Goal: Transaction & Acquisition: Book appointment/travel/reservation

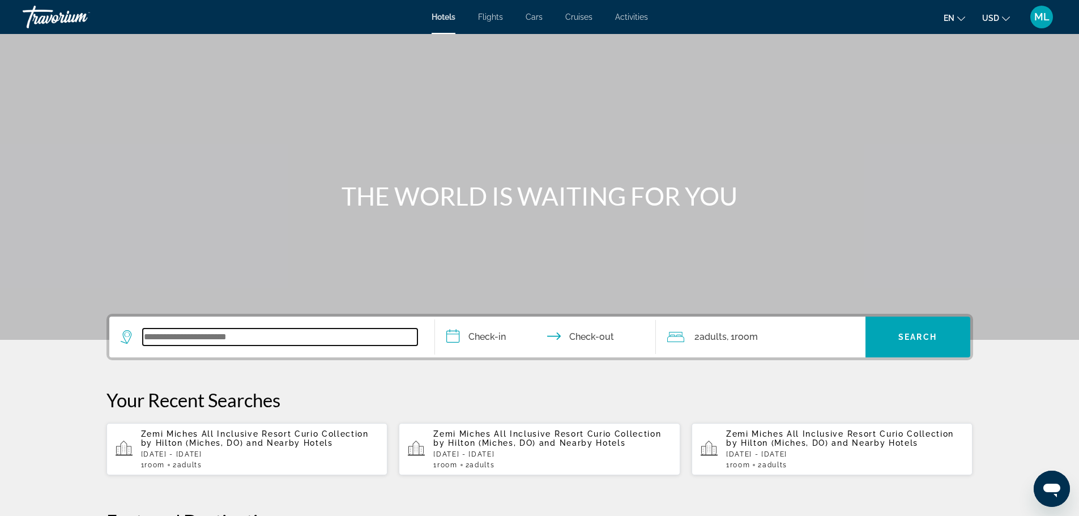
click at [199, 342] on input "Search widget" at bounding box center [280, 337] width 275 height 17
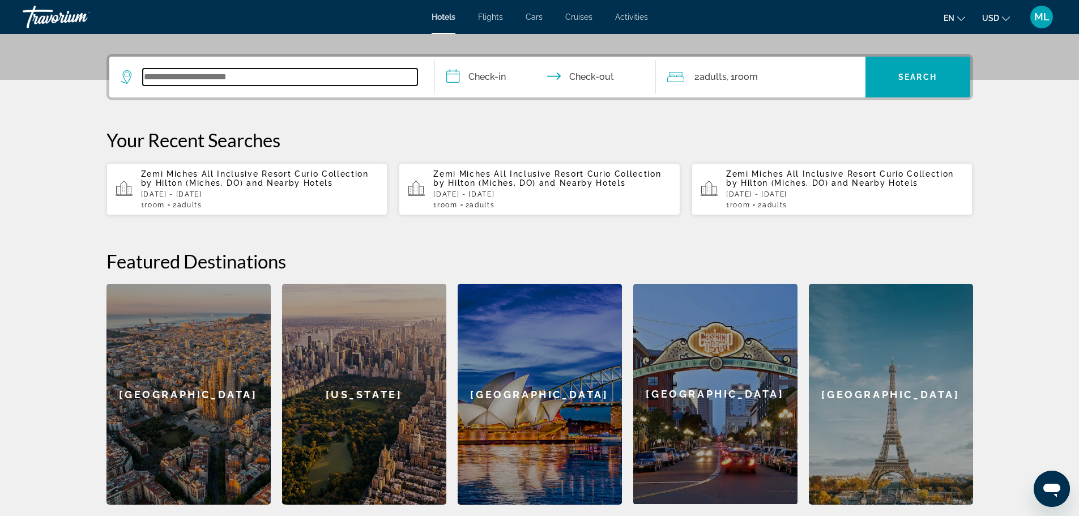
scroll to position [277, 0]
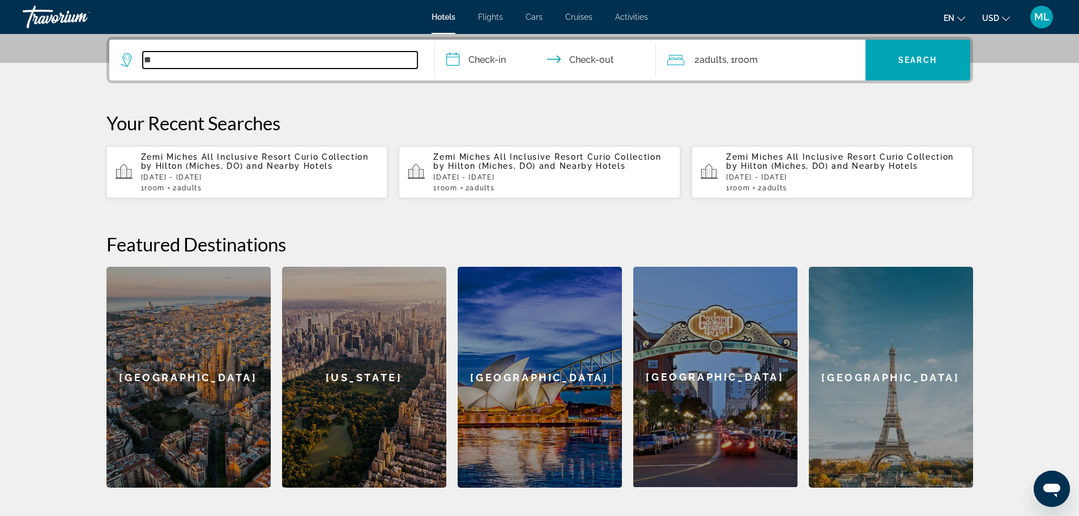
type input "**"
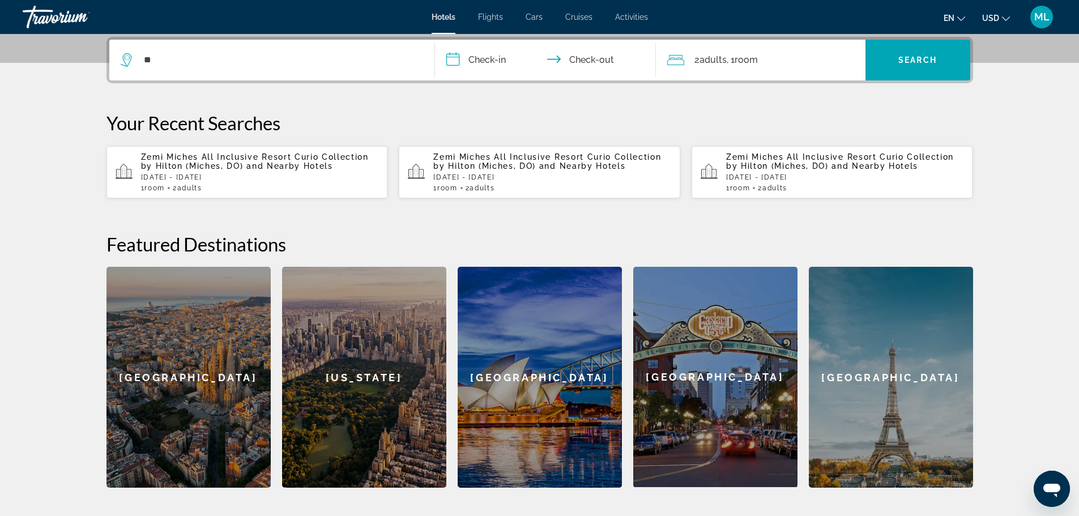
click at [456, 58] on input "**********" at bounding box center [548, 62] width 226 height 44
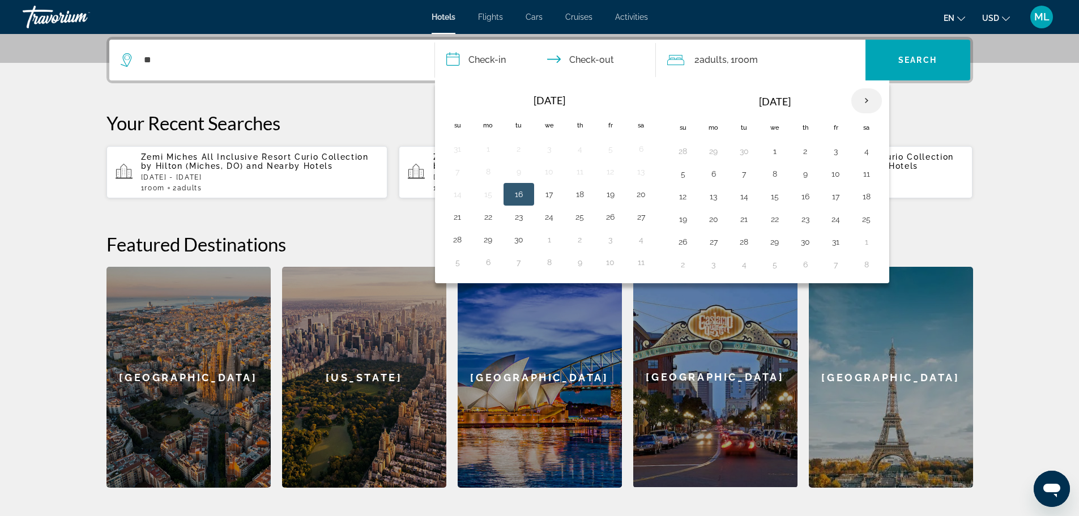
click at [868, 100] on th "Next month" at bounding box center [867, 100] width 31 height 25
click at [747, 244] on button "30" at bounding box center [744, 242] width 18 height 16
click at [680, 268] on button "4" at bounding box center [683, 265] width 18 height 16
type input "**********"
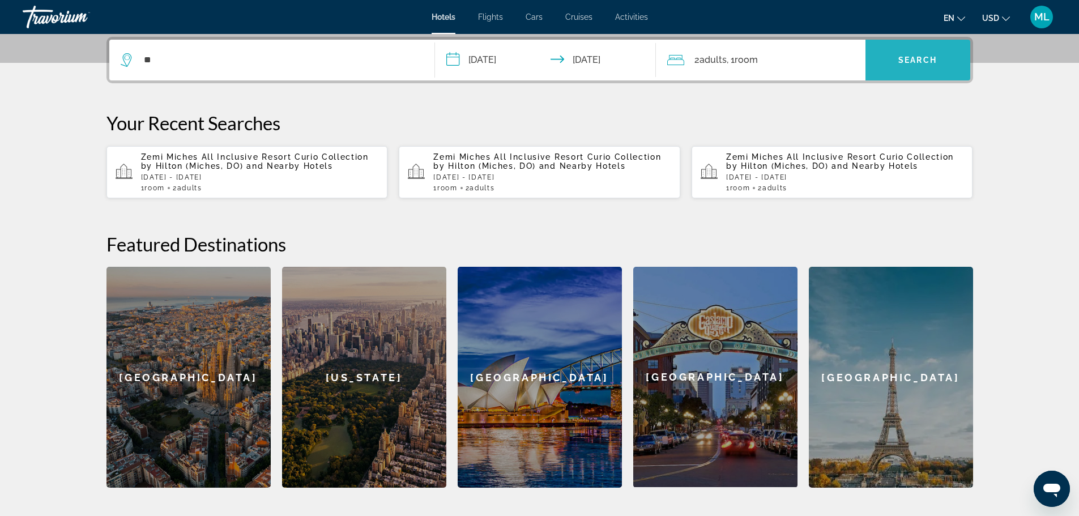
click at [911, 52] on span "Search widget" at bounding box center [918, 59] width 105 height 27
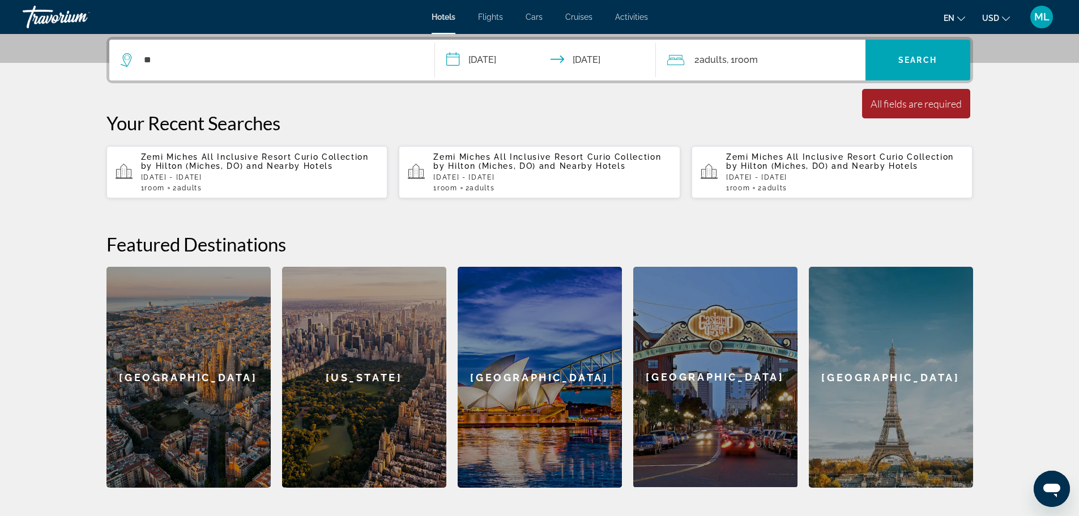
click at [174, 76] on div "**" at bounding box center [272, 60] width 303 height 41
click at [185, 70] on div "**" at bounding box center [272, 60] width 303 height 41
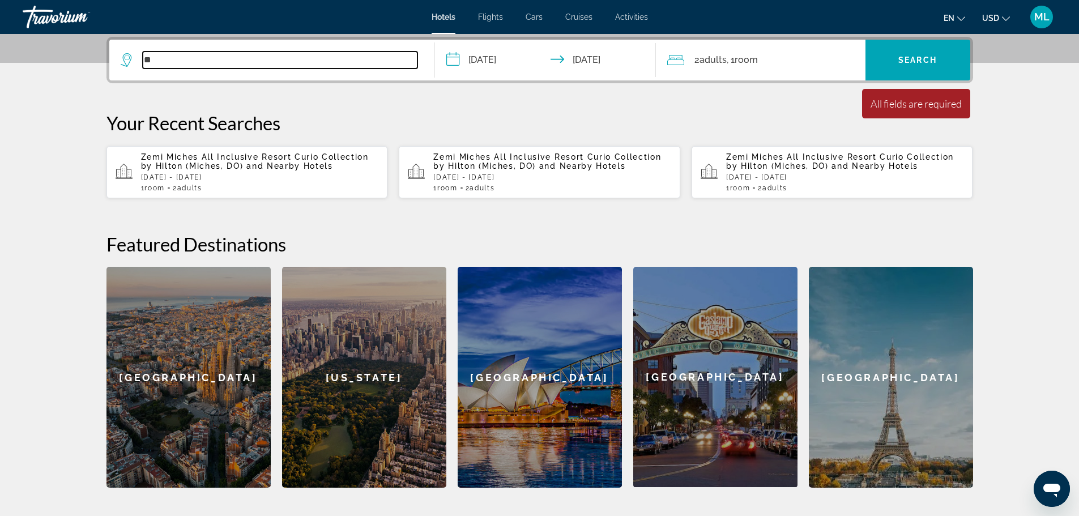
click at [186, 64] on input "**" at bounding box center [280, 60] width 275 height 17
type input "*"
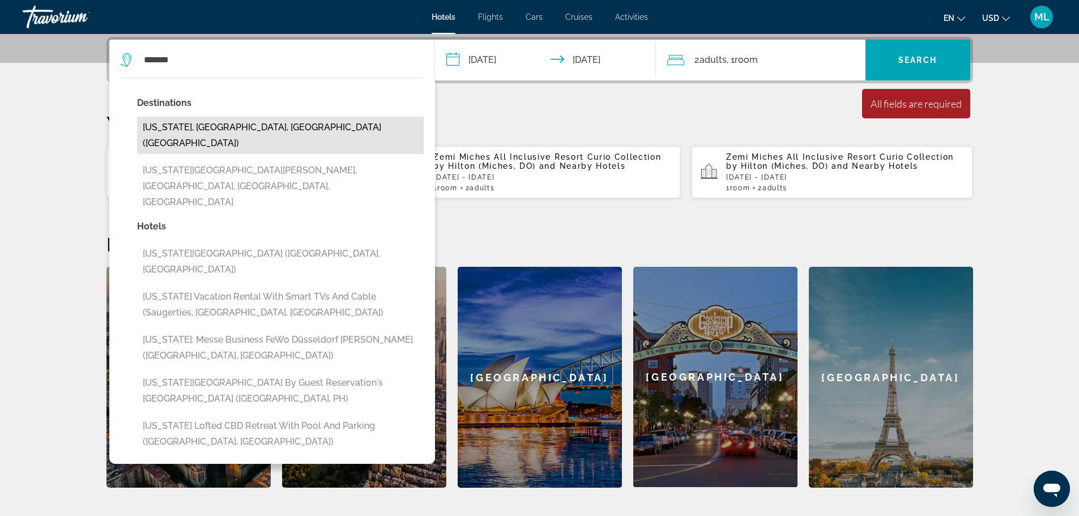
click at [239, 126] on button "[US_STATE], [GEOGRAPHIC_DATA], [GEOGRAPHIC_DATA] ([GEOGRAPHIC_DATA])" at bounding box center [280, 135] width 287 height 37
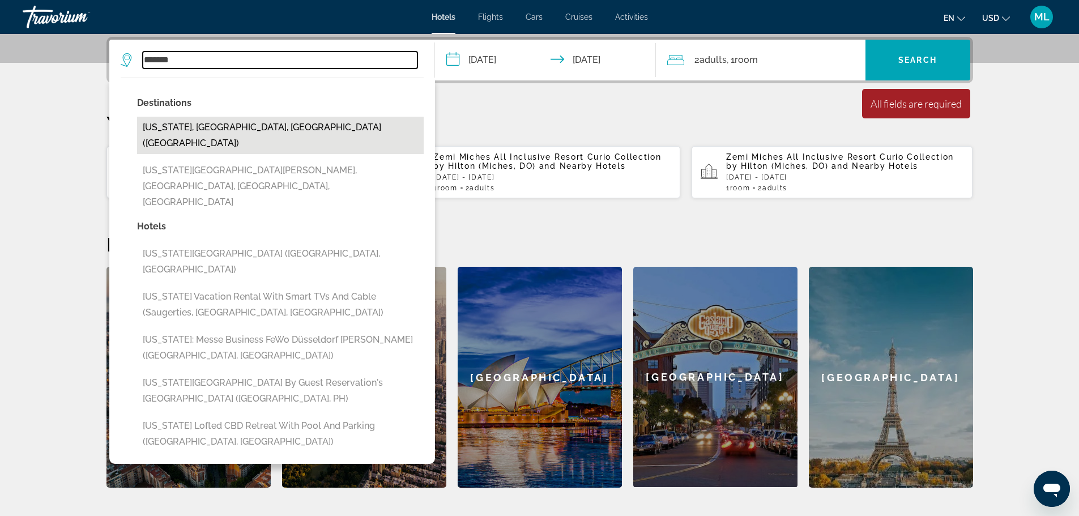
type input "**********"
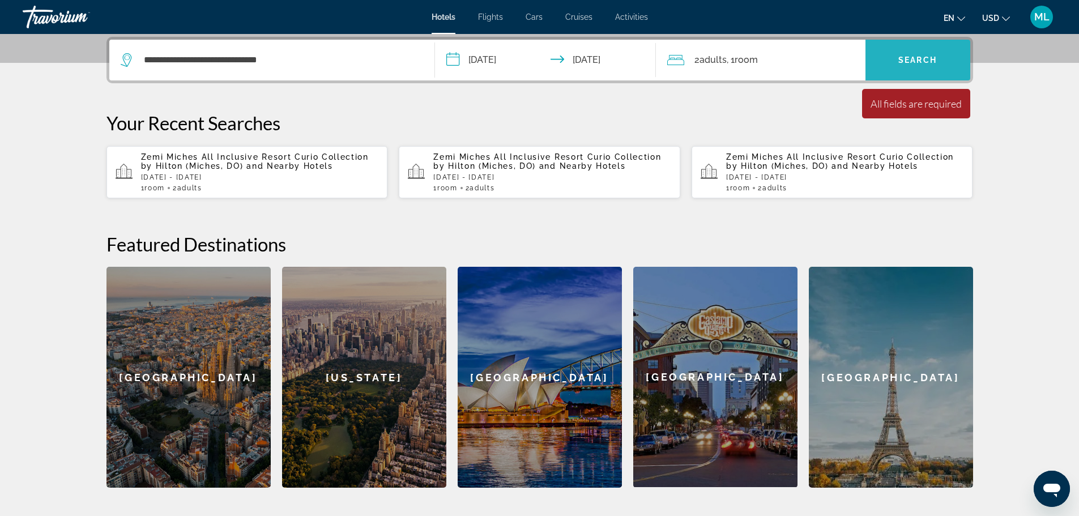
click at [921, 50] on span "Search widget" at bounding box center [918, 59] width 105 height 27
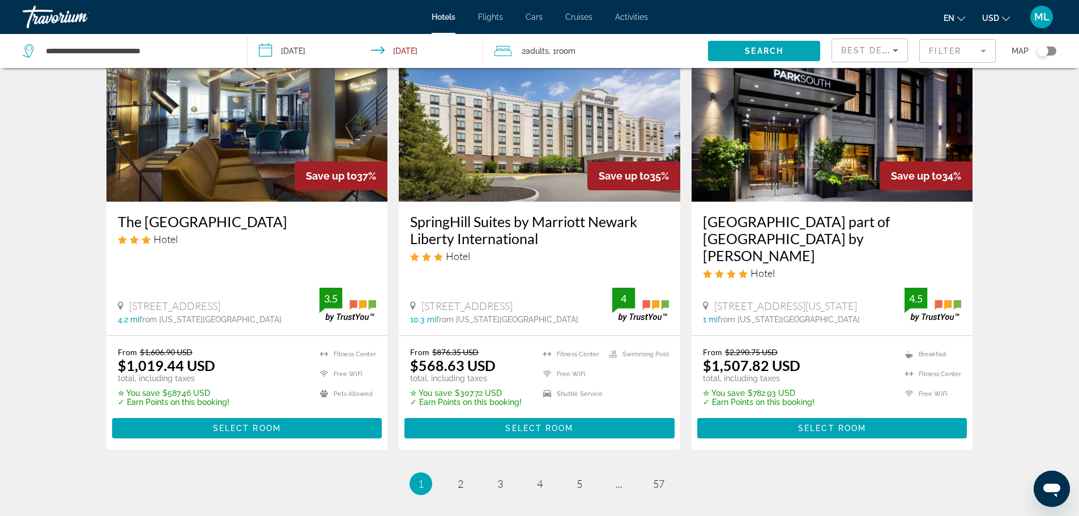
scroll to position [1428, 0]
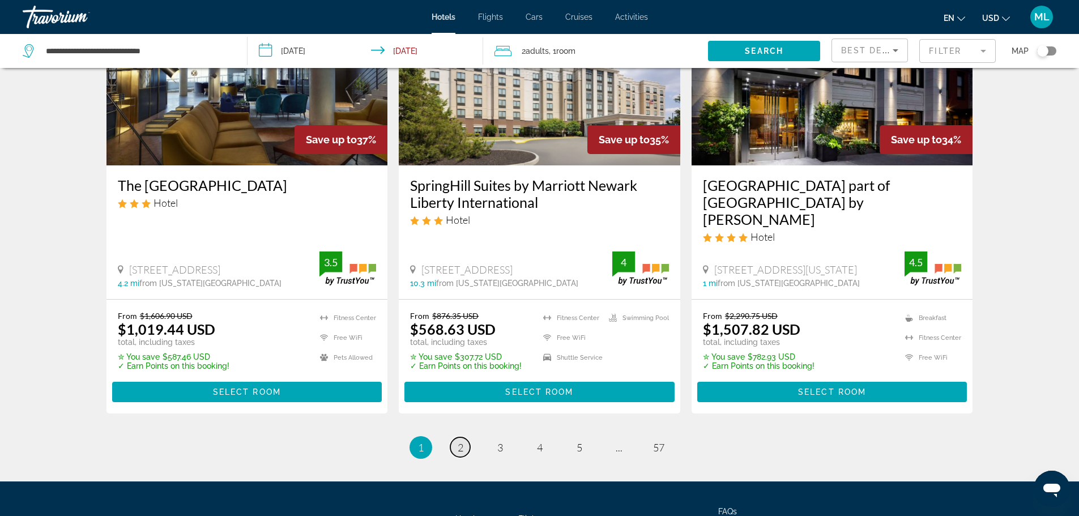
click at [461, 441] on span "2" at bounding box center [461, 447] width 6 height 12
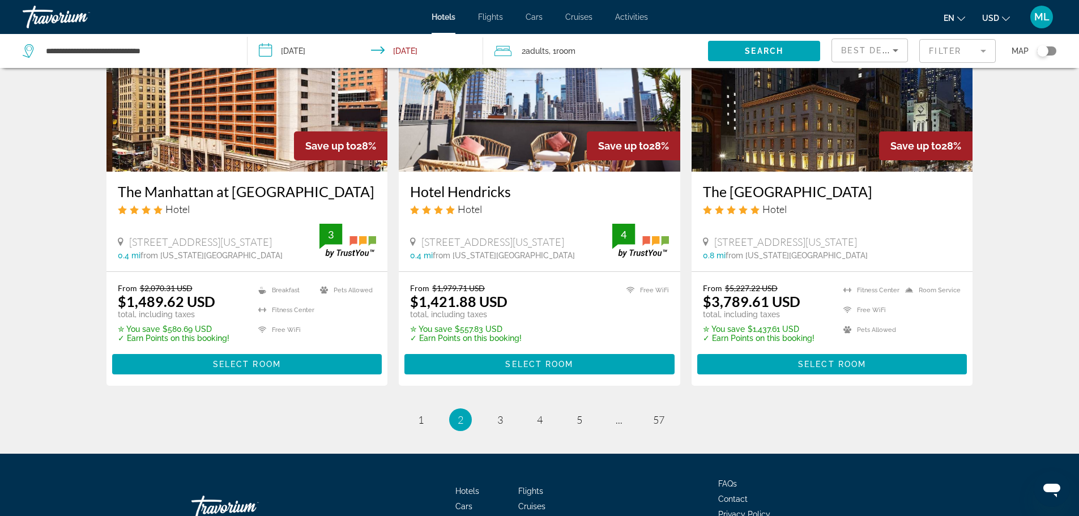
scroll to position [1451, 0]
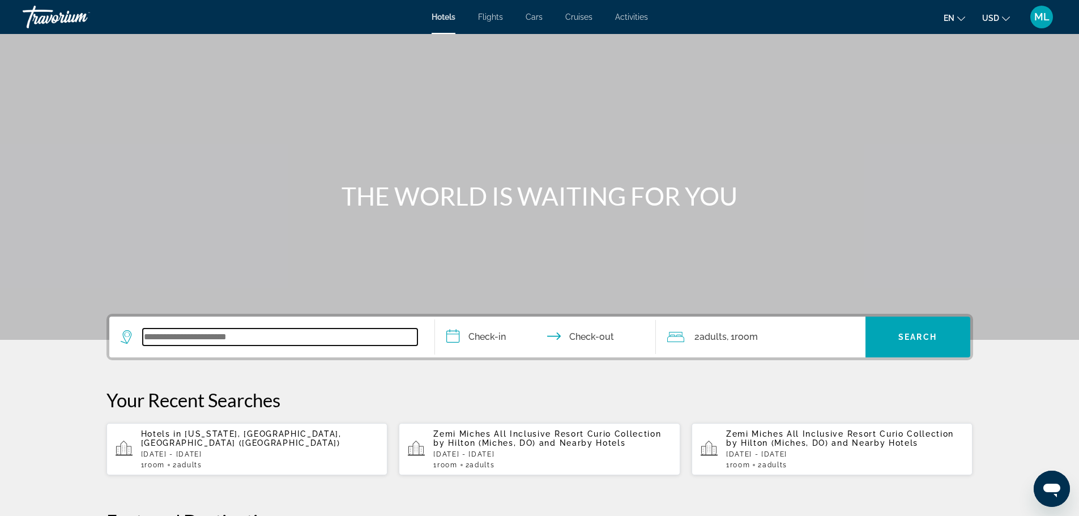
click at [279, 341] on input "Search widget" at bounding box center [280, 337] width 275 height 17
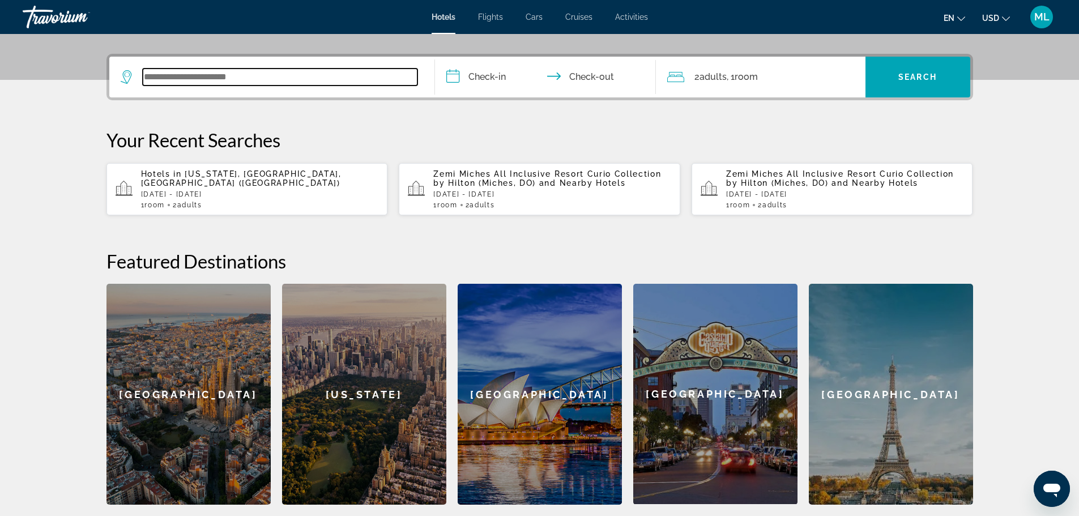
scroll to position [277, 0]
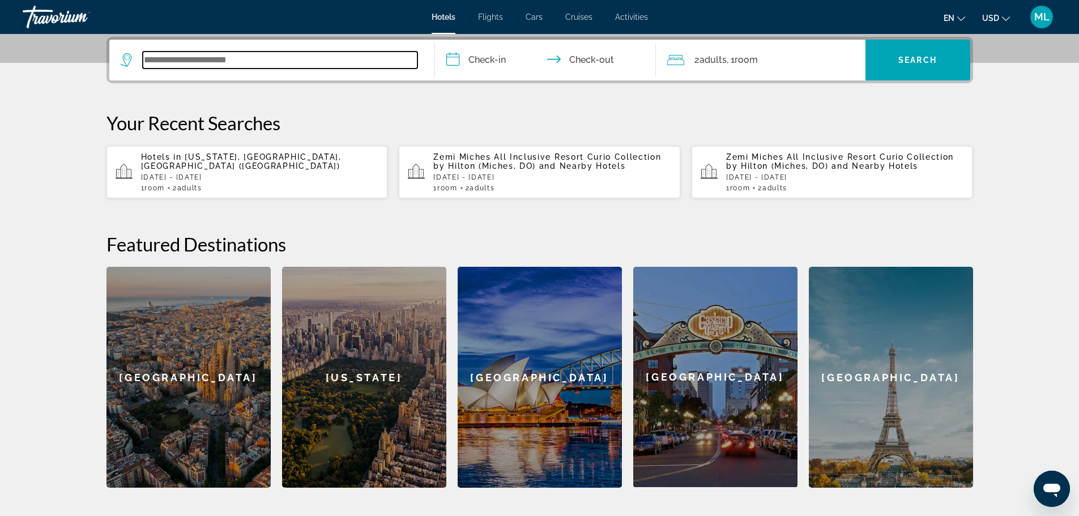
type input "*"
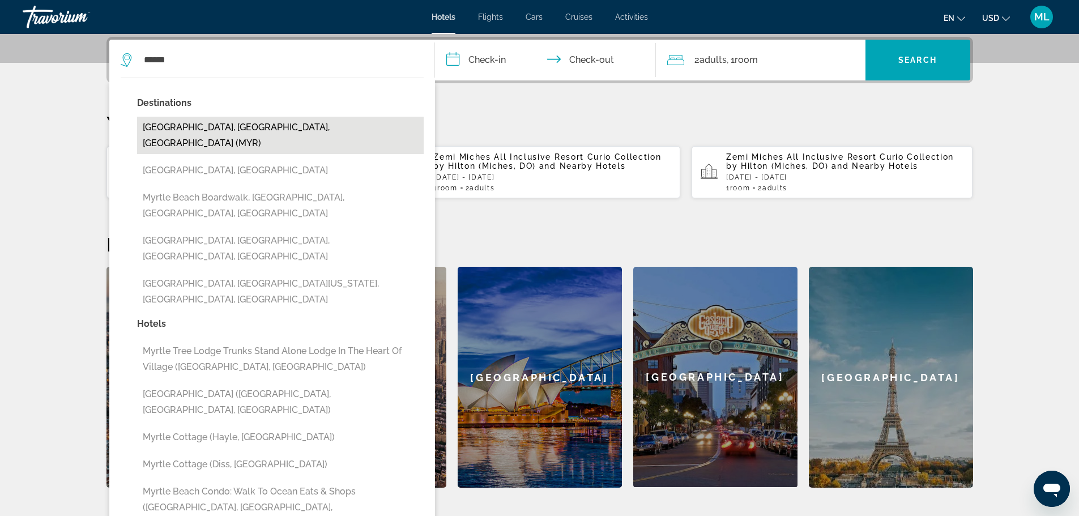
click at [228, 128] on button "[GEOGRAPHIC_DATA], [GEOGRAPHIC_DATA], [GEOGRAPHIC_DATA] (MYR)" at bounding box center [280, 135] width 287 height 37
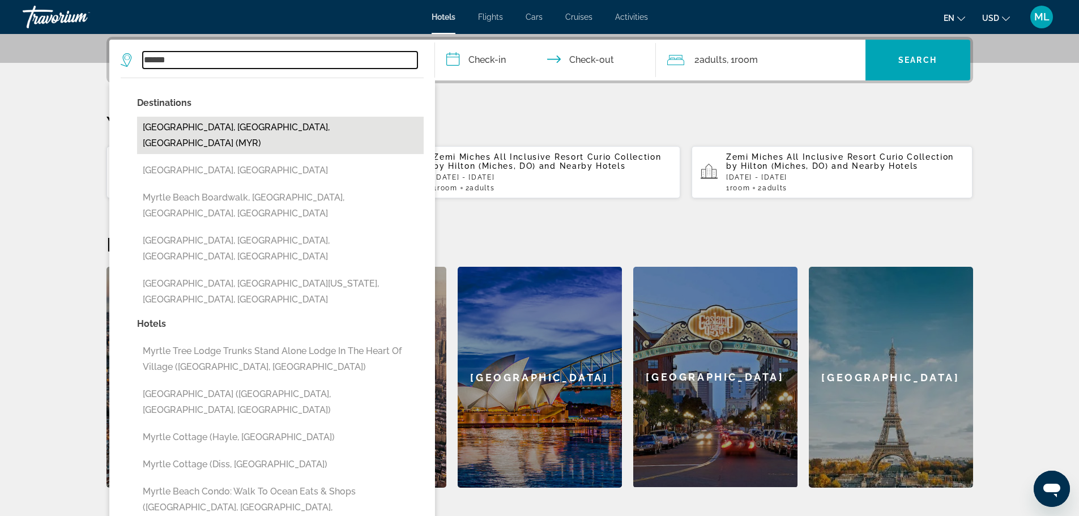
type input "**********"
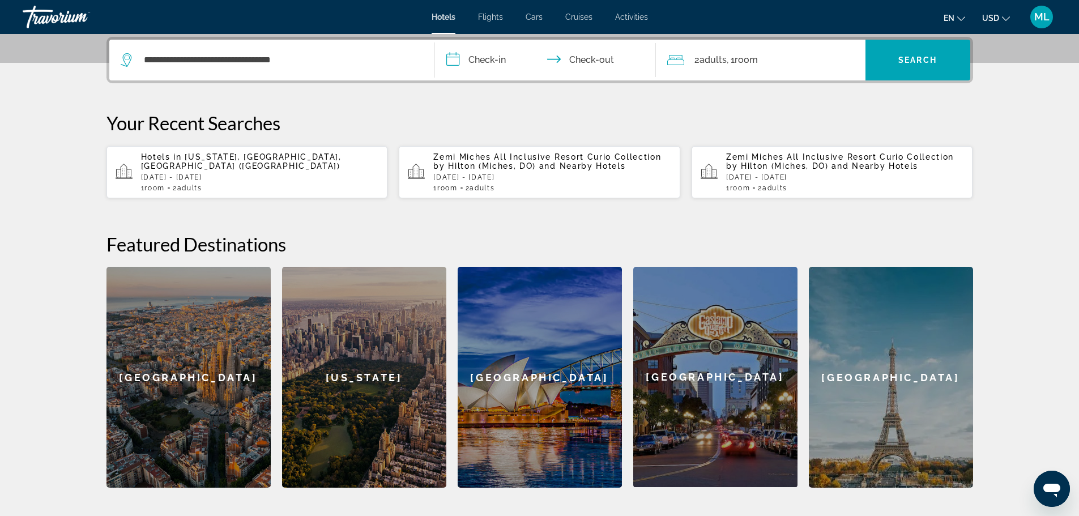
click at [452, 61] on input "**********" at bounding box center [548, 62] width 226 height 44
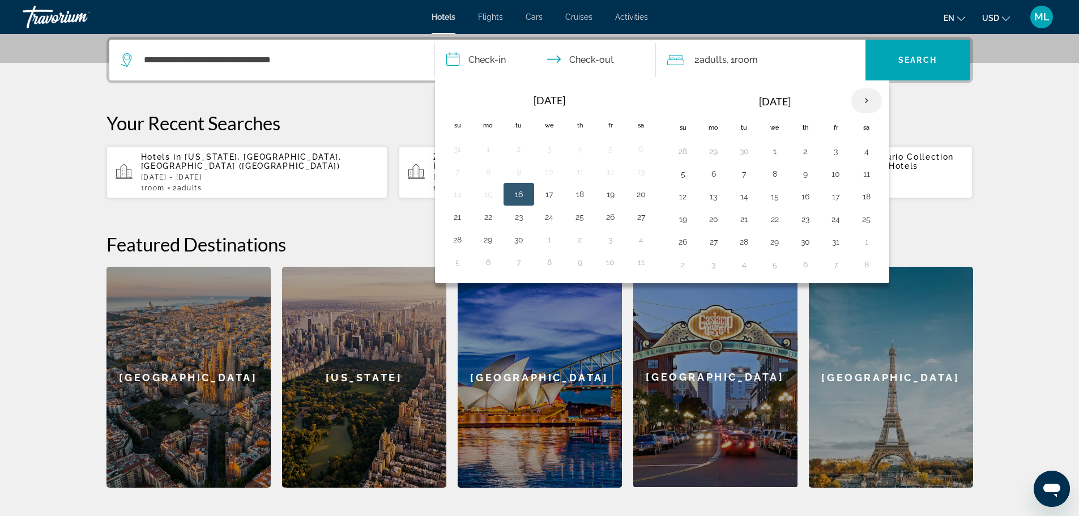
click at [868, 99] on th "Next month" at bounding box center [867, 100] width 31 height 25
click at [866, 244] on button "29" at bounding box center [867, 242] width 18 height 16
click at [717, 265] on button "1" at bounding box center [714, 265] width 18 height 16
type input "**********"
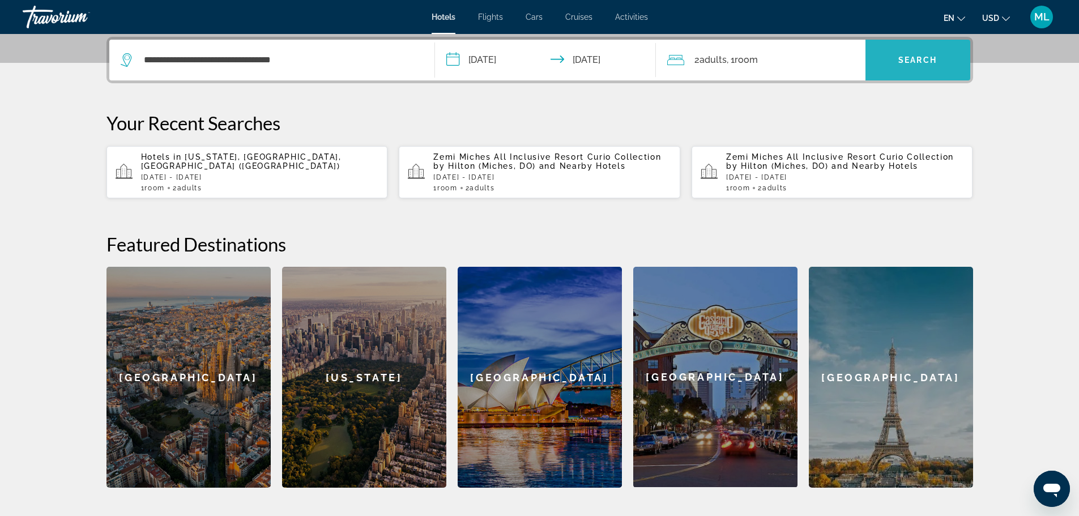
click at [919, 56] on span "Search" at bounding box center [918, 60] width 39 height 9
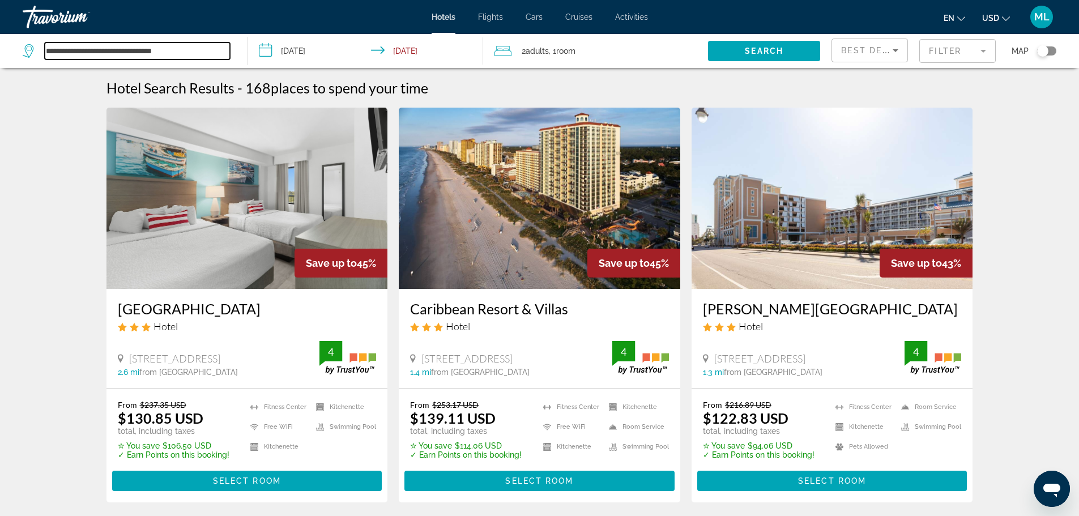
click at [195, 53] on input "**********" at bounding box center [137, 50] width 185 height 17
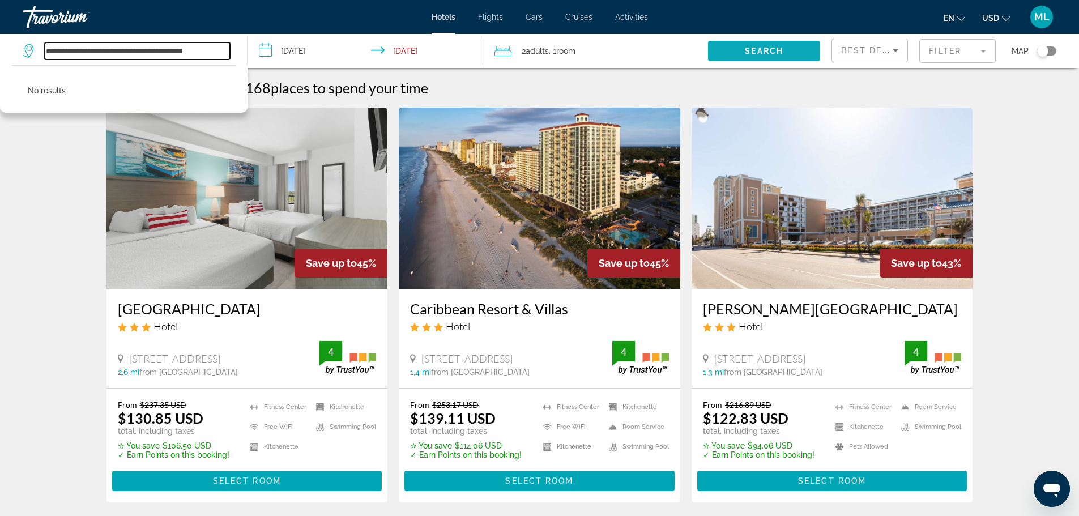
type input "**********"
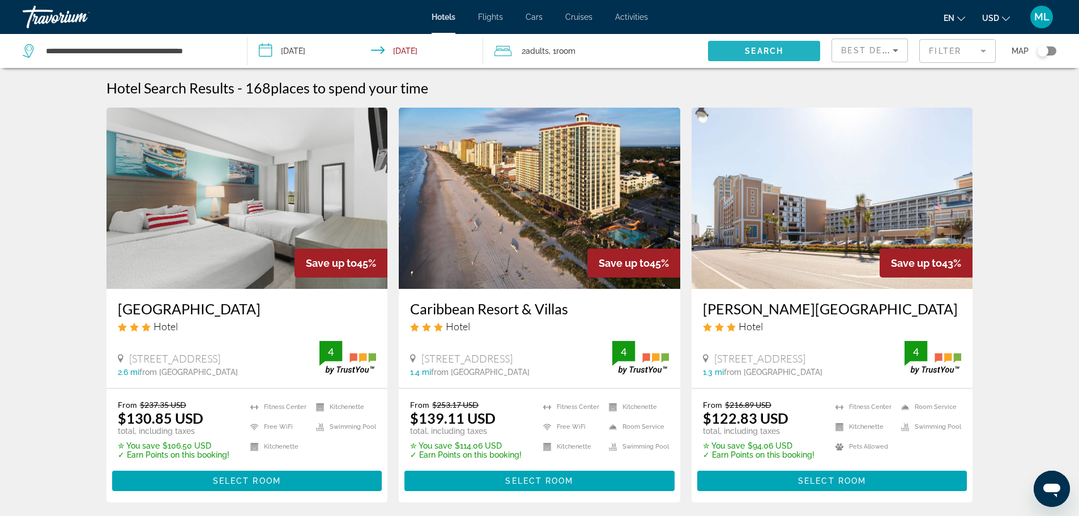
click at [749, 45] on span "Search widget" at bounding box center [764, 50] width 112 height 27
click at [856, 220] on img "Main content" at bounding box center [833, 198] width 282 height 181
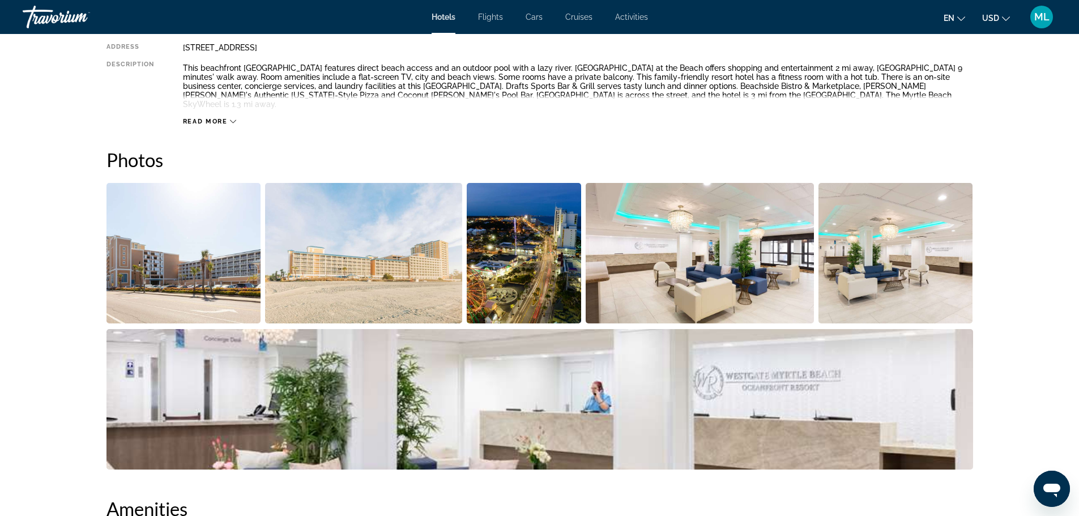
scroll to position [385, 0]
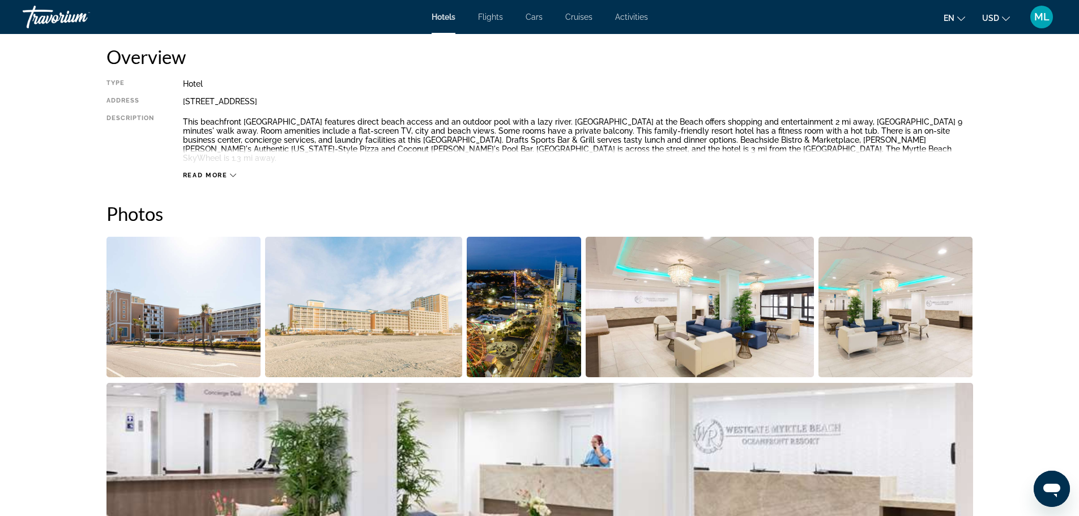
click at [180, 336] on img "Open full-screen image slider" at bounding box center [184, 307] width 155 height 141
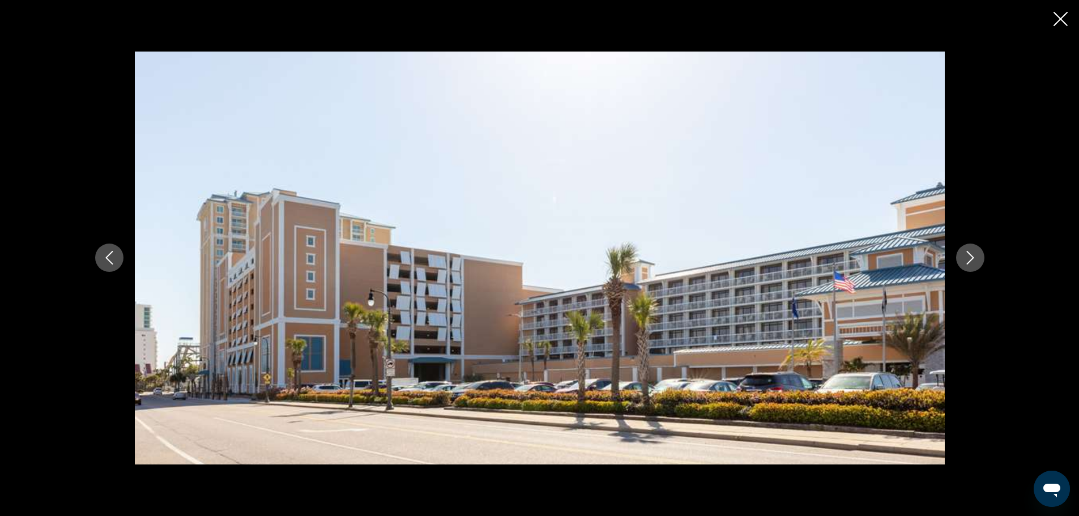
click at [971, 256] on icon "Next image" at bounding box center [970, 259] width 7 height 14
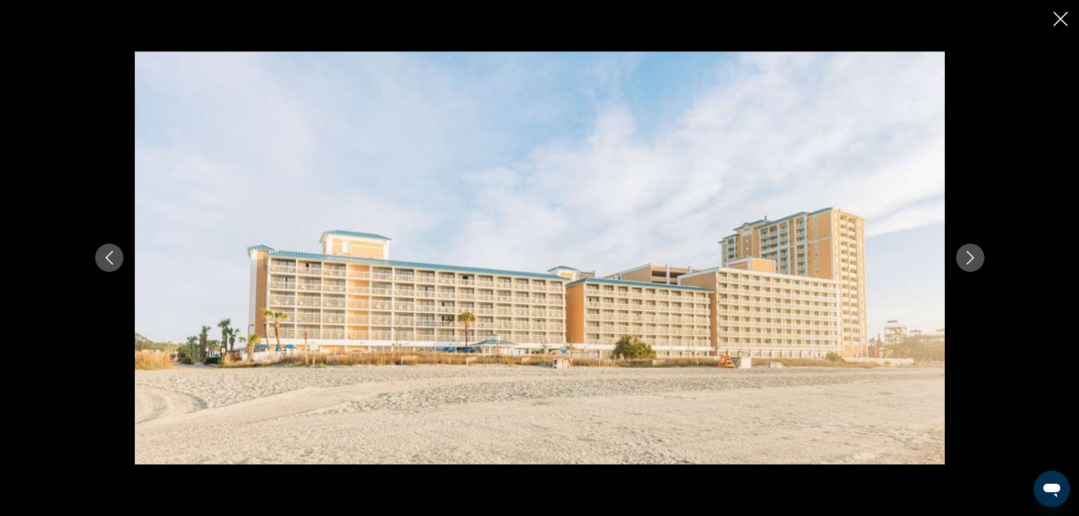
click at [971, 256] on icon "Next image" at bounding box center [970, 259] width 7 height 14
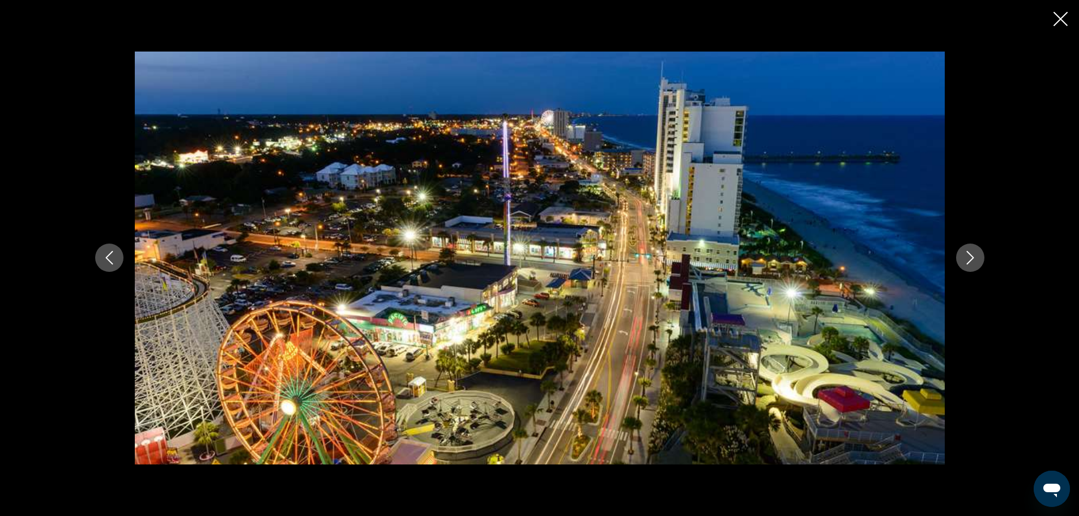
click at [971, 256] on icon "Next image" at bounding box center [970, 259] width 7 height 14
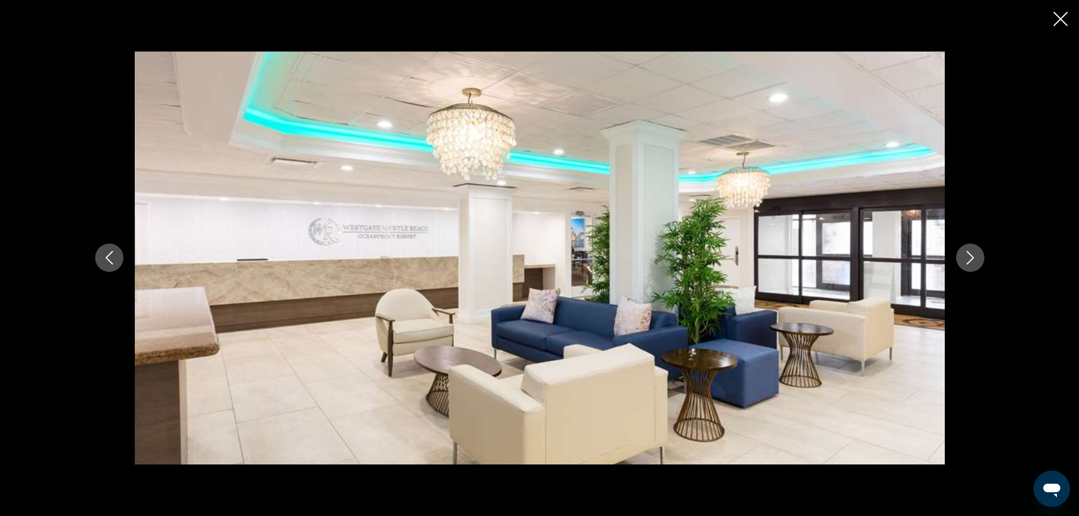
click at [971, 256] on icon "Next image" at bounding box center [970, 259] width 7 height 14
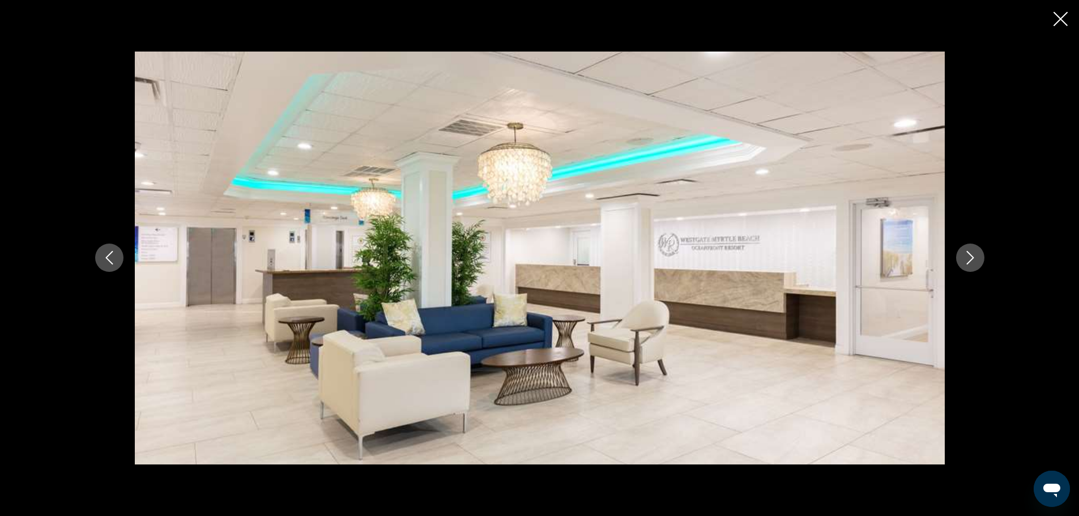
click at [971, 256] on icon "Next image" at bounding box center [970, 259] width 7 height 14
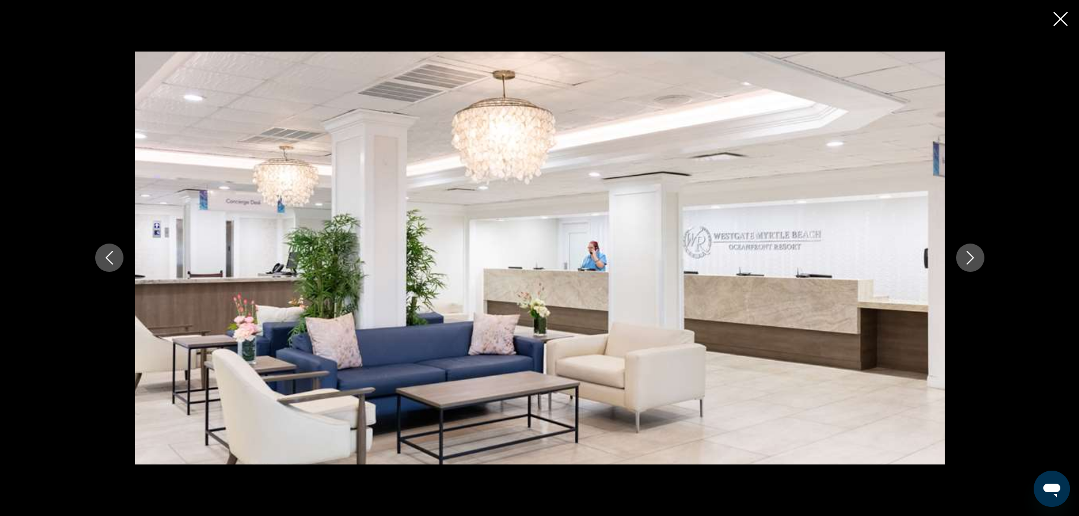
click at [971, 256] on icon "Next image" at bounding box center [970, 259] width 7 height 14
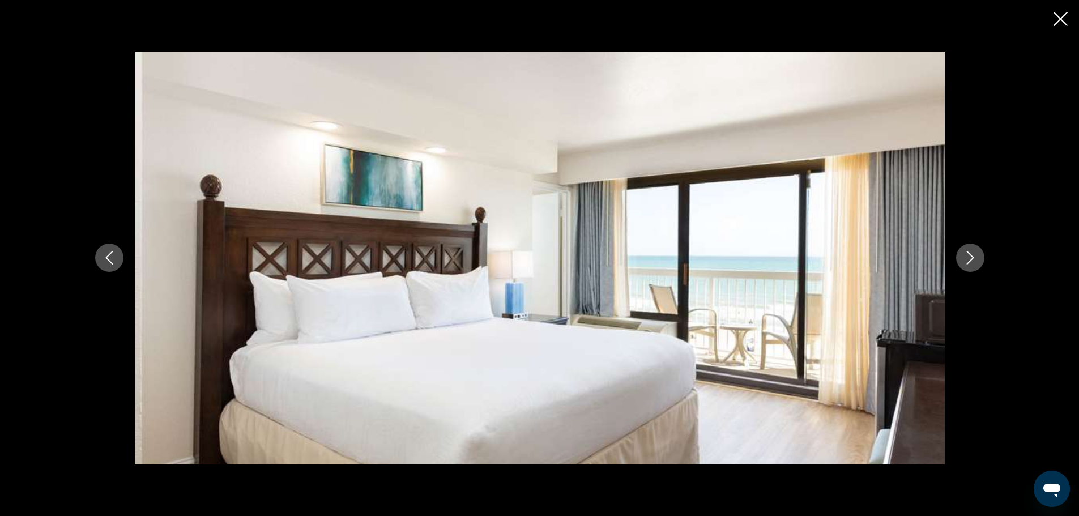
click at [971, 256] on icon "Next image" at bounding box center [970, 259] width 7 height 14
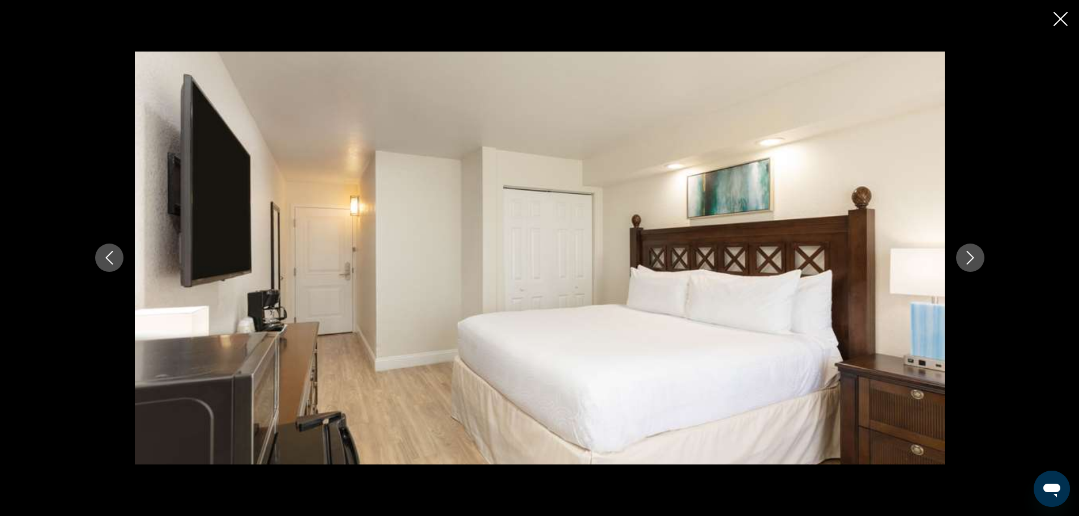
click at [971, 256] on icon "Next image" at bounding box center [970, 259] width 7 height 14
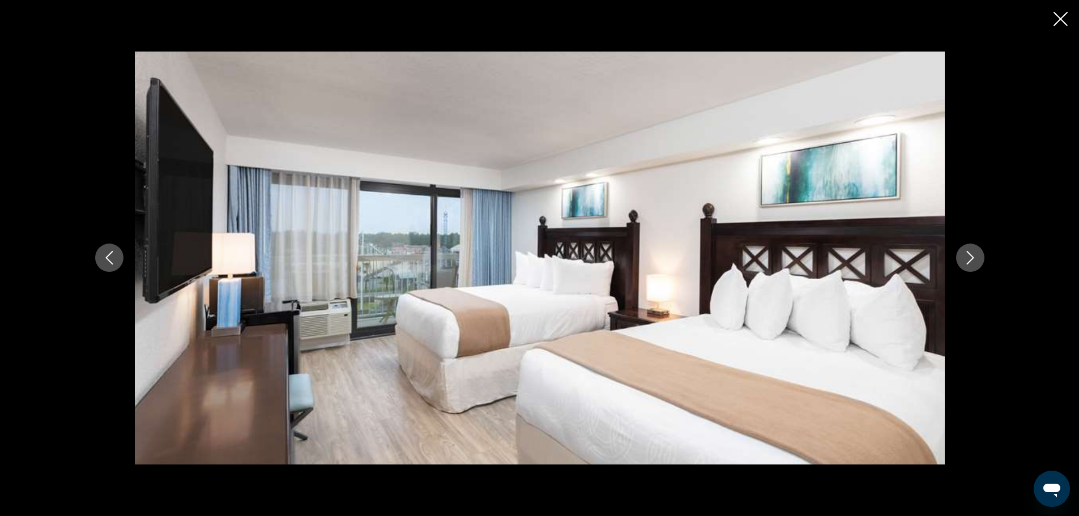
click at [971, 256] on icon "Next image" at bounding box center [970, 259] width 7 height 14
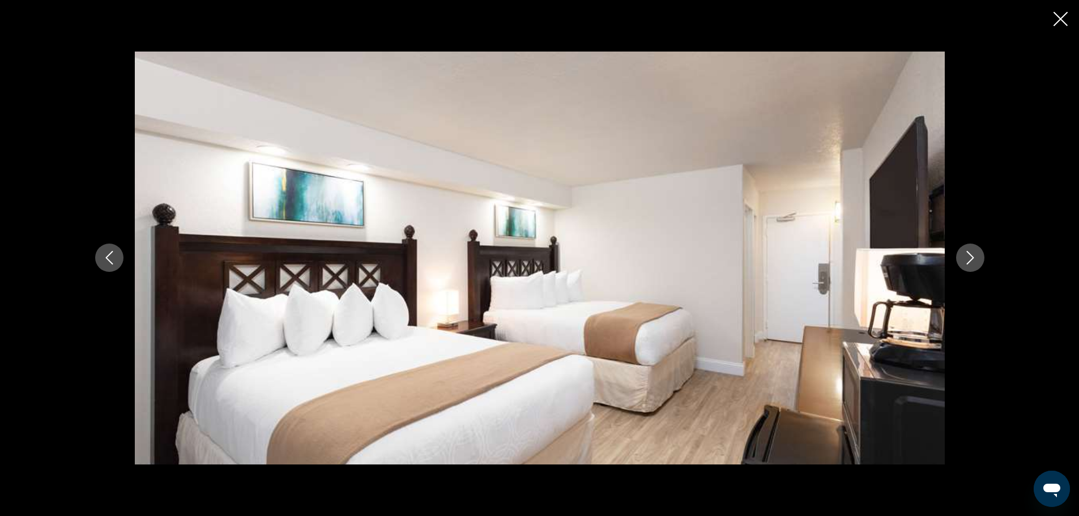
click at [971, 256] on icon "Next image" at bounding box center [970, 259] width 7 height 14
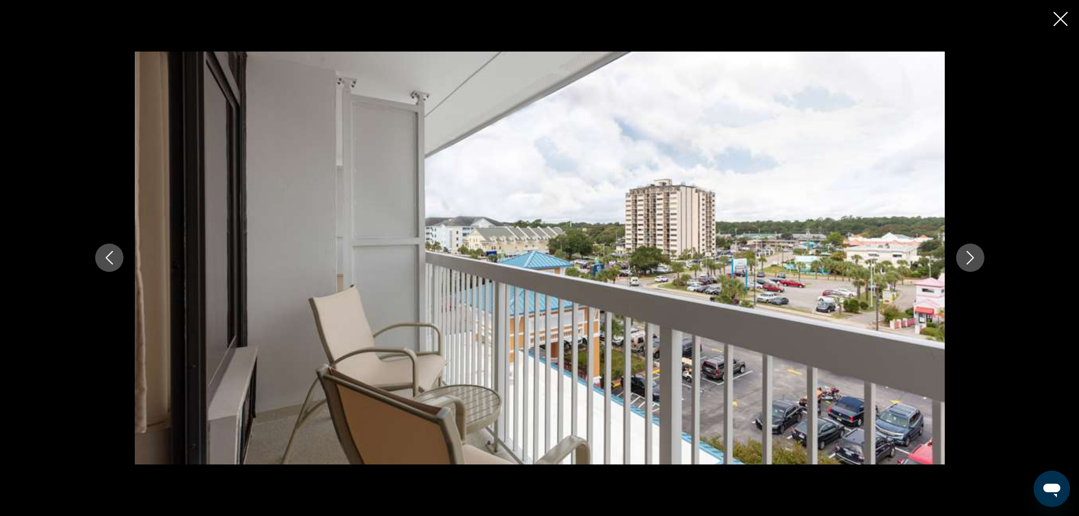
click at [971, 256] on icon "Next image" at bounding box center [970, 259] width 7 height 14
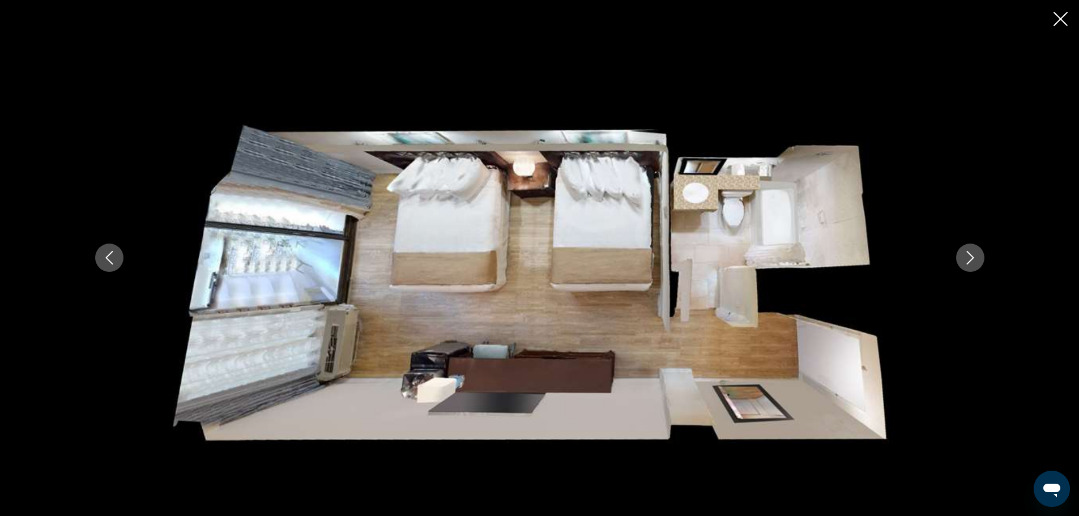
click at [971, 256] on icon "Next image" at bounding box center [970, 259] width 7 height 14
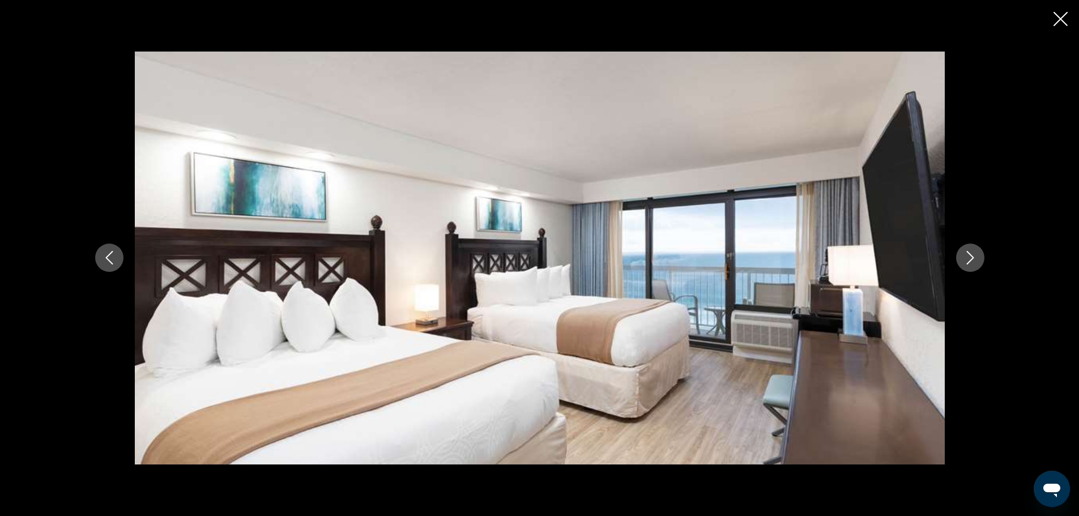
click at [971, 256] on icon "Next image" at bounding box center [970, 259] width 7 height 14
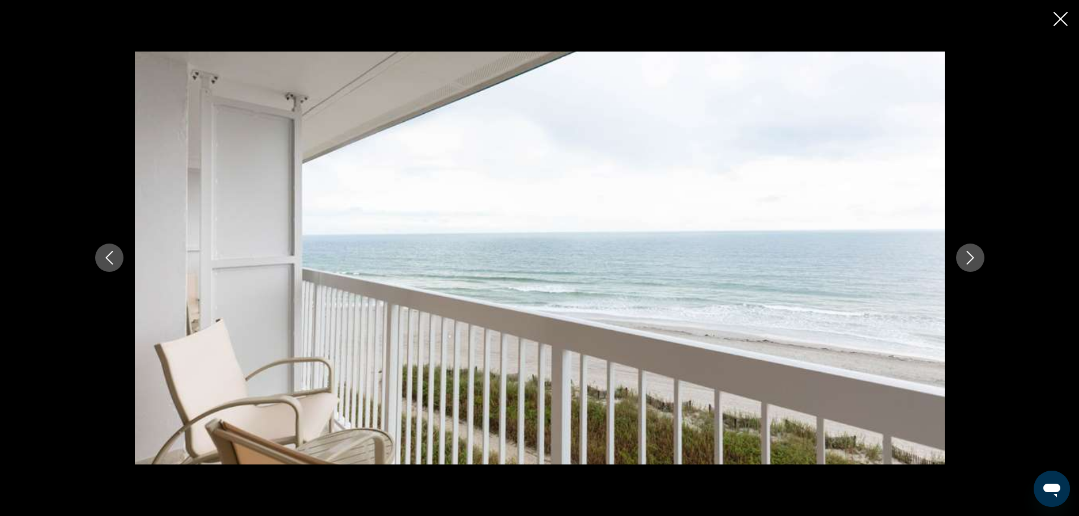
click at [971, 256] on icon "Next image" at bounding box center [970, 259] width 7 height 14
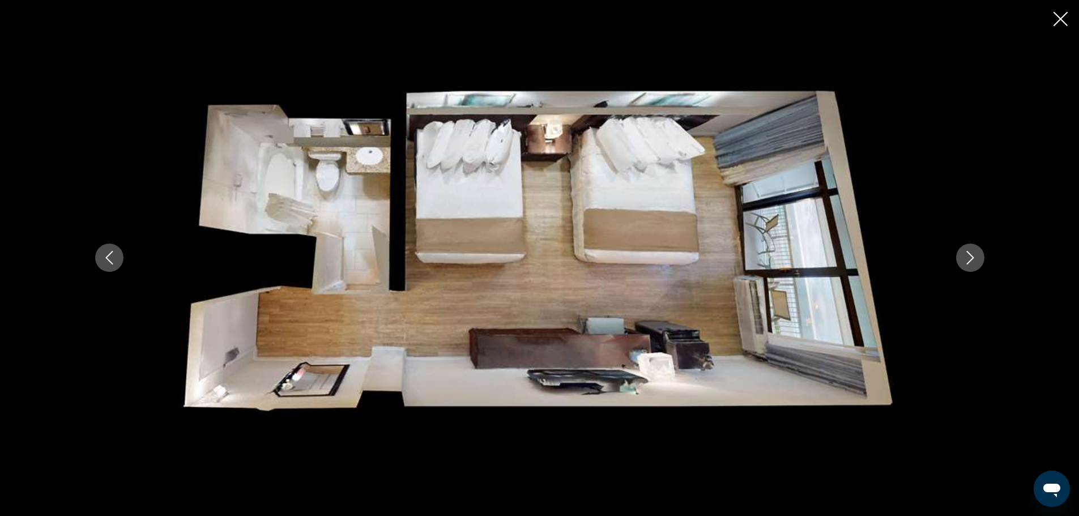
click at [971, 256] on icon "Next image" at bounding box center [970, 259] width 7 height 14
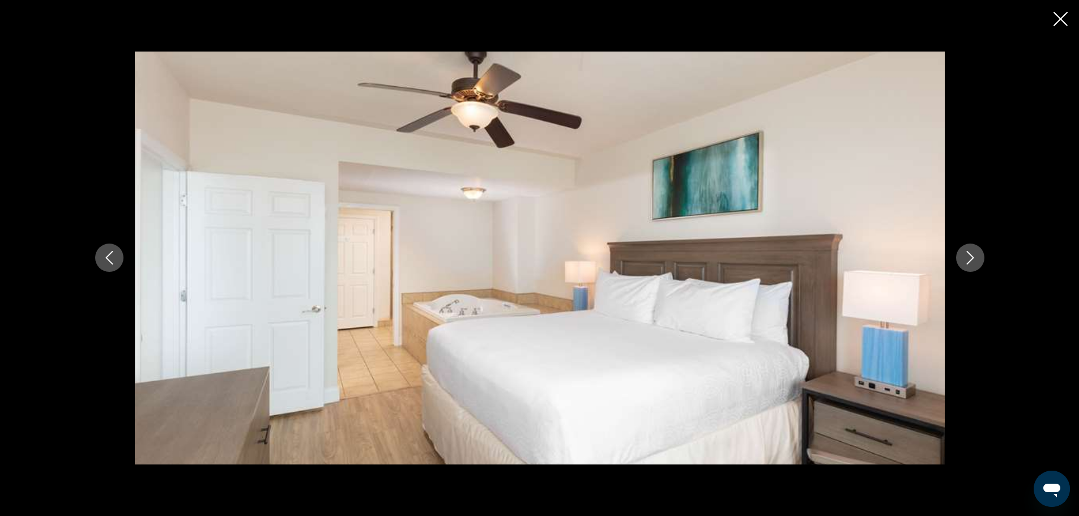
click at [971, 256] on icon "Next image" at bounding box center [970, 259] width 7 height 14
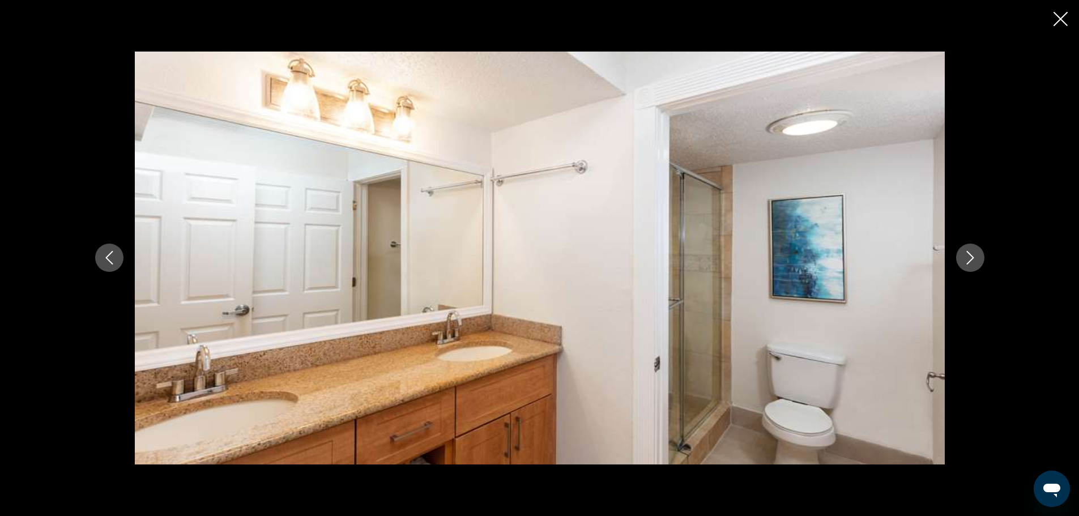
click at [971, 256] on icon "Next image" at bounding box center [970, 259] width 7 height 14
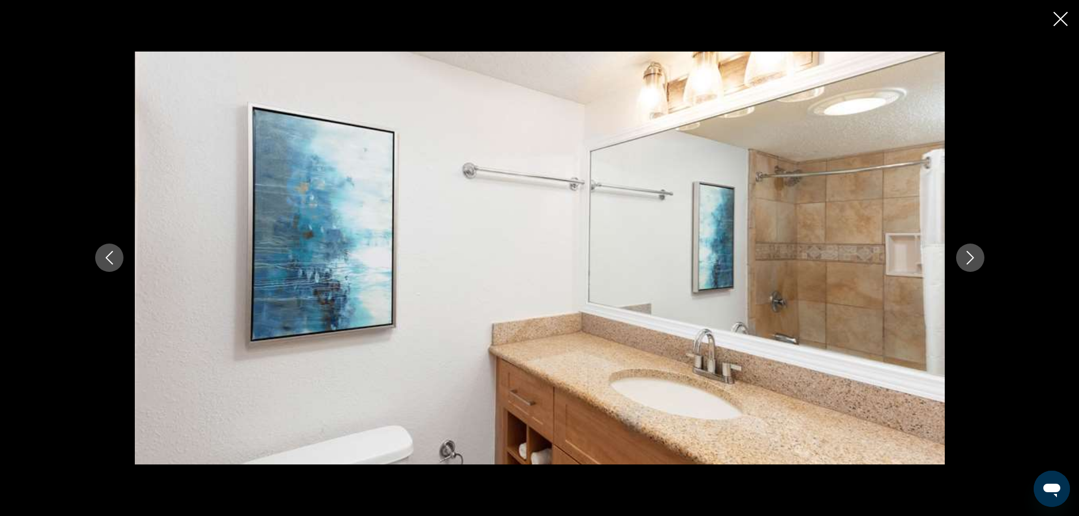
click at [971, 256] on icon "Next image" at bounding box center [970, 259] width 7 height 14
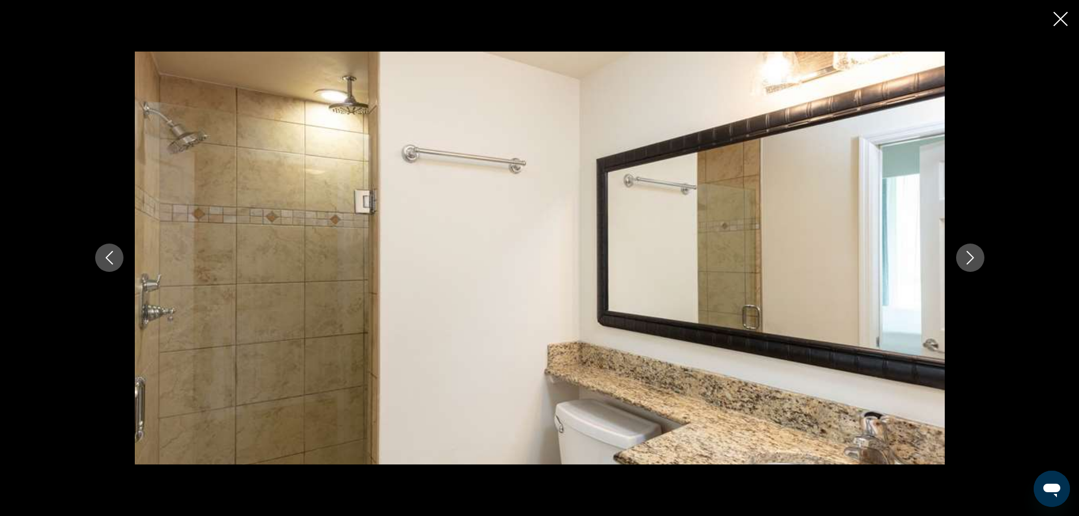
click at [971, 256] on icon "Next image" at bounding box center [970, 259] width 7 height 14
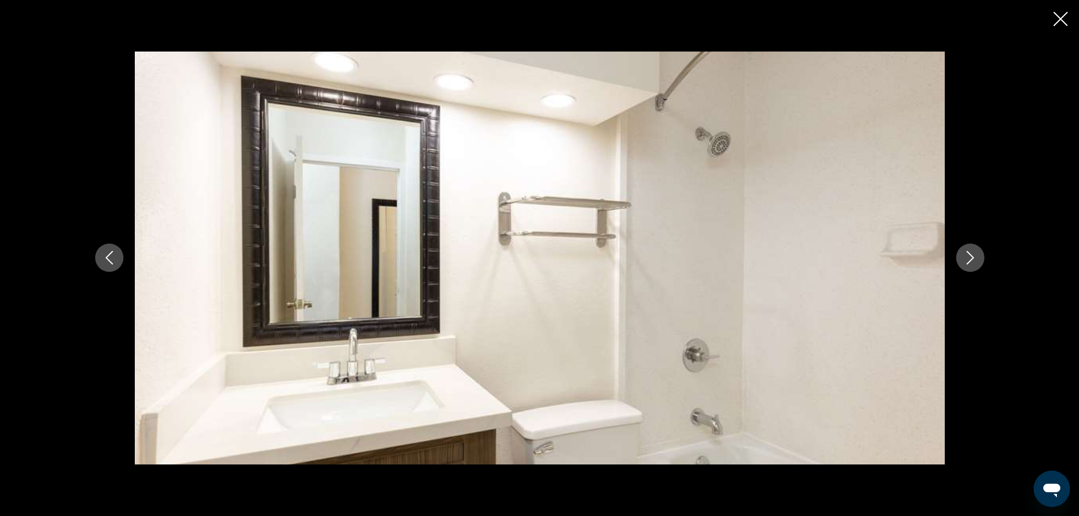
click at [971, 256] on icon "Next image" at bounding box center [970, 259] width 7 height 14
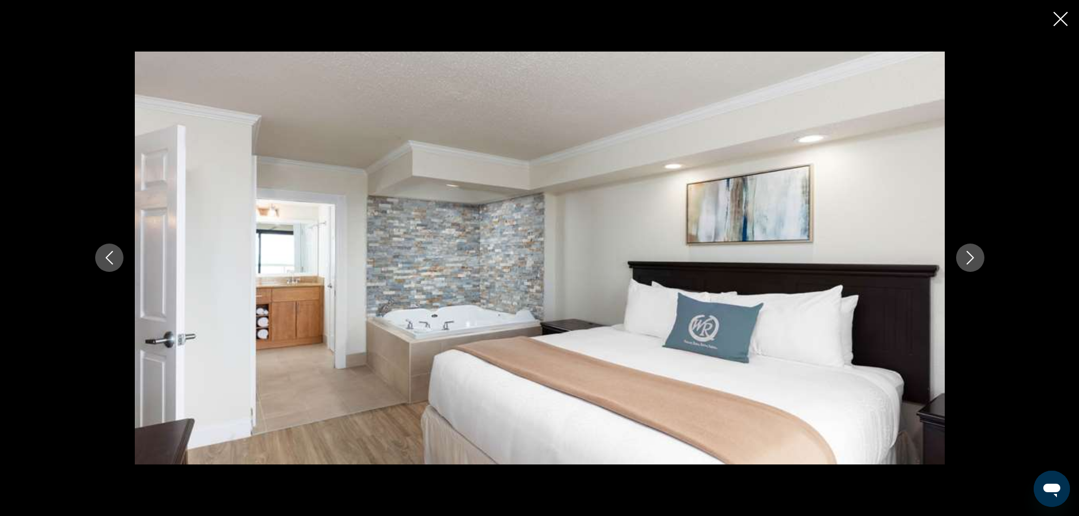
click at [971, 256] on icon "Next image" at bounding box center [970, 259] width 7 height 14
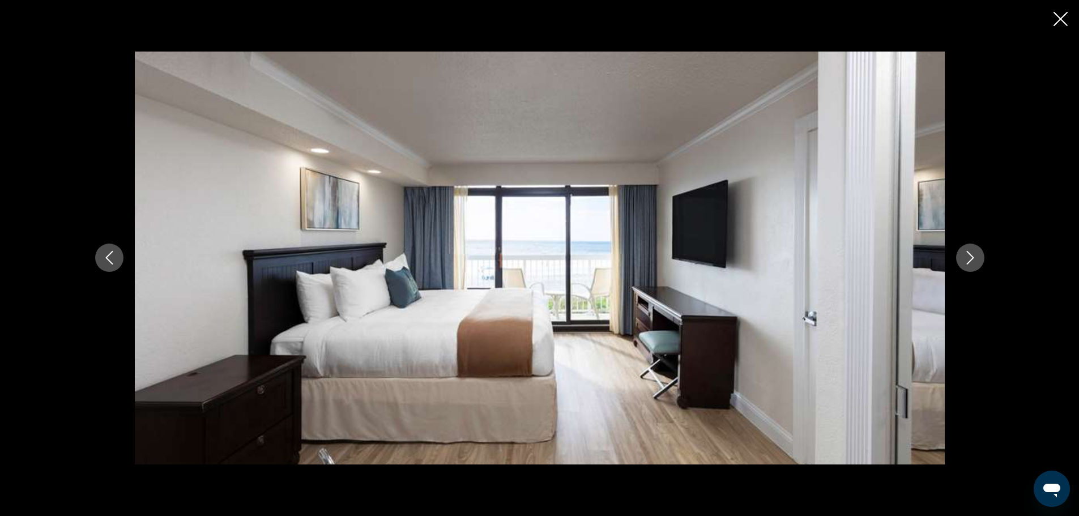
click at [971, 256] on icon "Next image" at bounding box center [970, 259] width 7 height 14
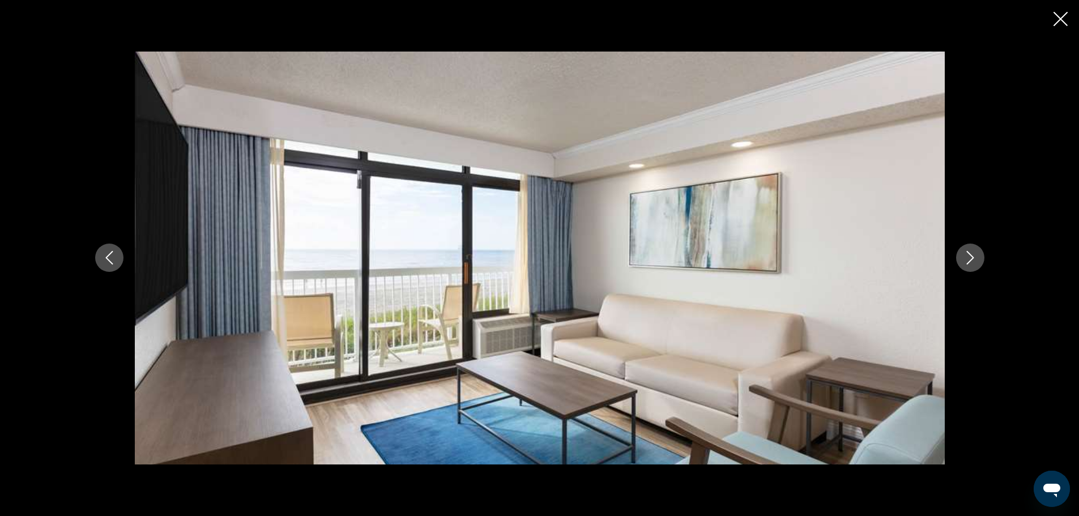
click at [971, 256] on icon "Next image" at bounding box center [970, 259] width 7 height 14
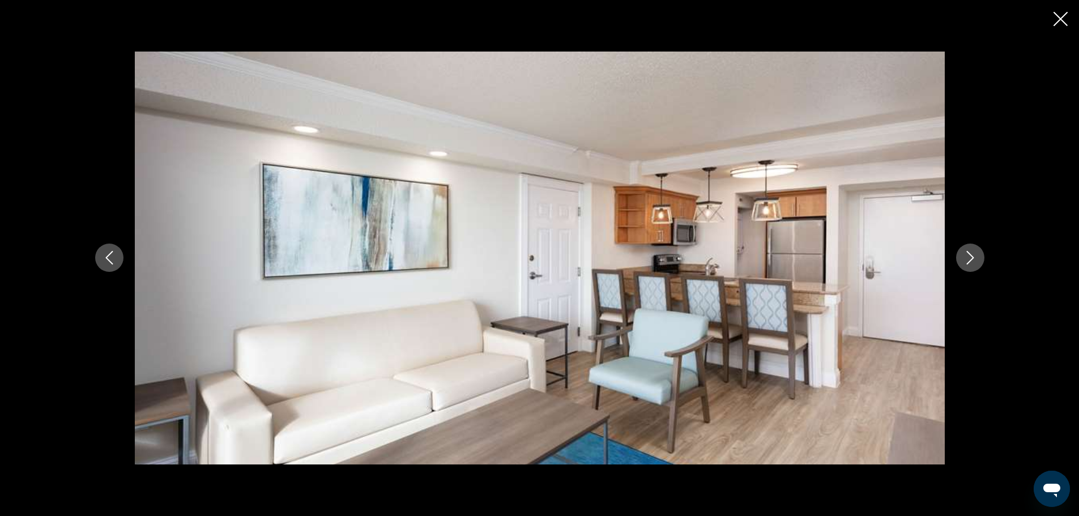
click at [971, 256] on icon "Next image" at bounding box center [970, 259] width 7 height 14
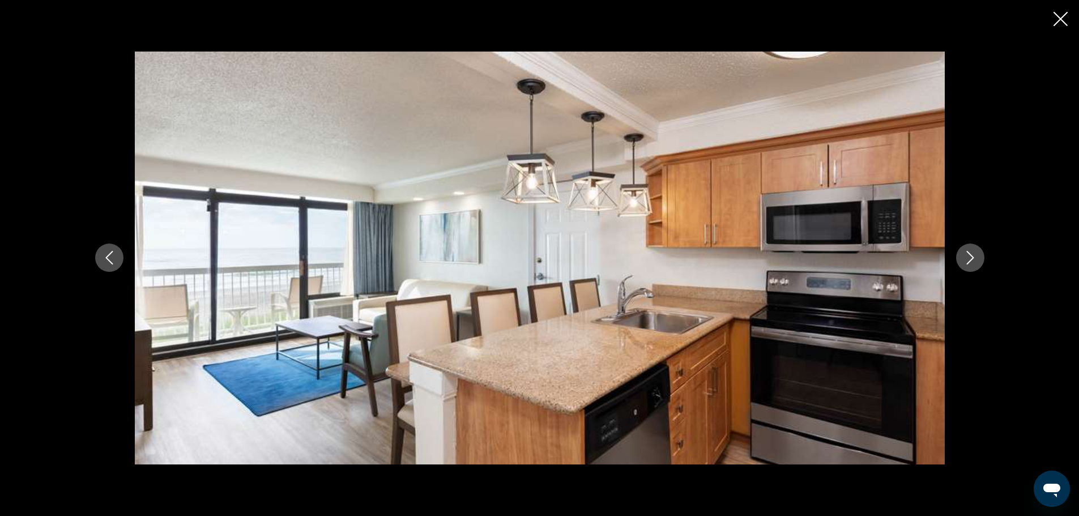
click at [971, 256] on icon "Next image" at bounding box center [970, 259] width 7 height 14
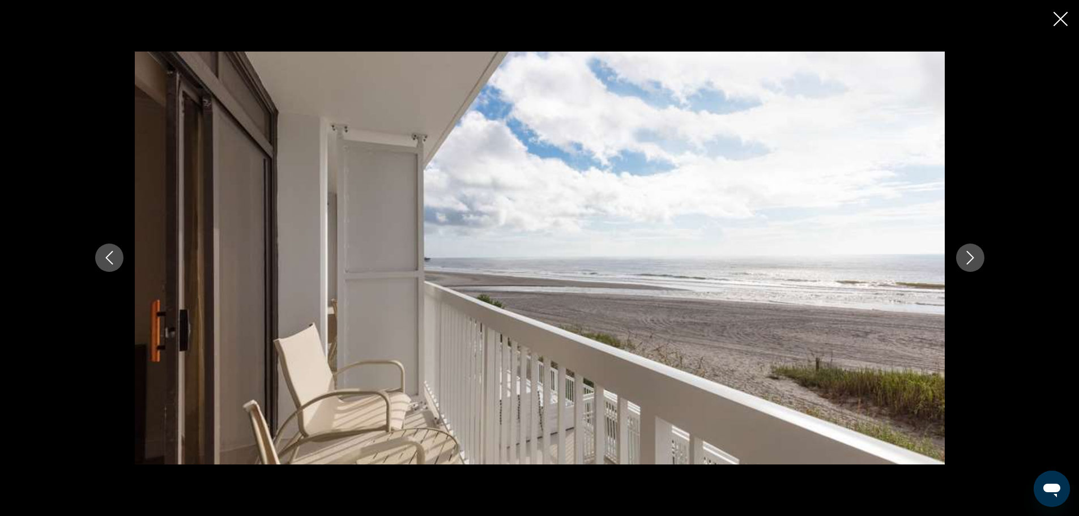
click at [971, 256] on icon "Next image" at bounding box center [970, 259] width 7 height 14
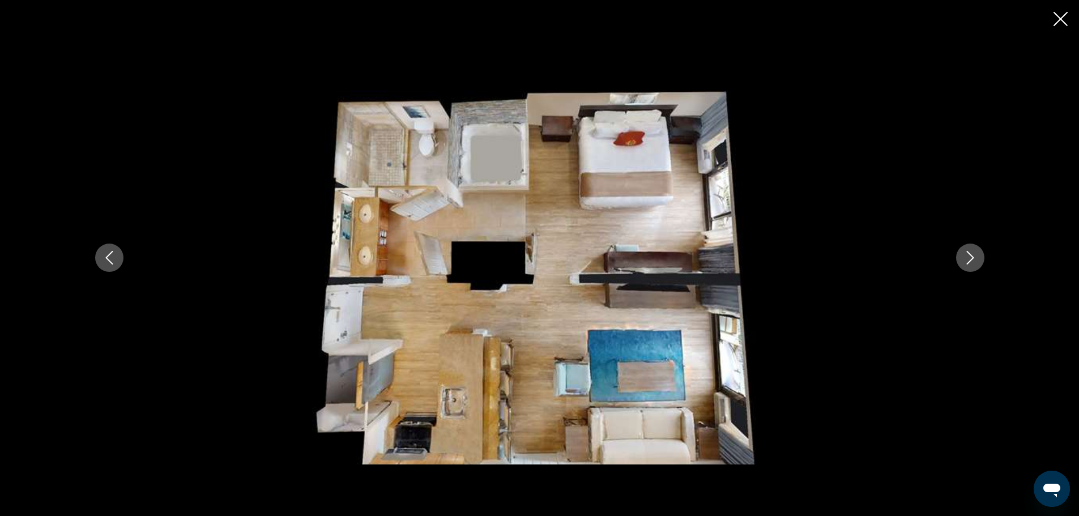
click at [971, 256] on icon "Next image" at bounding box center [970, 259] width 7 height 14
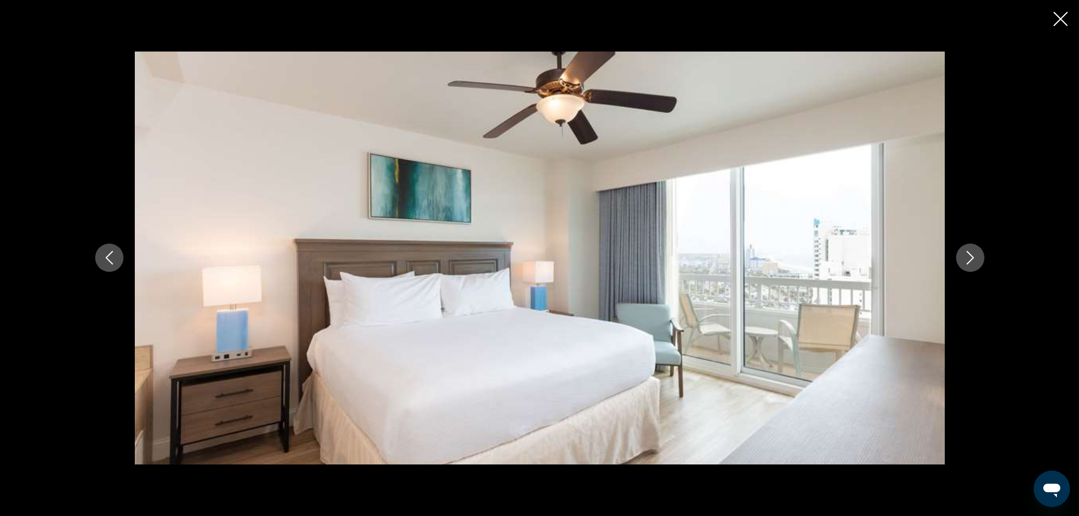
click at [971, 256] on icon "Next image" at bounding box center [970, 259] width 7 height 14
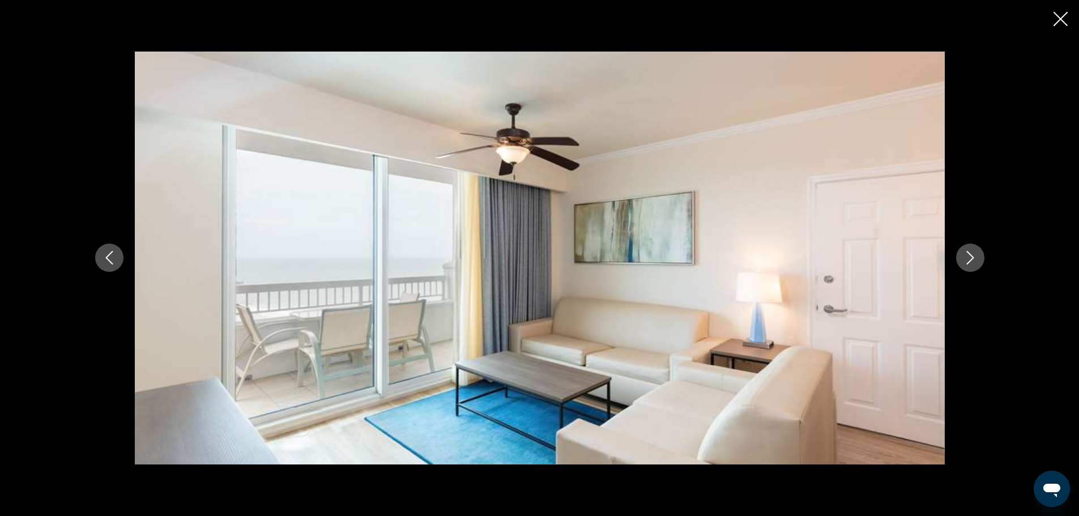
click at [971, 256] on icon "Next image" at bounding box center [970, 259] width 7 height 14
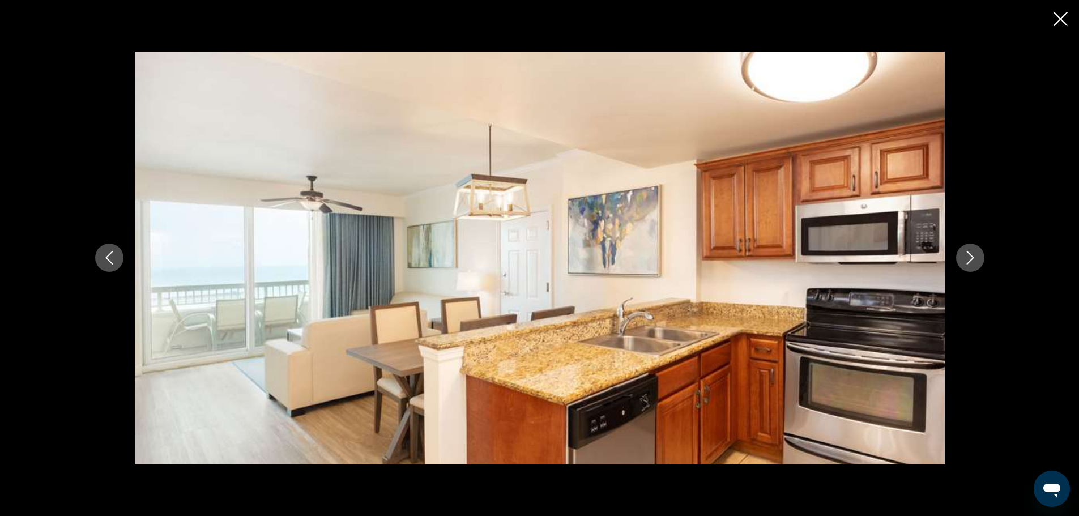
click at [971, 256] on icon "Next image" at bounding box center [970, 259] width 7 height 14
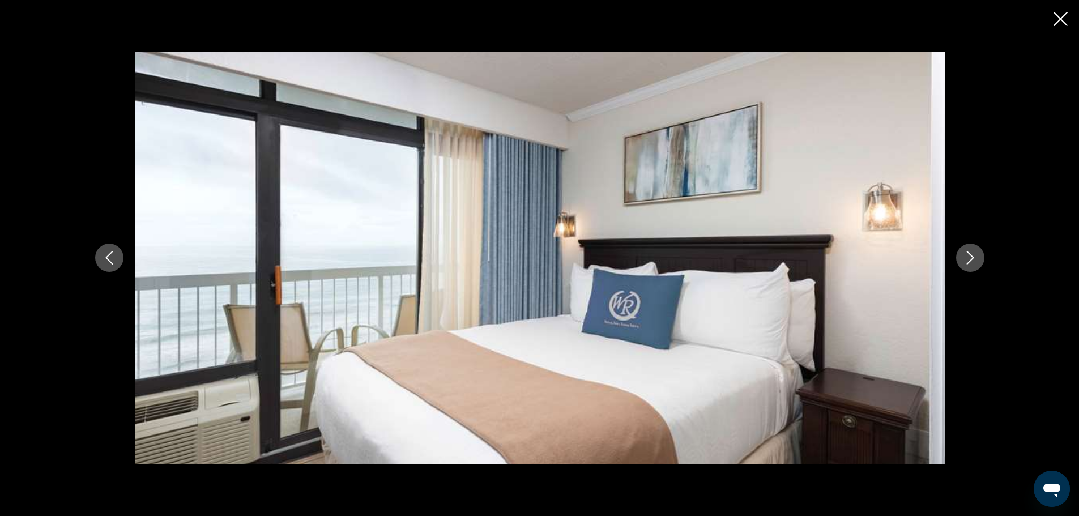
click at [971, 256] on icon "Next image" at bounding box center [970, 259] width 7 height 14
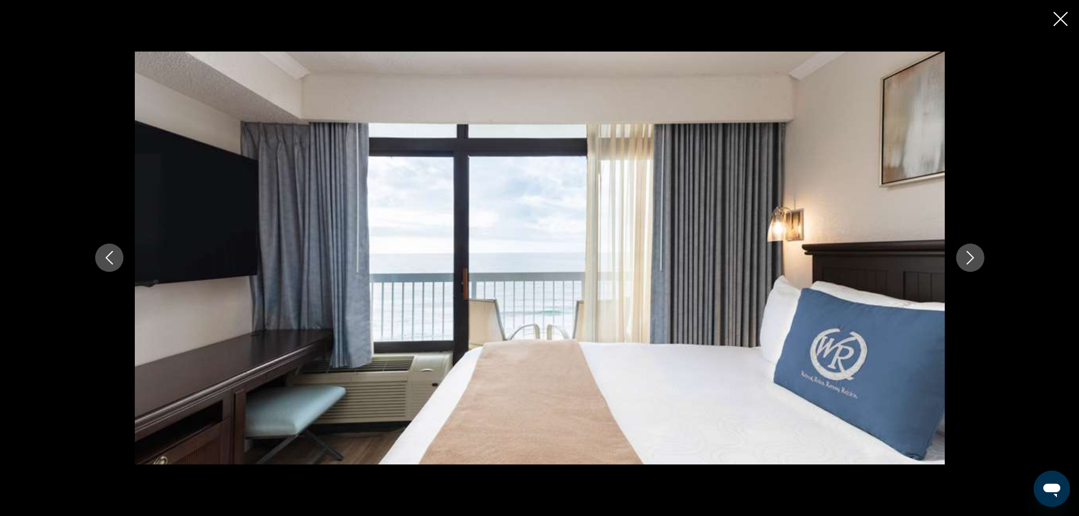
click at [971, 256] on icon "Next image" at bounding box center [970, 259] width 7 height 14
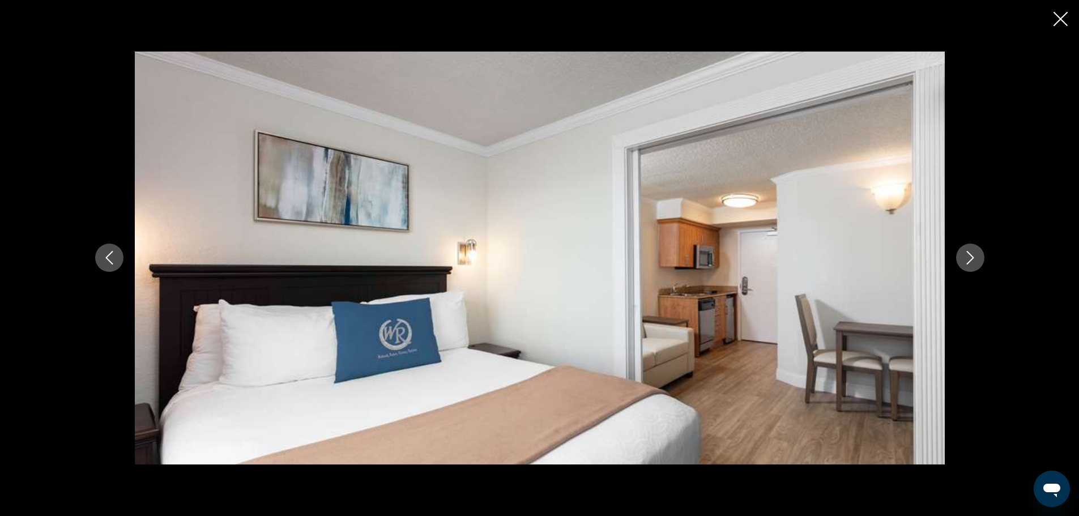
click at [971, 256] on icon "Next image" at bounding box center [970, 259] width 7 height 14
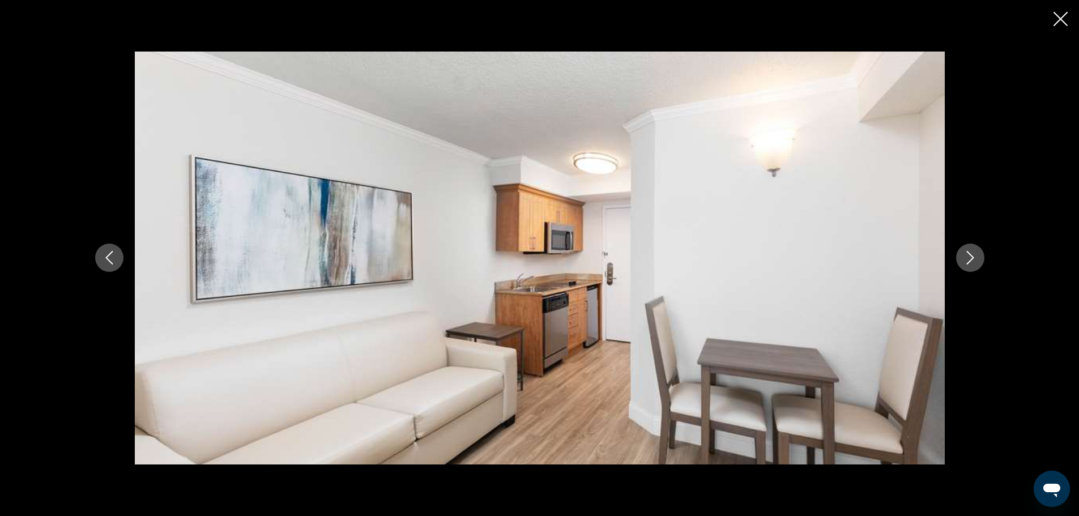
click at [971, 256] on icon "Next image" at bounding box center [970, 259] width 7 height 14
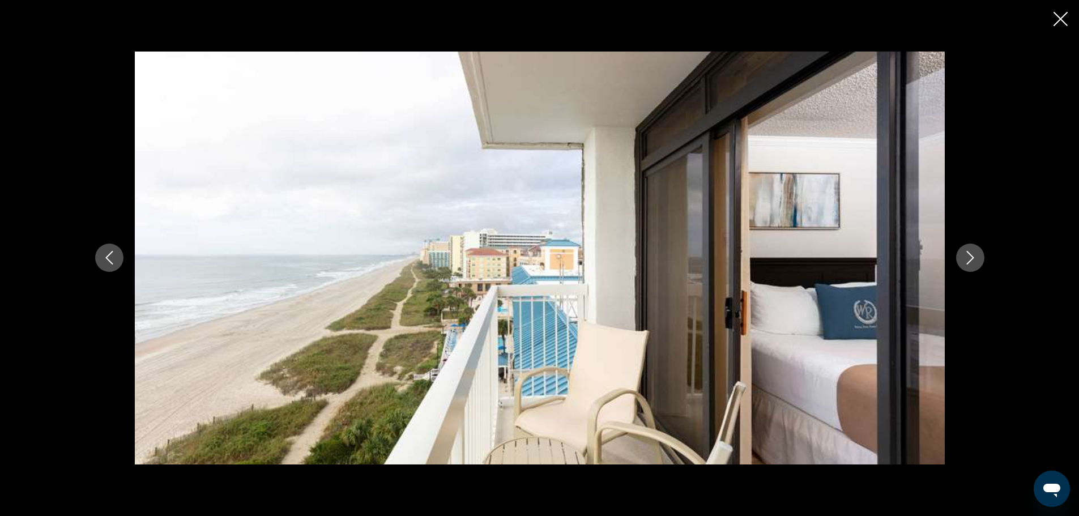
click at [971, 256] on icon "Next image" at bounding box center [970, 259] width 7 height 14
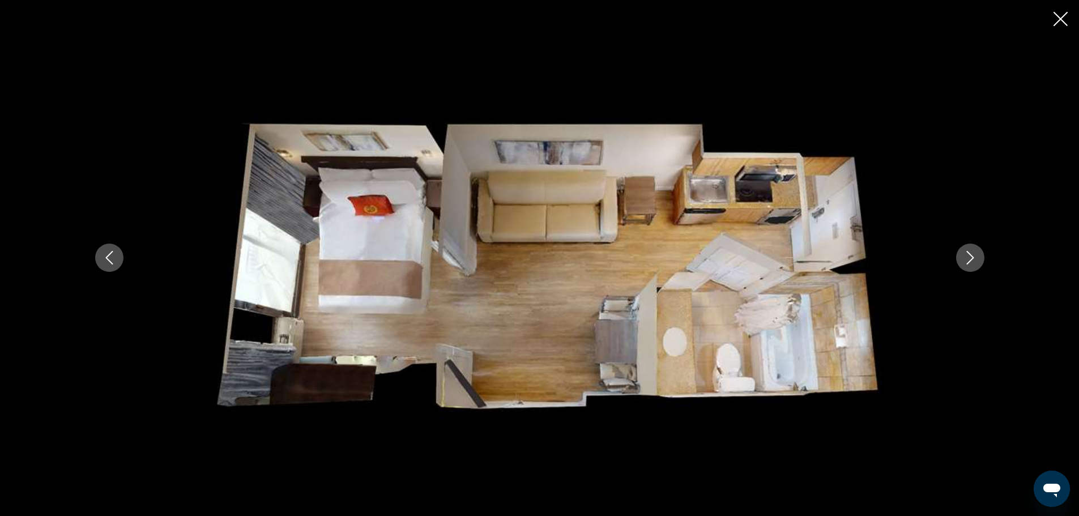
click at [971, 256] on icon "Next image" at bounding box center [970, 259] width 7 height 14
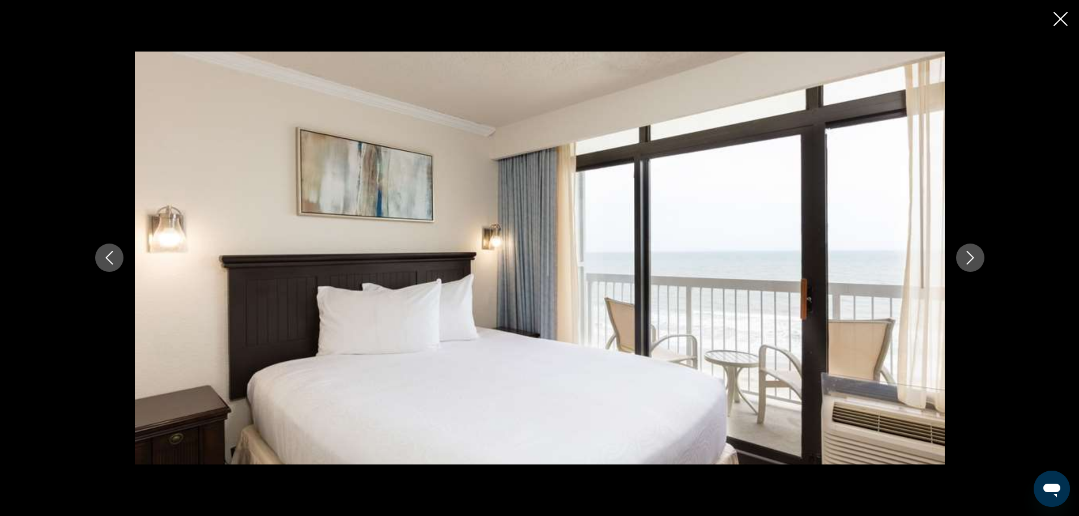
click at [1061, 12] on icon "Close slideshow" at bounding box center [1061, 19] width 14 height 14
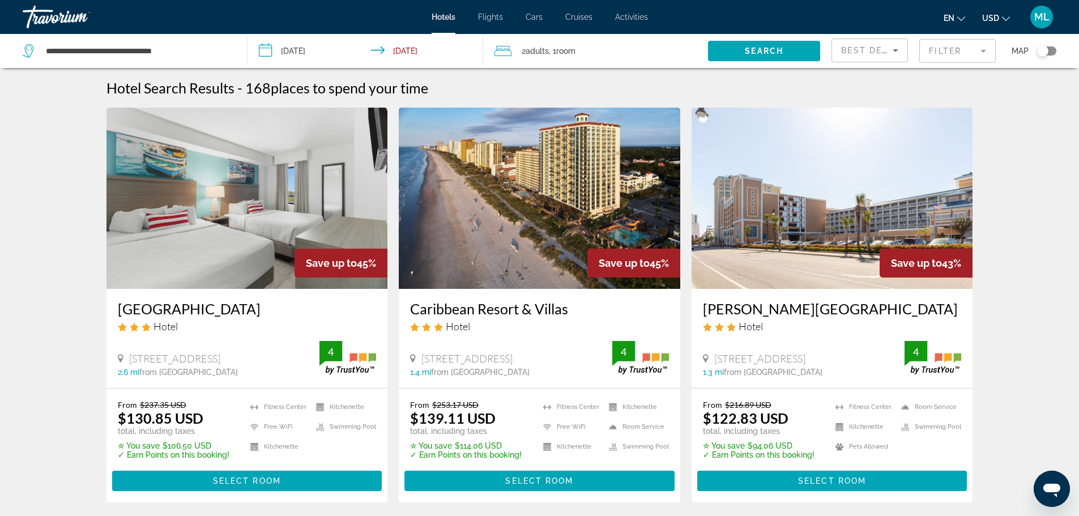
click at [228, 241] on img "Main content" at bounding box center [248, 198] width 282 height 181
click at [503, 237] on img "Main content" at bounding box center [540, 198] width 282 height 181
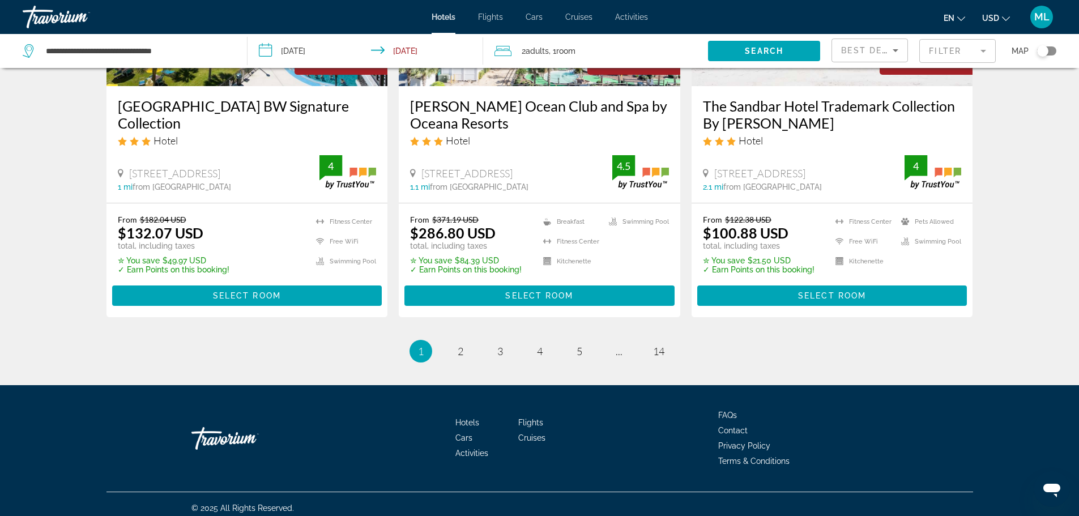
scroll to position [1481, 0]
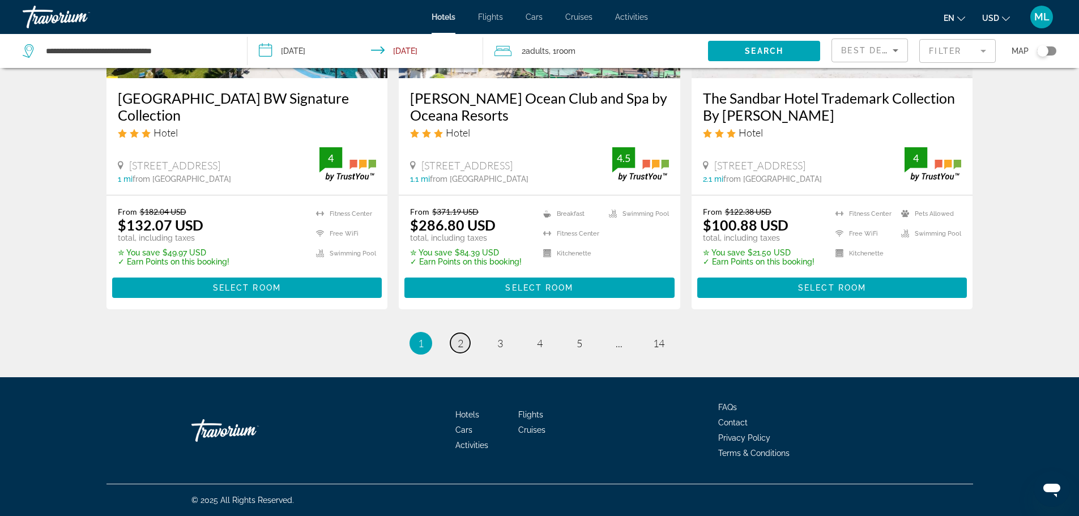
click at [460, 341] on span "2" at bounding box center [461, 343] width 6 height 12
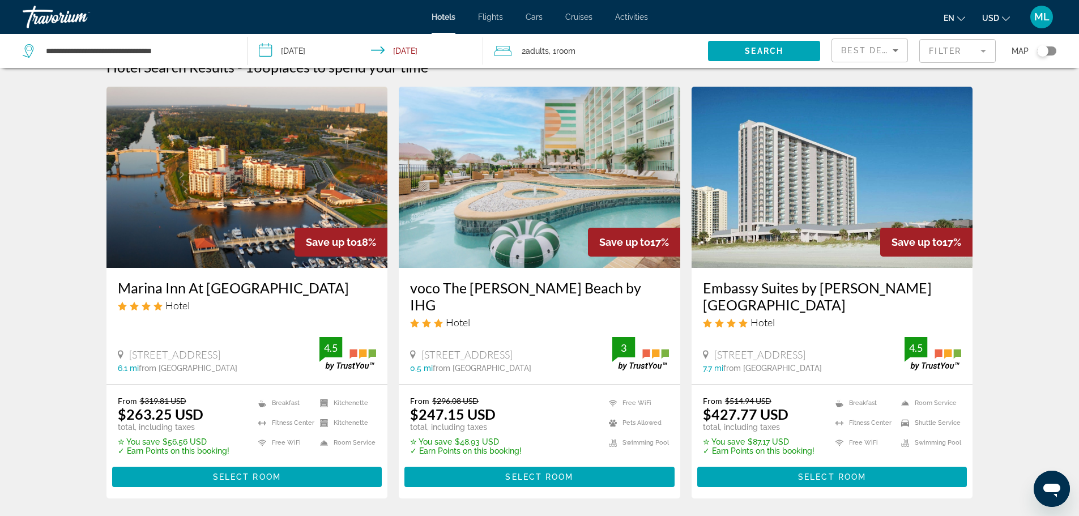
scroll to position [23, 0]
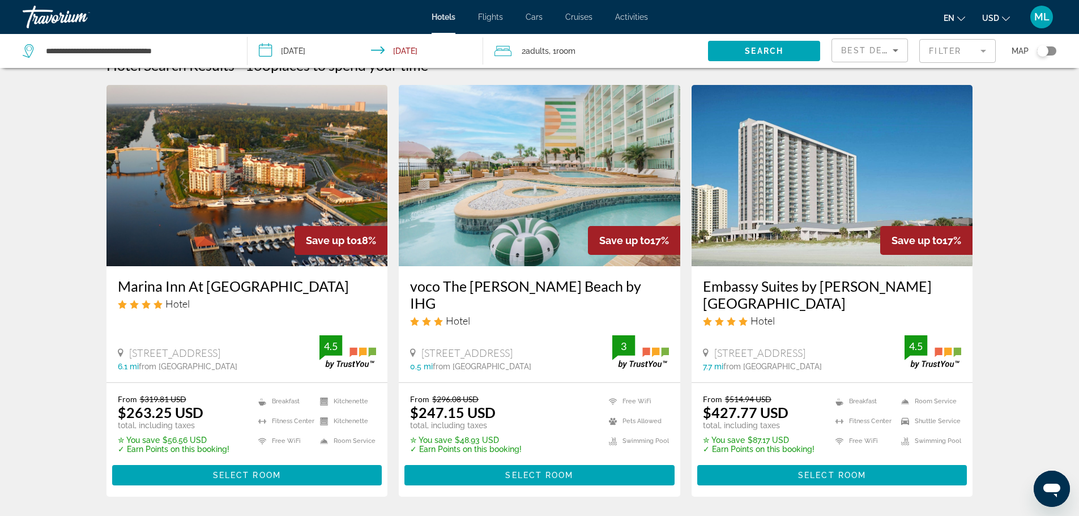
click at [879, 224] on img "Main content" at bounding box center [833, 175] width 282 height 181
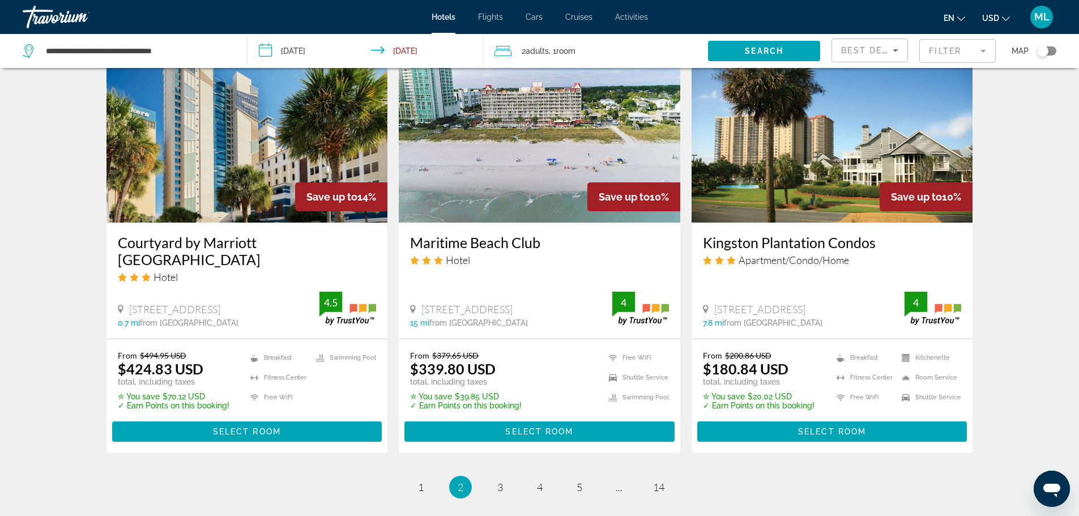
scroll to position [1323, 0]
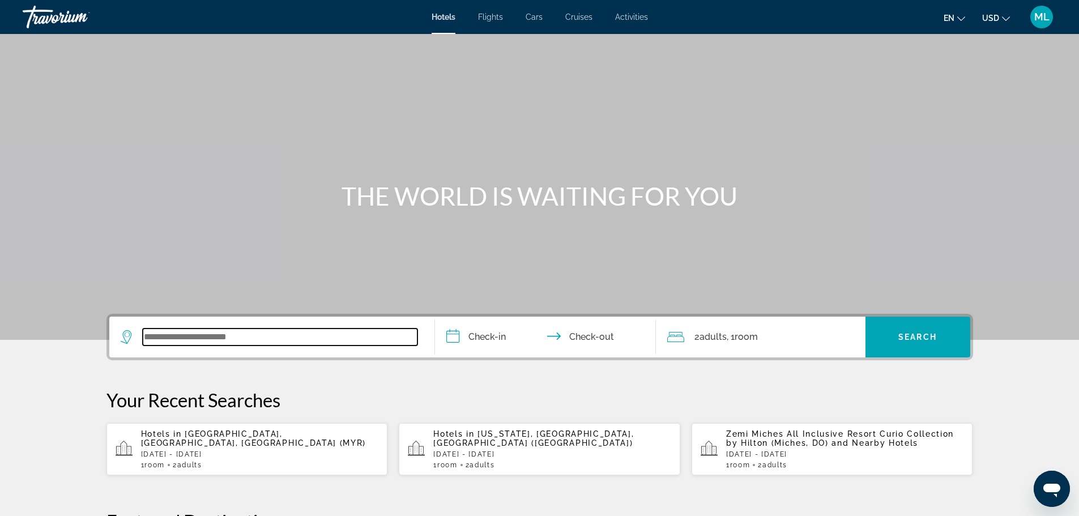
click at [221, 338] on input "Search widget" at bounding box center [280, 337] width 275 height 17
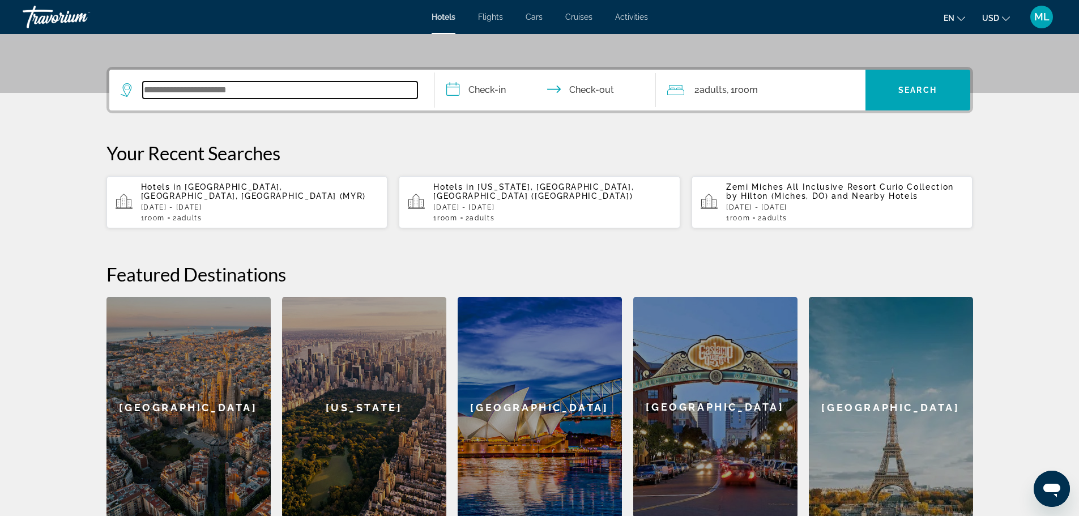
scroll to position [277, 0]
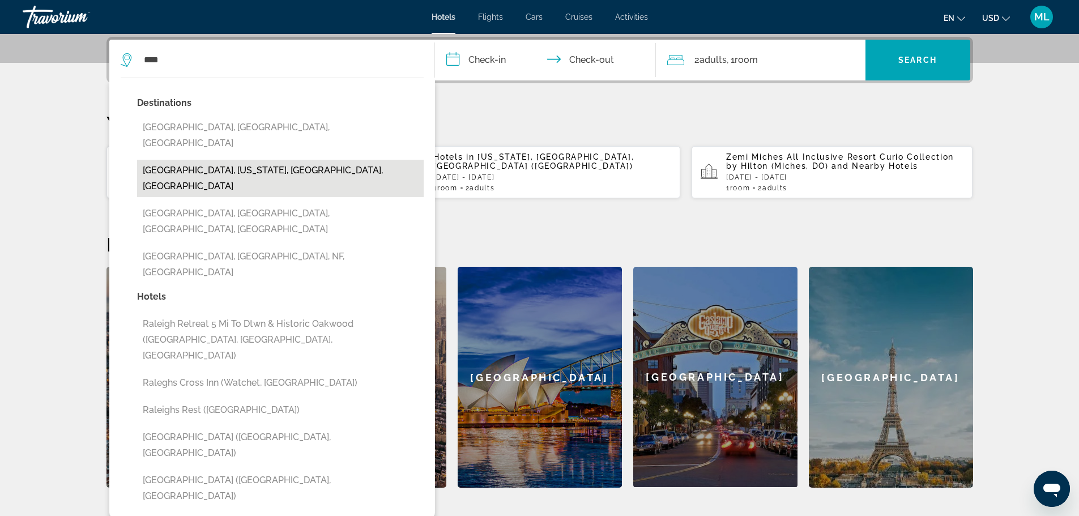
click at [286, 160] on button "[GEOGRAPHIC_DATA], [US_STATE], [GEOGRAPHIC_DATA], [GEOGRAPHIC_DATA]" at bounding box center [280, 178] width 287 height 37
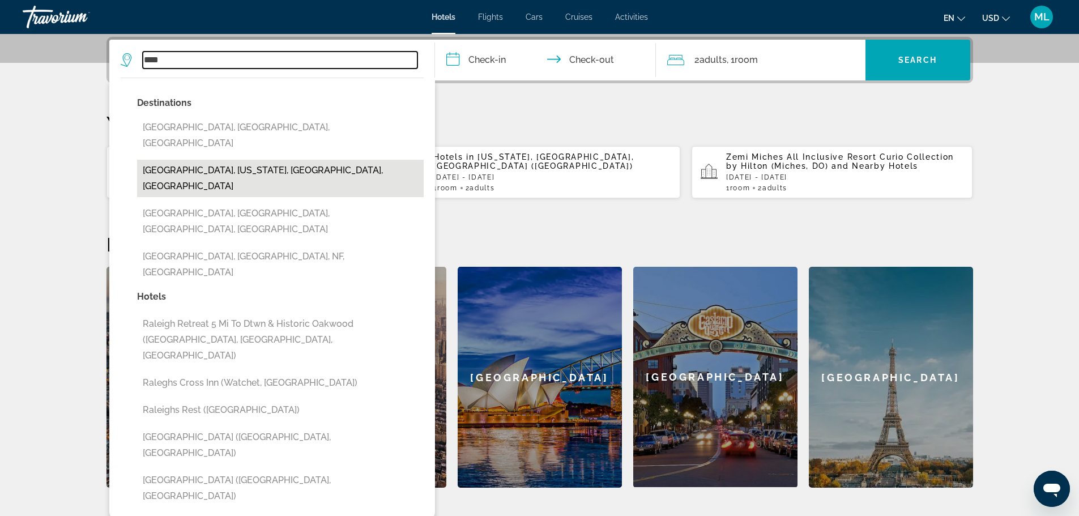
type input "**********"
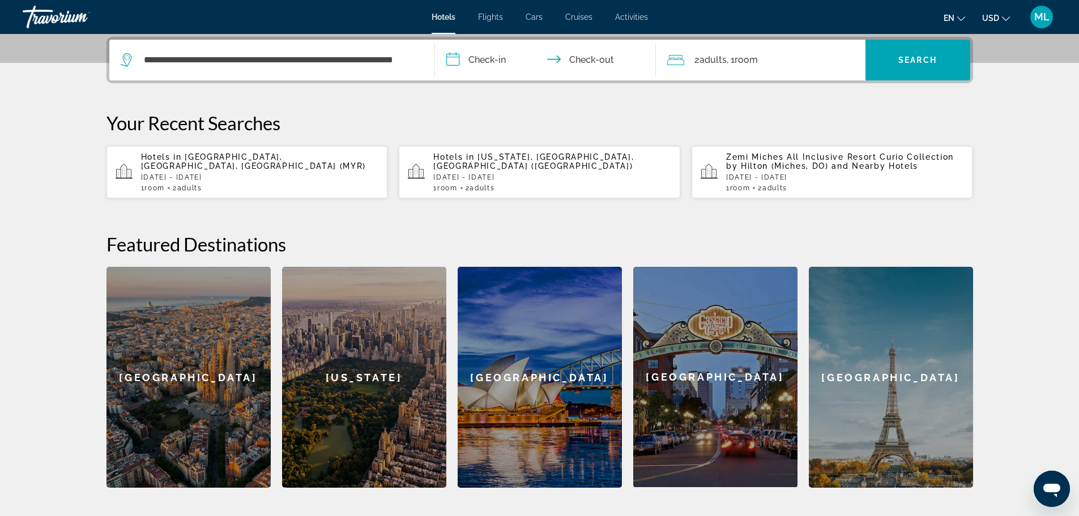
click at [454, 58] on input "**********" at bounding box center [548, 62] width 226 height 44
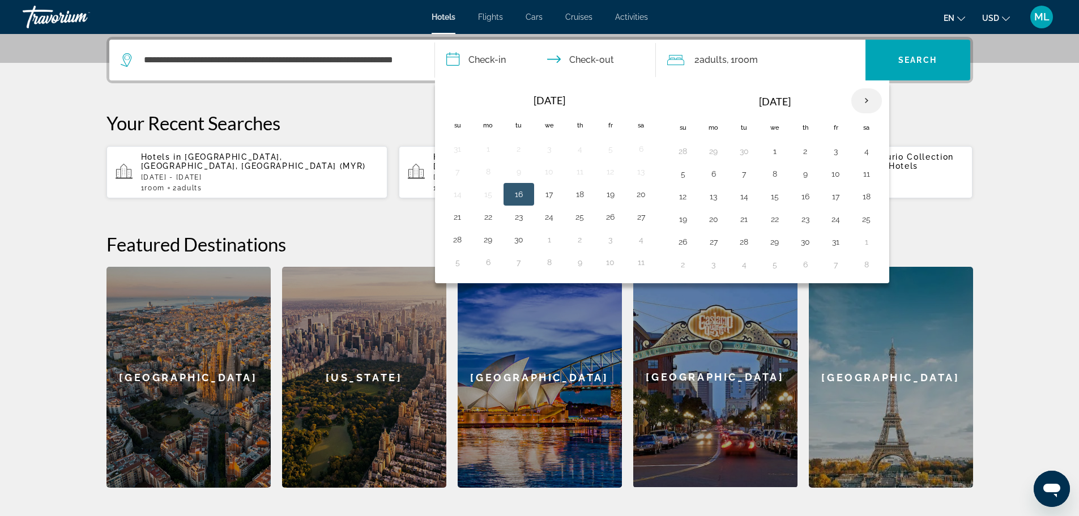
click at [864, 97] on th "Next month" at bounding box center [867, 100] width 31 height 25
click at [809, 242] on button "27" at bounding box center [806, 242] width 18 height 16
click at [685, 268] on button "30" at bounding box center [683, 265] width 18 height 16
type input "**********"
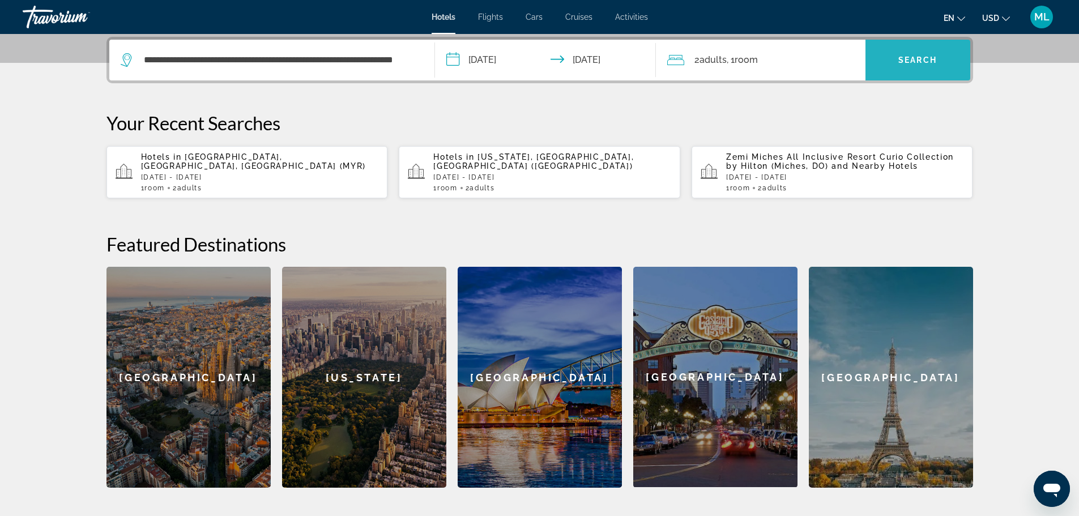
click at [928, 51] on span "Search widget" at bounding box center [918, 59] width 105 height 27
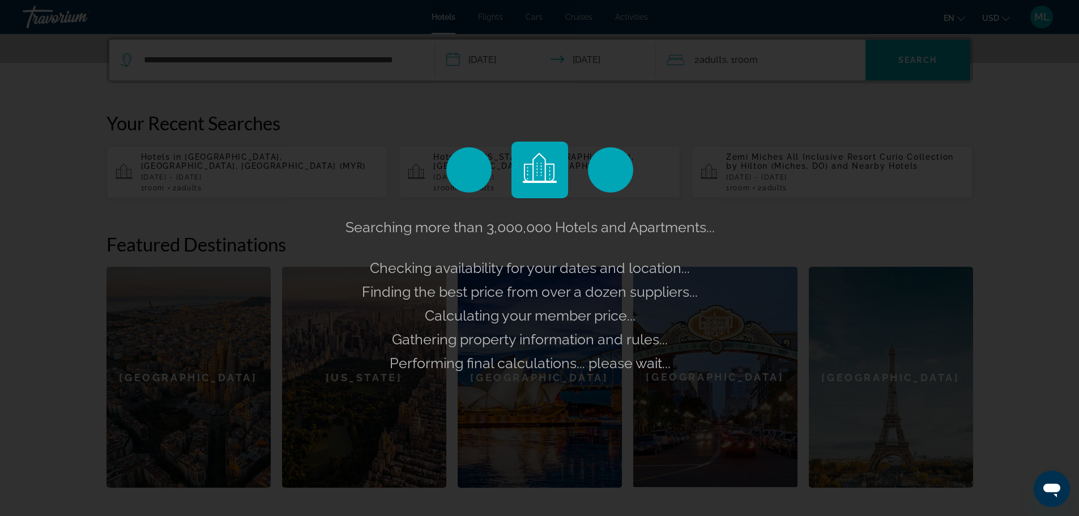
drag, startPoint x: 928, startPoint y: 51, endPoint x: 936, endPoint y: 176, distance: 124.9
click at [936, 176] on div "Searching more than 3,000,000 Hotels and Apartments... Checking availability fo…" at bounding box center [539, 258] width 1079 height 516
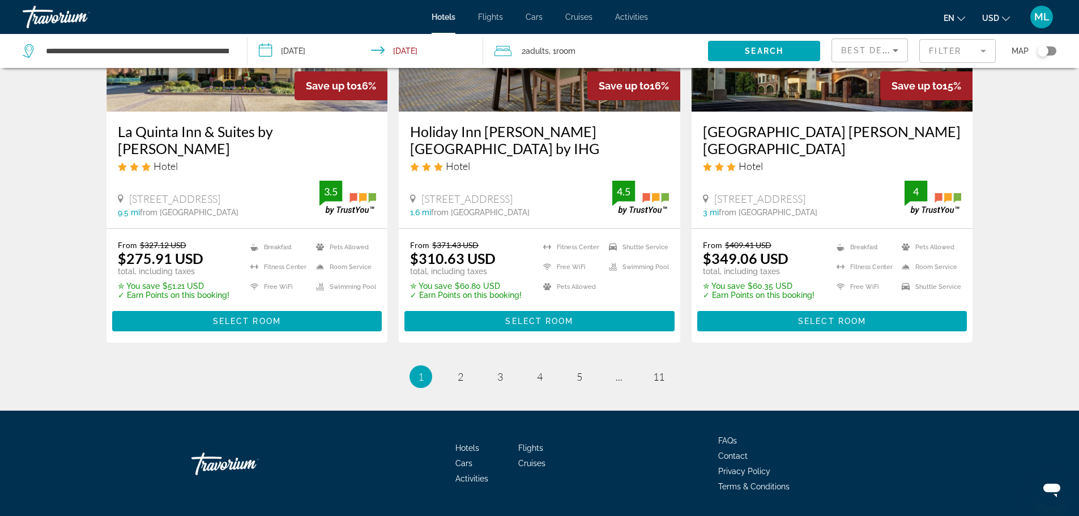
scroll to position [1496, 0]
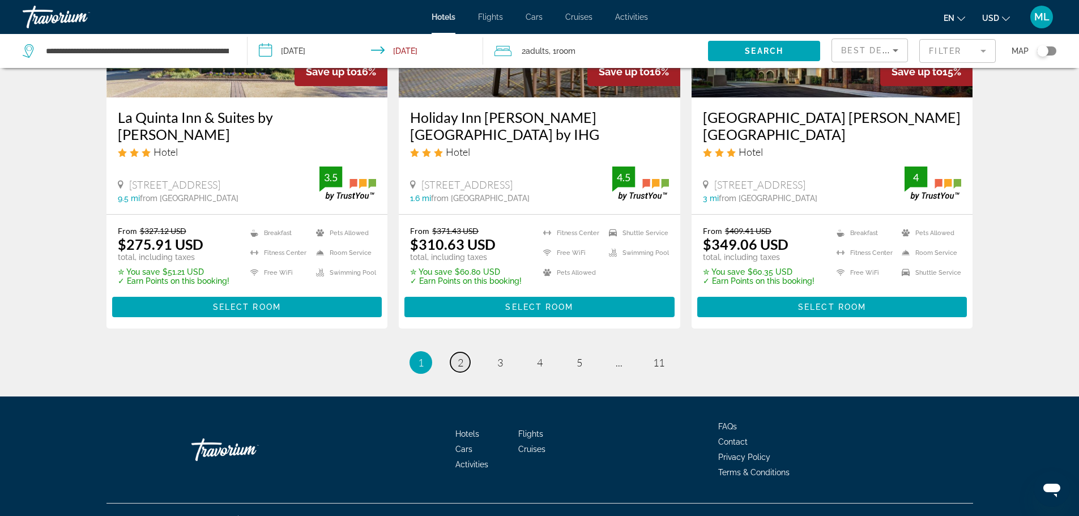
click at [460, 369] on link "page 2" at bounding box center [460, 362] width 20 height 20
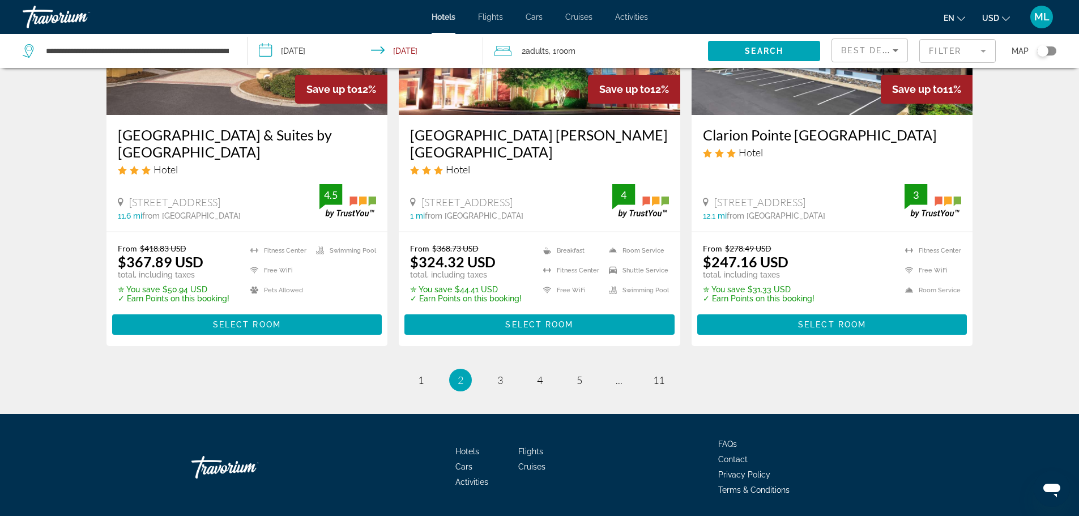
scroll to position [1498, 0]
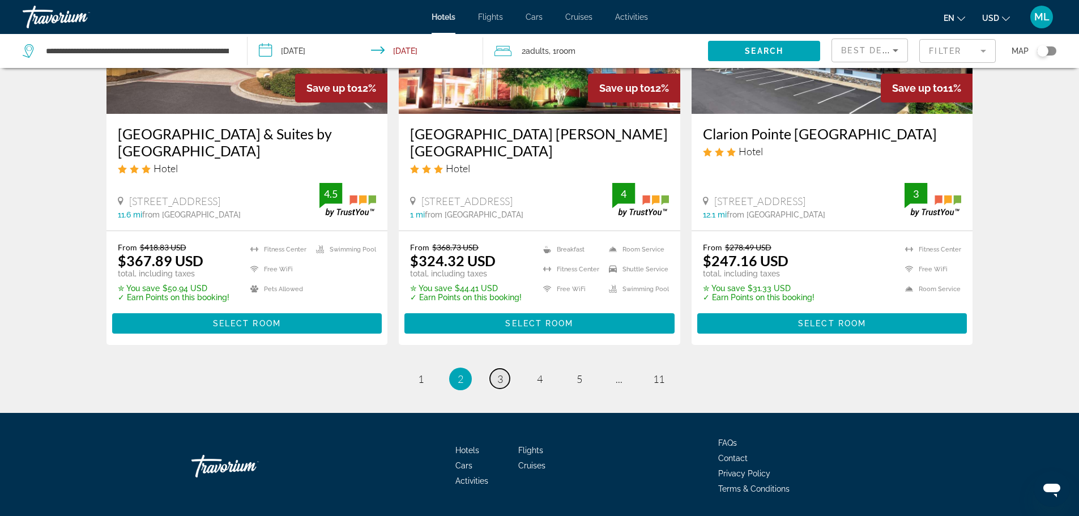
click at [500, 369] on link "page 3" at bounding box center [500, 379] width 20 height 20
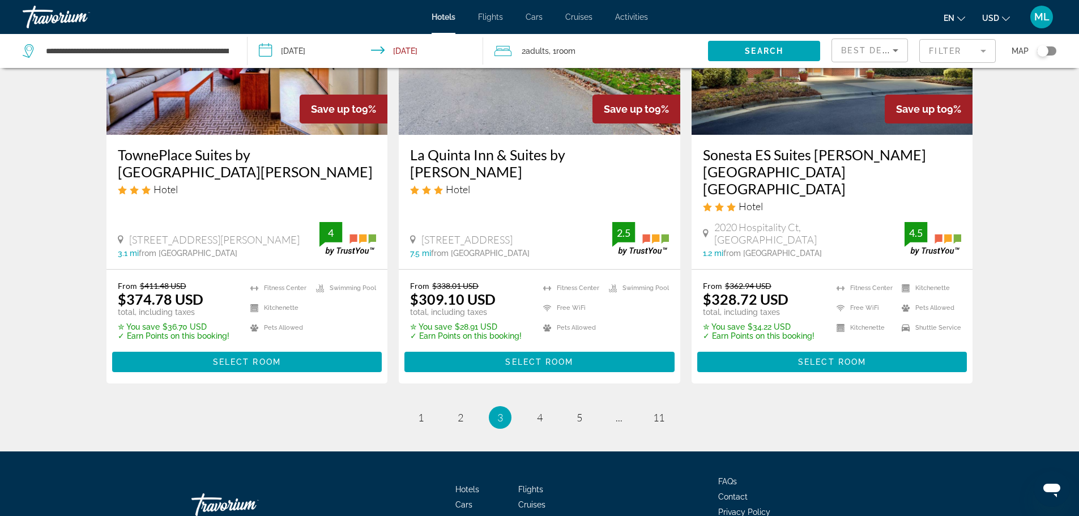
scroll to position [1516, 0]
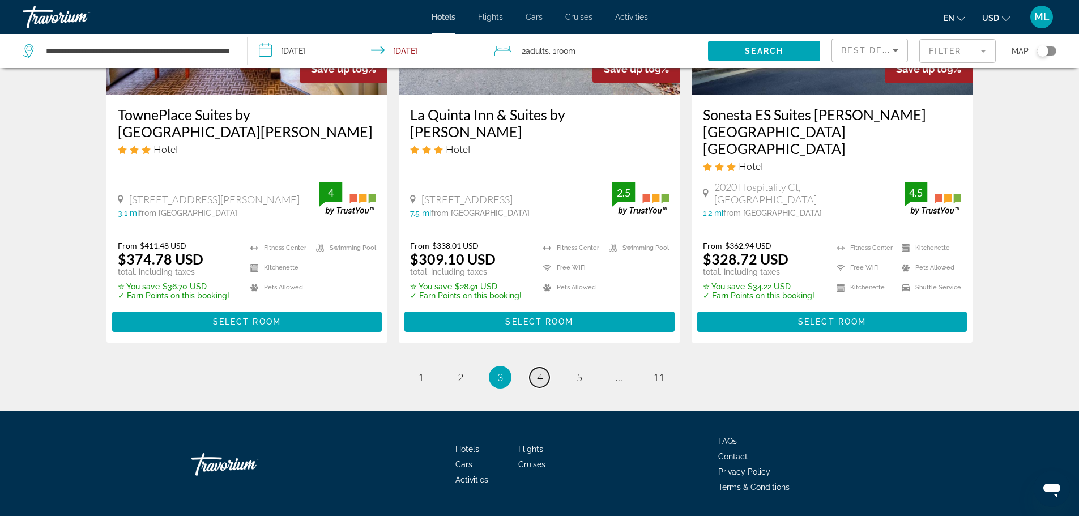
click at [537, 371] on span "4" at bounding box center [540, 377] width 6 height 12
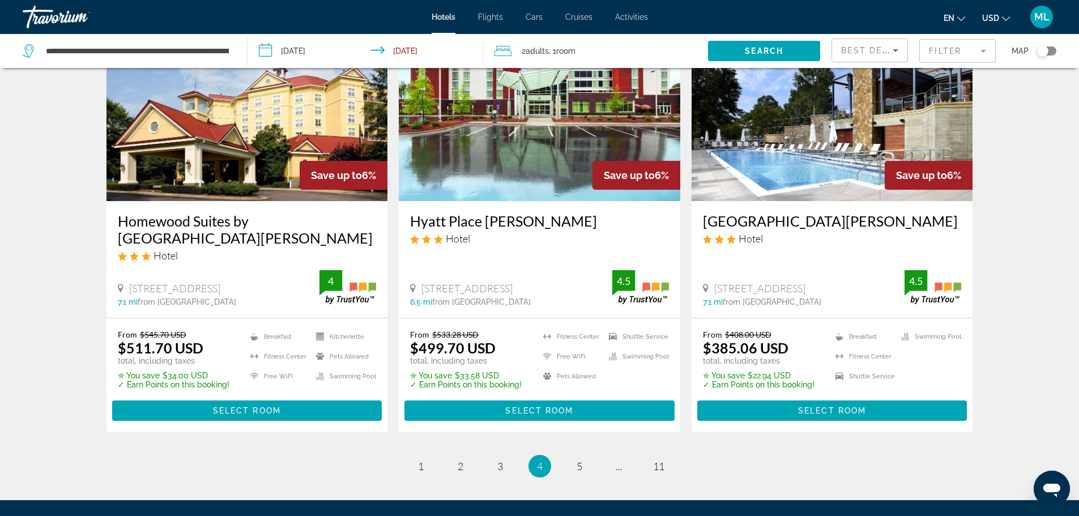
scroll to position [1498, 0]
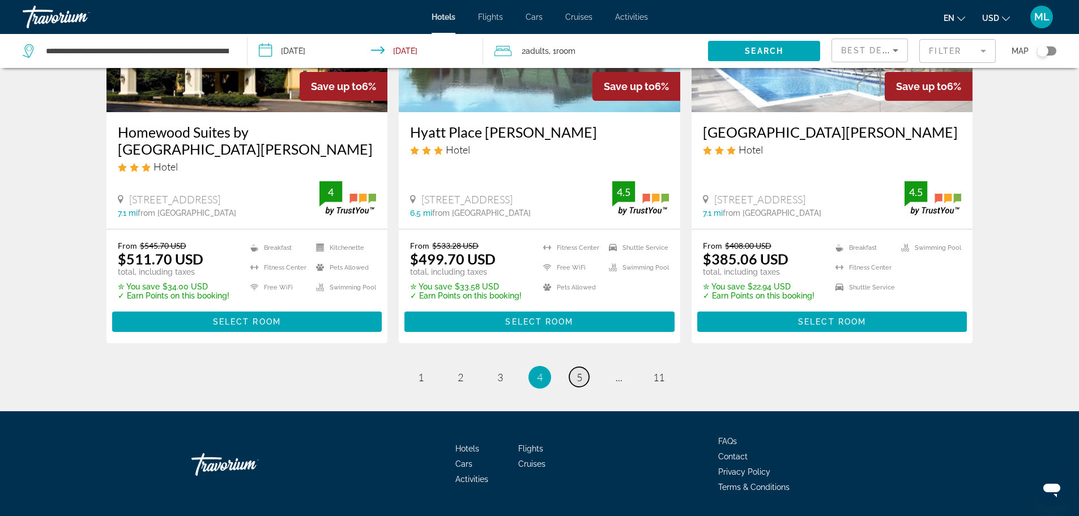
click at [579, 371] on span "5" at bounding box center [580, 377] width 6 height 12
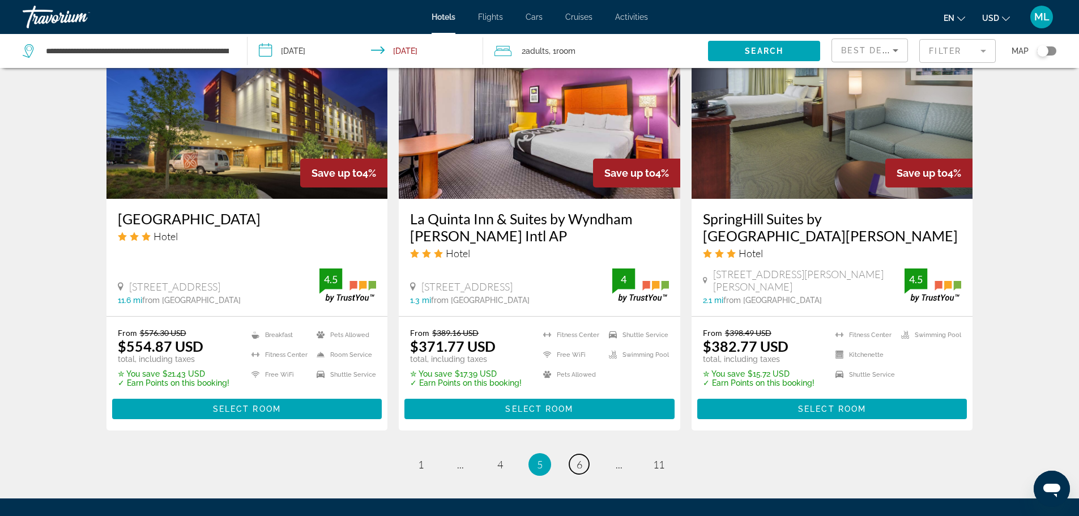
scroll to position [1405, 0]
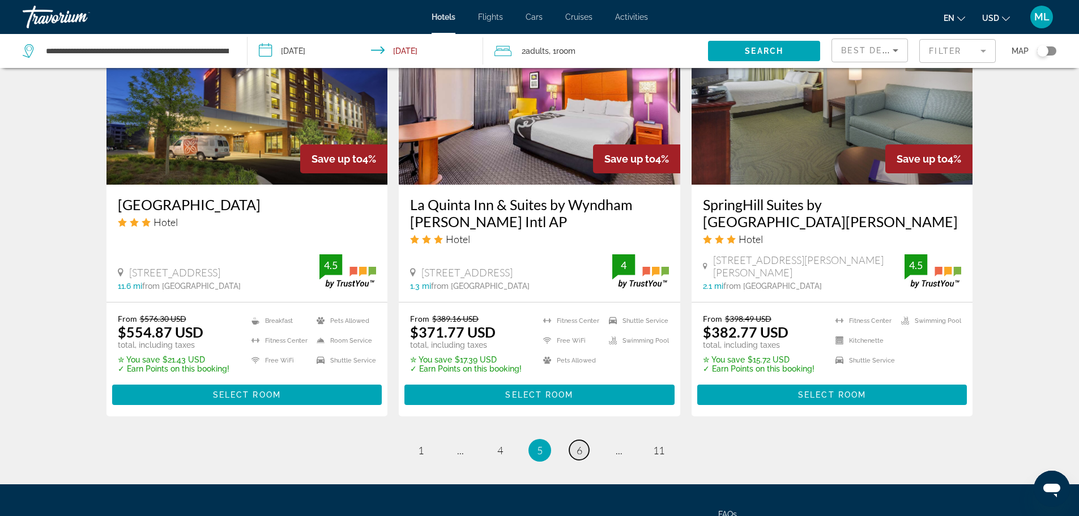
click at [581, 444] on span "6" at bounding box center [580, 450] width 6 height 12
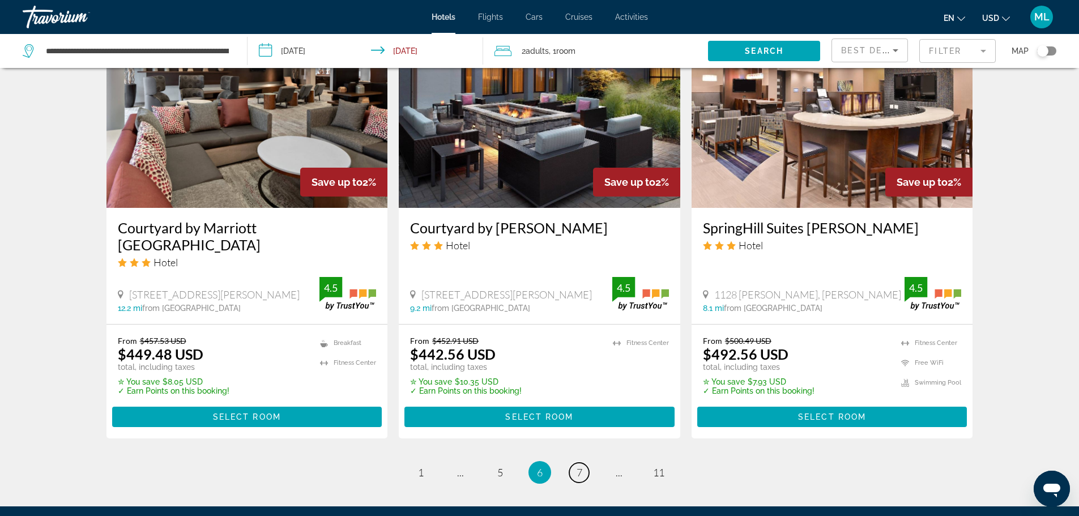
scroll to position [1428, 0]
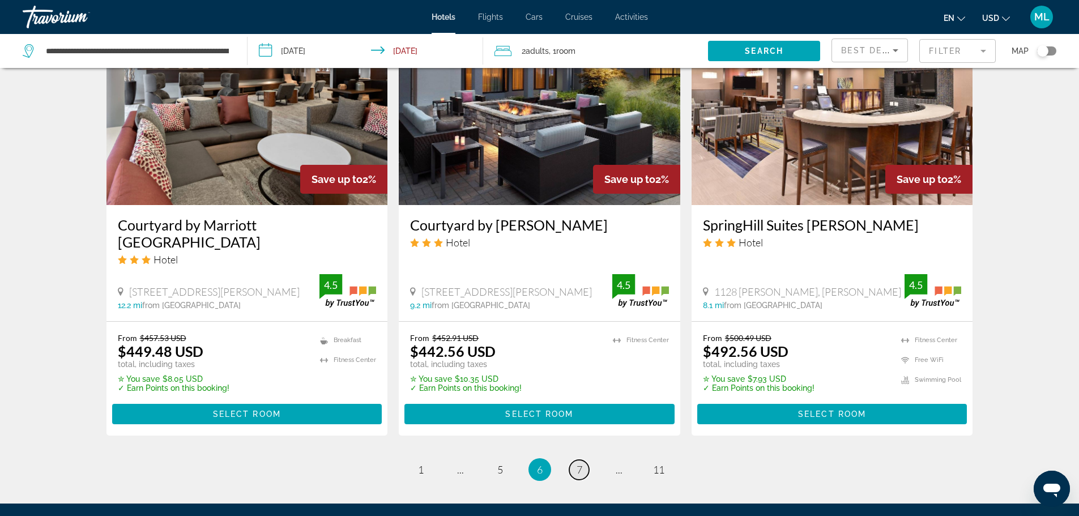
click at [579, 464] on span "7" at bounding box center [580, 470] width 6 height 12
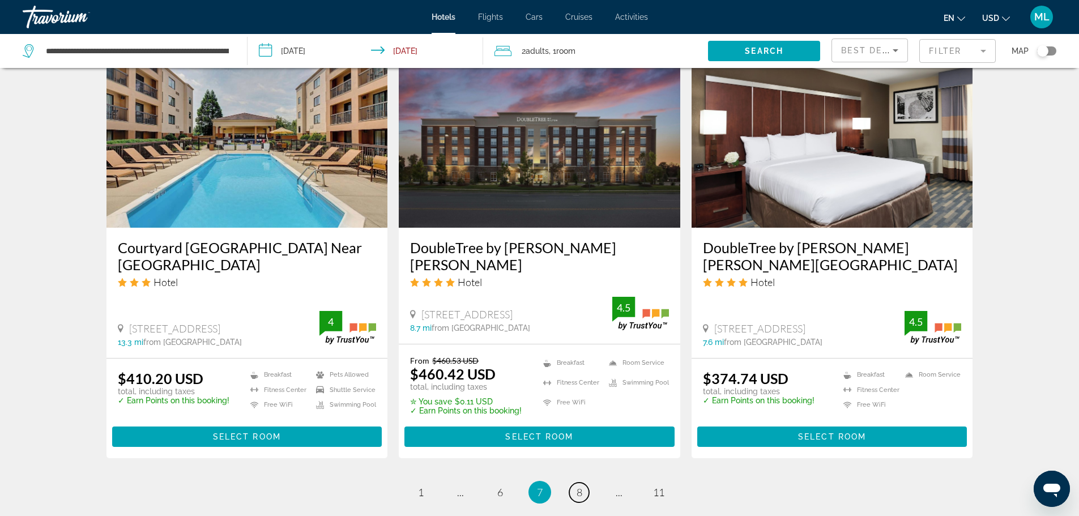
scroll to position [1470, 0]
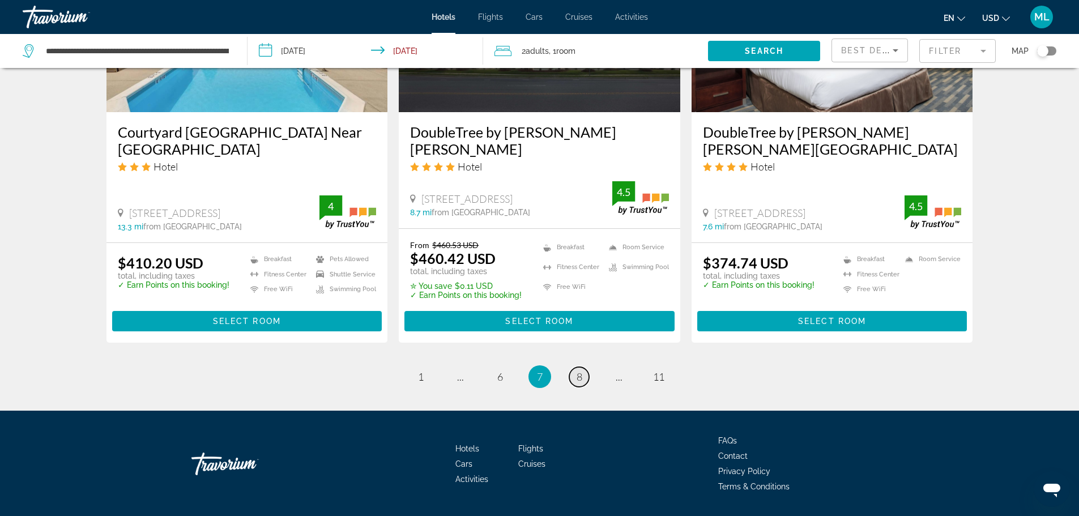
click at [577, 371] on span "8" at bounding box center [580, 377] width 6 height 12
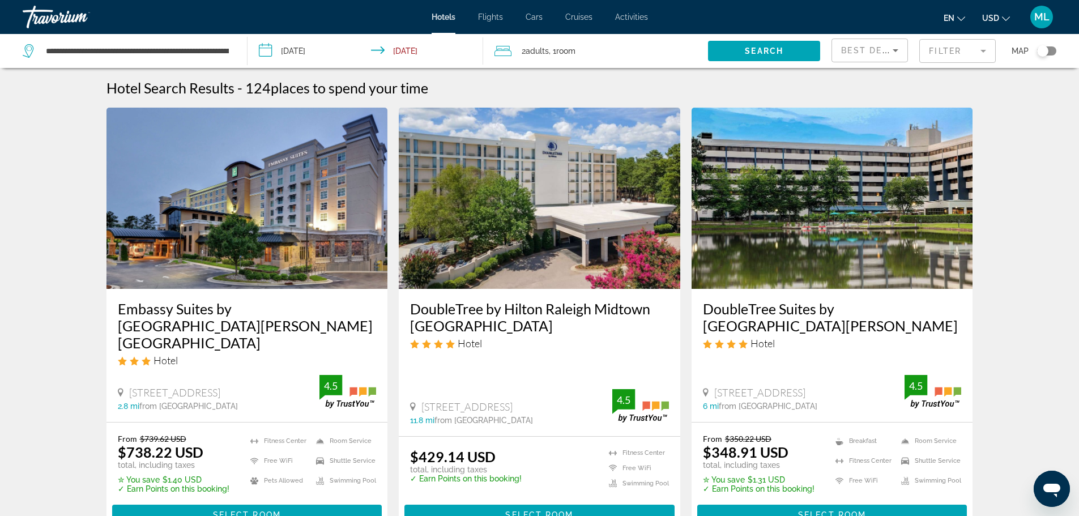
click at [205, 245] on img "Main content" at bounding box center [248, 198] width 282 height 181
click at [265, 48] on input "**********" at bounding box center [368, 52] width 241 height 37
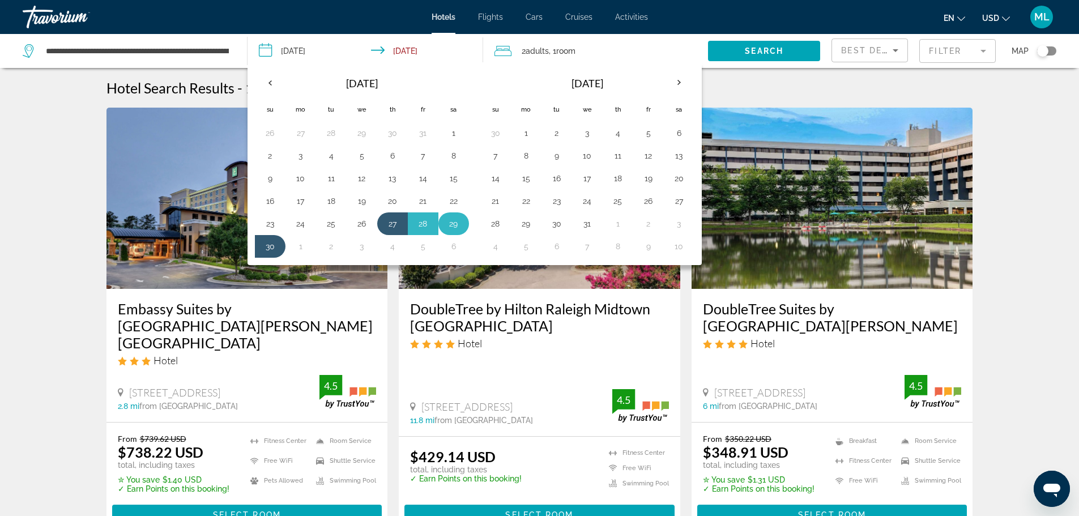
click at [454, 226] on button "29" at bounding box center [454, 224] width 18 height 16
click at [394, 224] on button "27" at bounding box center [393, 224] width 18 height 16
type input "**********"
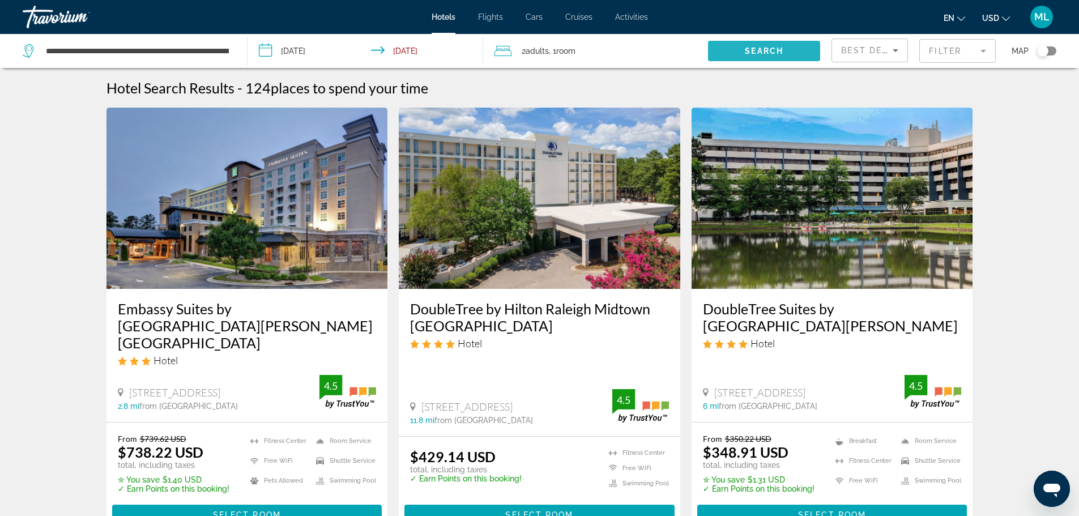
click at [752, 46] on span "Search widget" at bounding box center [764, 50] width 112 height 27
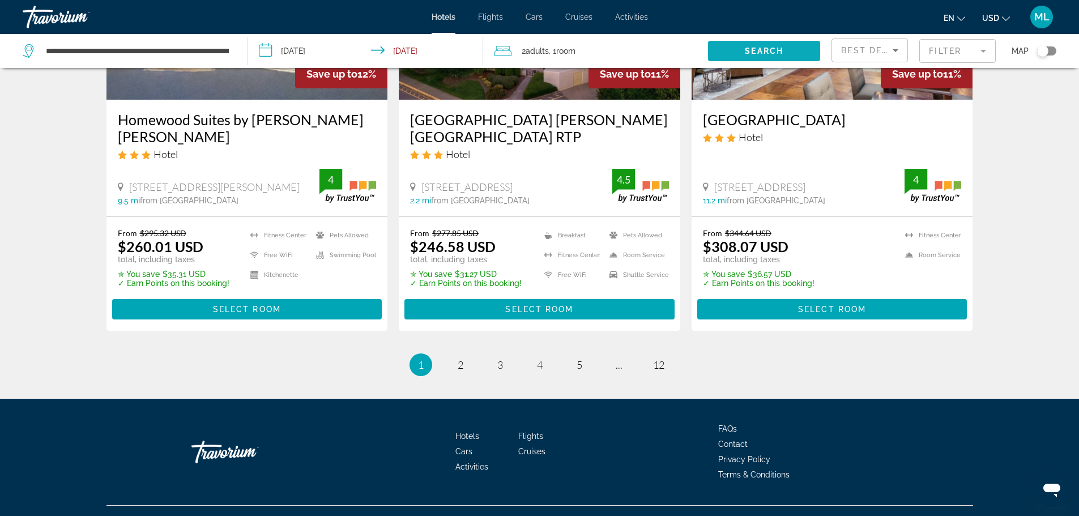
scroll to position [1515, 0]
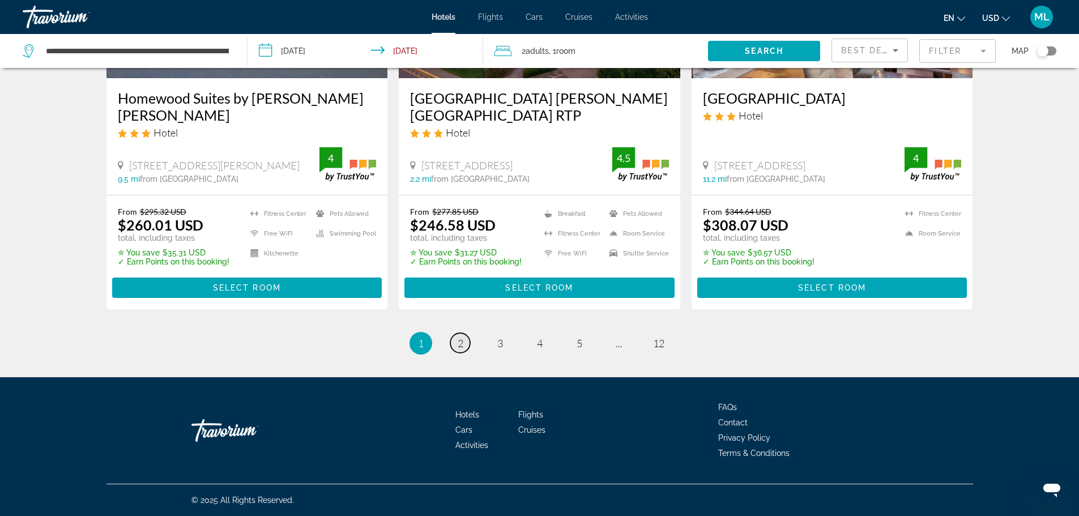
click at [461, 346] on span "2" at bounding box center [461, 343] width 6 height 12
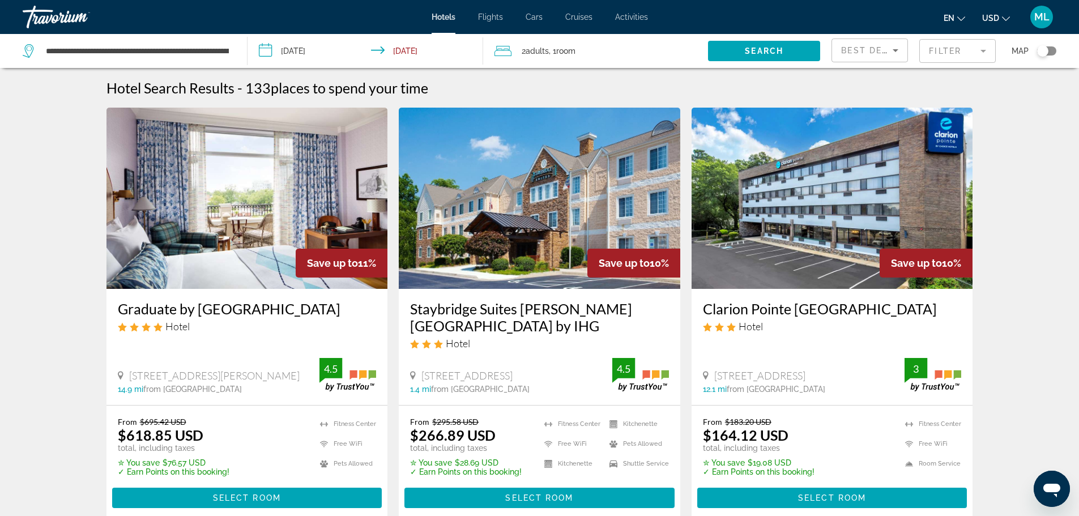
click at [295, 231] on img "Main content" at bounding box center [248, 198] width 282 height 181
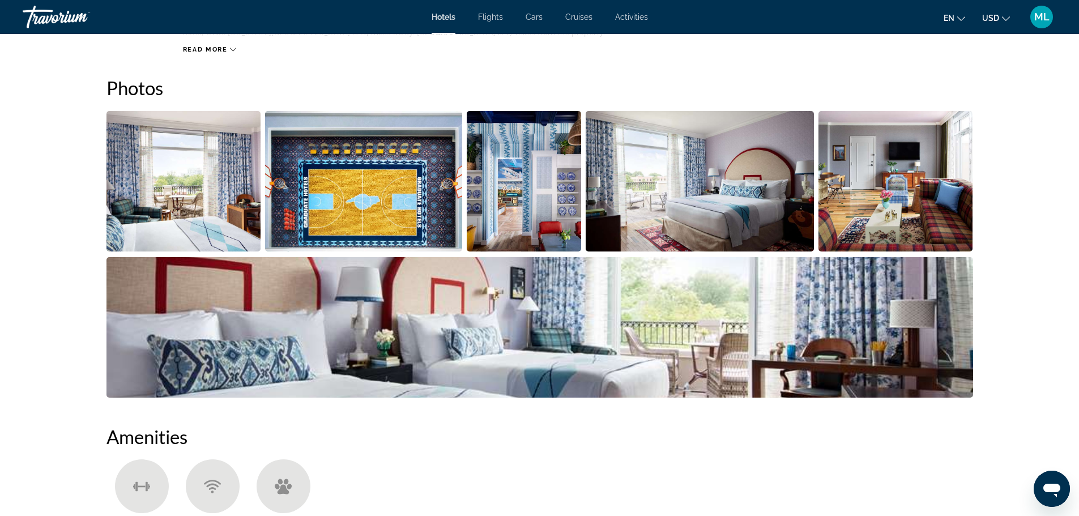
scroll to position [544, 0]
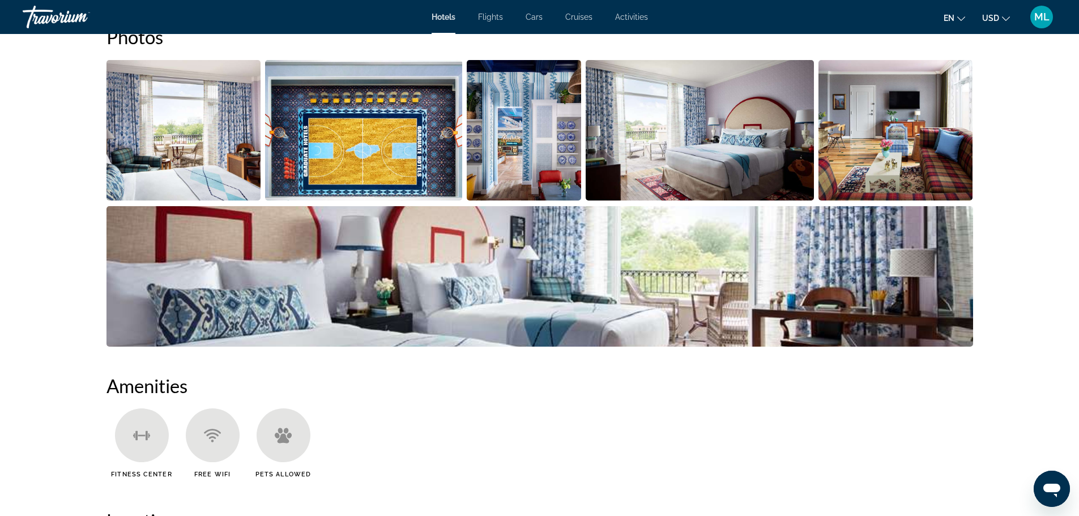
click at [170, 173] on img "Open full-screen image slider" at bounding box center [184, 130] width 155 height 141
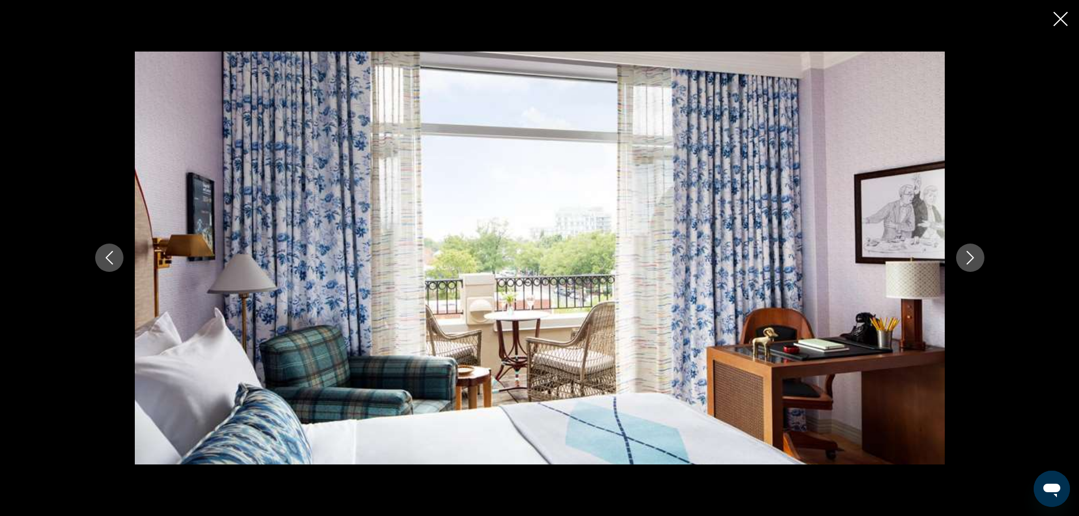
click at [970, 261] on icon "Next image" at bounding box center [971, 258] width 14 height 14
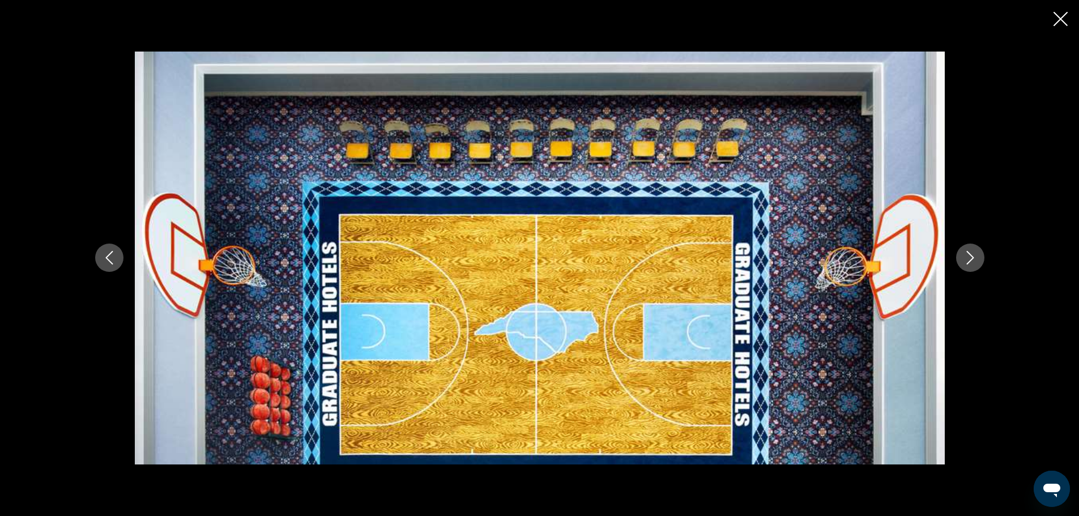
click at [970, 261] on icon "Next image" at bounding box center [971, 258] width 14 height 14
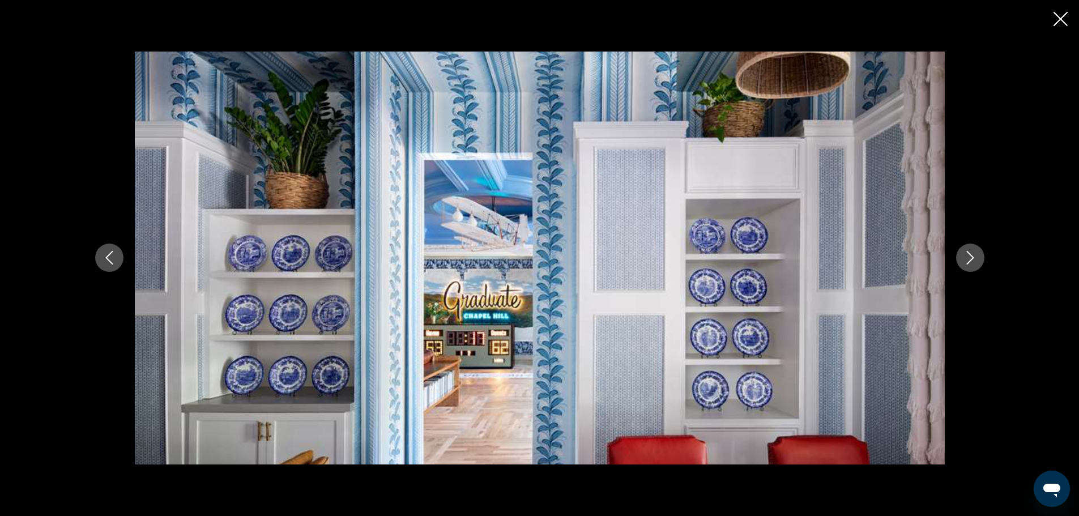
click at [970, 261] on icon "Next image" at bounding box center [971, 258] width 14 height 14
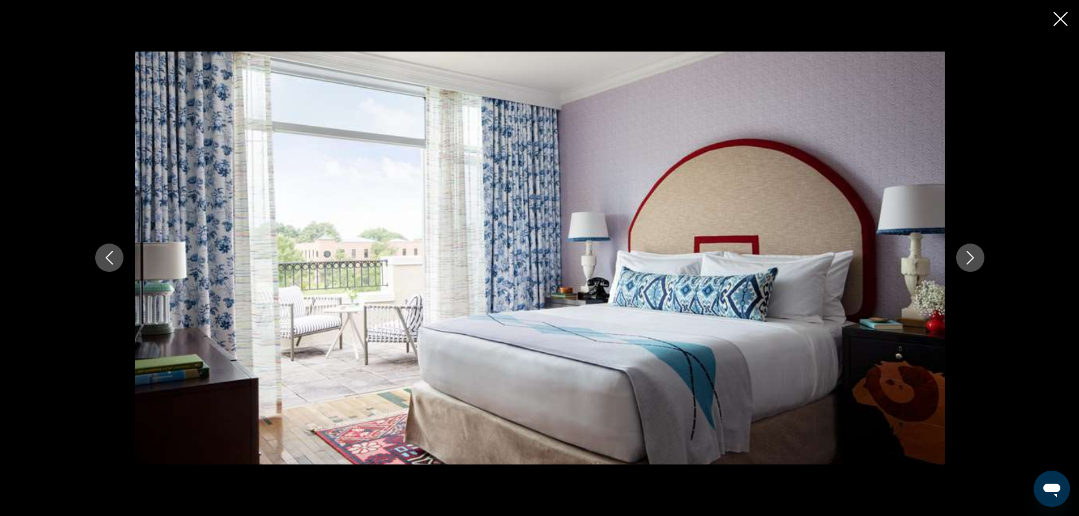
click at [970, 261] on icon "Next image" at bounding box center [971, 258] width 14 height 14
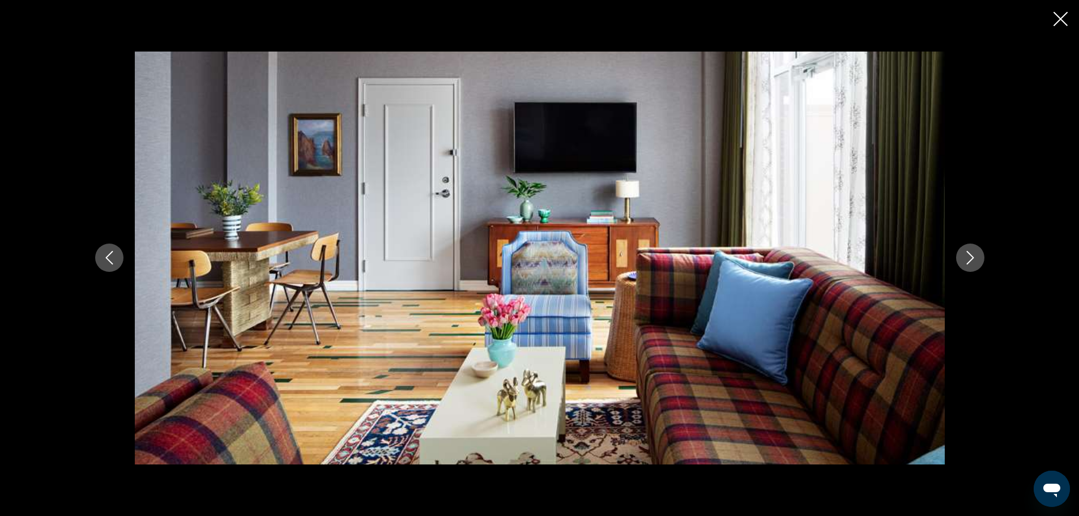
click at [970, 261] on icon "Next image" at bounding box center [971, 258] width 14 height 14
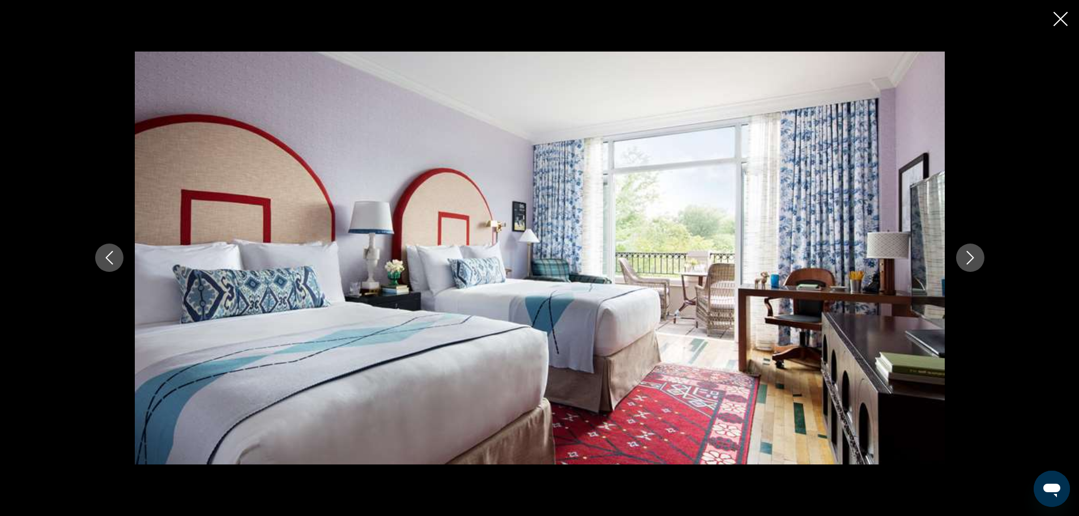
click at [970, 261] on icon "Next image" at bounding box center [971, 258] width 14 height 14
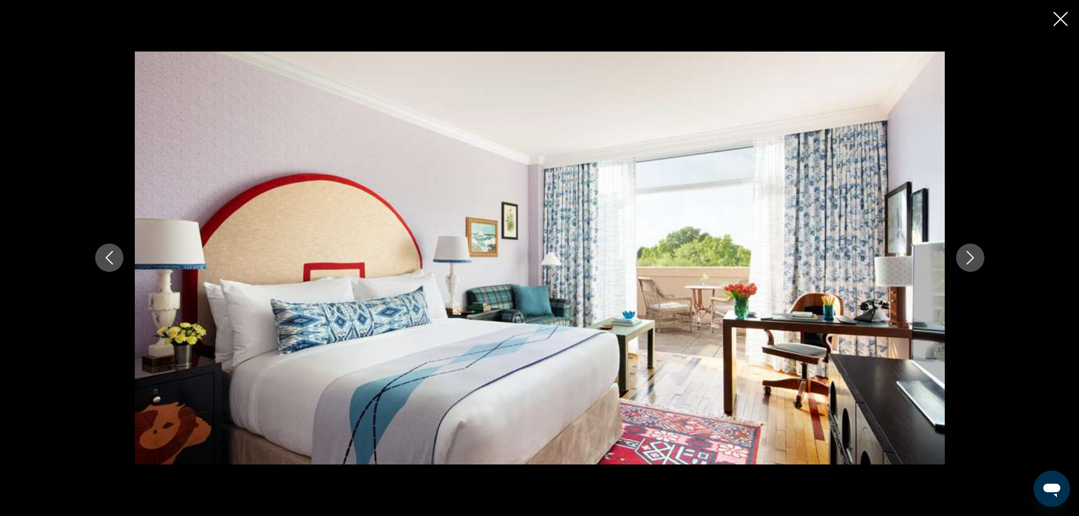
click at [970, 261] on icon "Next image" at bounding box center [971, 258] width 14 height 14
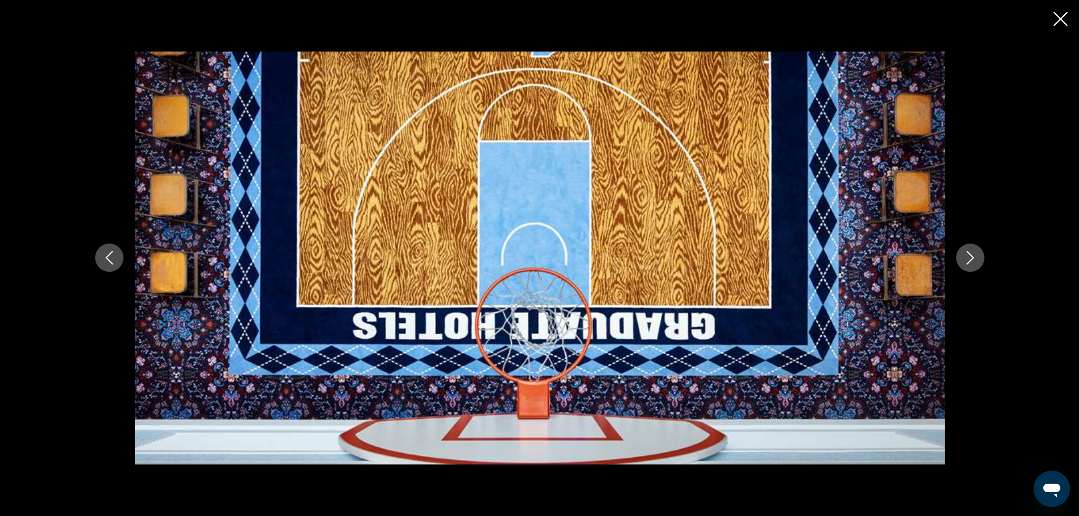
click at [970, 261] on icon "Next image" at bounding box center [971, 258] width 14 height 14
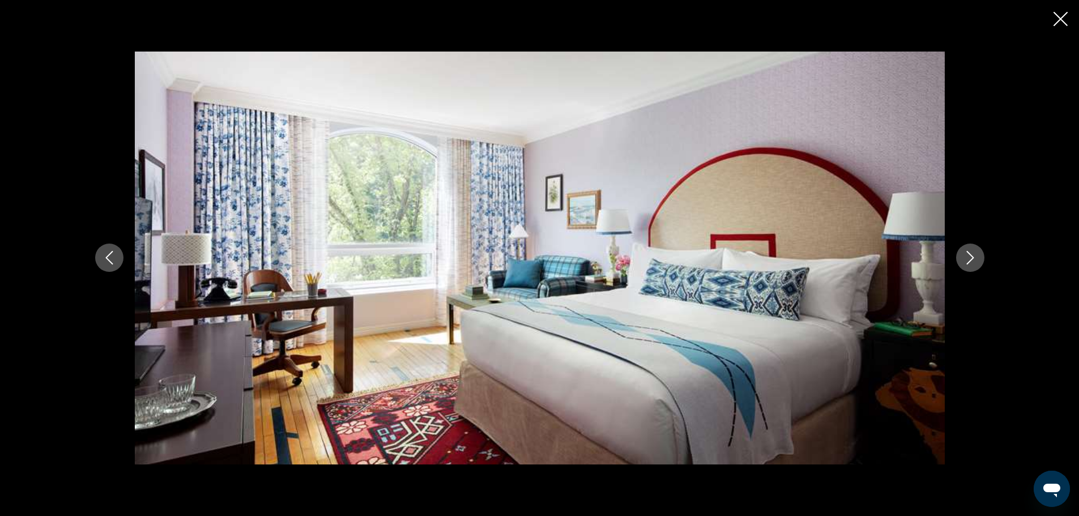
click at [970, 261] on icon "Next image" at bounding box center [971, 258] width 14 height 14
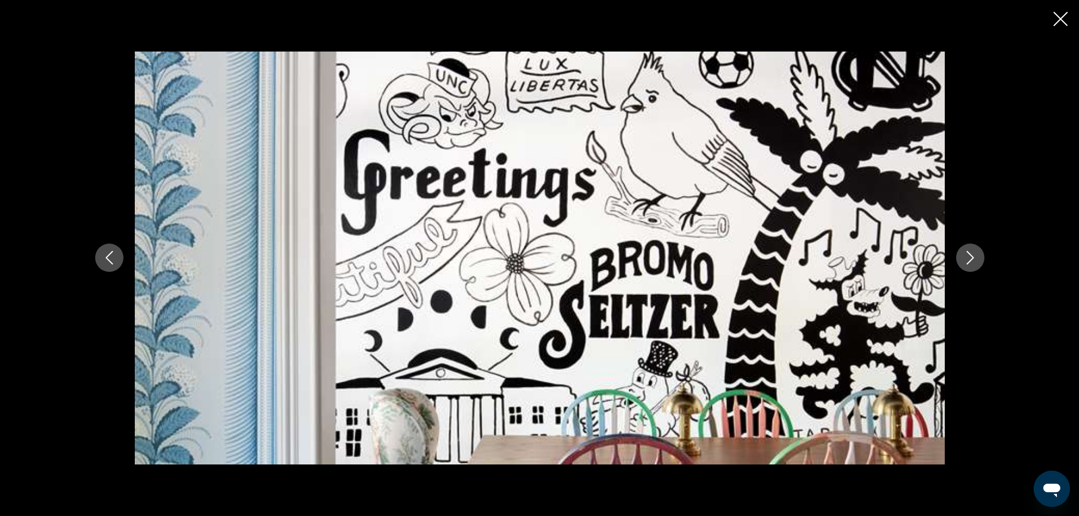
click at [970, 261] on icon "Next image" at bounding box center [971, 258] width 14 height 14
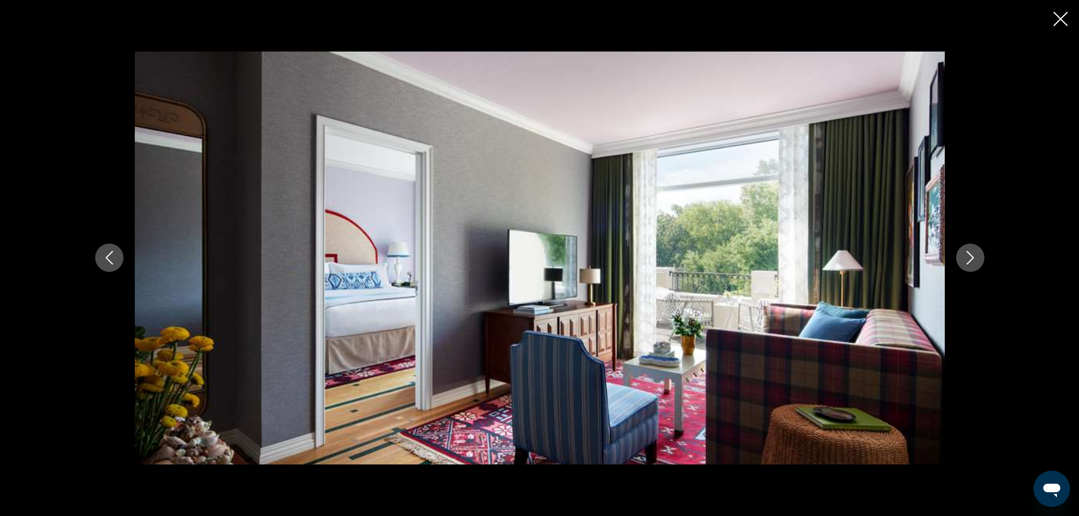
click at [970, 261] on icon "Next image" at bounding box center [971, 258] width 14 height 14
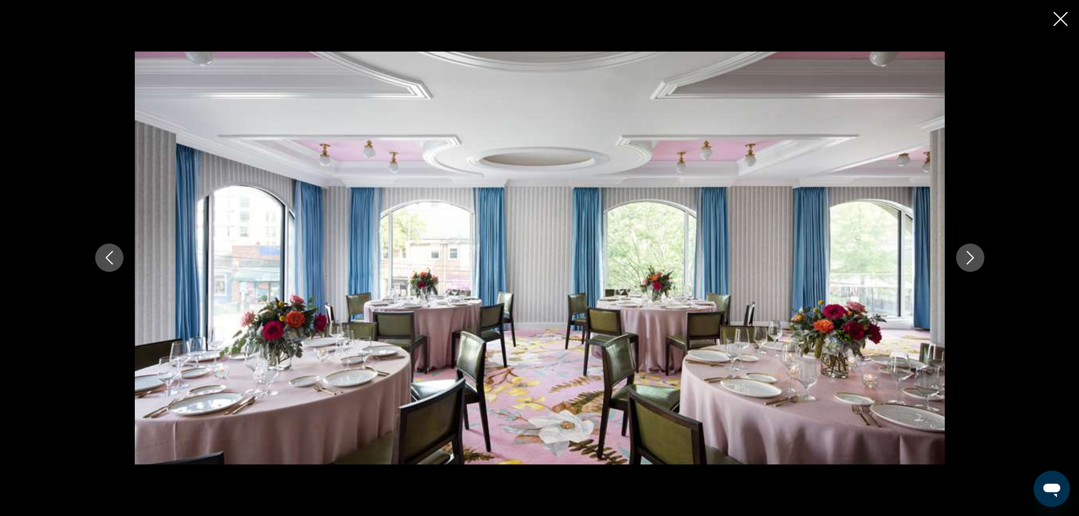
click at [970, 261] on icon "Next image" at bounding box center [971, 258] width 14 height 14
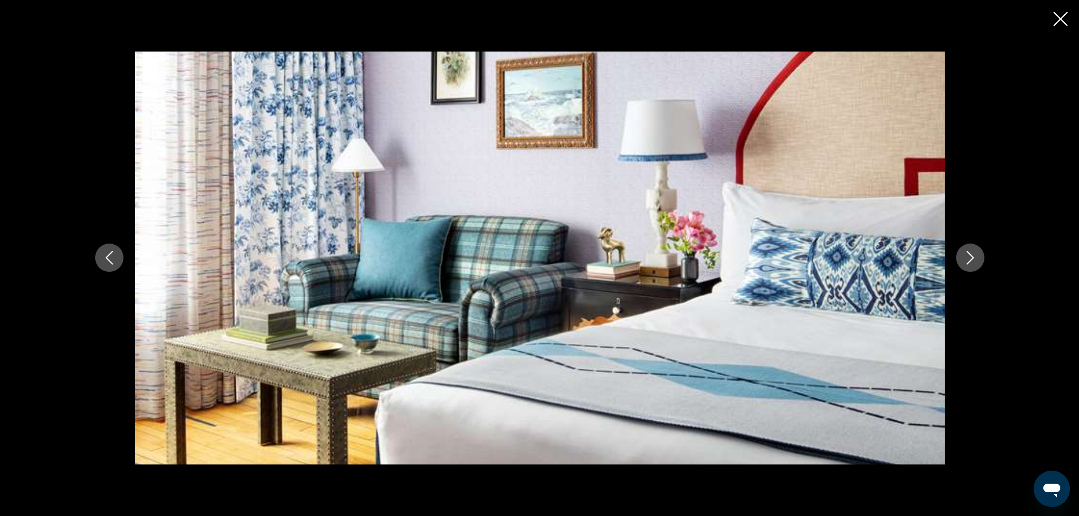
click at [970, 261] on icon "Next image" at bounding box center [971, 258] width 14 height 14
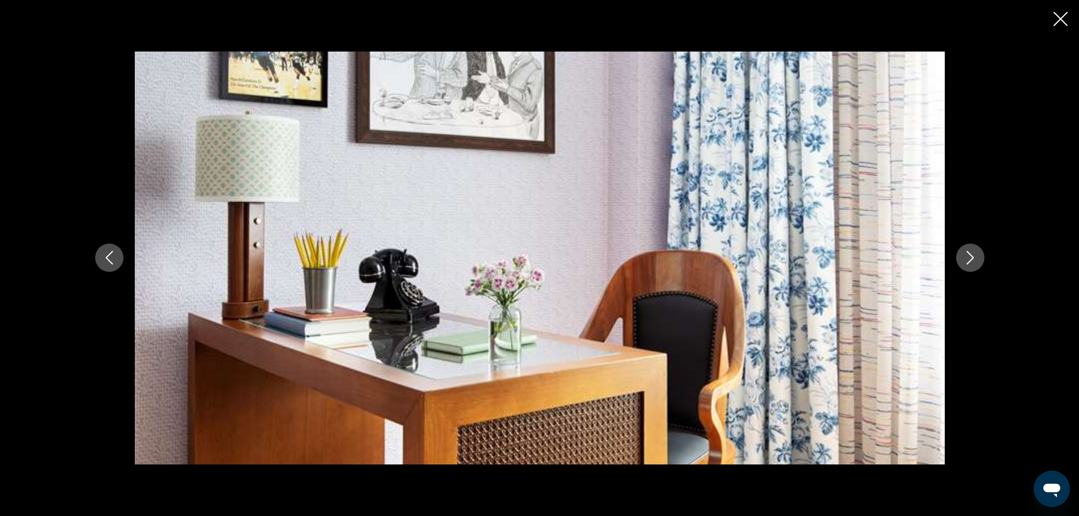
click at [970, 261] on icon "Next image" at bounding box center [971, 258] width 14 height 14
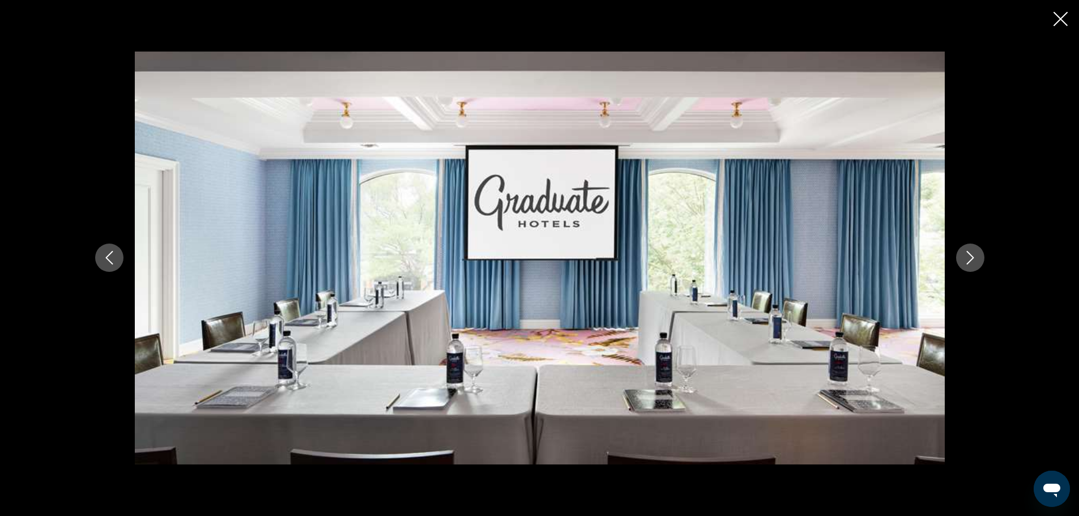
click at [970, 261] on icon "Next image" at bounding box center [971, 258] width 14 height 14
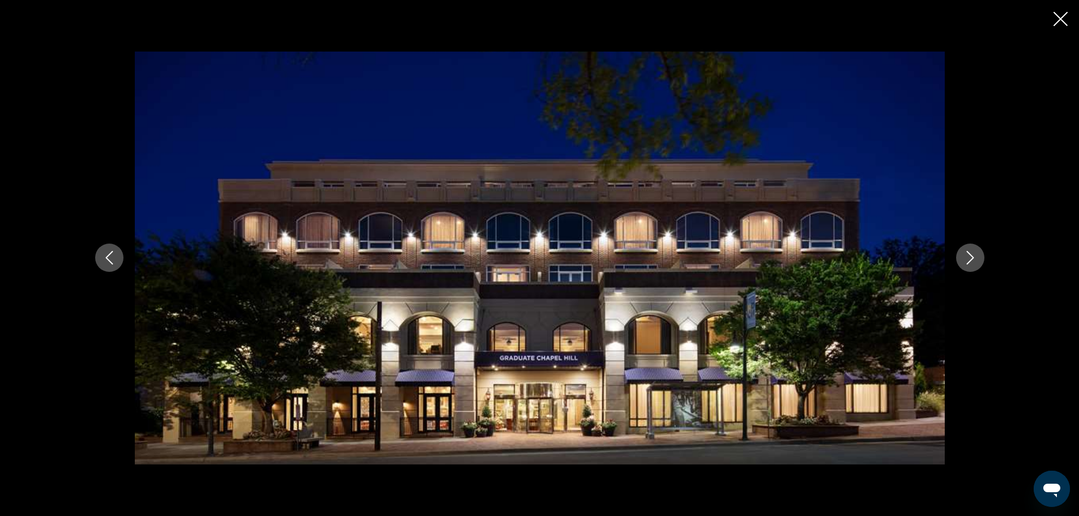
click at [970, 261] on icon "Next image" at bounding box center [971, 258] width 14 height 14
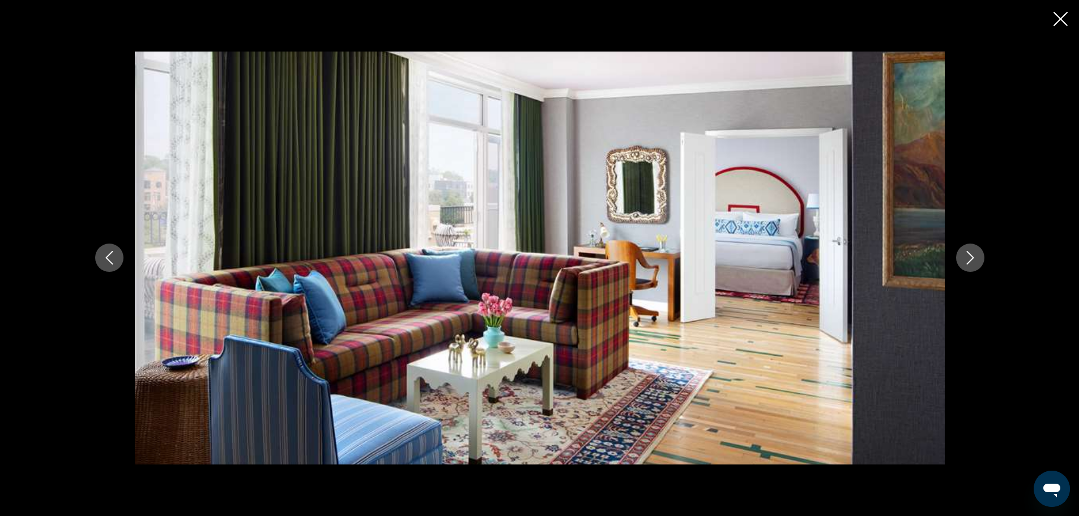
click at [970, 261] on icon "Next image" at bounding box center [971, 258] width 14 height 14
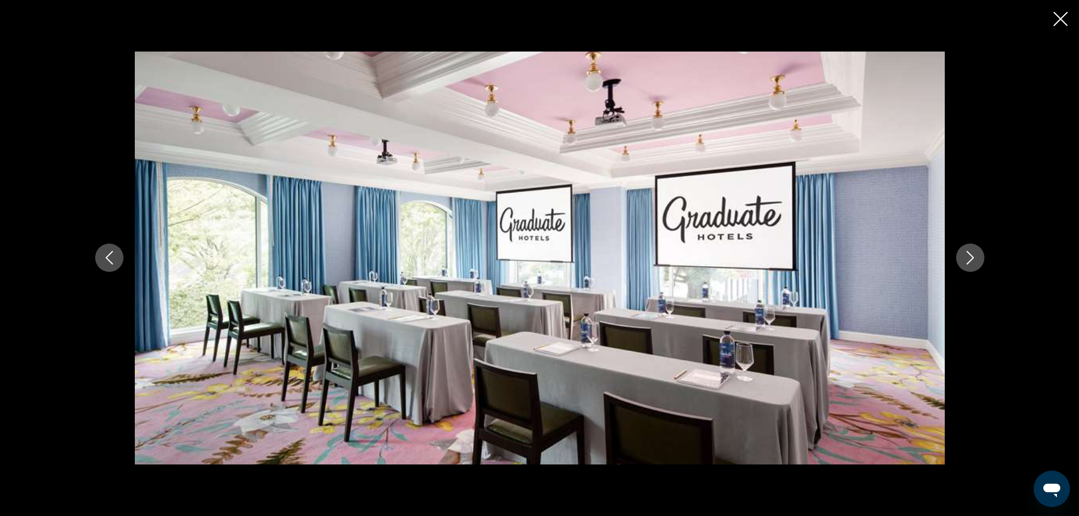
click at [970, 261] on icon "Next image" at bounding box center [971, 258] width 14 height 14
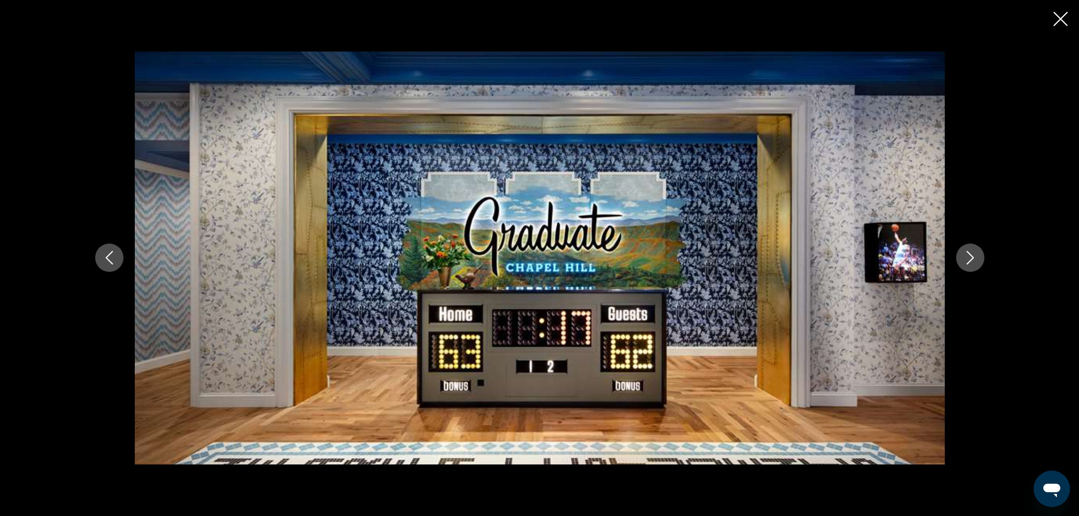
click at [970, 261] on icon "Next image" at bounding box center [971, 258] width 14 height 14
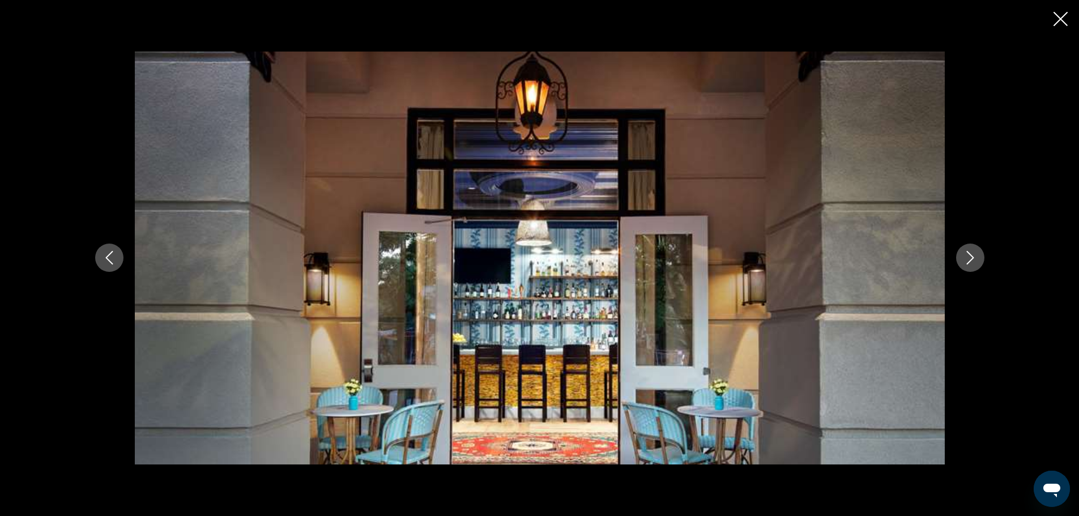
click at [970, 261] on icon "Next image" at bounding box center [971, 258] width 14 height 14
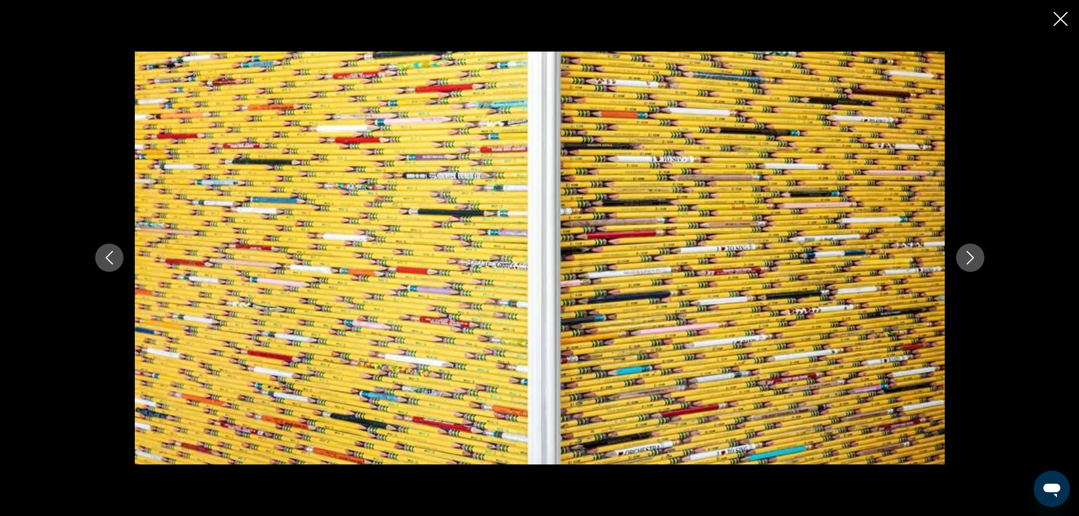
click at [970, 261] on icon "Next image" at bounding box center [971, 258] width 14 height 14
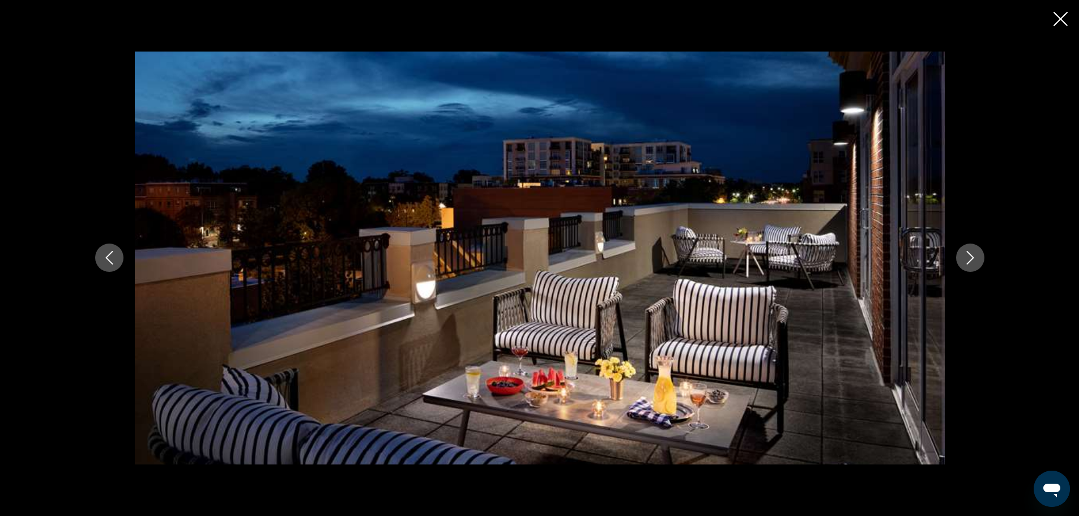
click at [970, 261] on icon "Next image" at bounding box center [971, 258] width 14 height 14
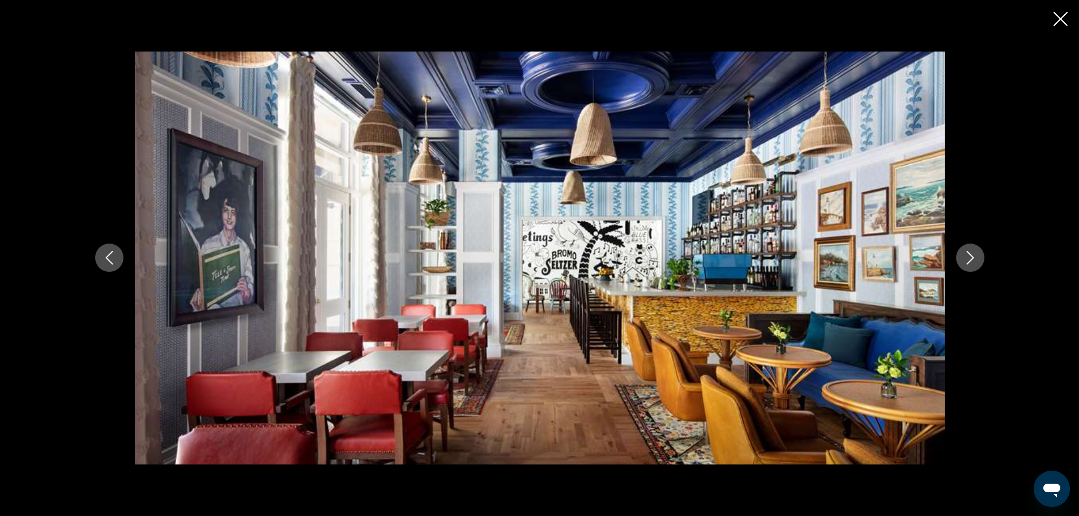
click at [970, 261] on icon "Next image" at bounding box center [971, 258] width 14 height 14
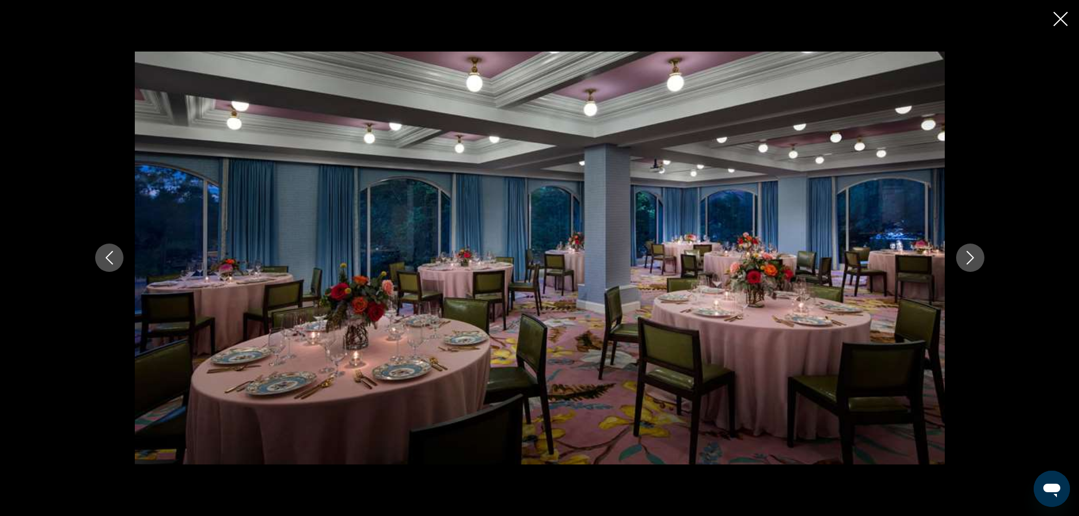
click at [970, 261] on icon "Next image" at bounding box center [971, 258] width 14 height 14
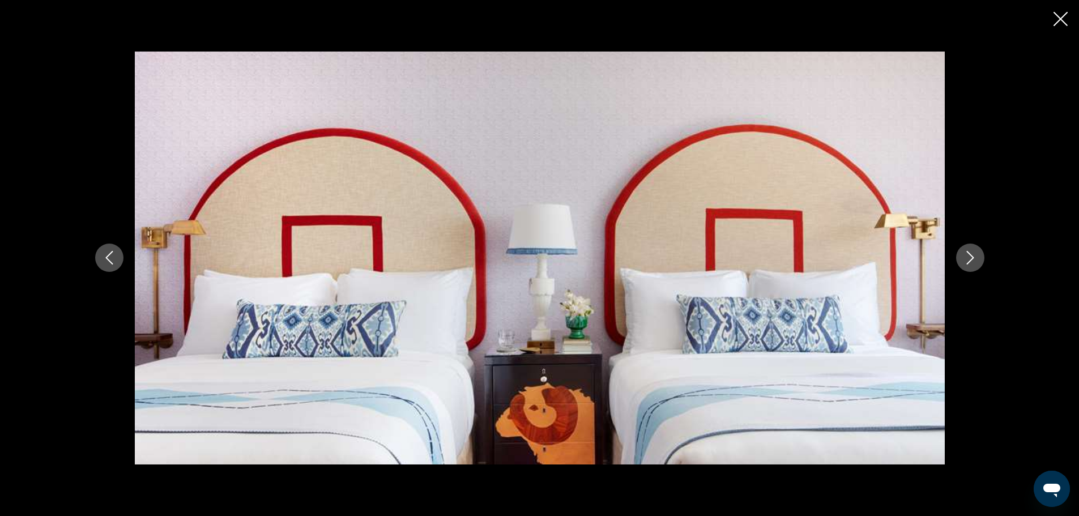
click at [970, 261] on icon "Next image" at bounding box center [971, 258] width 14 height 14
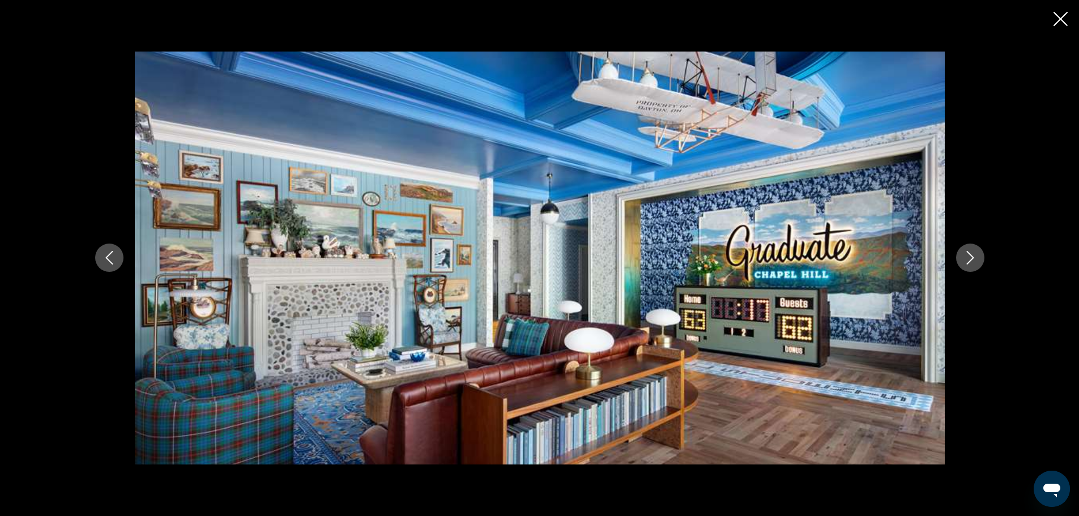
click at [970, 261] on icon "Next image" at bounding box center [971, 258] width 14 height 14
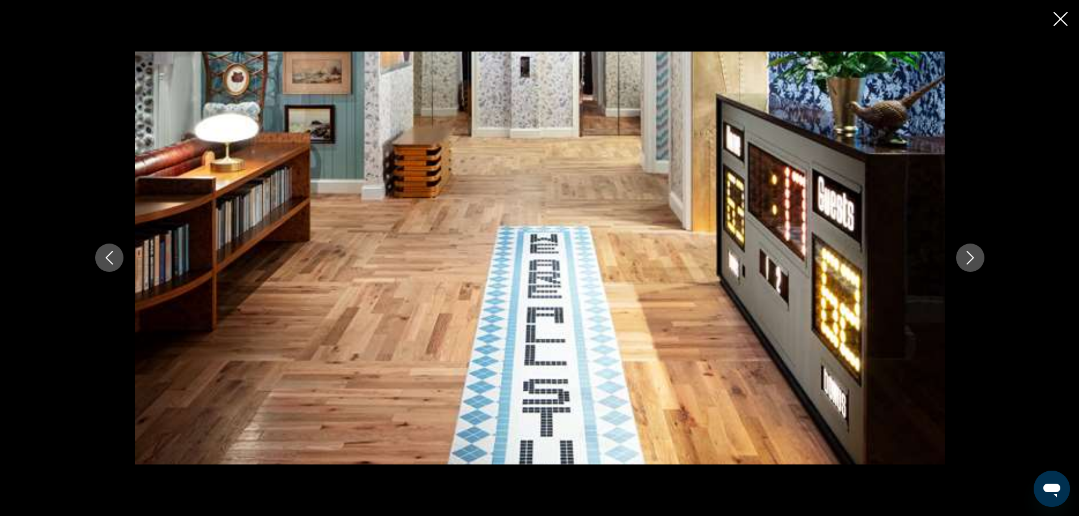
click at [970, 261] on icon "Next image" at bounding box center [971, 258] width 14 height 14
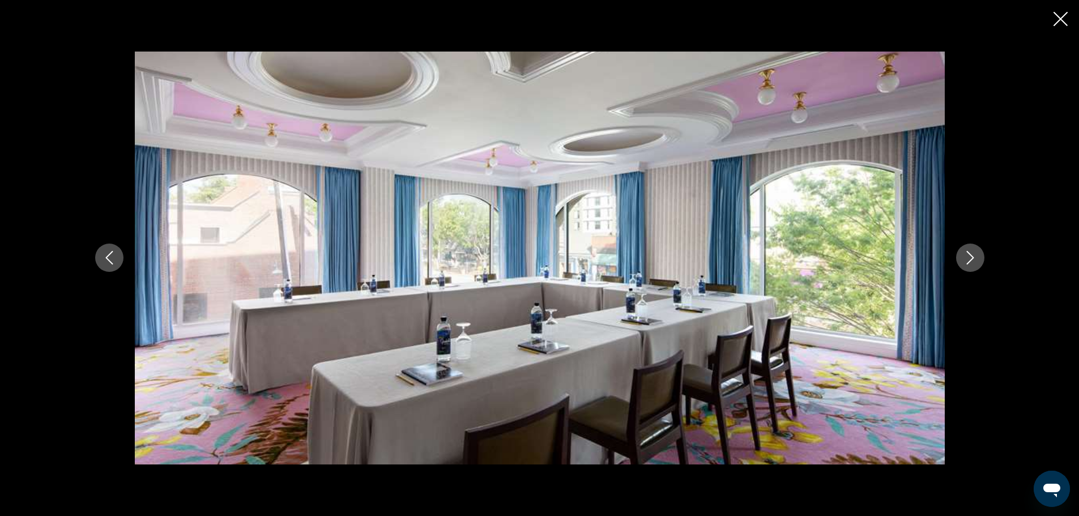
click at [970, 261] on icon "Next image" at bounding box center [971, 258] width 14 height 14
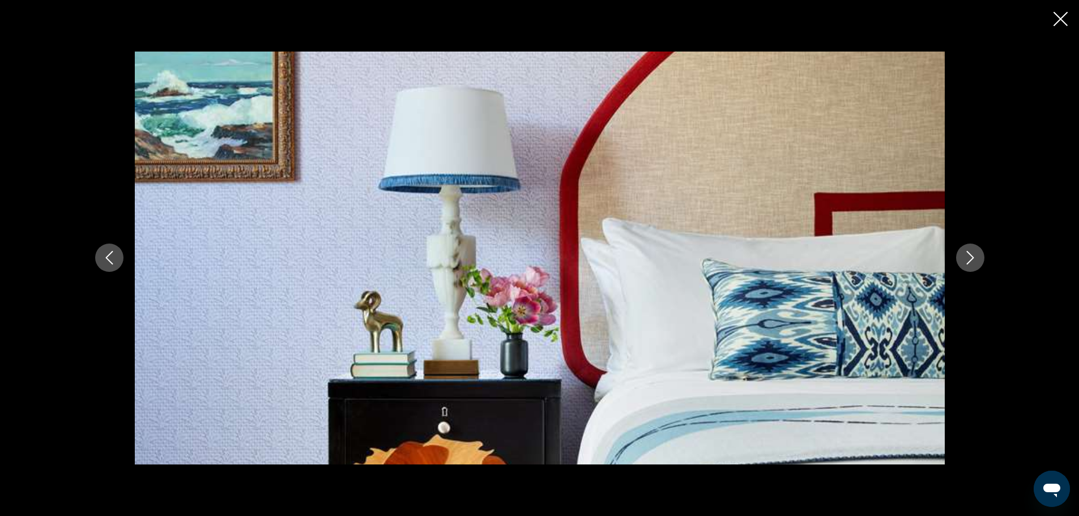
click at [970, 261] on icon "Next image" at bounding box center [971, 258] width 14 height 14
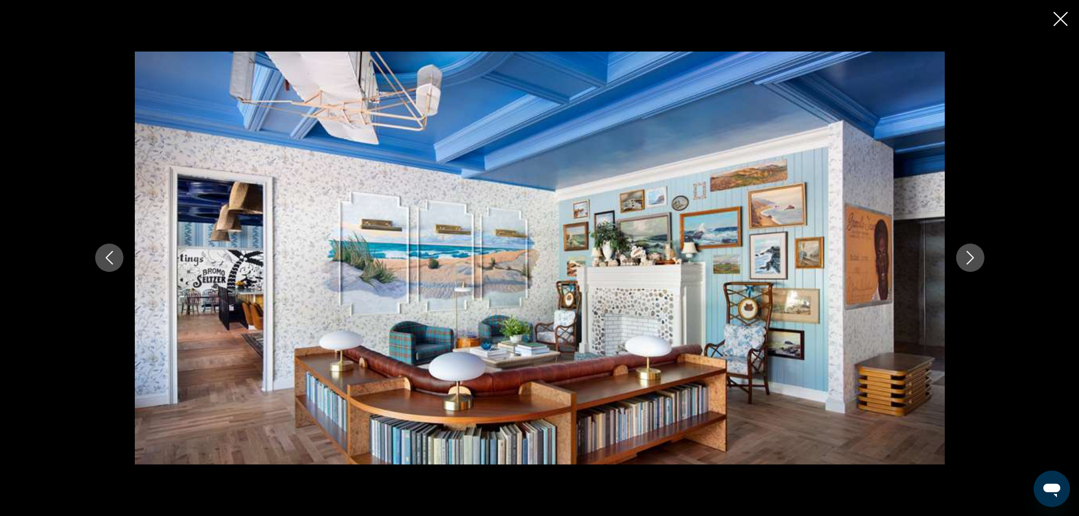
click at [970, 261] on icon "Next image" at bounding box center [971, 258] width 14 height 14
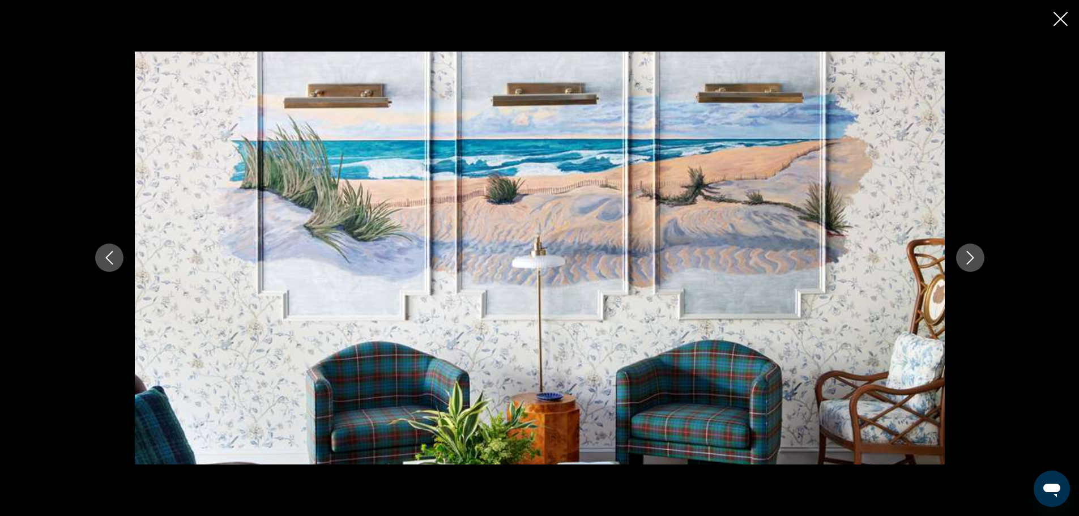
click at [970, 261] on icon "Next image" at bounding box center [971, 258] width 14 height 14
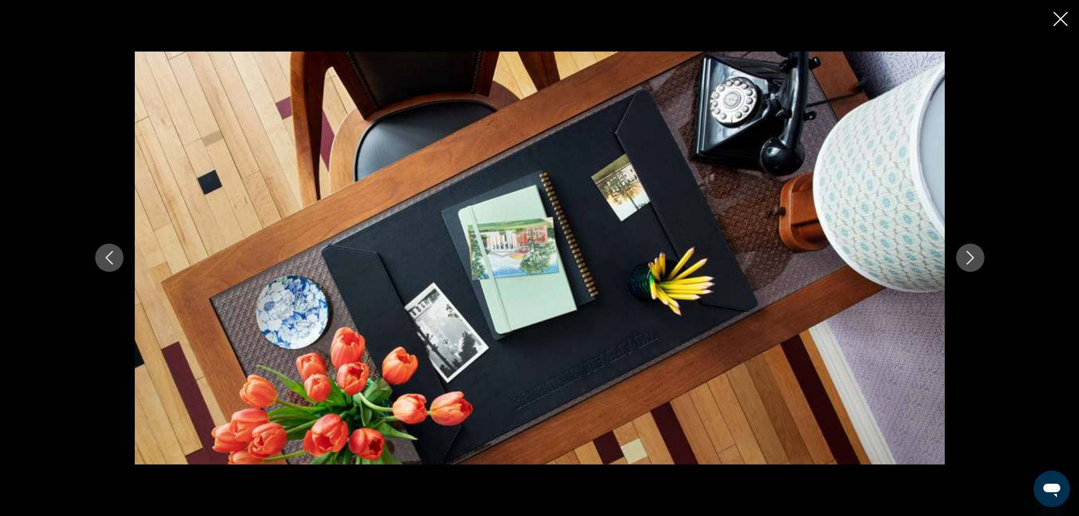
click at [970, 261] on icon "Next image" at bounding box center [971, 258] width 14 height 14
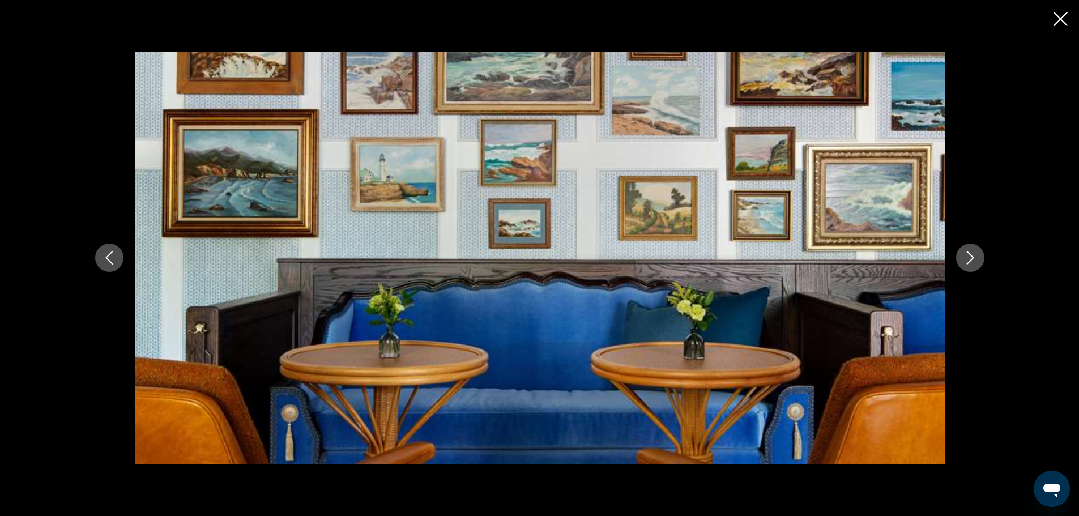
click at [970, 261] on icon "Next image" at bounding box center [971, 258] width 14 height 14
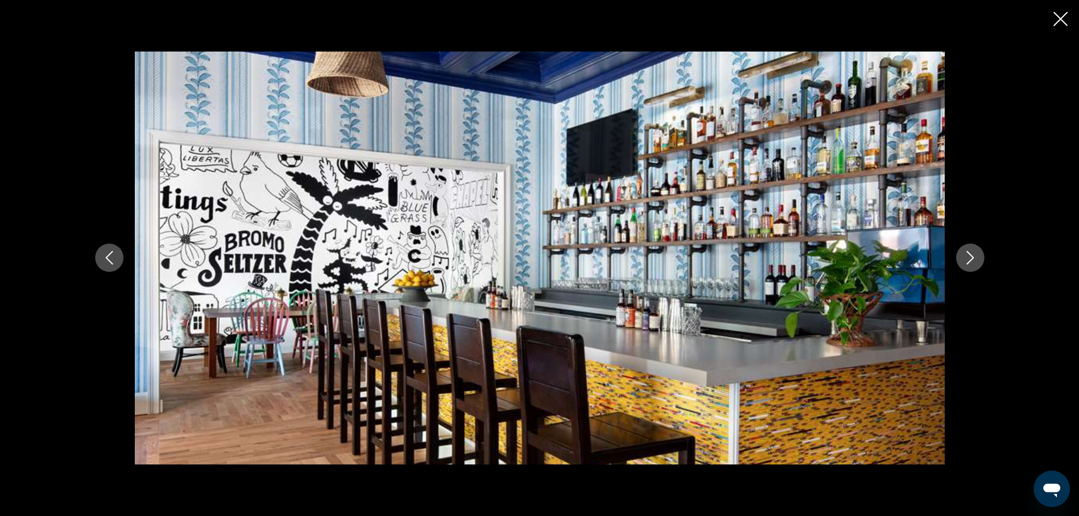
click at [970, 261] on icon "Next image" at bounding box center [971, 258] width 14 height 14
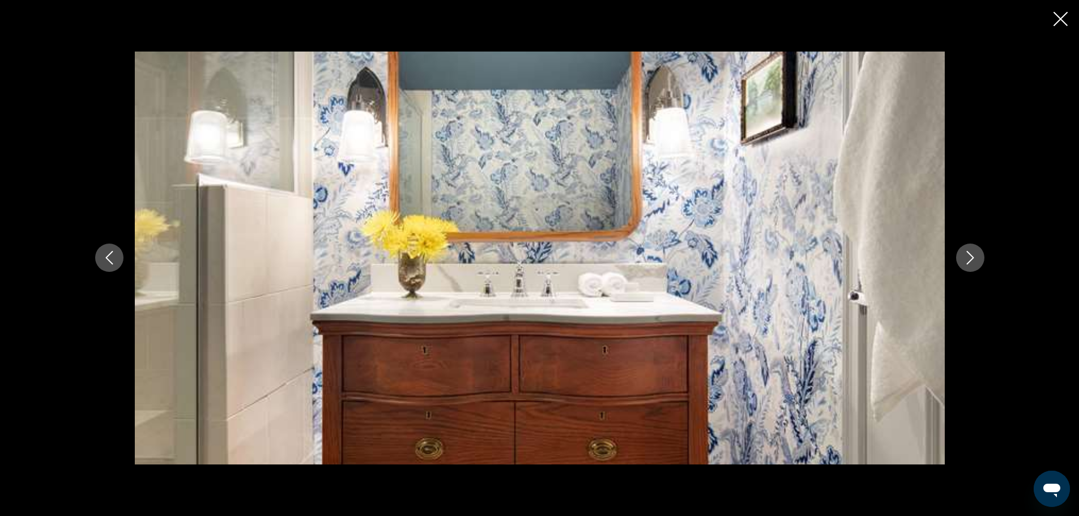
click at [970, 261] on icon "Next image" at bounding box center [971, 258] width 14 height 14
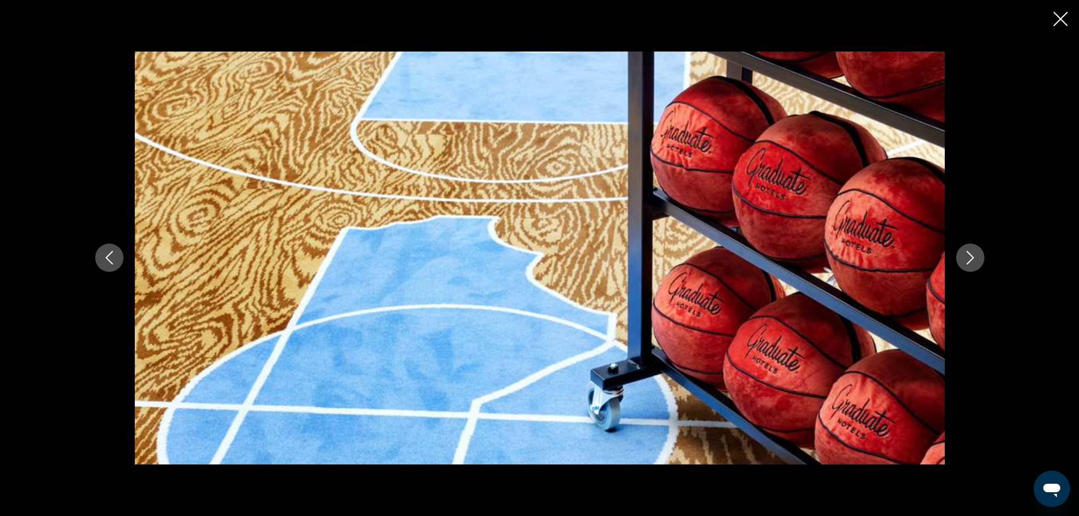
click at [970, 261] on icon "Next image" at bounding box center [971, 258] width 14 height 14
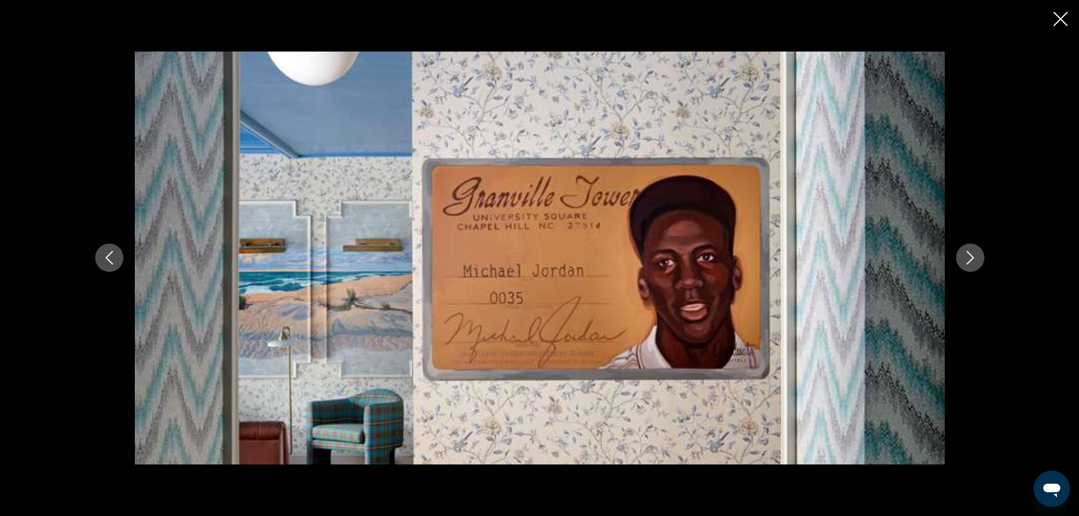
click at [970, 261] on icon "Next image" at bounding box center [971, 258] width 14 height 14
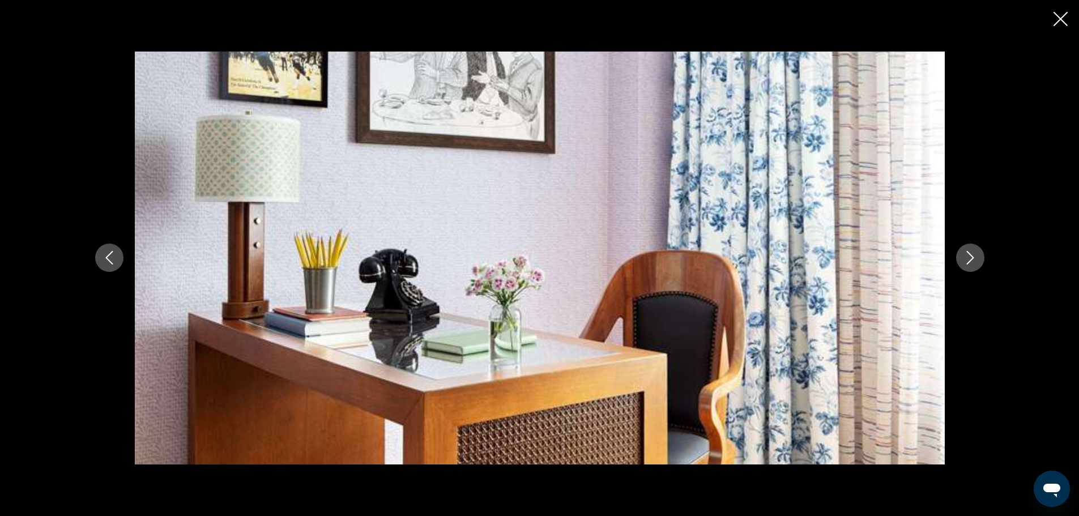
click at [970, 261] on icon "Next image" at bounding box center [971, 258] width 14 height 14
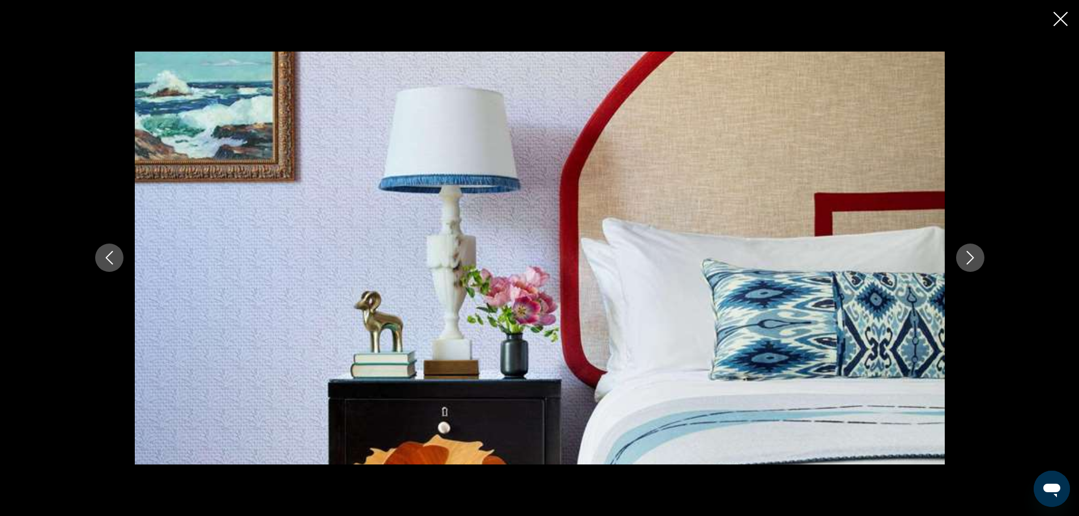
click at [970, 261] on icon "Next image" at bounding box center [971, 258] width 14 height 14
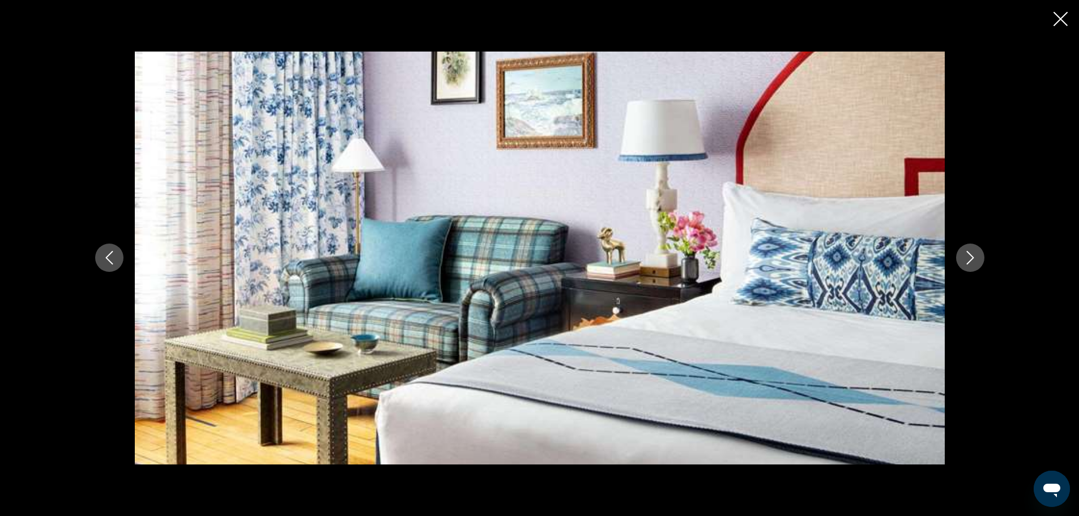
click at [970, 261] on icon "Next image" at bounding box center [971, 258] width 14 height 14
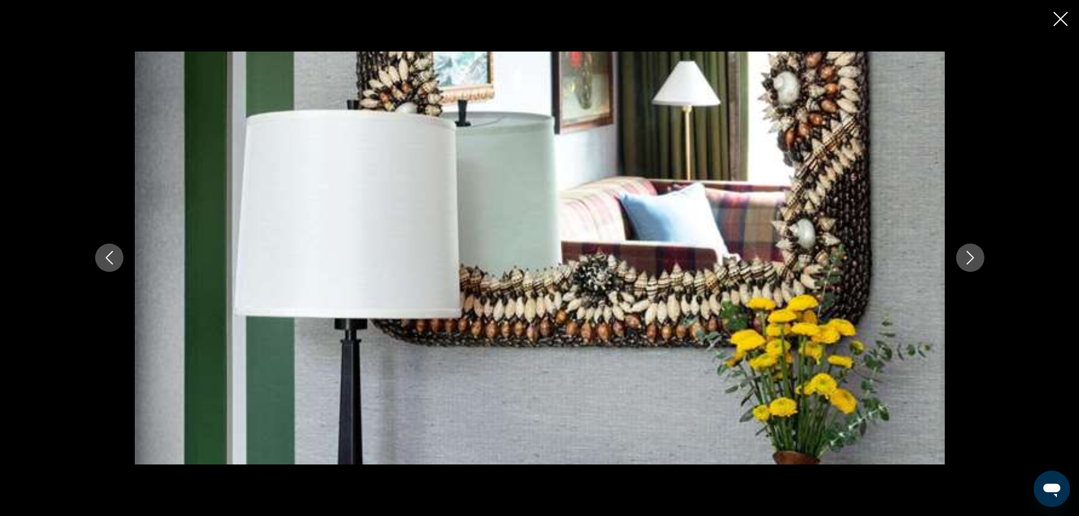
click at [970, 261] on icon "Next image" at bounding box center [971, 258] width 14 height 14
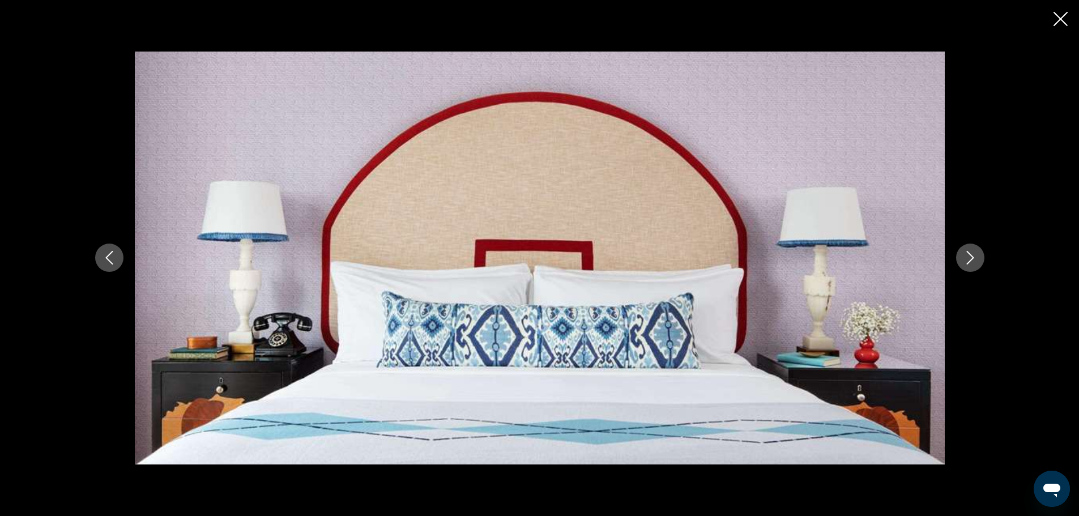
click at [970, 261] on icon "Next image" at bounding box center [971, 258] width 14 height 14
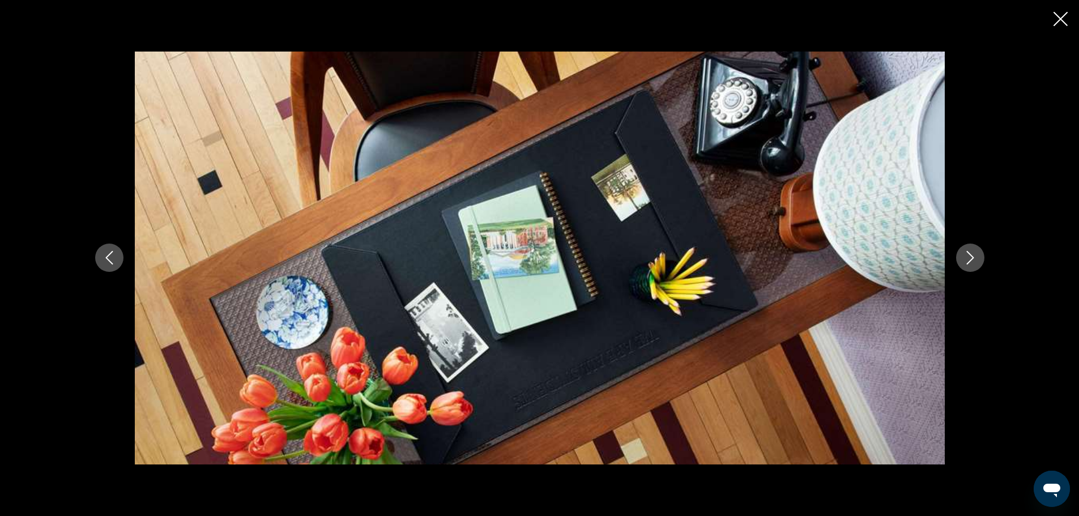
click at [970, 261] on icon "Next image" at bounding box center [971, 258] width 14 height 14
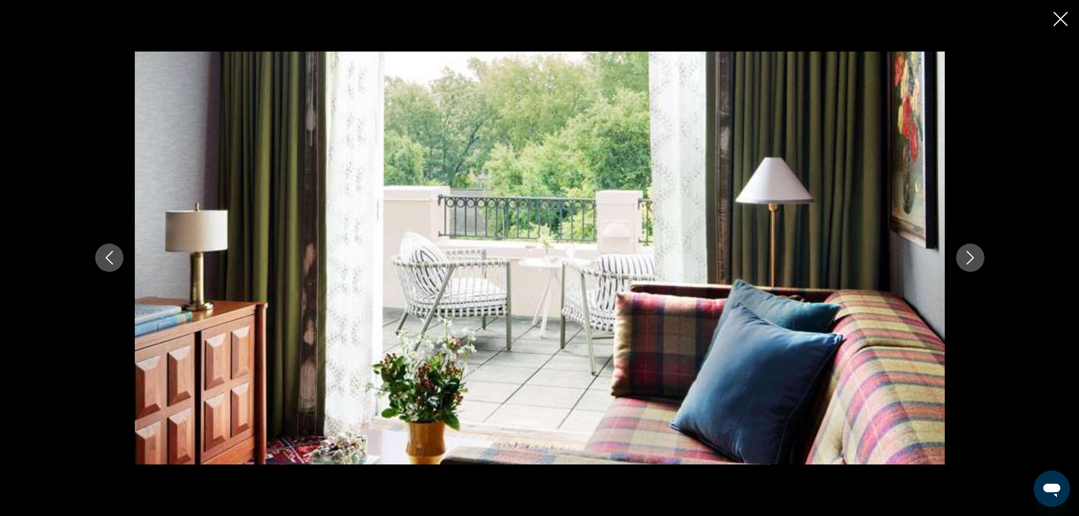
click at [970, 261] on icon "Next image" at bounding box center [971, 258] width 14 height 14
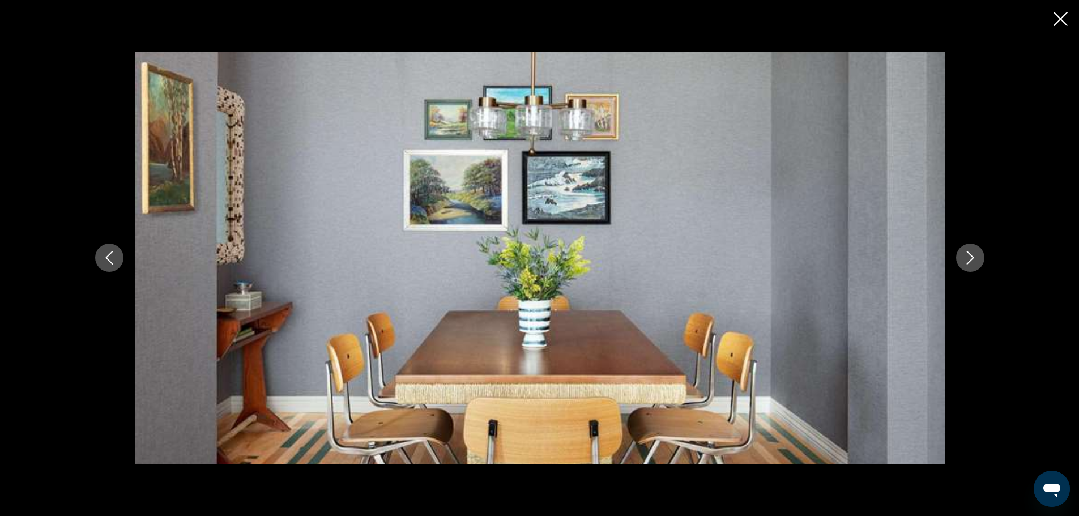
click at [970, 261] on icon "Next image" at bounding box center [971, 258] width 14 height 14
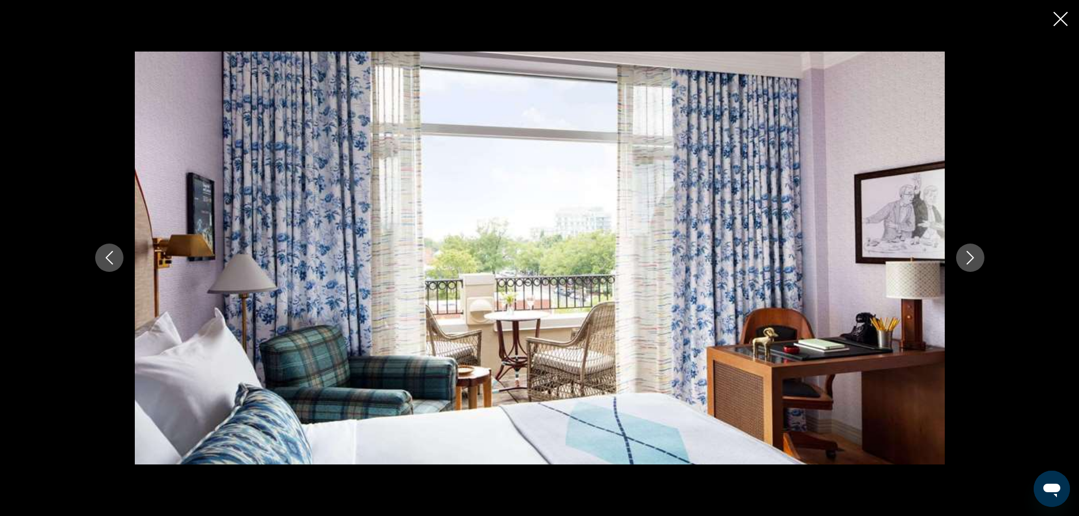
click at [970, 261] on icon "Next image" at bounding box center [971, 258] width 14 height 14
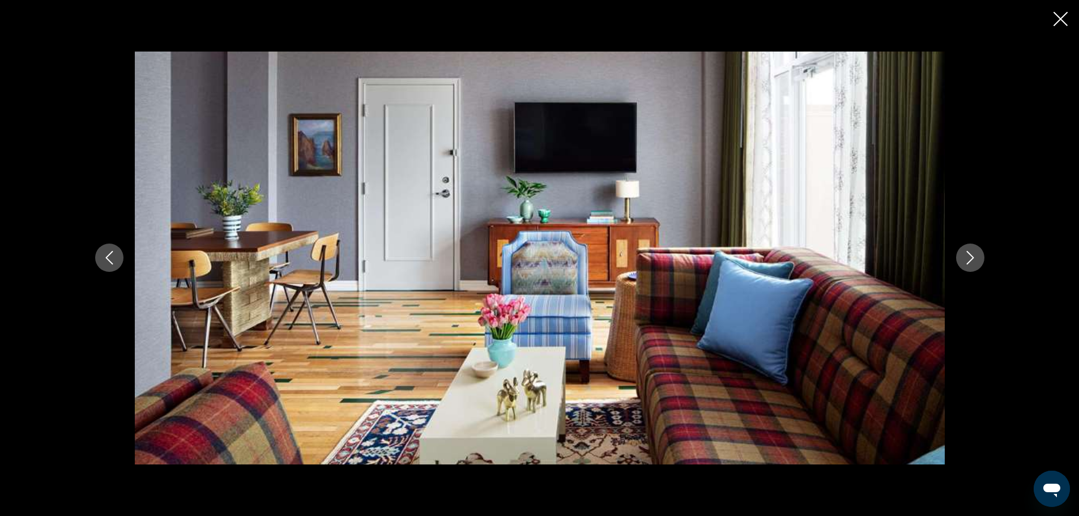
click at [970, 261] on icon "Next image" at bounding box center [971, 258] width 14 height 14
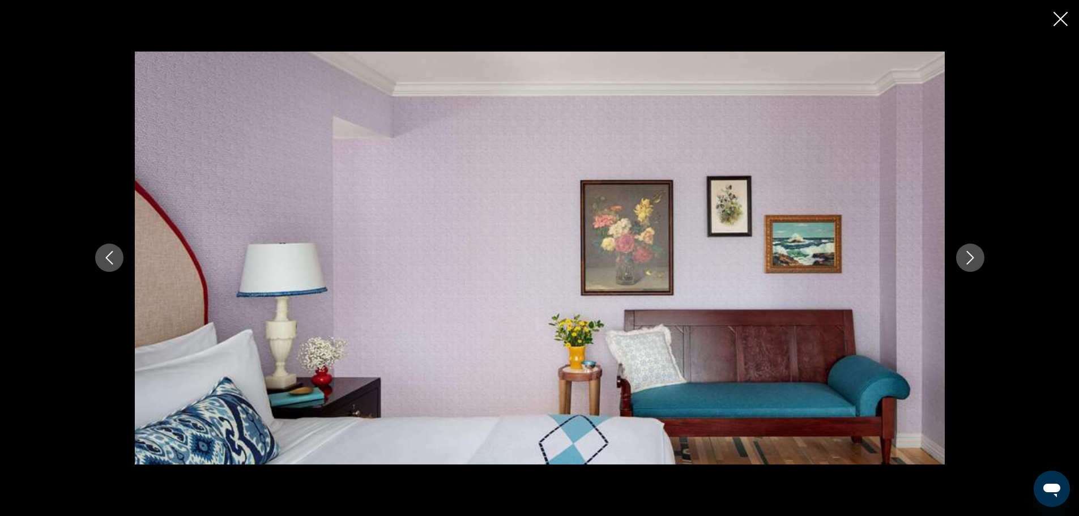
click at [970, 261] on icon "Next image" at bounding box center [971, 258] width 14 height 14
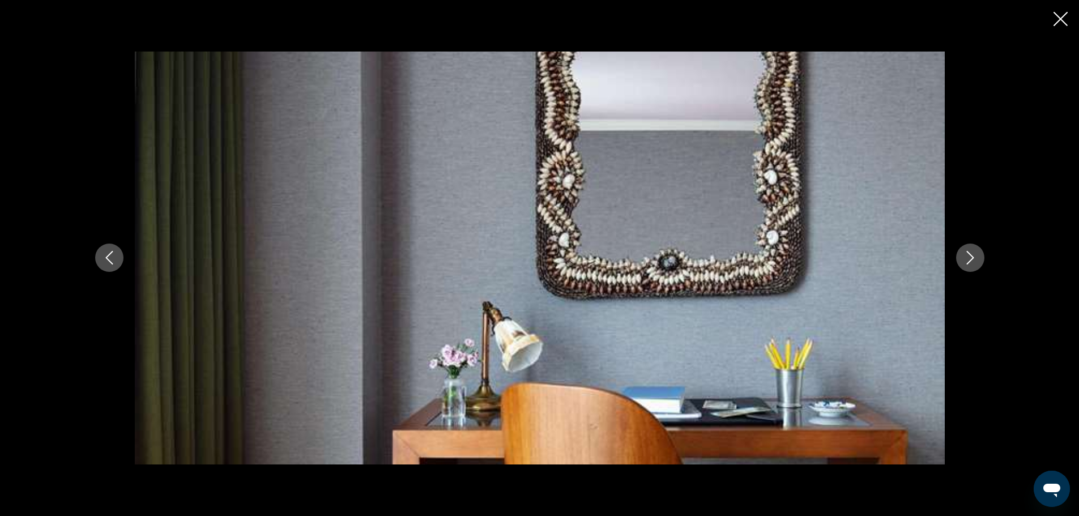
click at [970, 261] on icon "Next image" at bounding box center [971, 258] width 14 height 14
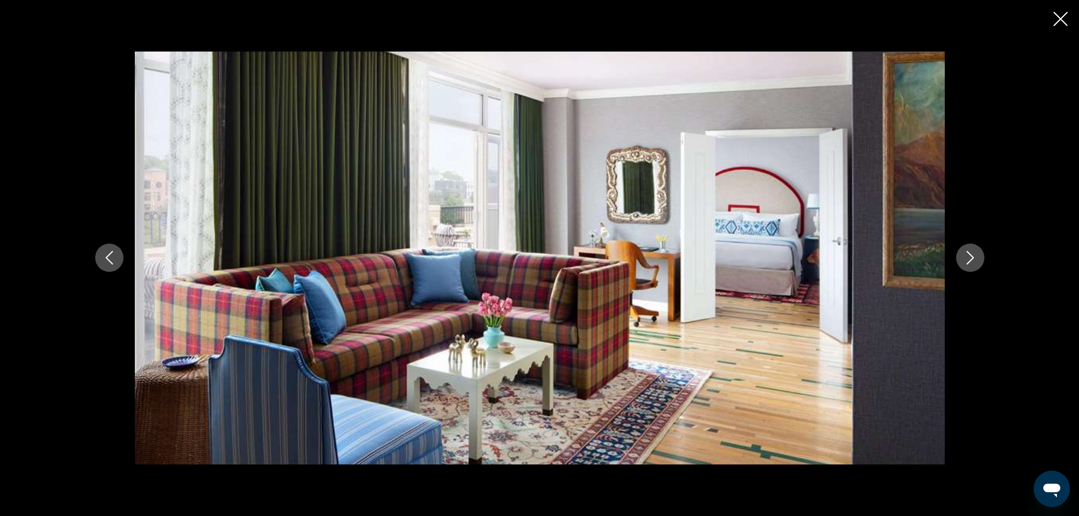
click at [970, 261] on icon "Next image" at bounding box center [971, 258] width 14 height 14
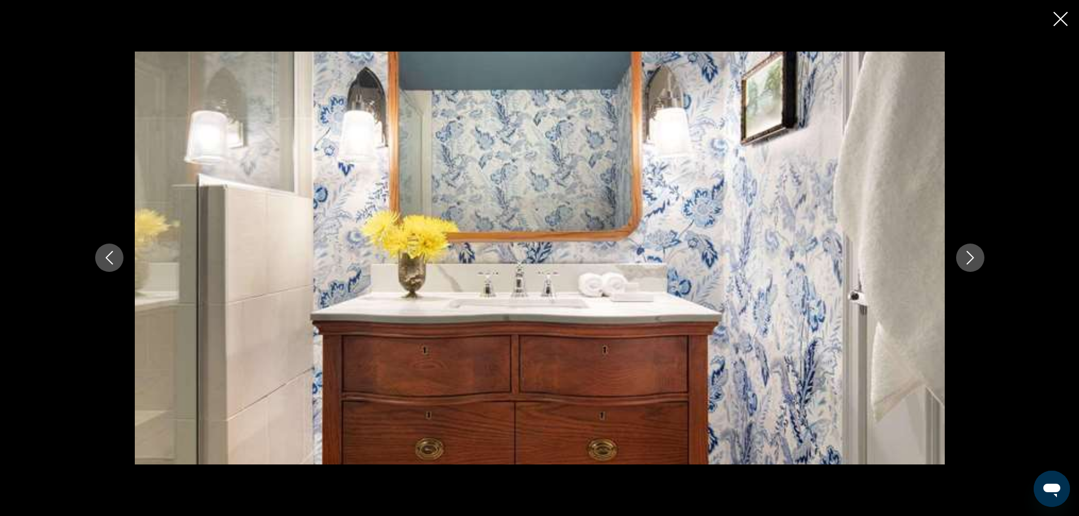
click at [1060, 15] on icon "Close slideshow" at bounding box center [1061, 19] width 14 height 14
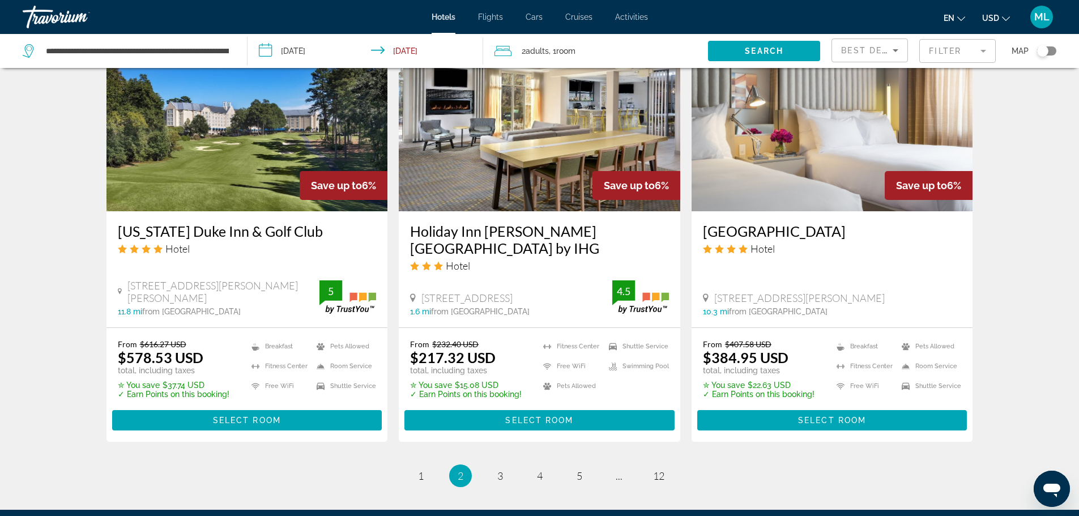
scroll to position [1428, 0]
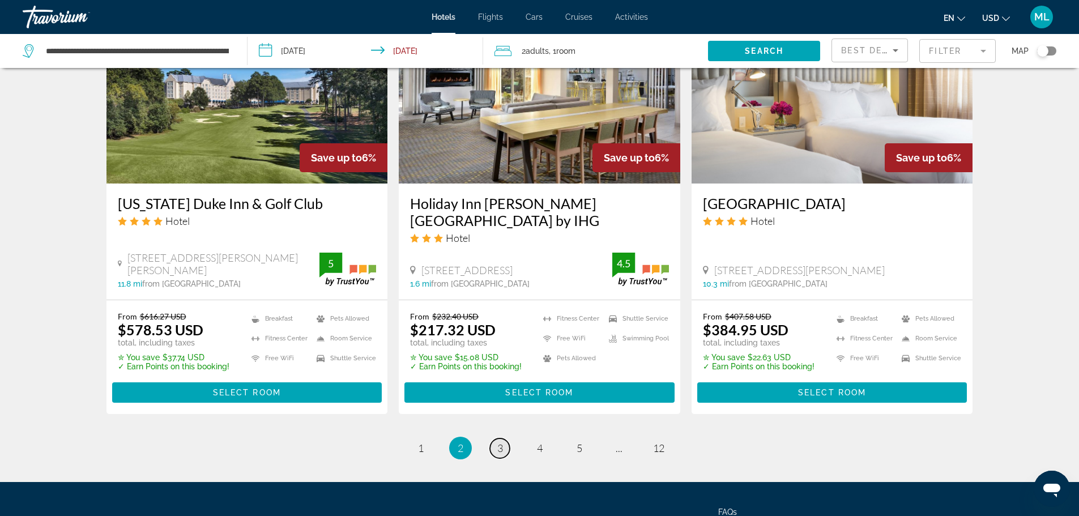
click at [503, 442] on span "3" at bounding box center [501, 448] width 6 height 12
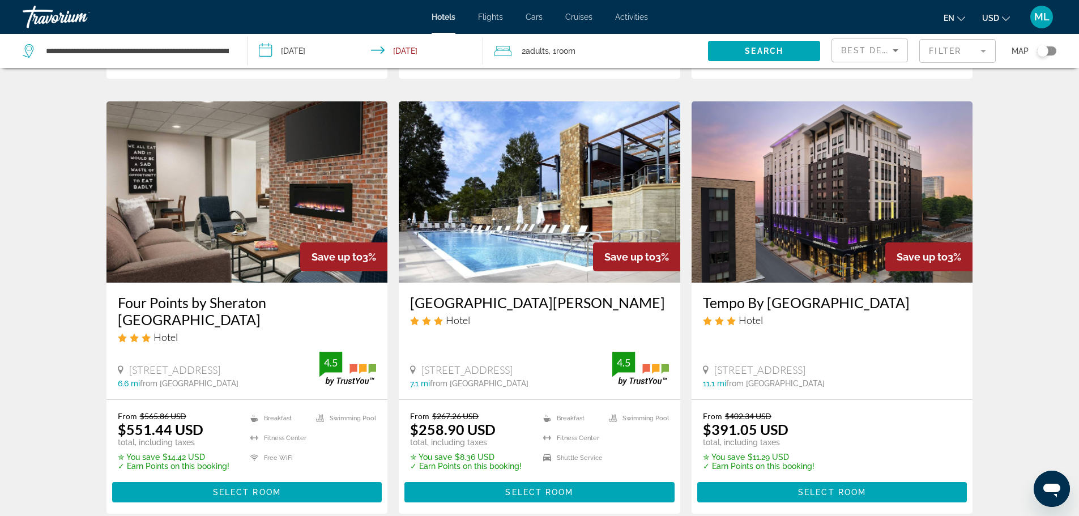
scroll to position [907, 0]
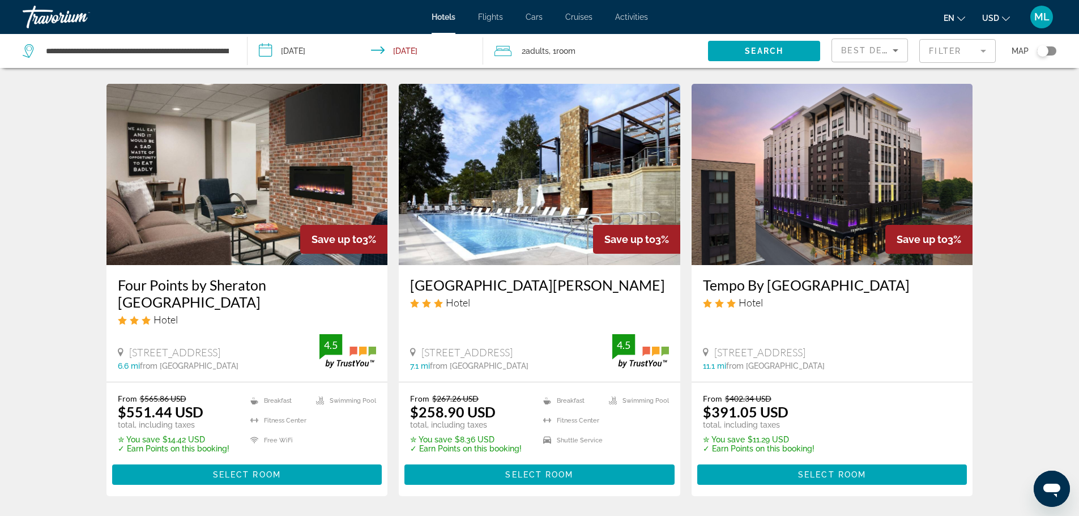
click at [840, 235] on img "Main content" at bounding box center [833, 174] width 282 height 181
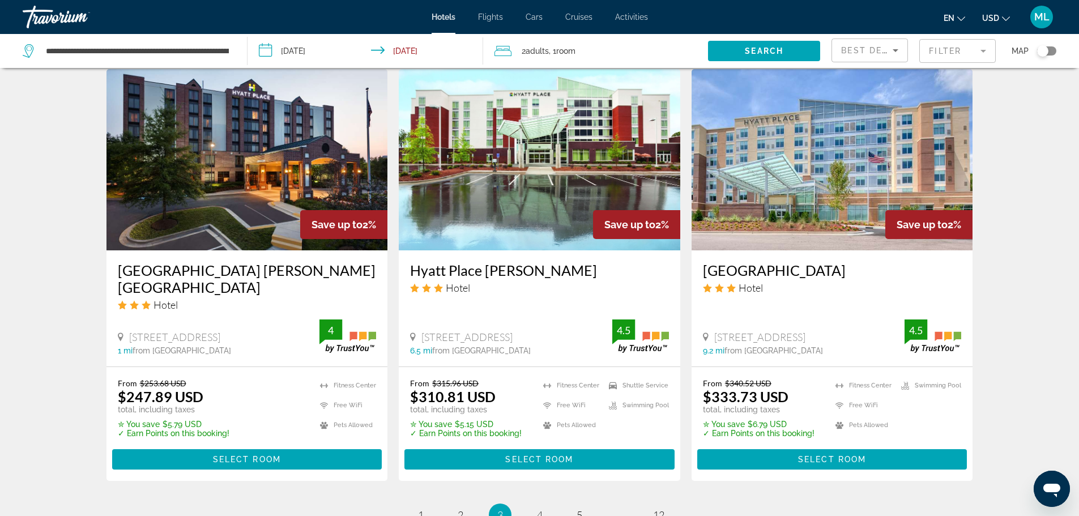
scroll to position [1360, 0]
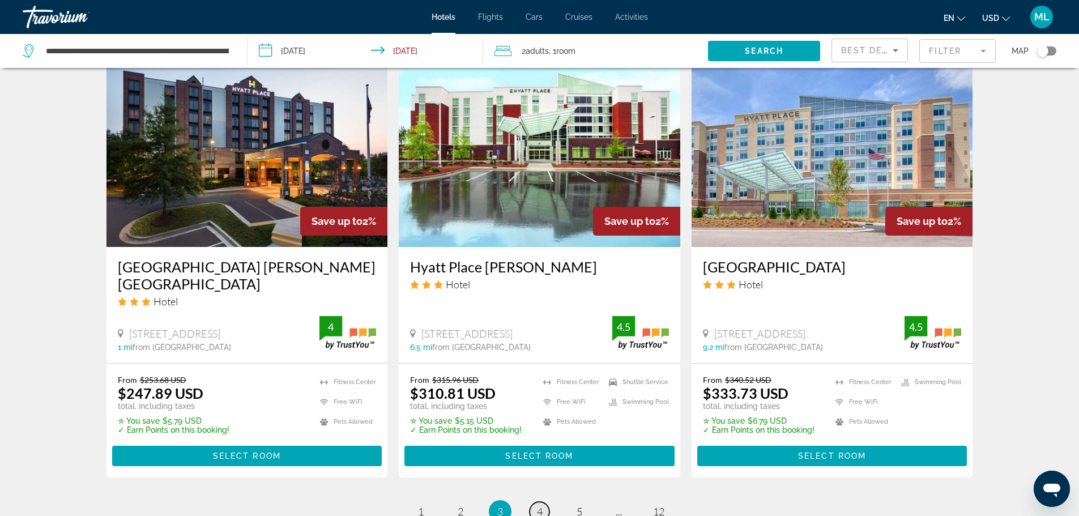
click at [542, 505] on span "4" at bounding box center [540, 511] width 6 height 12
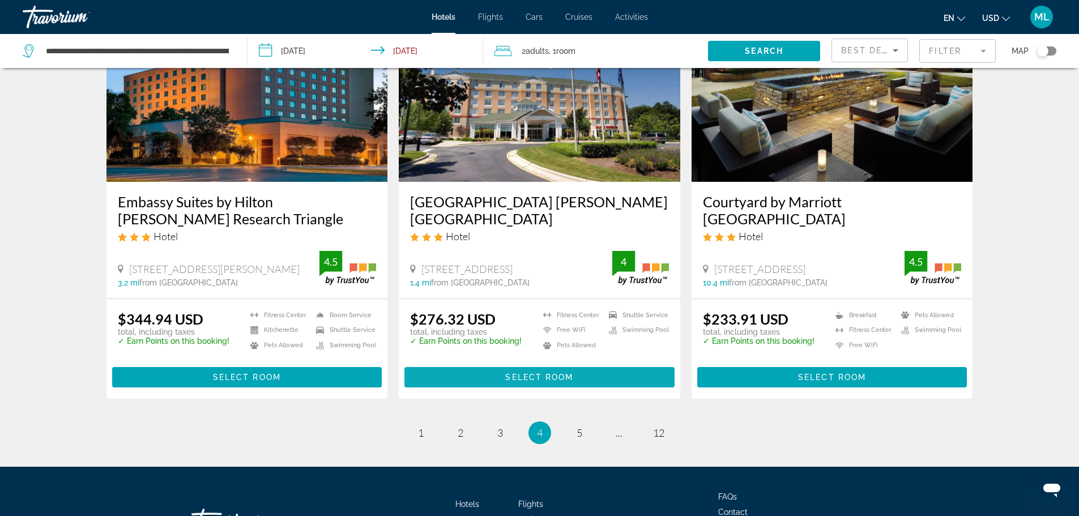
scroll to position [1484, 0]
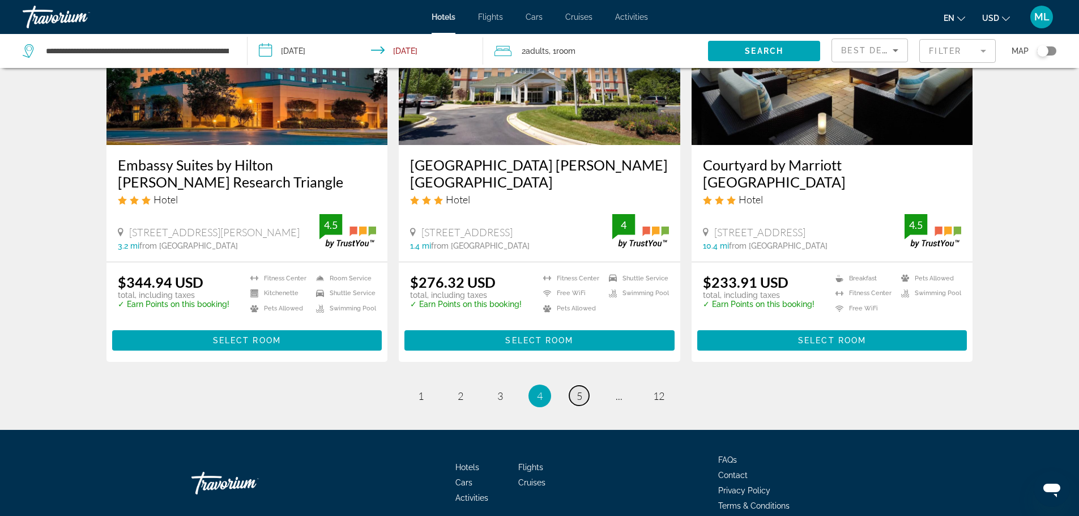
click at [581, 390] on span "5" at bounding box center [580, 396] width 6 height 12
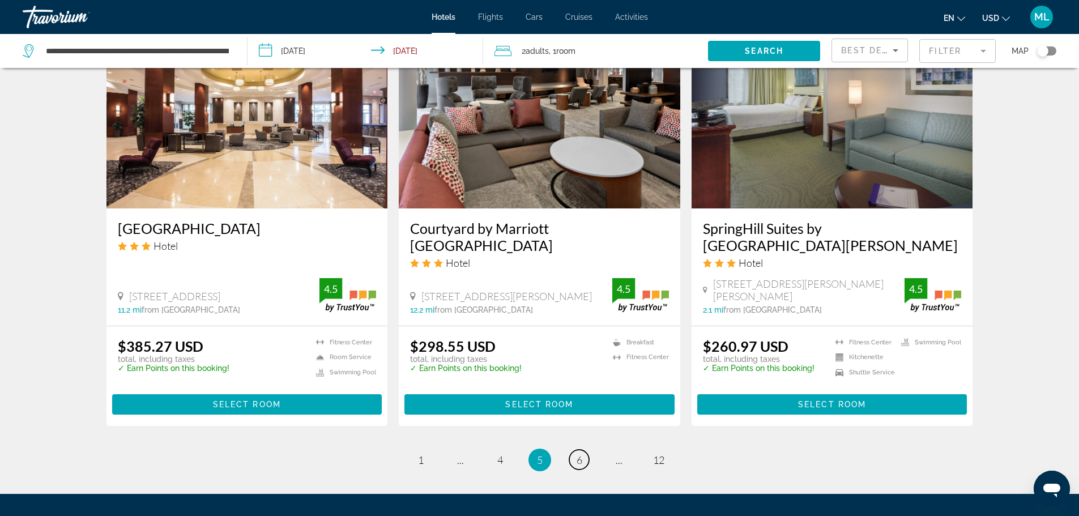
scroll to position [1360, 0]
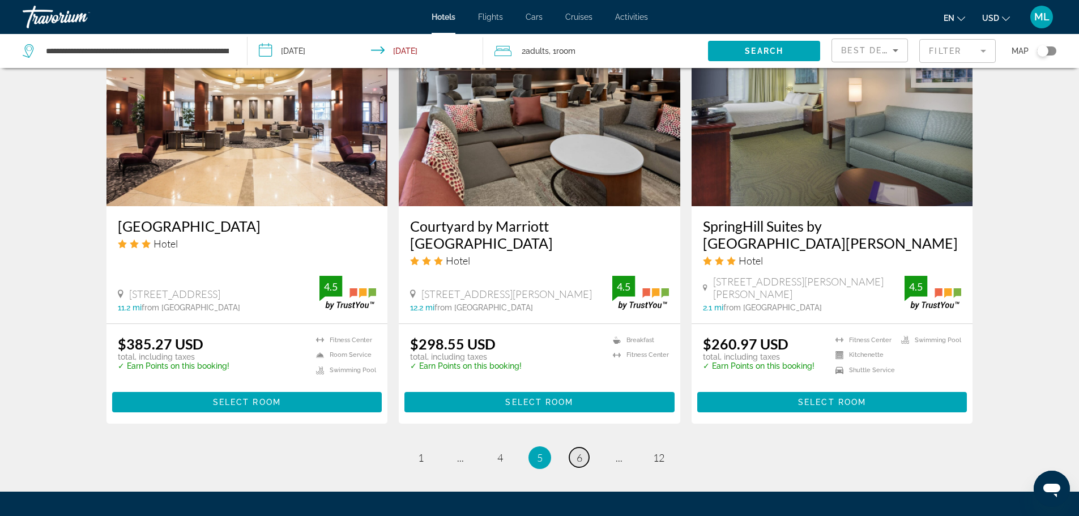
click at [580, 454] on span "6" at bounding box center [580, 458] width 6 height 12
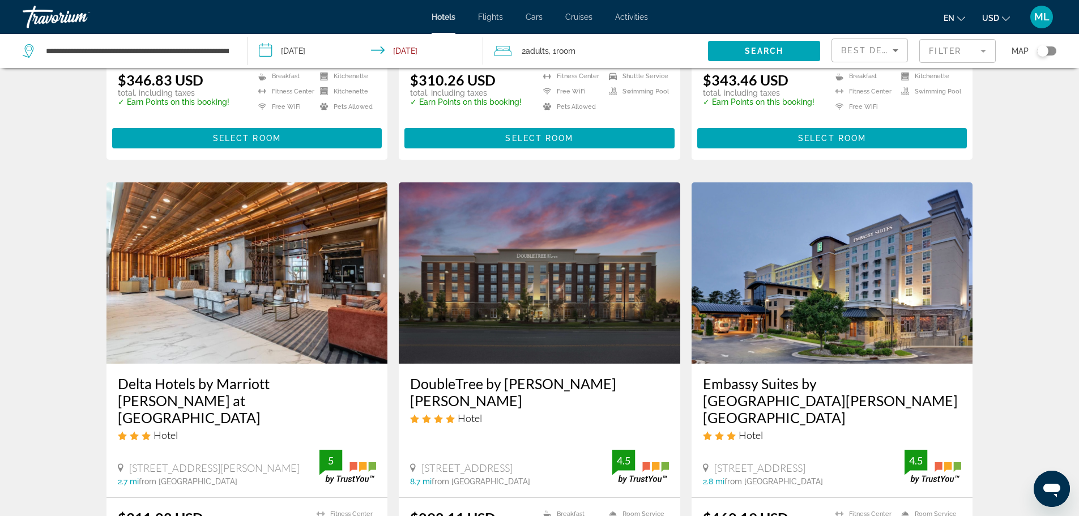
scroll to position [453, 0]
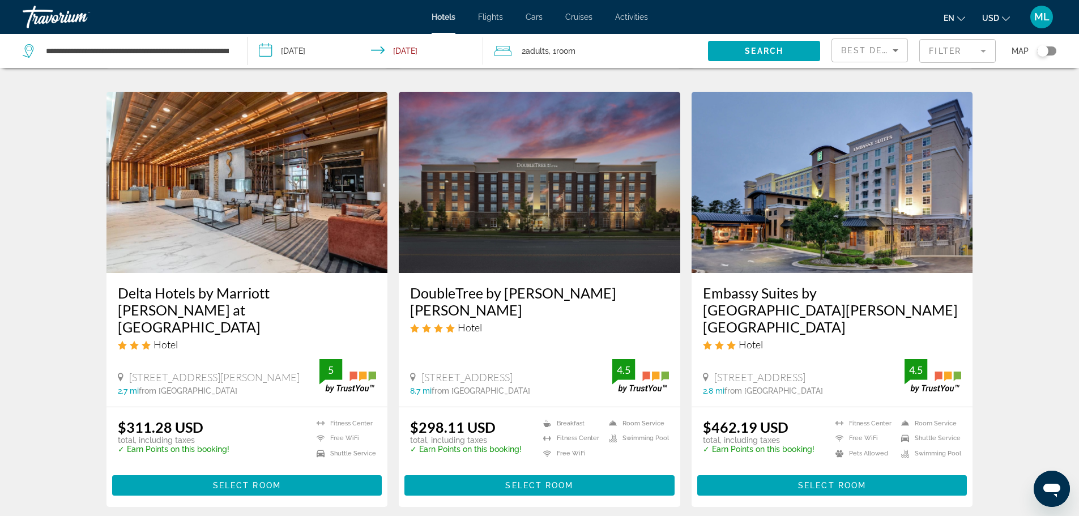
click at [843, 236] on img "Main content" at bounding box center [833, 182] width 282 height 181
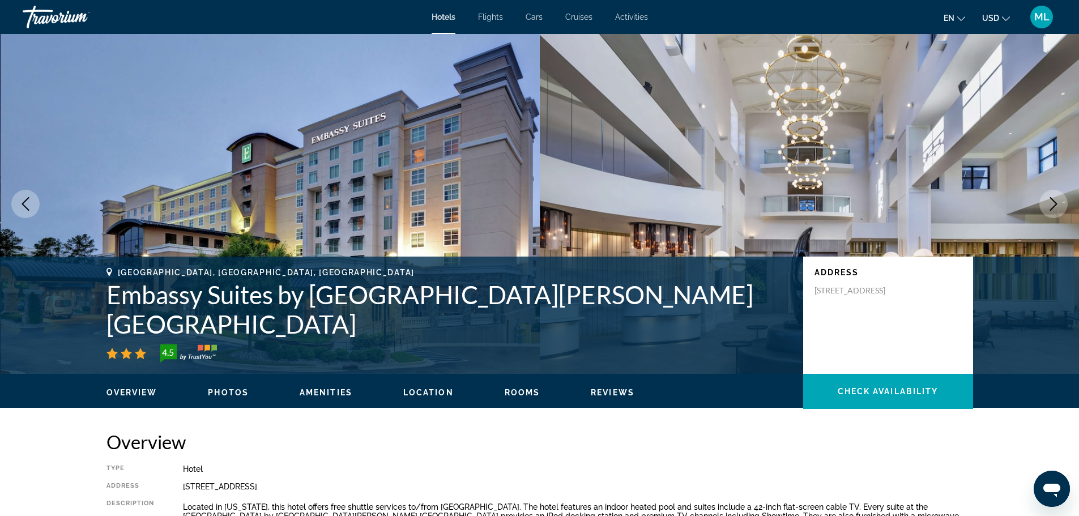
click at [1049, 194] on button "Next image" at bounding box center [1054, 204] width 28 height 28
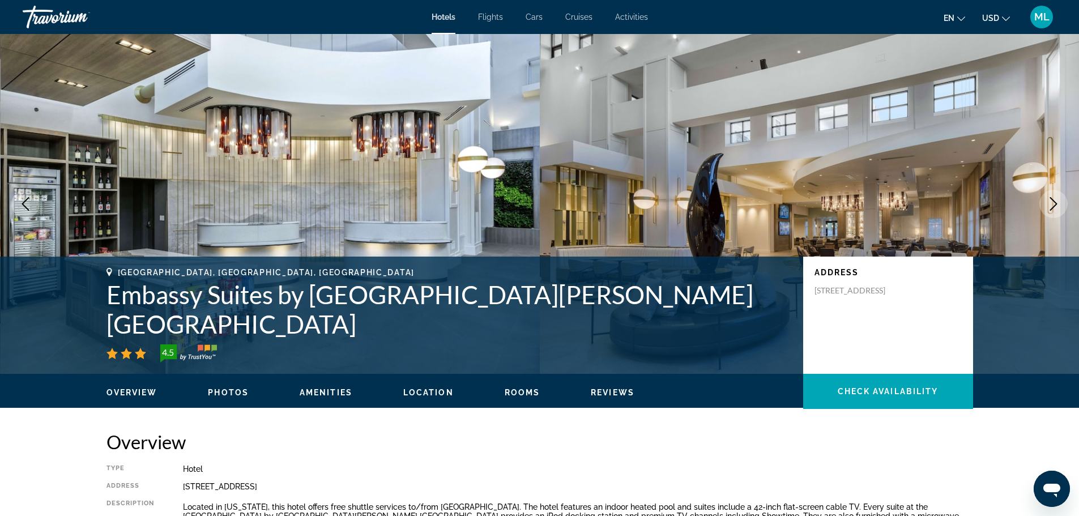
click at [1049, 194] on button "Next image" at bounding box center [1054, 204] width 28 height 28
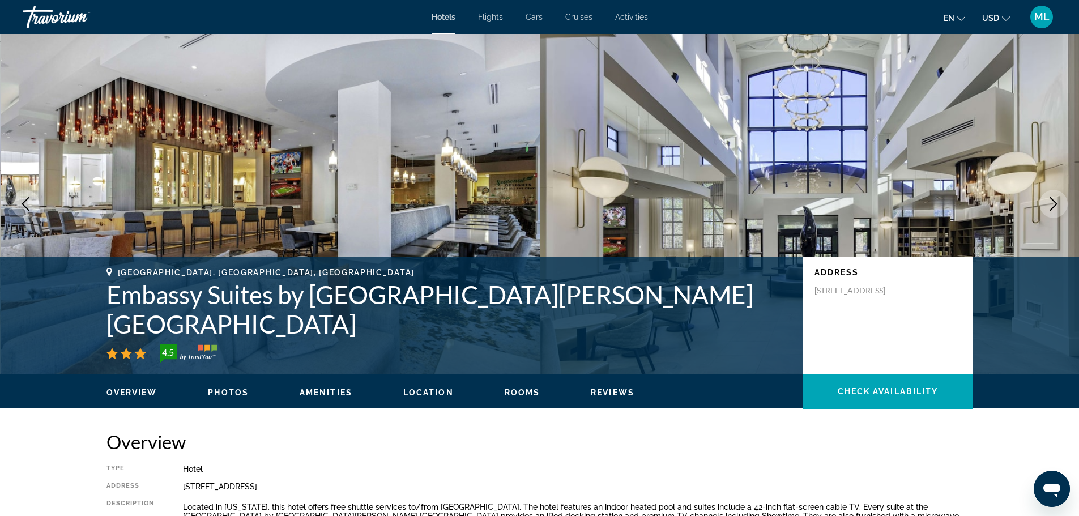
click at [1049, 194] on button "Next image" at bounding box center [1054, 204] width 28 height 28
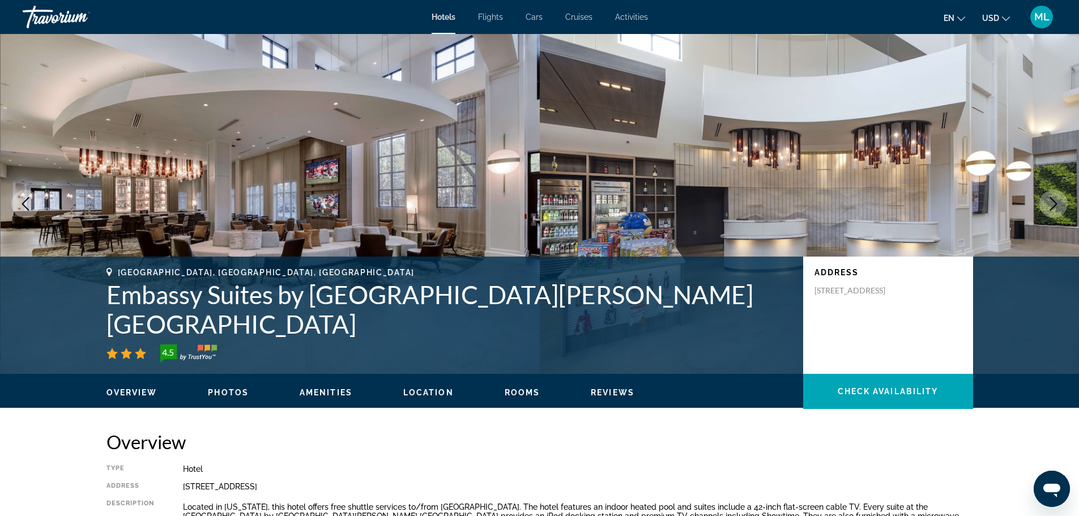
click at [1049, 194] on button "Next image" at bounding box center [1054, 204] width 28 height 28
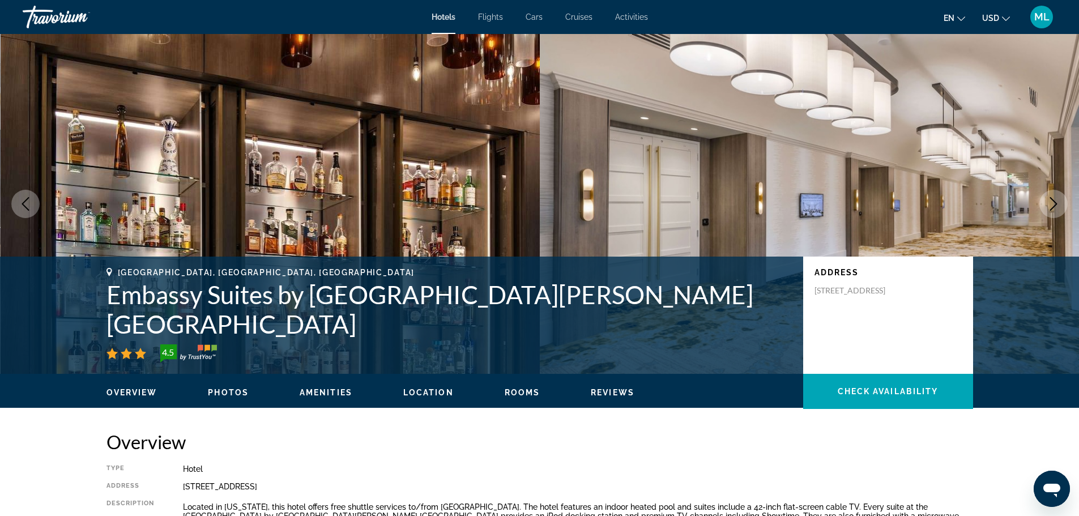
click at [1049, 194] on button "Next image" at bounding box center [1054, 204] width 28 height 28
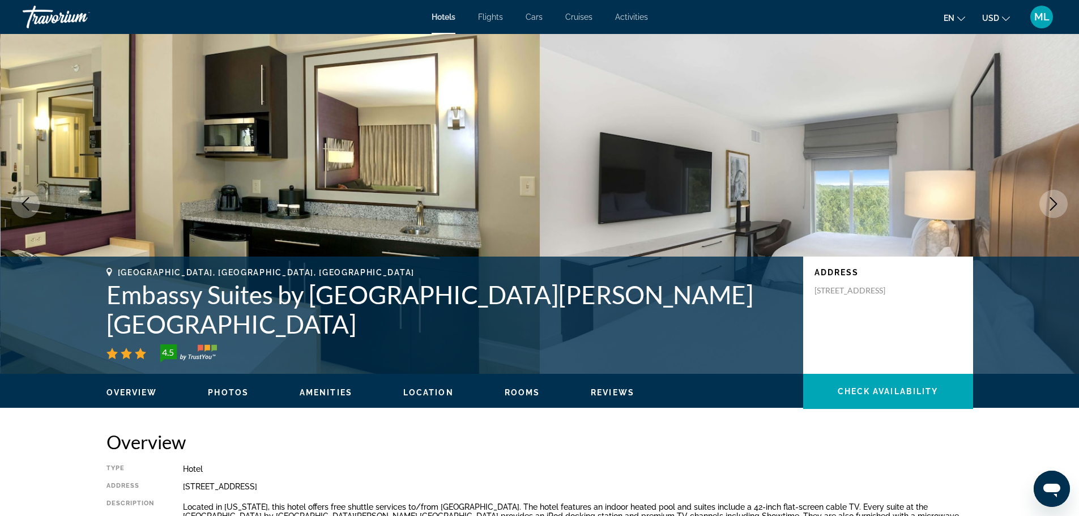
click at [1049, 194] on button "Next image" at bounding box center [1054, 204] width 28 height 28
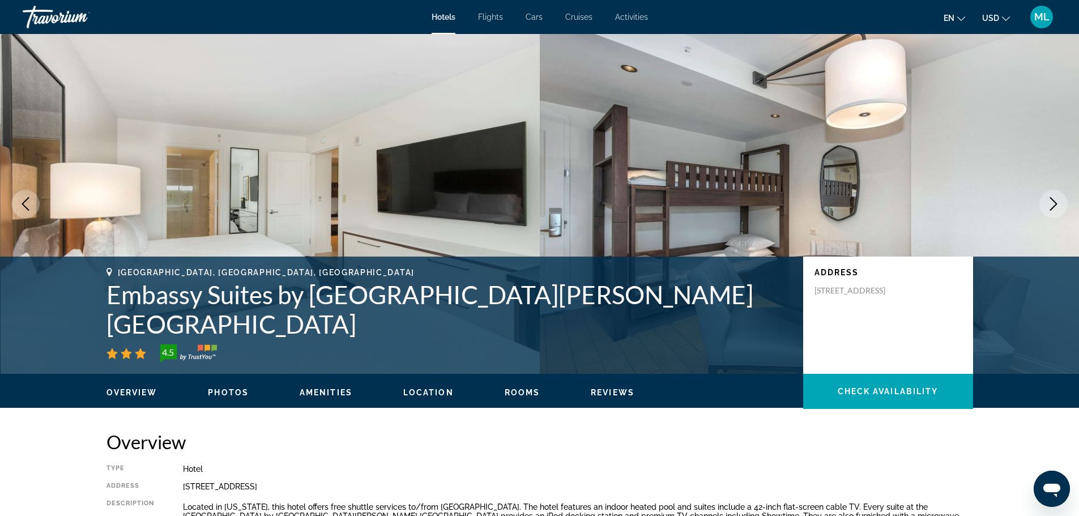
click at [1049, 194] on button "Next image" at bounding box center [1054, 204] width 28 height 28
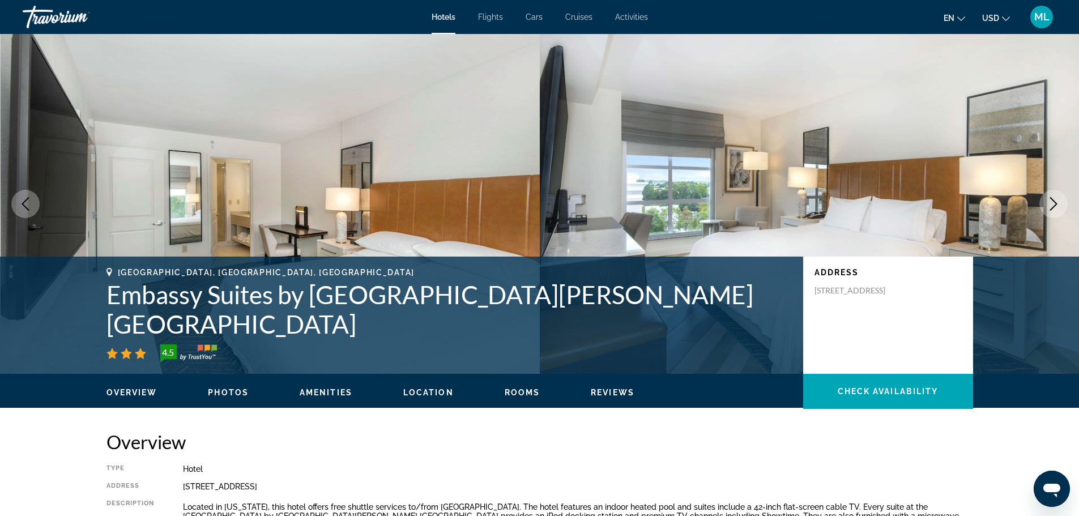
click at [1049, 194] on button "Next image" at bounding box center [1054, 204] width 28 height 28
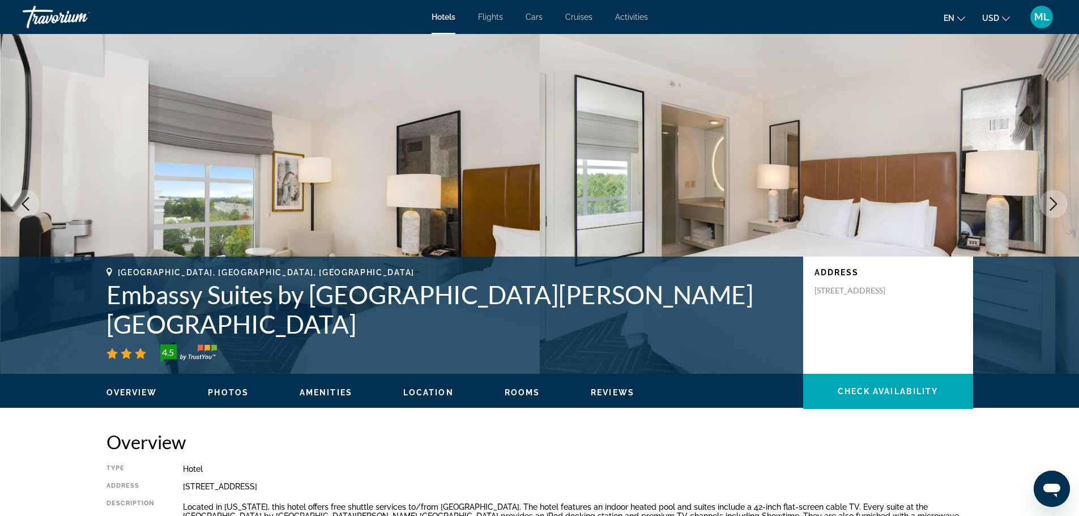
click at [1049, 194] on button "Next image" at bounding box center [1054, 204] width 28 height 28
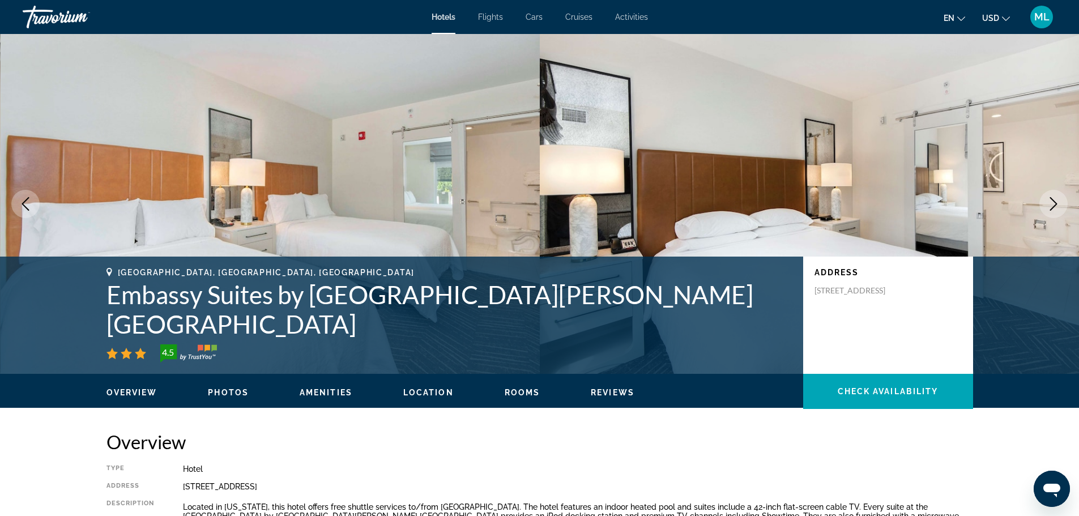
click at [1049, 194] on button "Next image" at bounding box center [1054, 204] width 28 height 28
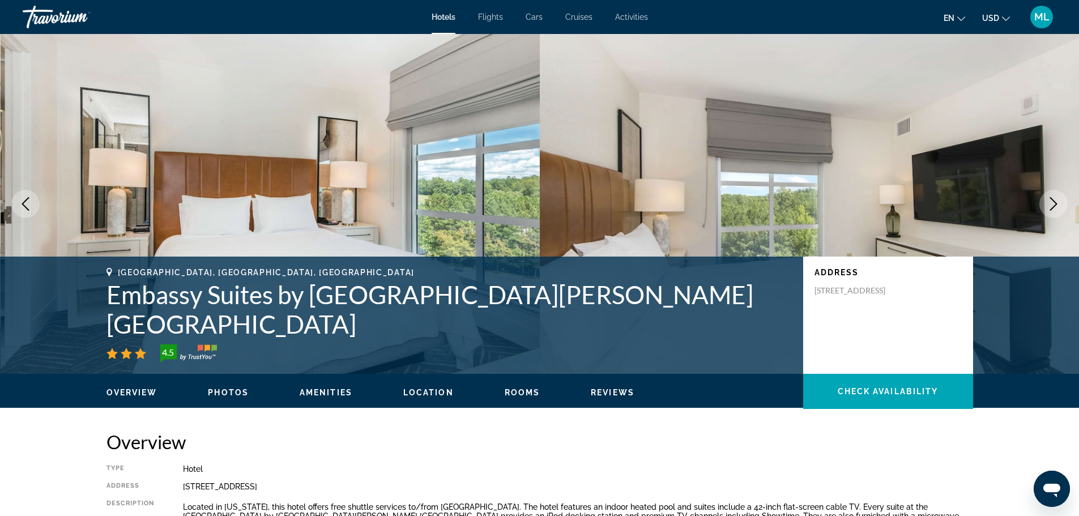
click at [1049, 194] on button "Next image" at bounding box center [1054, 204] width 28 height 28
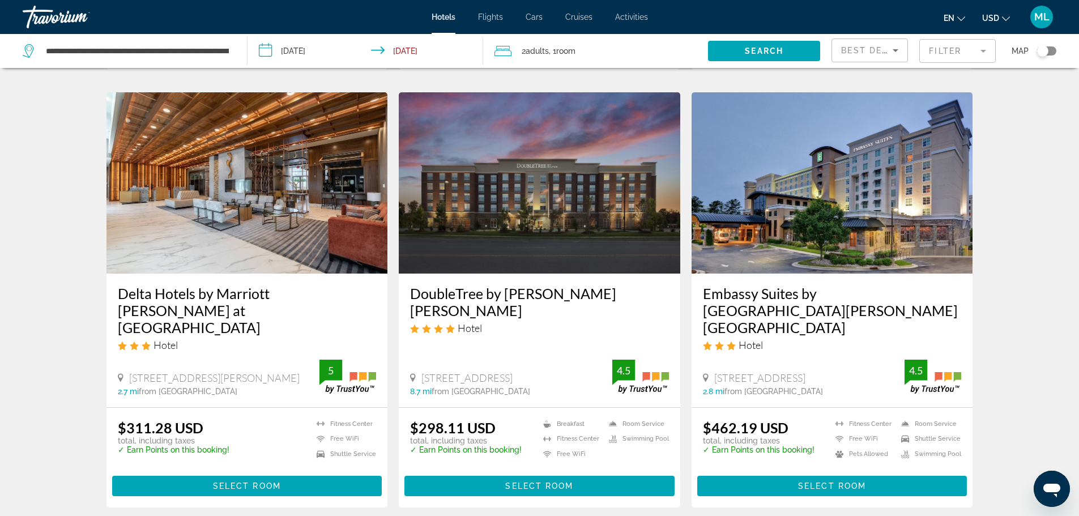
scroll to position [453, 0]
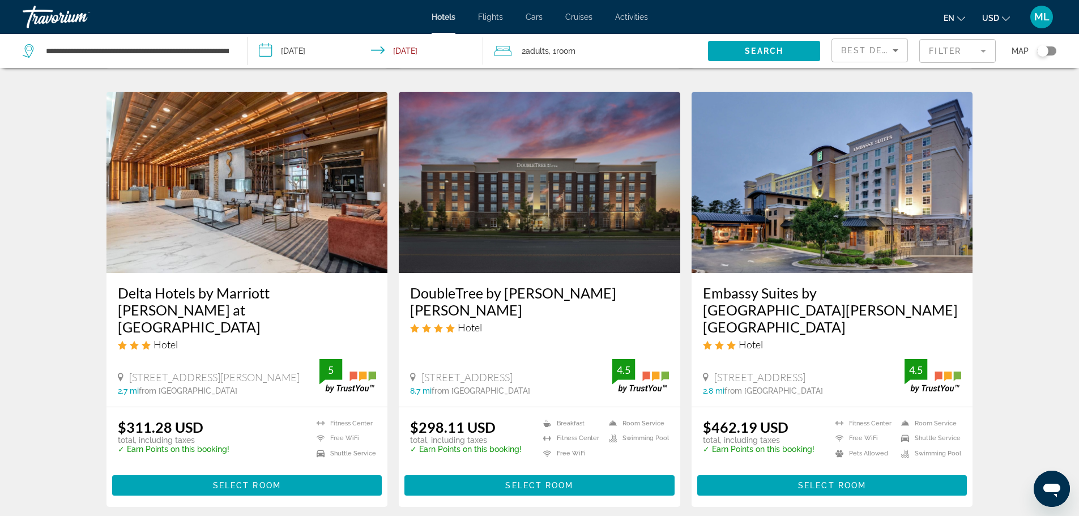
click at [843, 227] on img "Main content" at bounding box center [833, 182] width 282 height 181
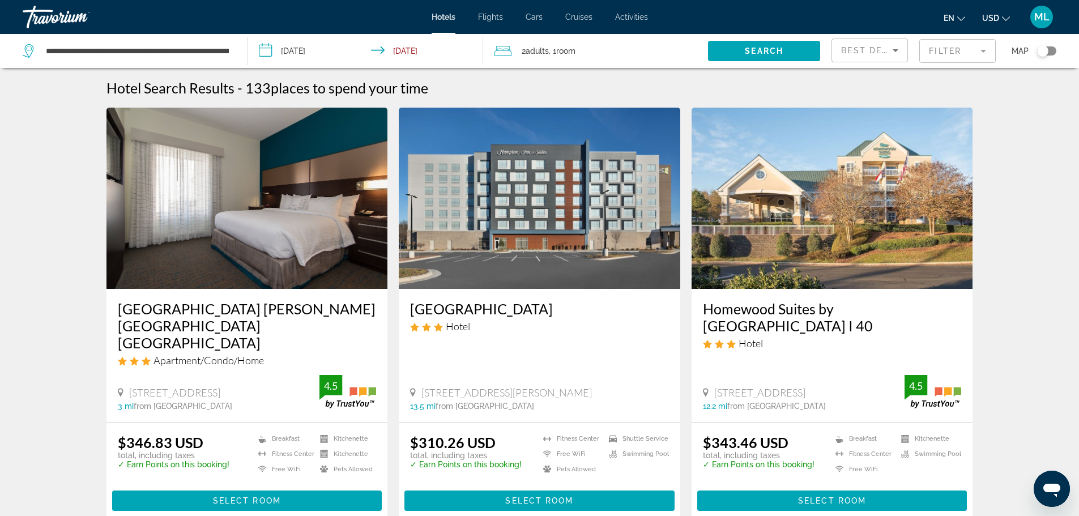
click at [262, 54] on input "**********" at bounding box center [368, 52] width 241 height 37
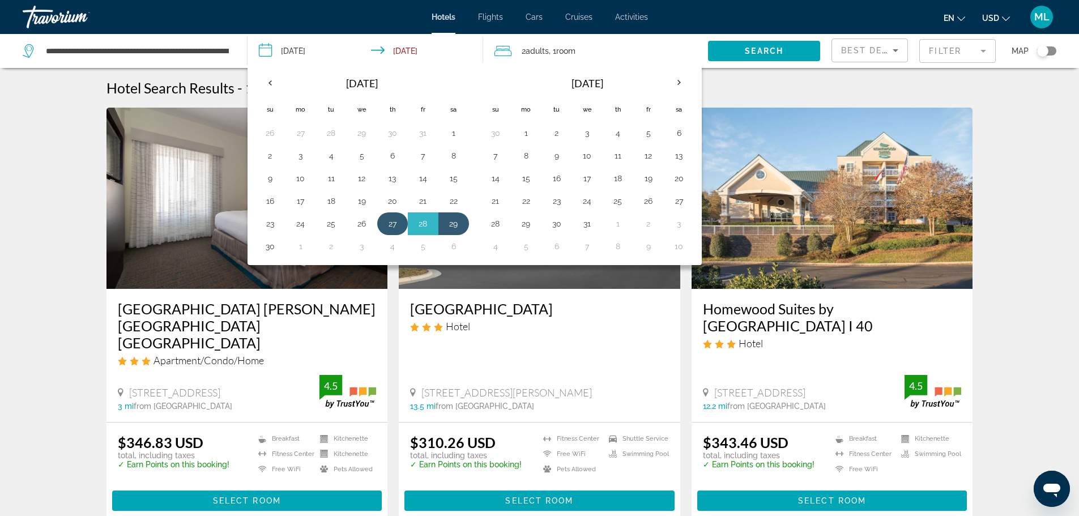
click at [396, 222] on button "27" at bounding box center [393, 224] width 18 height 16
click at [426, 222] on button "28" at bounding box center [423, 224] width 18 height 16
type input "**********"
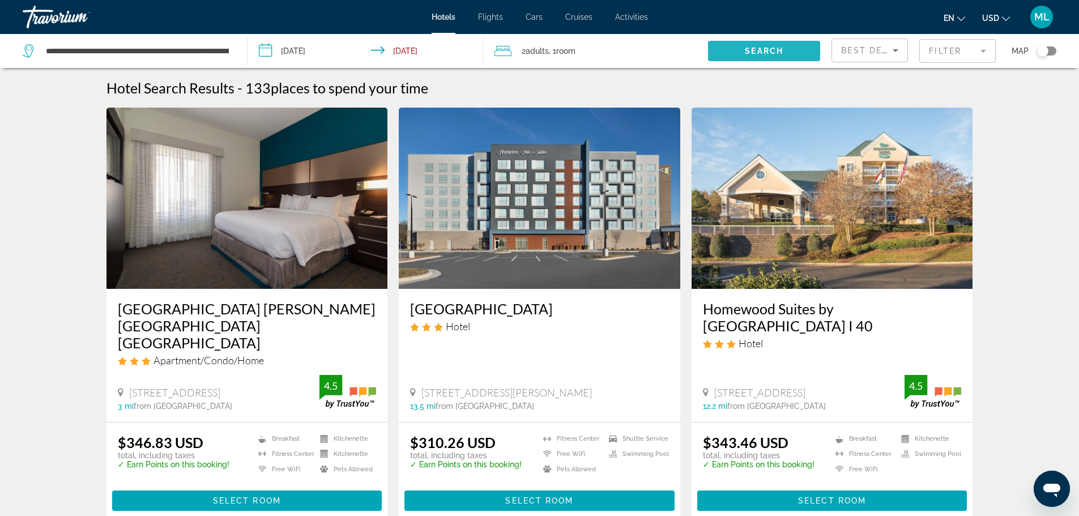
click at [766, 47] on span "Search" at bounding box center [764, 50] width 39 height 9
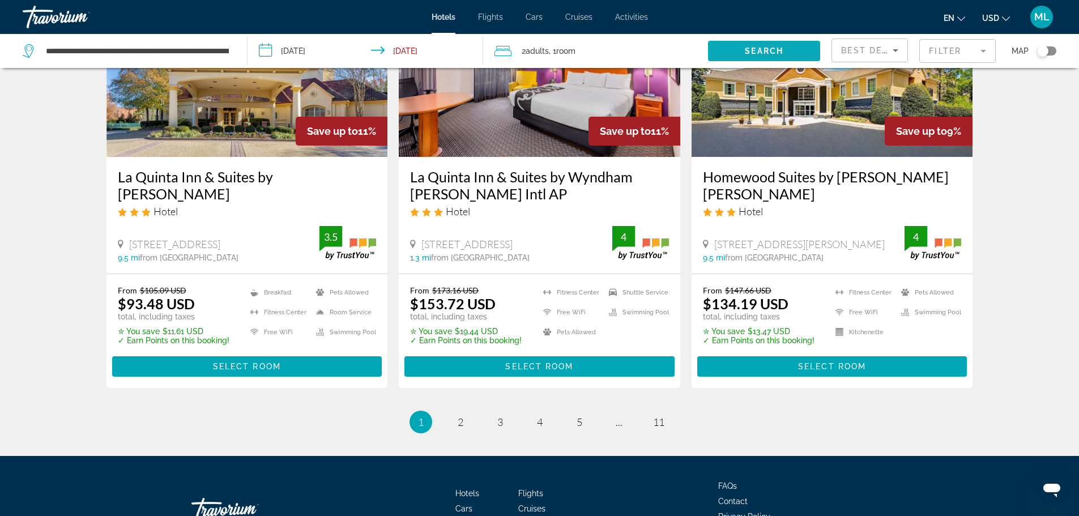
scroll to position [1473, 0]
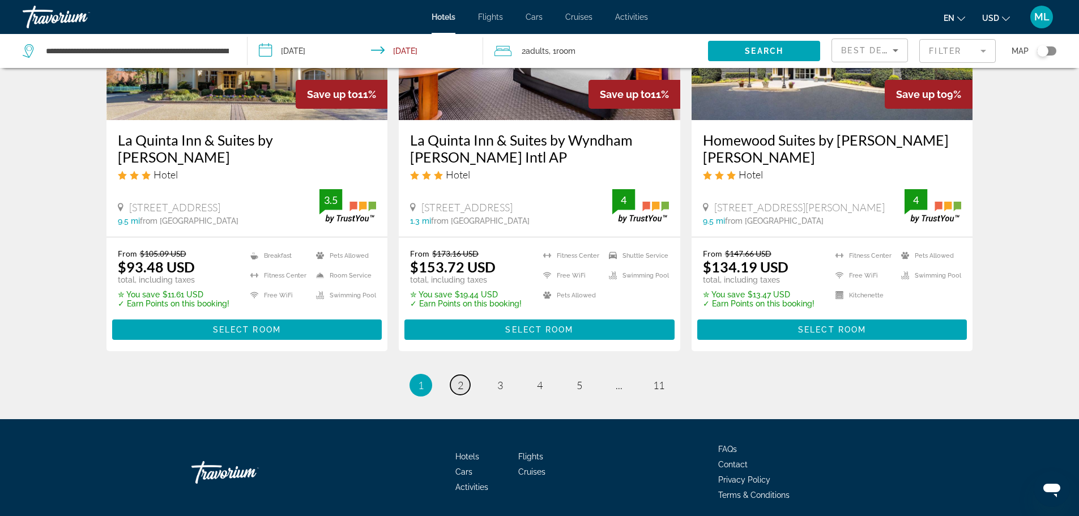
click at [461, 384] on span "2" at bounding box center [461, 385] width 6 height 12
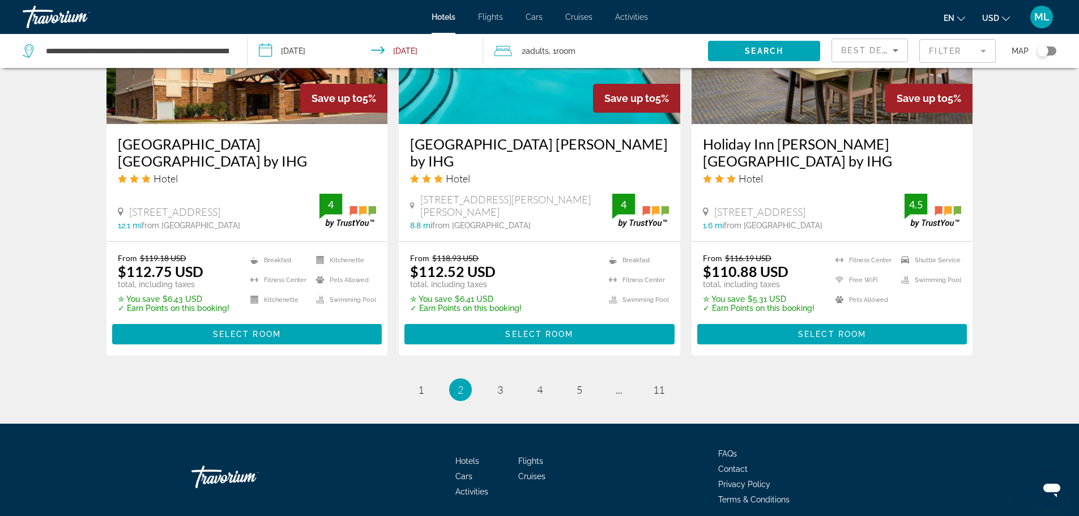
scroll to position [1516, 0]
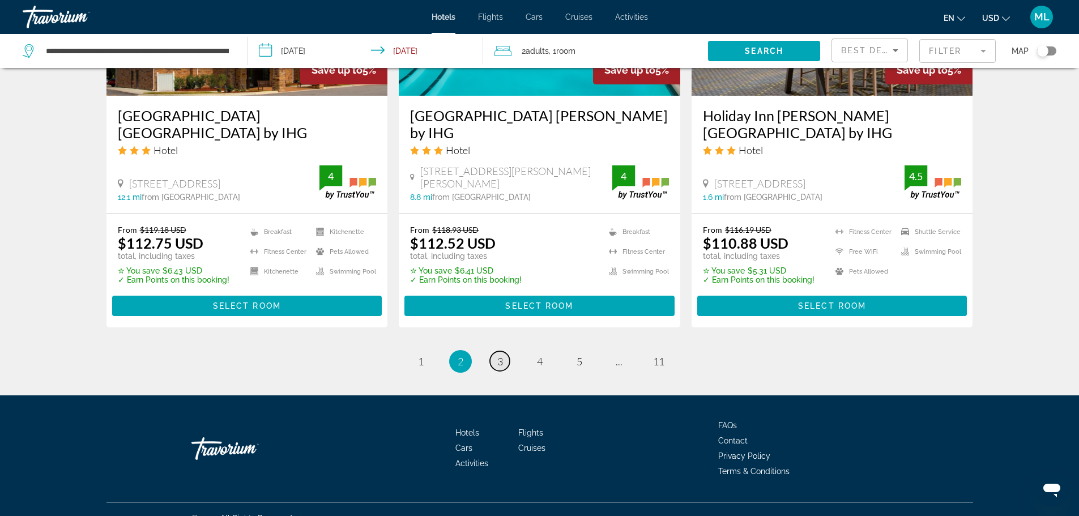
click at [498, 355] on span "3" at bounding box center [501, 361] width 6 height 12
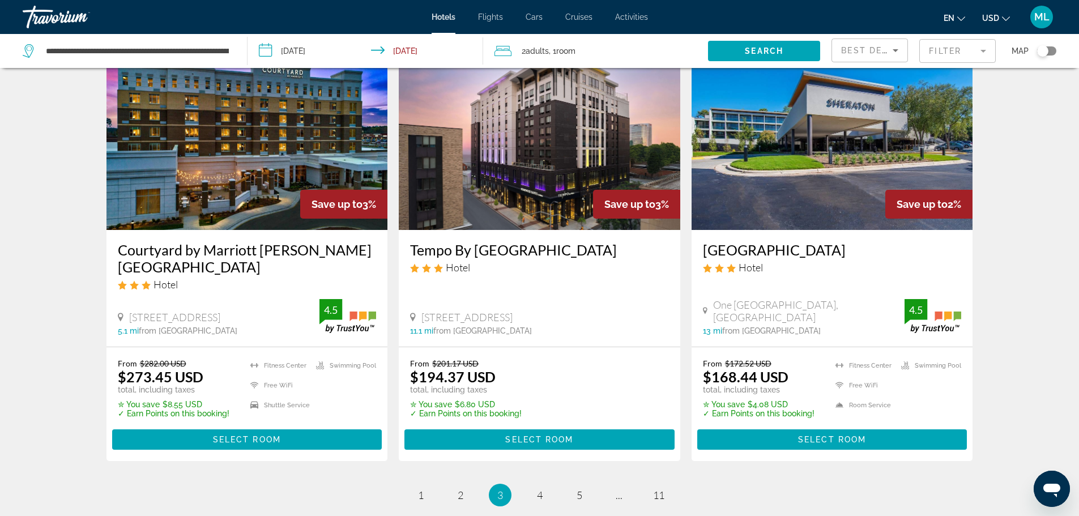
scroll to position [1383, 0]
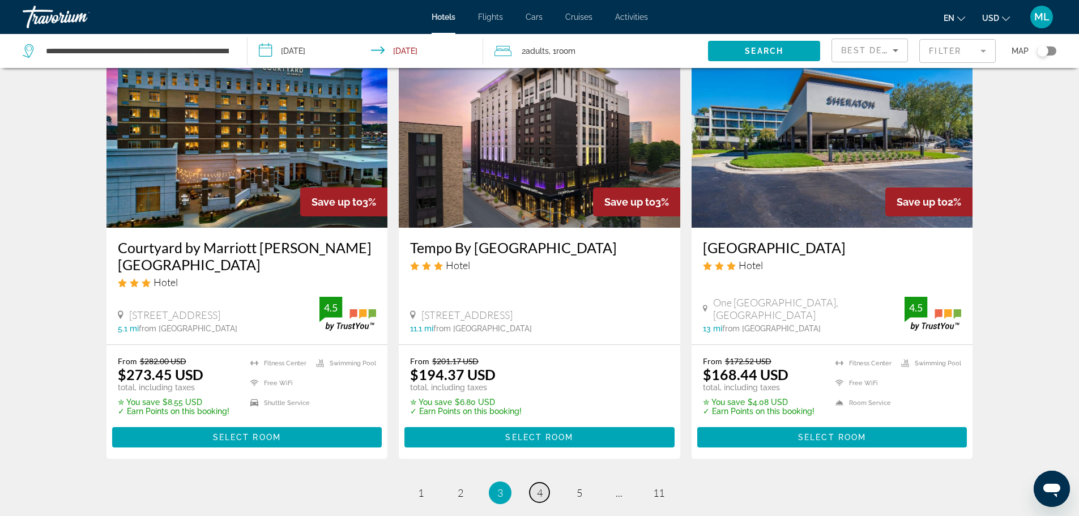
click at [539, 487] on span "4" at bounding box center [540, 493] width 6 height 12
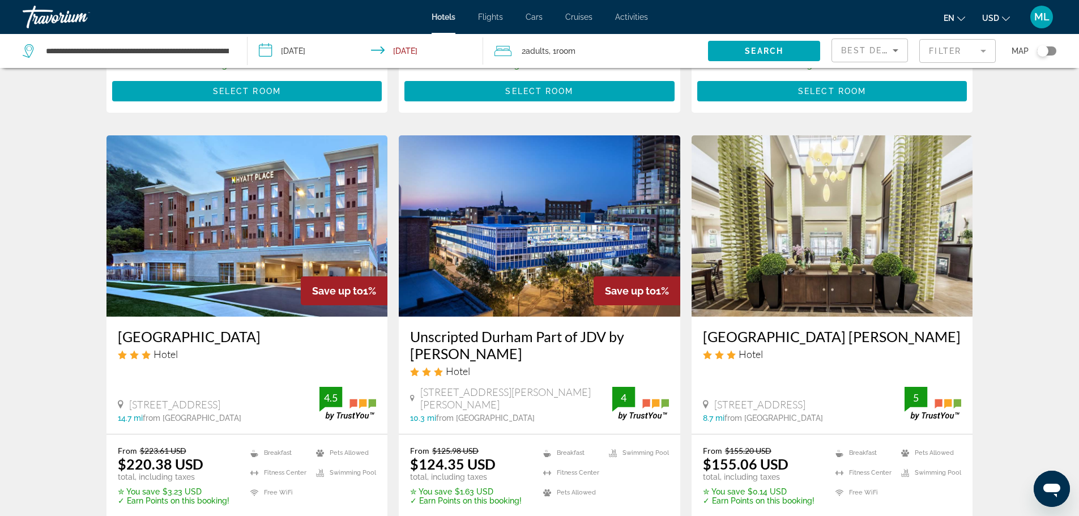
scroll to position [1292, 0]
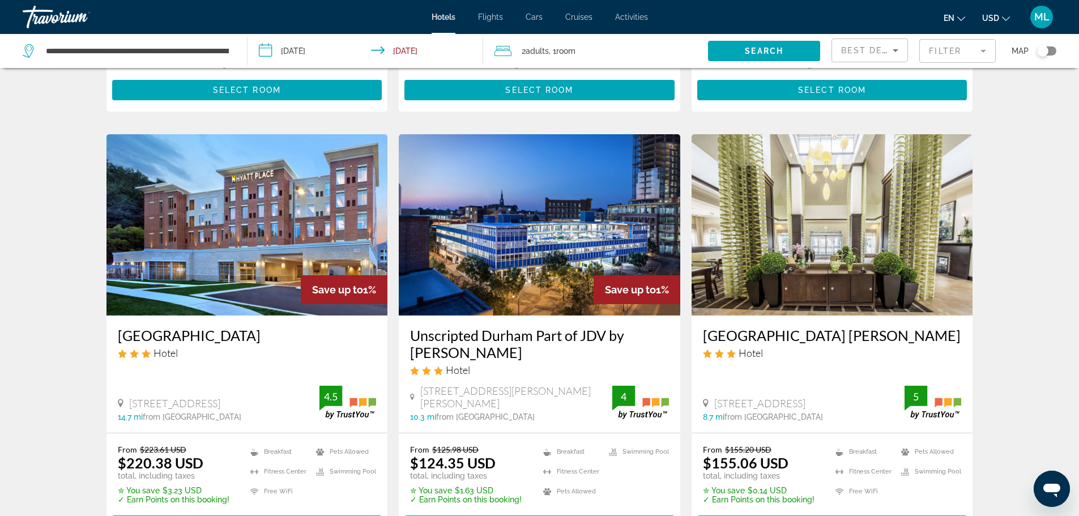
click at [826, 217] on img "Main content" at bounding box center [833, 224] width 282 height 181
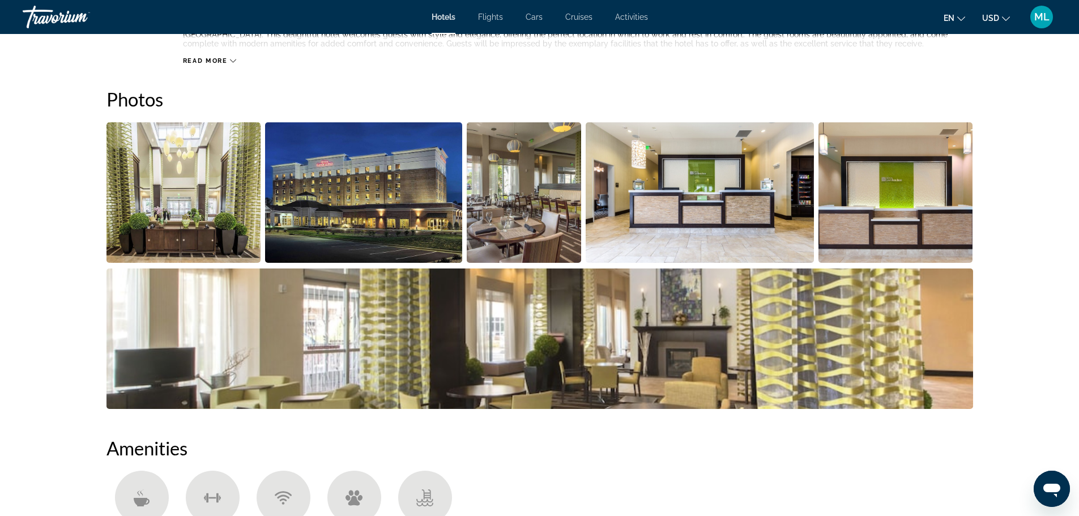
scroll to position [499, 0]
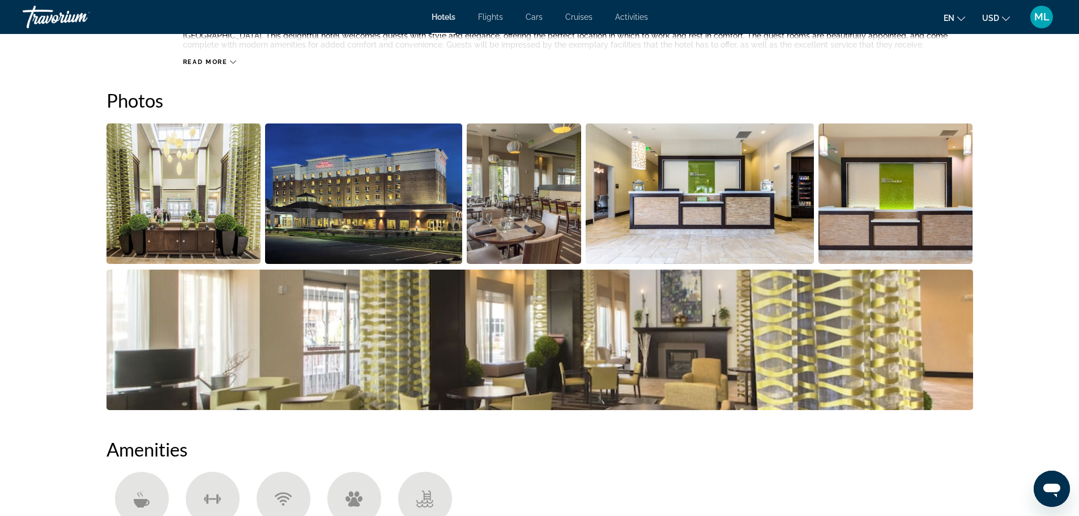
click at [221, 160] on img "Open full-screen image slider" at bounding box center [184, 194] width 155 height 141
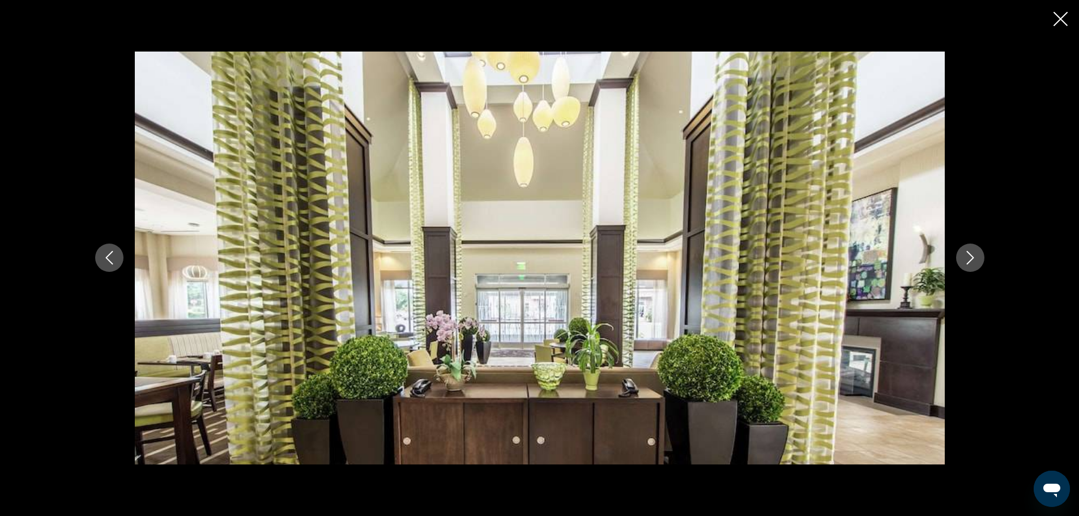
click at [964, 262] on icon "Next image" at bounding box center [971, 258] width 14 height 14
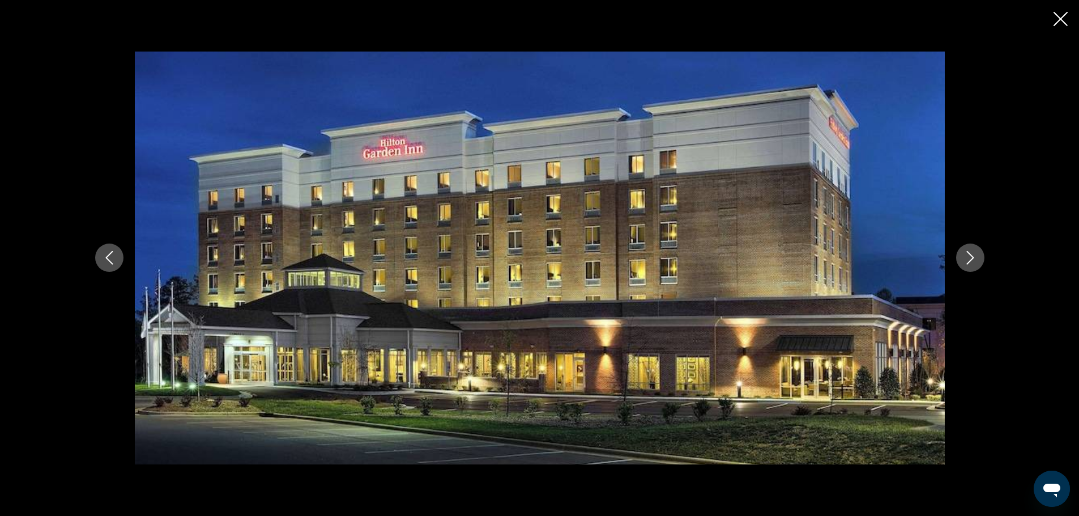
click at [964, 262] on icon "Next image" at bounding box center [971, 258] width 14 height 14
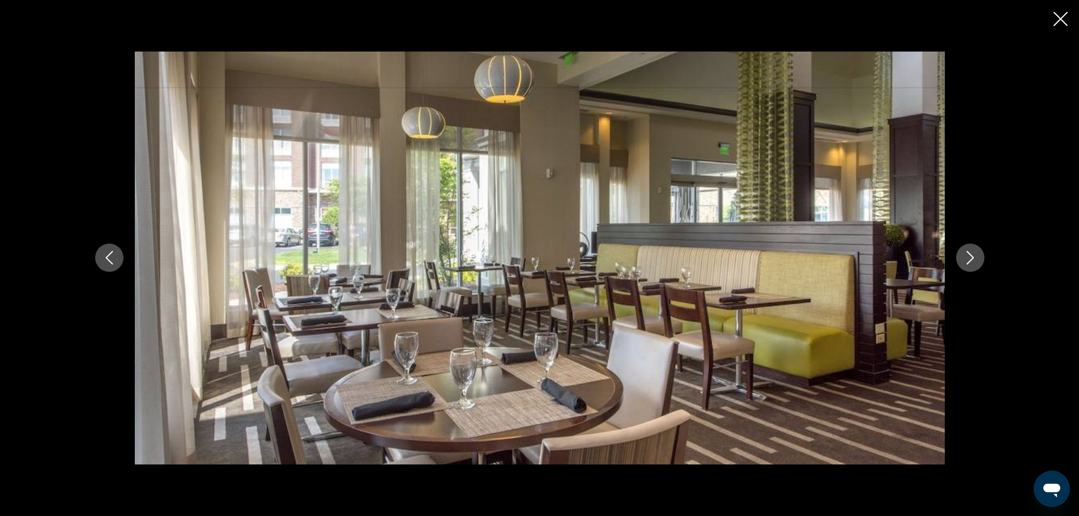
click at [964, 262] on icon "Next image" at bounding box center [971, 258] width 14 height 14
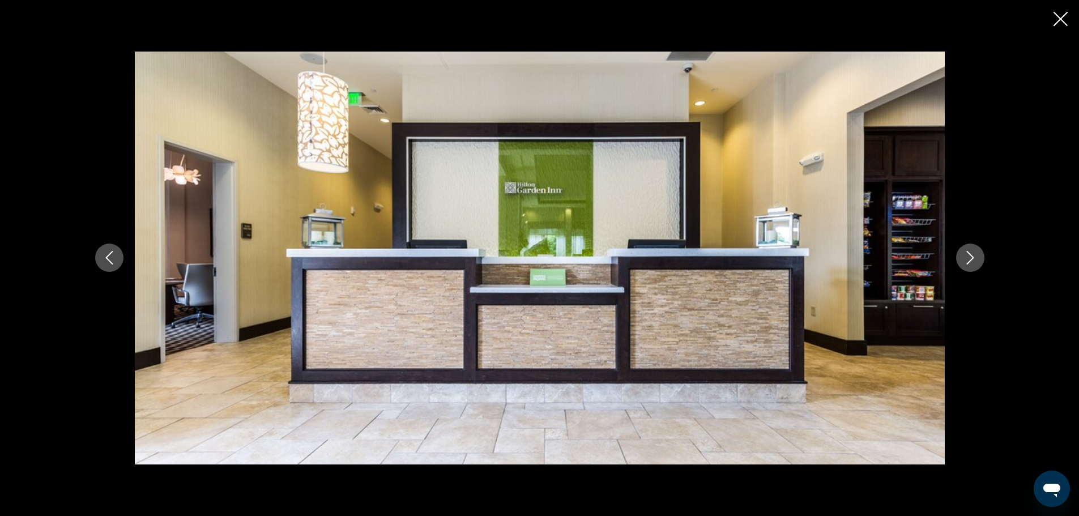
click at [964, 262] on icon "Next image" at bounding box center [971, 258] width 14 height 14
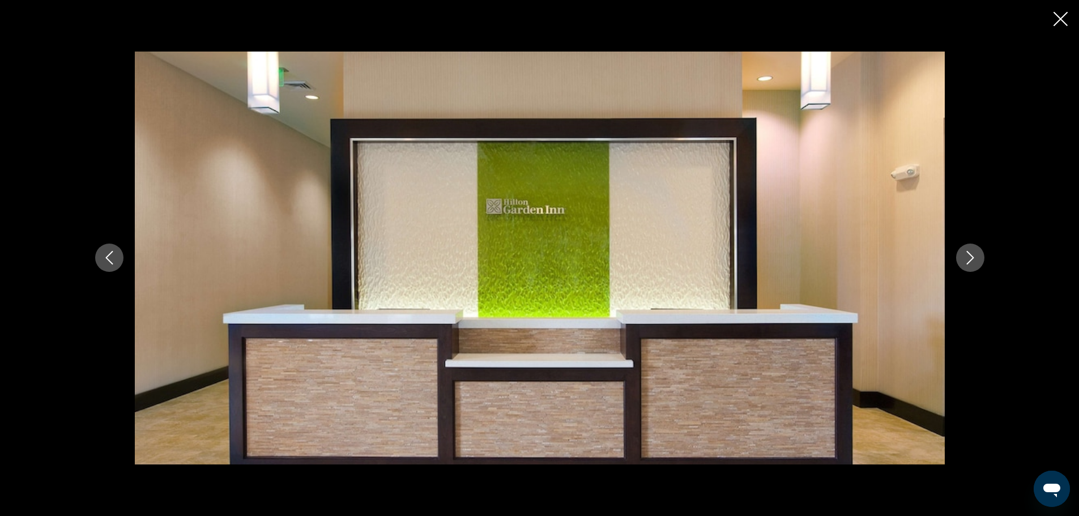
click at [964, 262] on icon "Next image" at bounding box center [971, 258] width 14 height 14
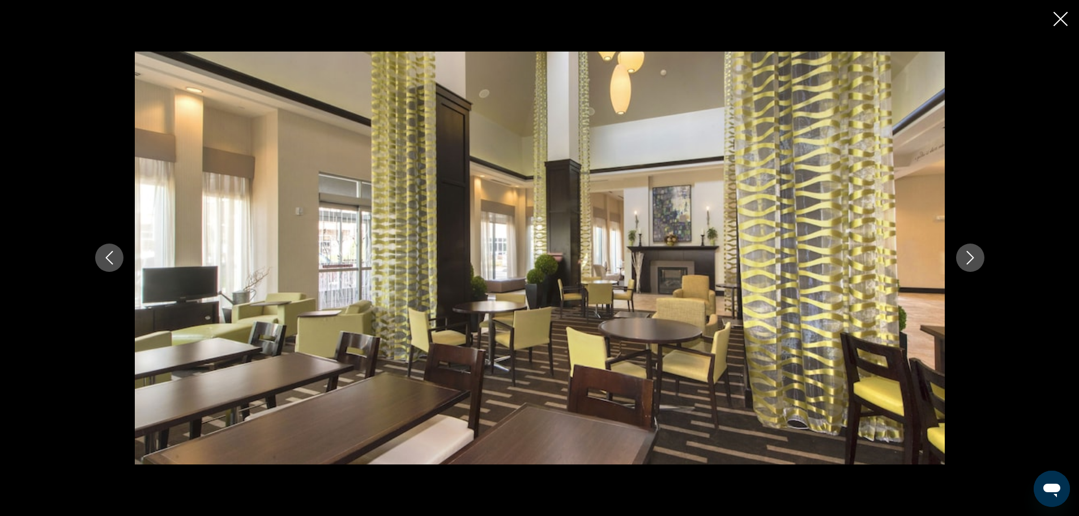
click at [964, 262] on icon "Next image" at bounding box center [971, 258] width 14 height 14
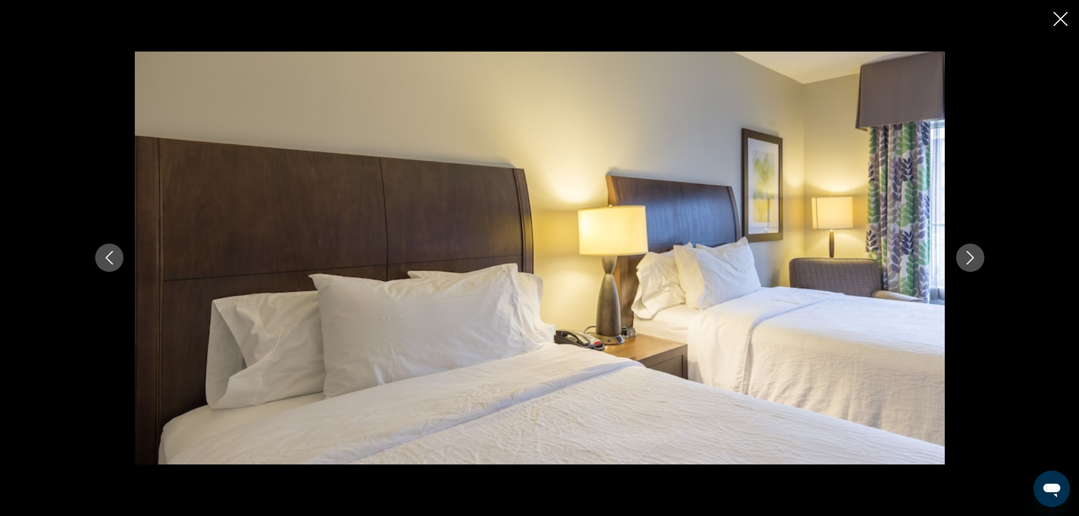
click at [964, 262] on icon "Next image" at bounding box center [971, 258] width 14 height 14
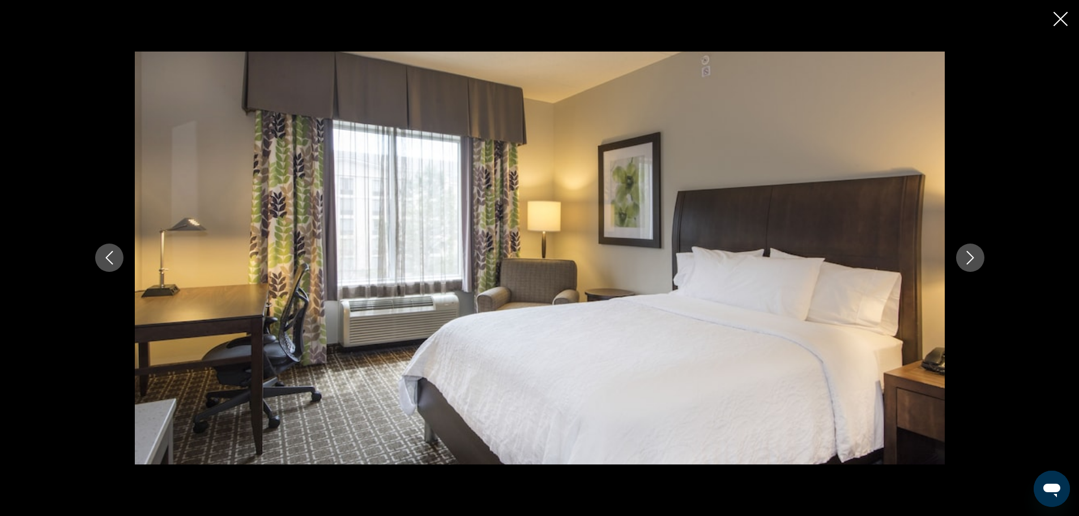
click at [964, 262] on icon "Next image" at bounding box center [971, 258] width 14 height 14
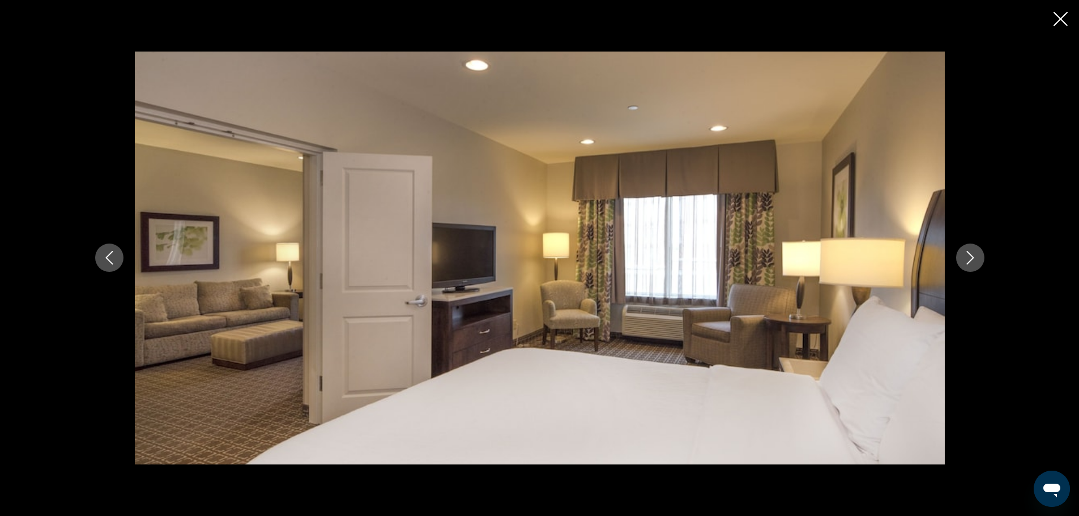
click at [964, 262] on icon "Next image" at bounding box center [971, 258] width 14 height 14
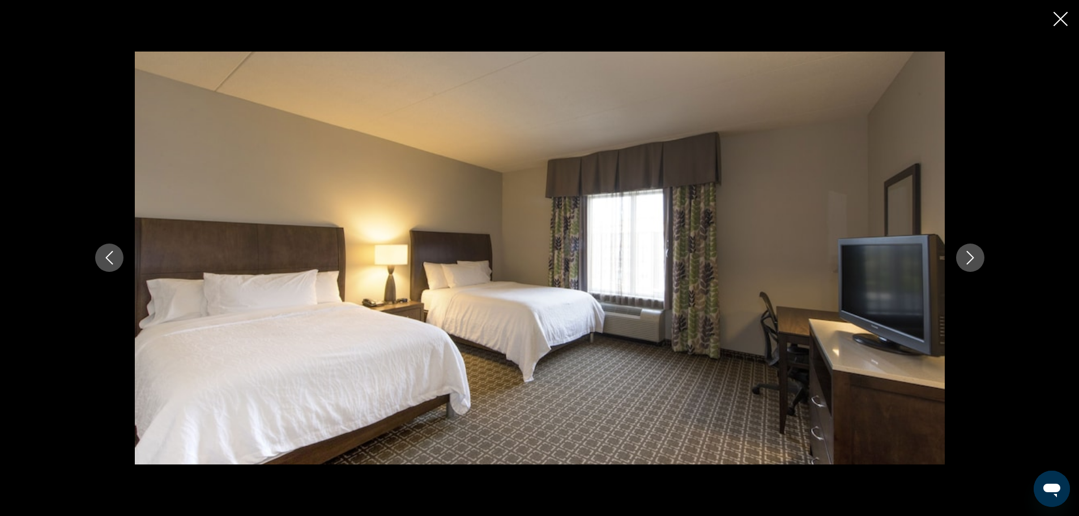
click at [964, 262] on icon "Next image" at bounding box center [971, 258] width 14 height 14
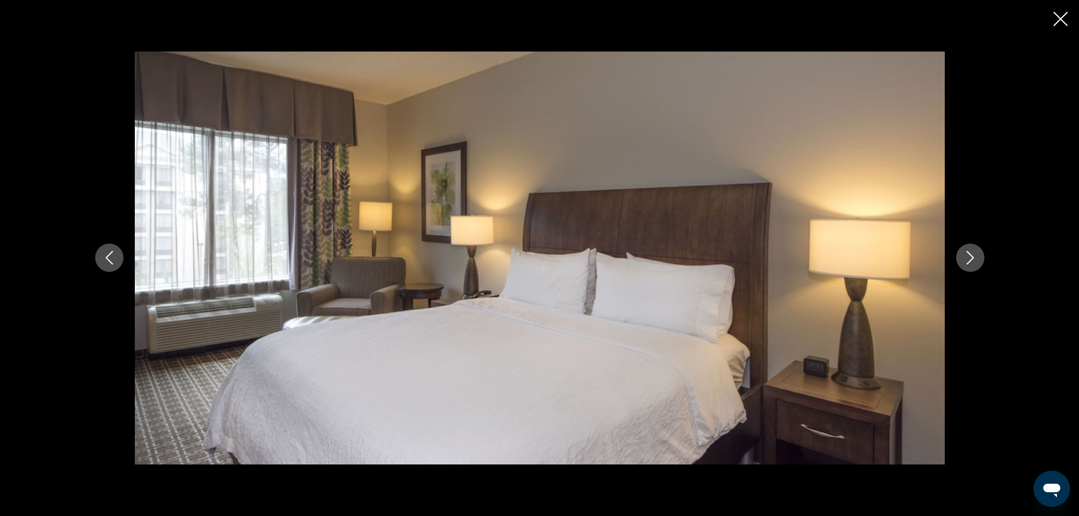
click at [964, 262] on icon "Next image" at bounding box center [971, 258] width 14 height 14
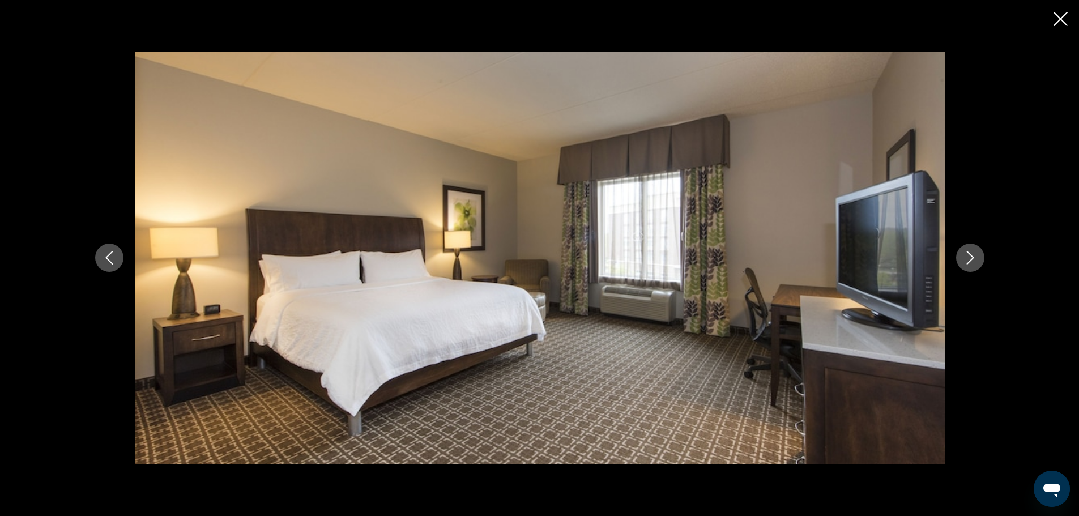
click at [964, 262] on icon "Next image" at bounding box center [971, 258] width 14 height 14
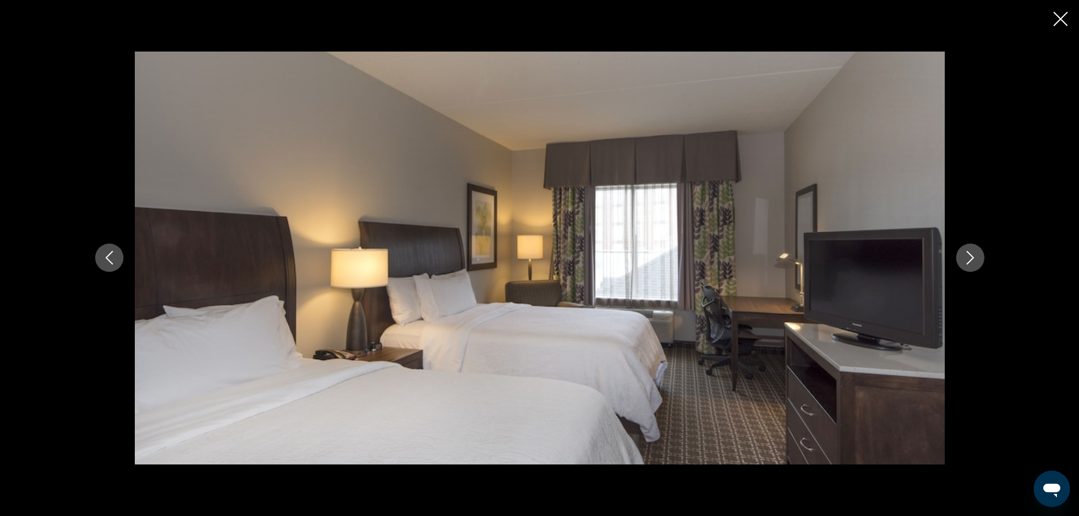
click at [964, 262] on icon "Next image" at bounding box center [971, 258] width 14 height 14
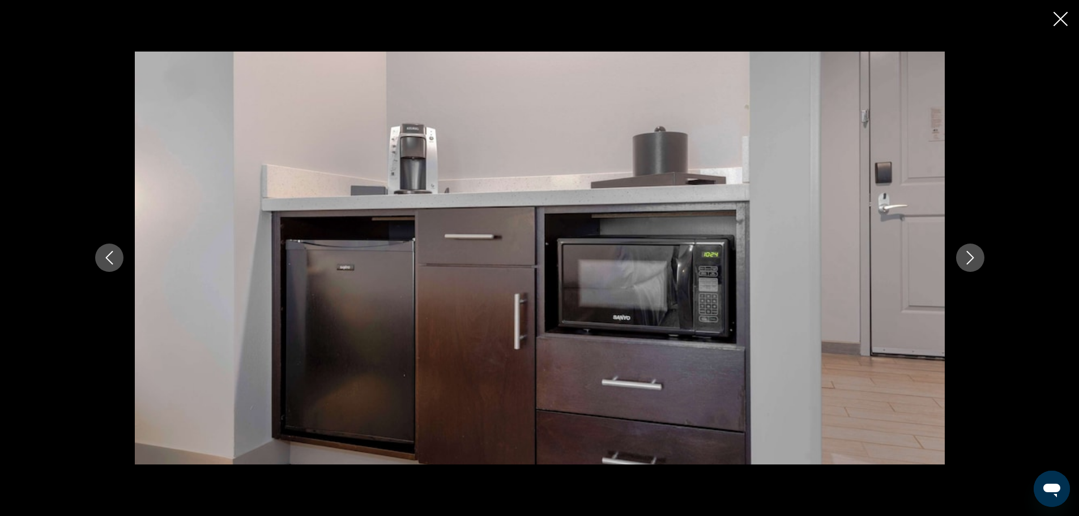
click at [964, 262] on icon "Next image" at bounding box center [971, 258] width 14 height 14
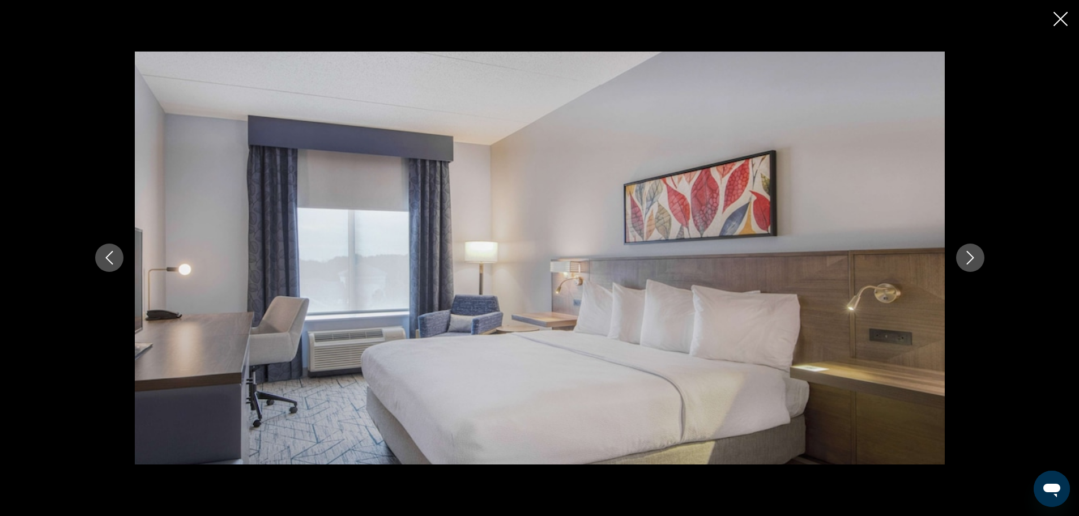
click at [964, 262] on icon "Next image" at bounding box center [971, 258] width 14 height 14
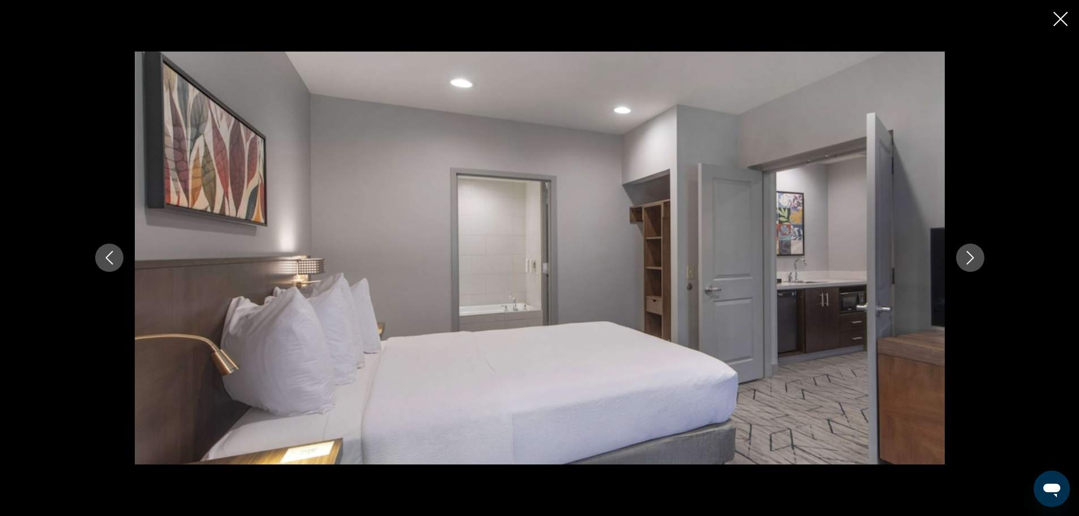
click at [964, 262] on icon "Next image" at bounding box center [971, 258] width 14 height 14
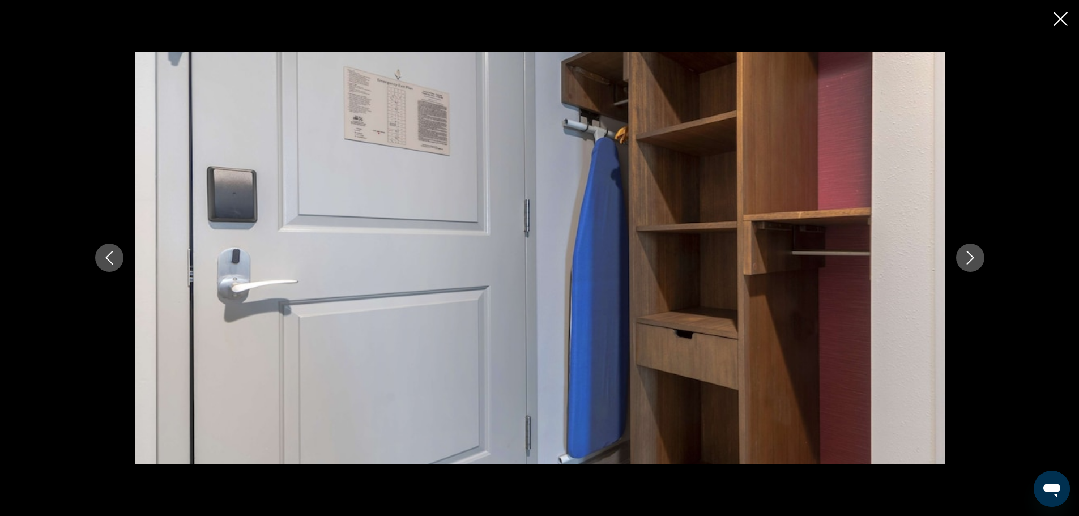
click at [964, 262] on icon "Next image" at bounding box center [971, 258] width 14 height 14
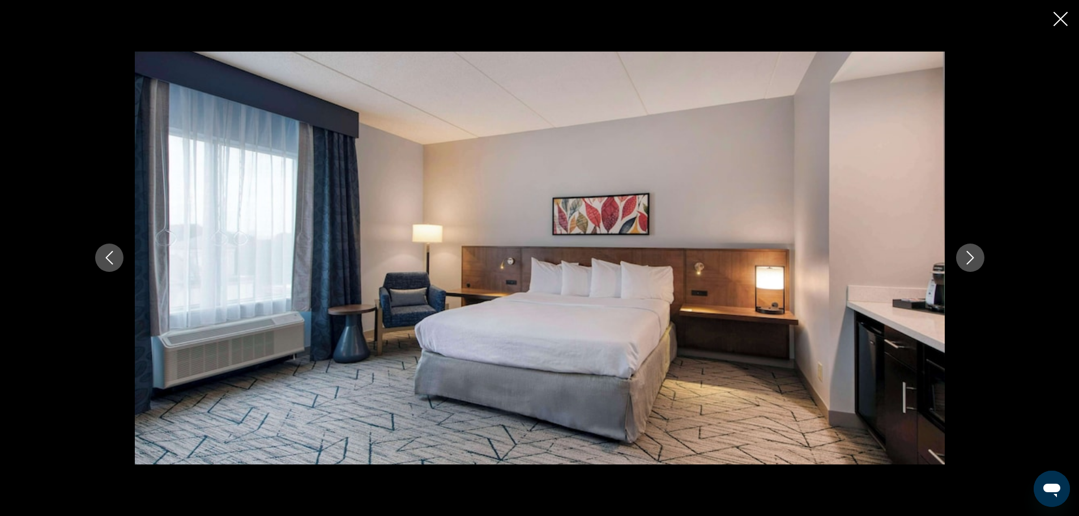
click at [964, 262] on icon "Next image" at bounding box center [971, 258] width 14 height 14
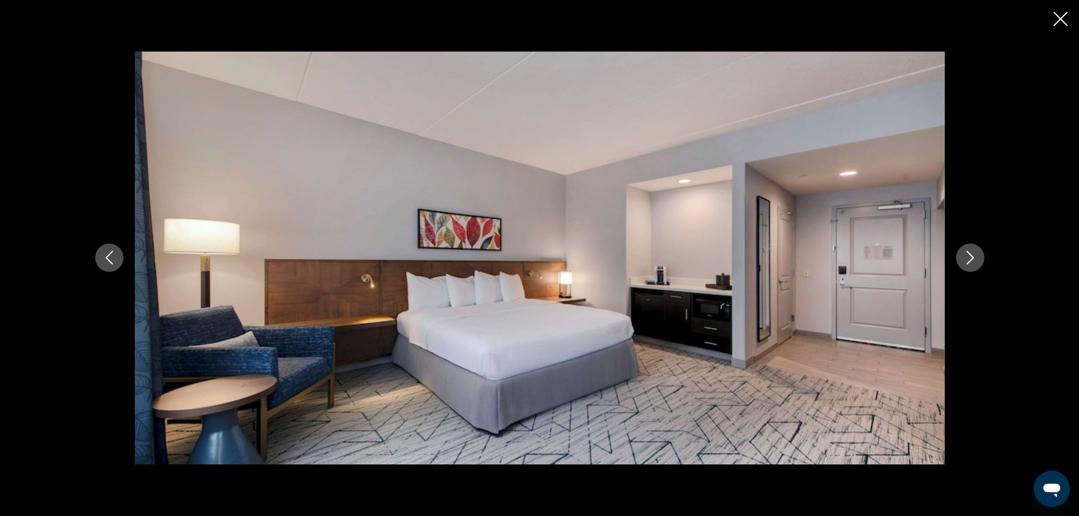
click at [964, 262] on icon "Next image" at bounding box center [971, 258] width 14 height 14
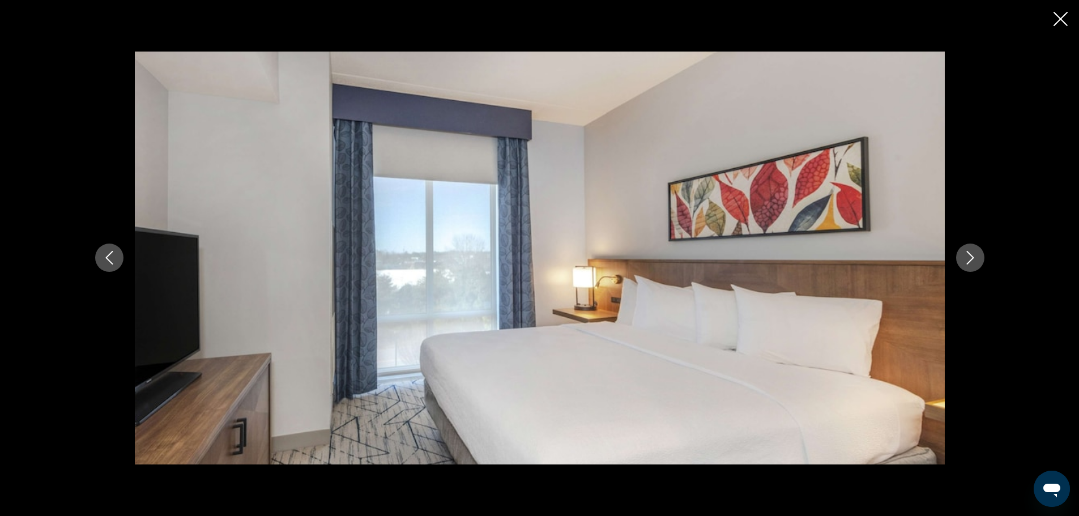
click at [964, 262] on icon "Next image" at bounding box center [971, 258] width 14 height 14
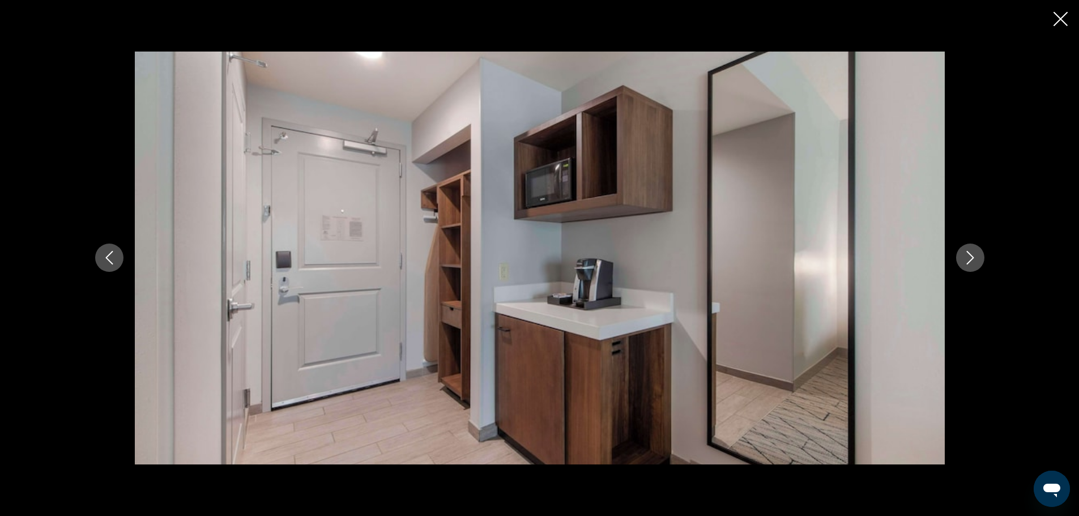
click at [964, 262] on icon "Next image" at bounding box center [971, 258] width 14 height 14
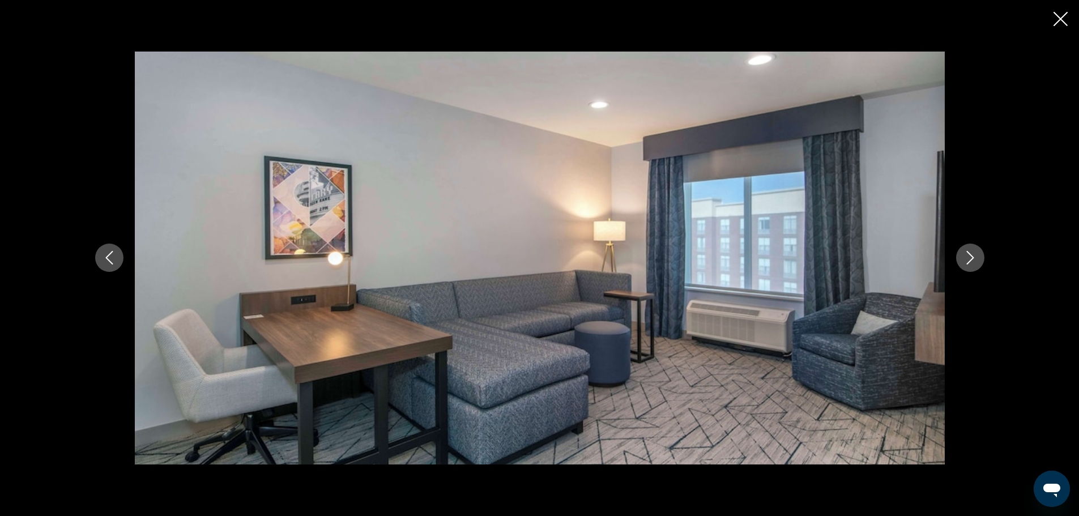
click at [964, 262] on icon "Next image" at bounding box center [971, 258] width 14 height 14
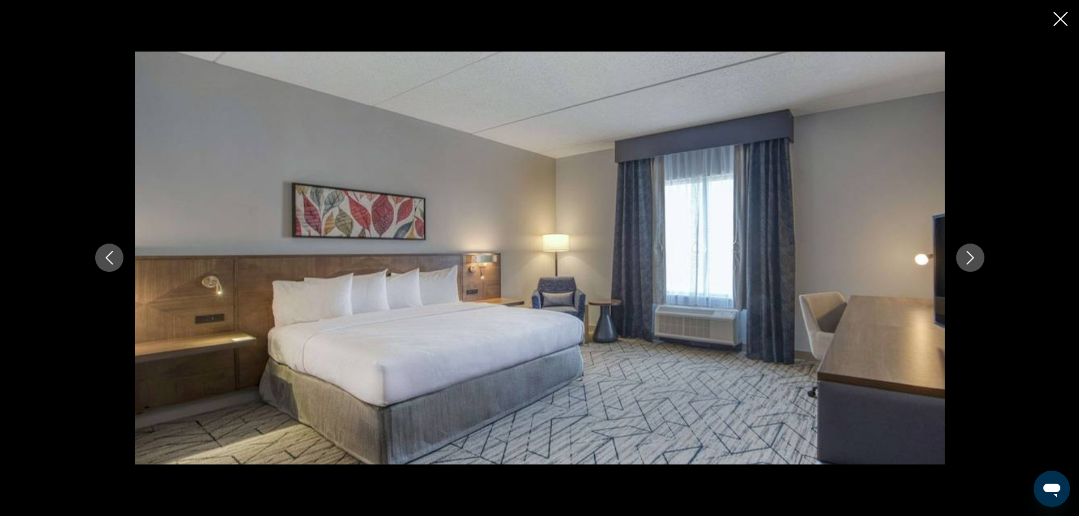
click at [964, 262] on icon "Next image" at bounding box center [971, 258] width 14 height 14
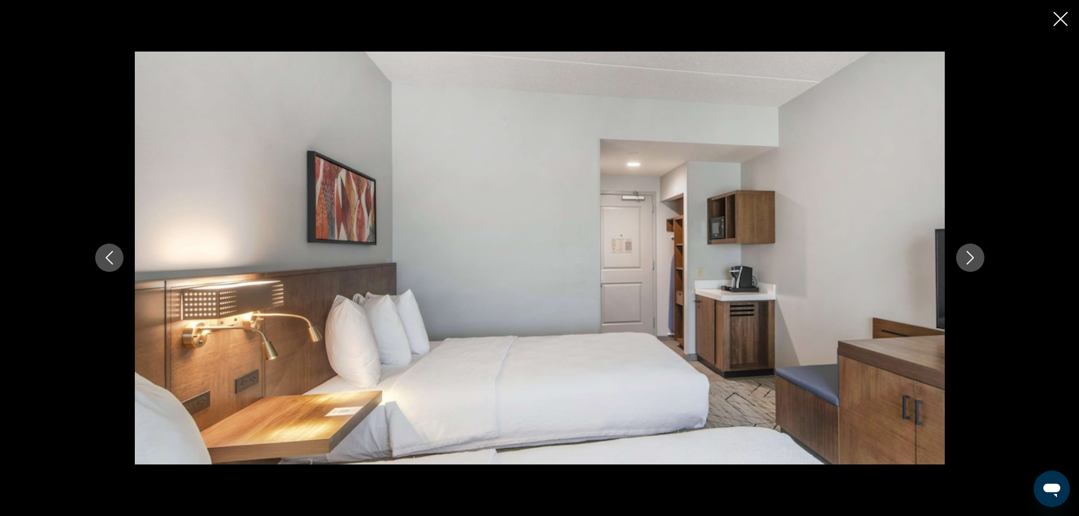
click at [964, 262] on icon "Next image" at bounding box center [971, 258] width 14 height 14
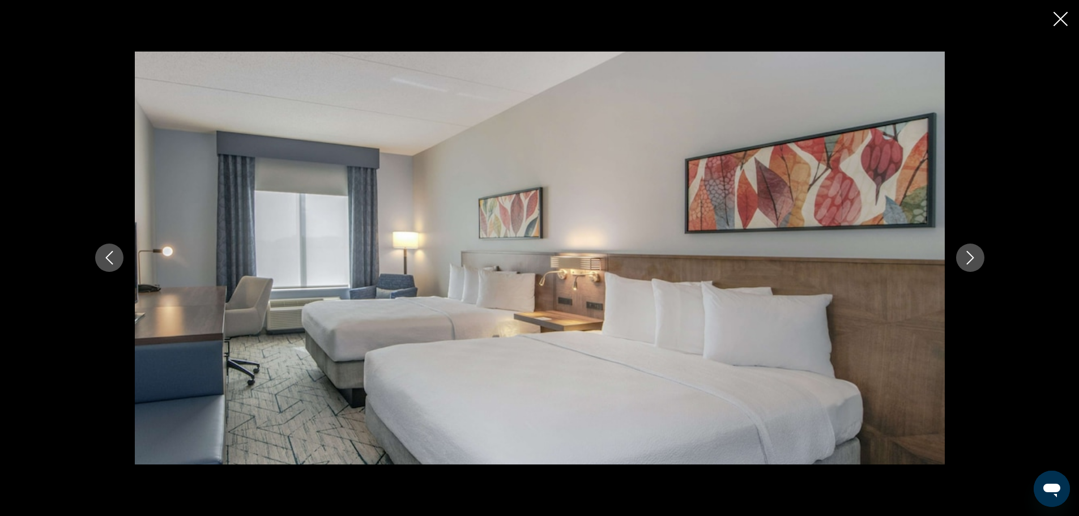
click at [964, 262] on icon "Next image" at bounding box center [971, 258] width 14 height 14
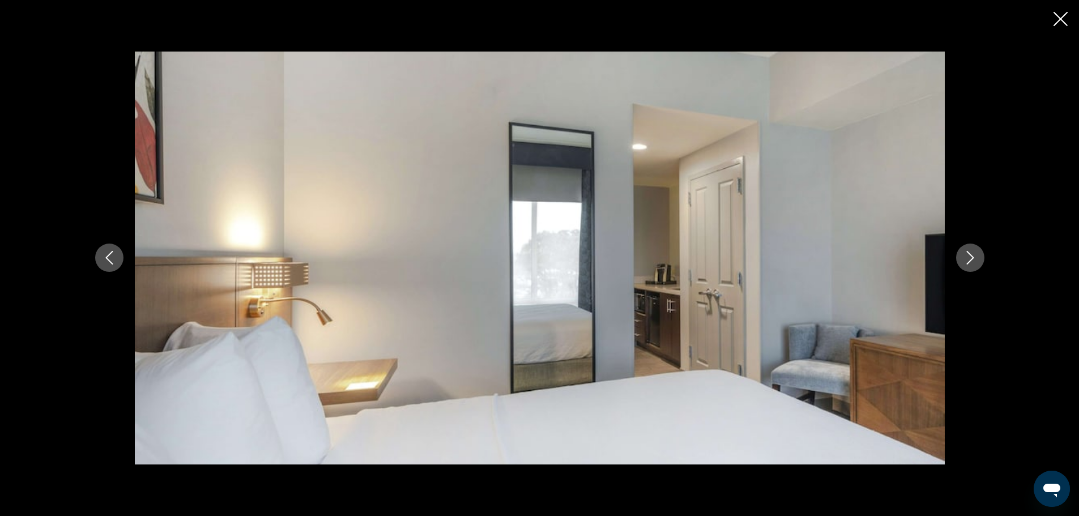
click at [964, 262] on icon "Next image" at bounding box center [971, 258] width 14 height 14
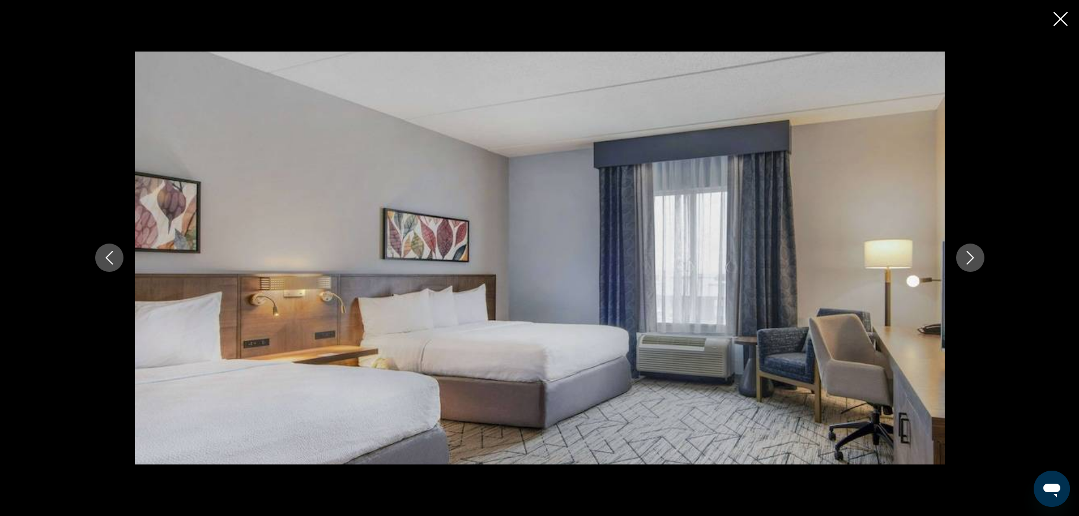
click at [964, 262] on icon "Next image" at bounding box center [971, 258] width 14 height 14
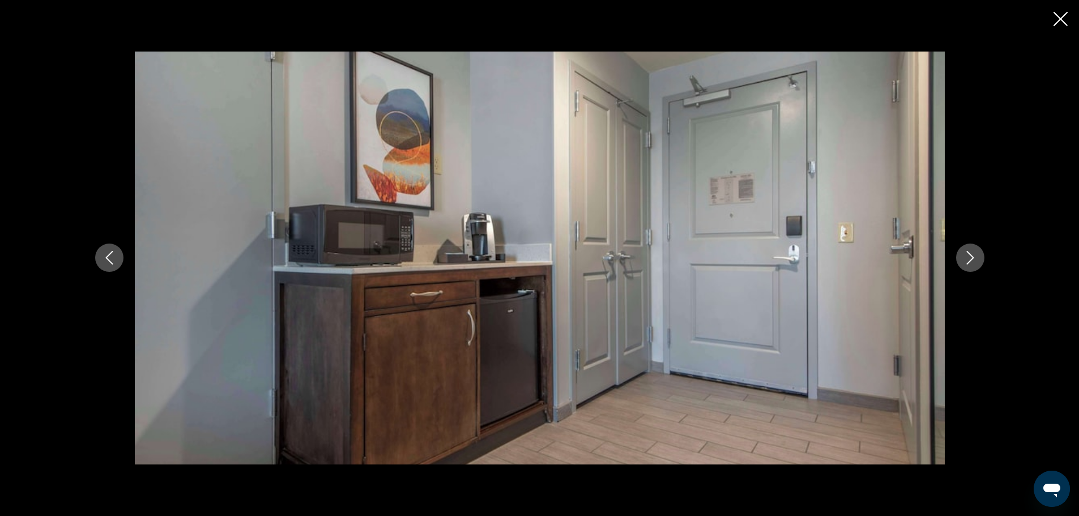
click at [964, 262] on icon "Next image" at bounding box center [971, 258] width 14 height 14
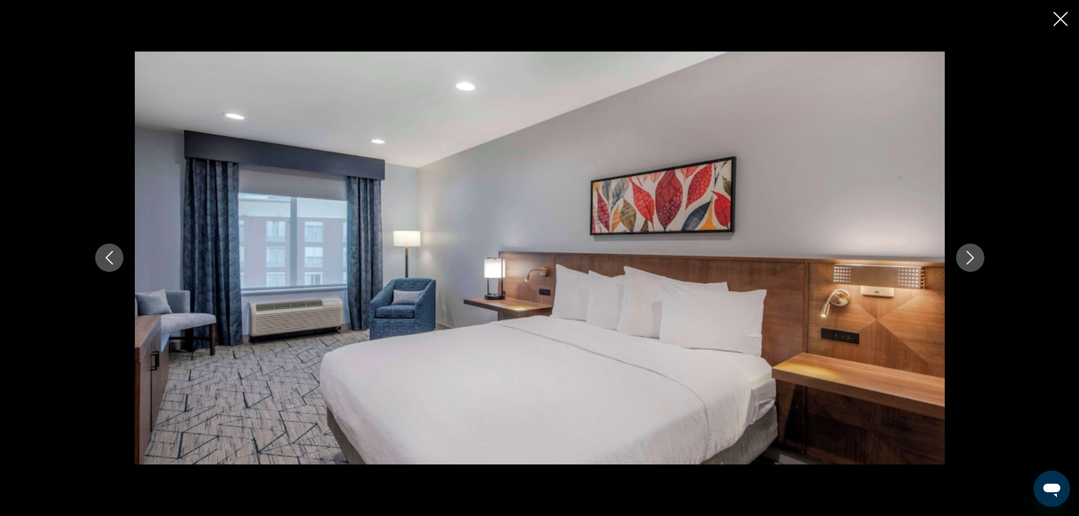
click at [964, 262] on icon "Next image" at bounding box center [971, 258] width 14 height 14
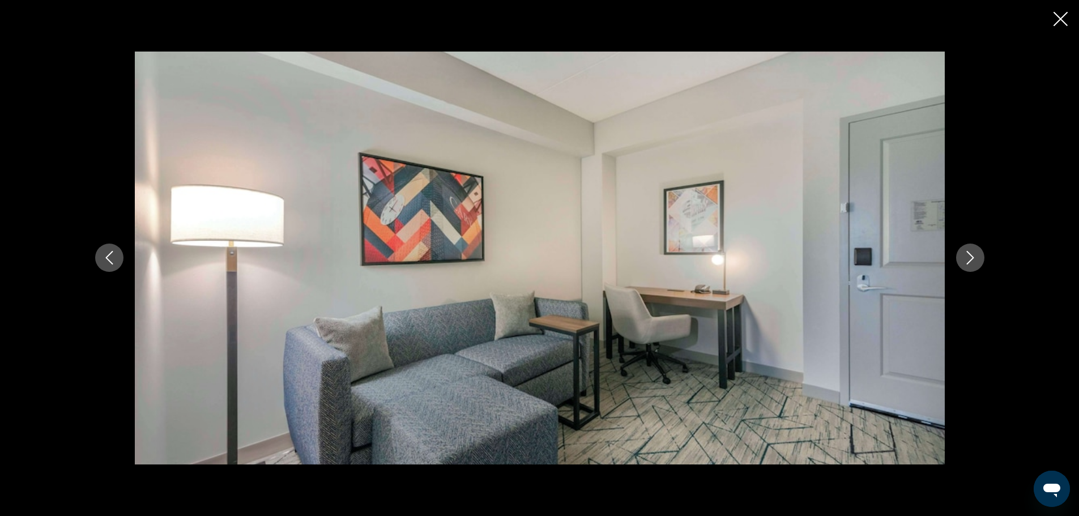
click at [964, 262] on icon "Next image" at bounding box center [971, 258] width 14 height 14
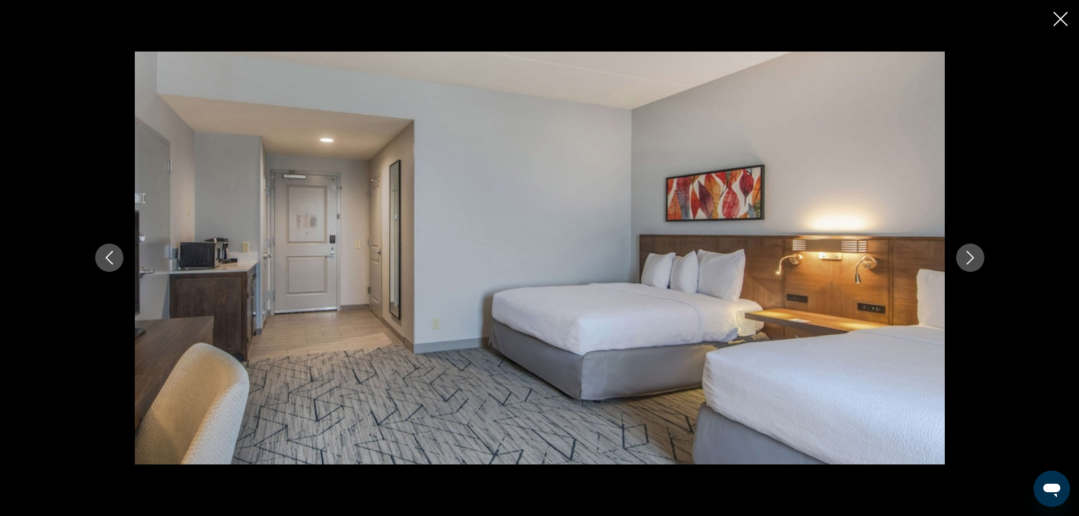
click at [964, 262] on icon "Next image" at bounding box center [971, 258] width 14 height 14
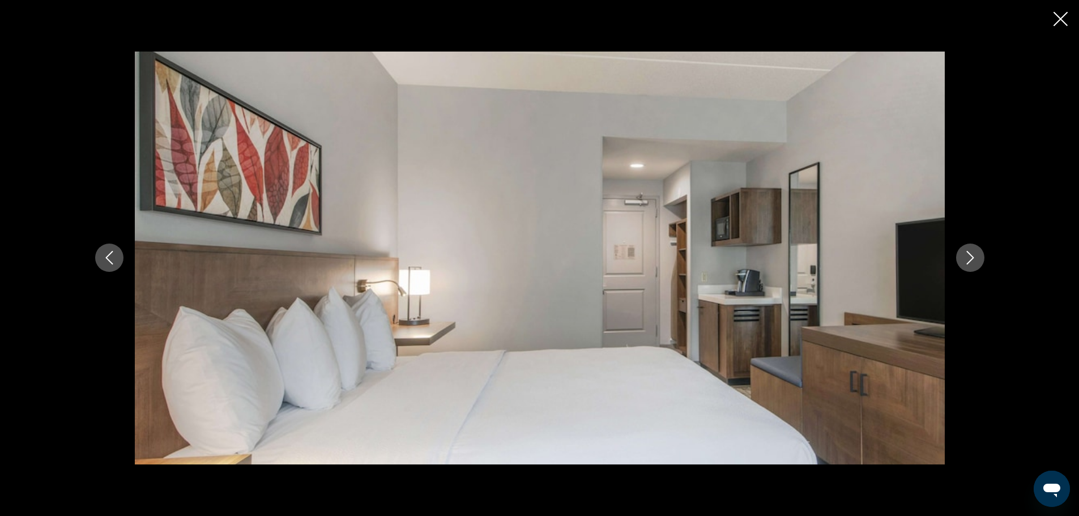
click at [964, 262] on icon "Next image" at bounding box center [971, 258] width 14 height 14
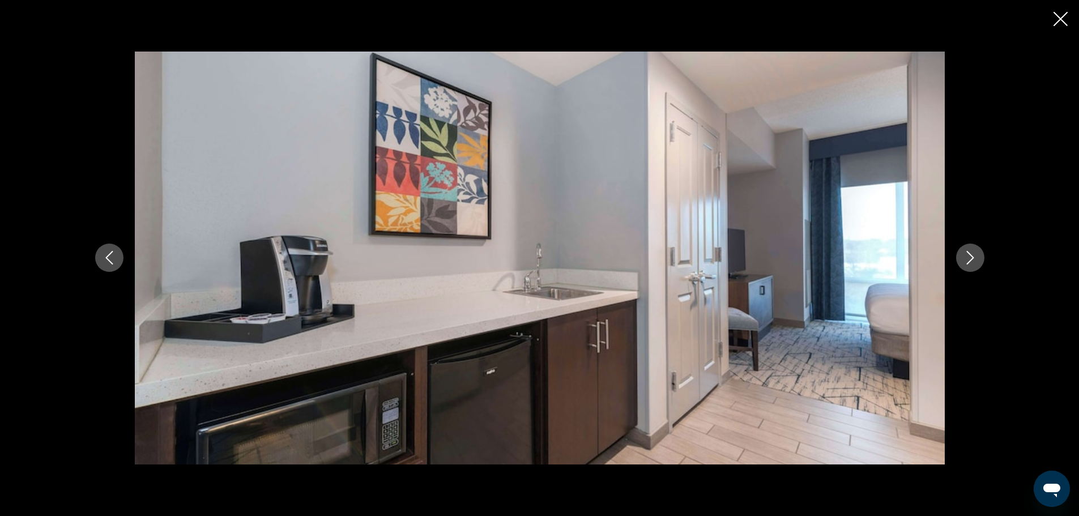
click at [964, 262] on icon "Next image" at bounding box center [971, 258] width 14 height 14
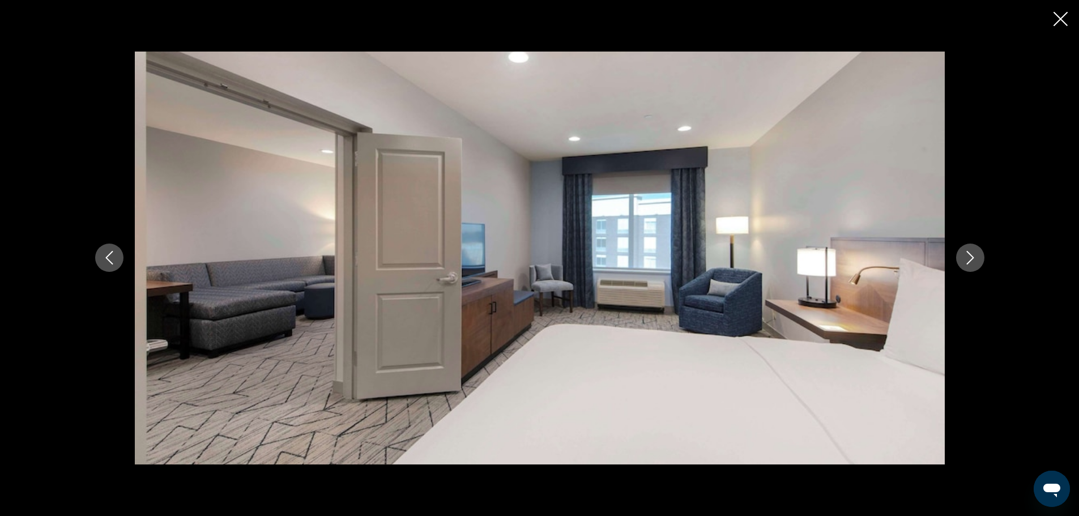
click at [964, 262] on icon "Next image" at bounding box center [971, 258] width 14 height 14
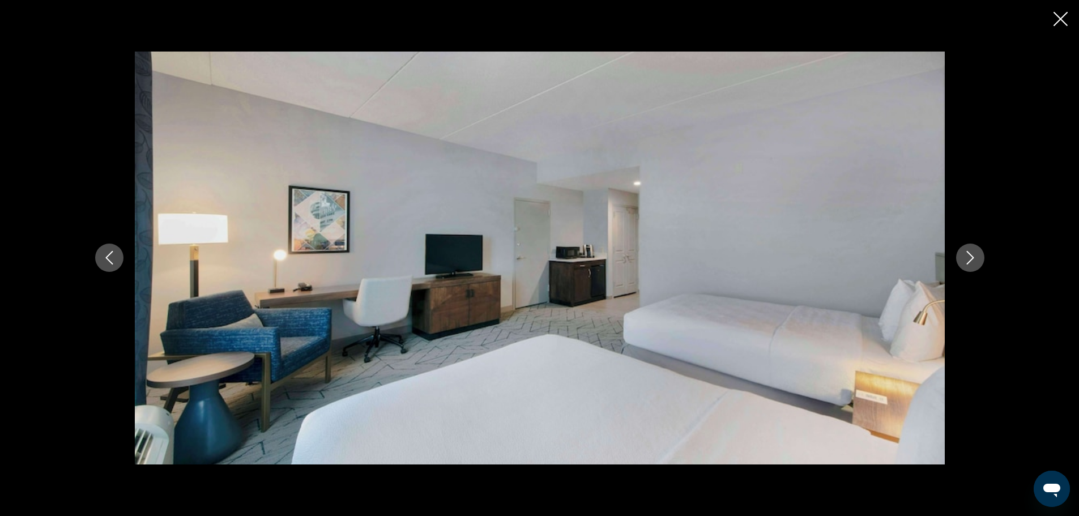
click at [1062, 16] on icon "Close slideshow" at bounding box center [1061, 19] width 14 height 14
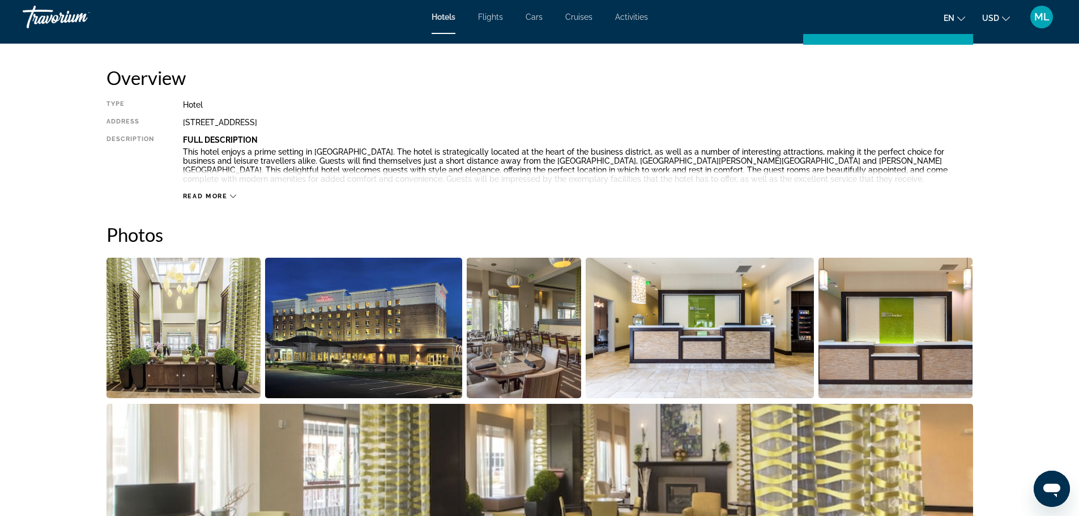
scroll to position [342, 0]
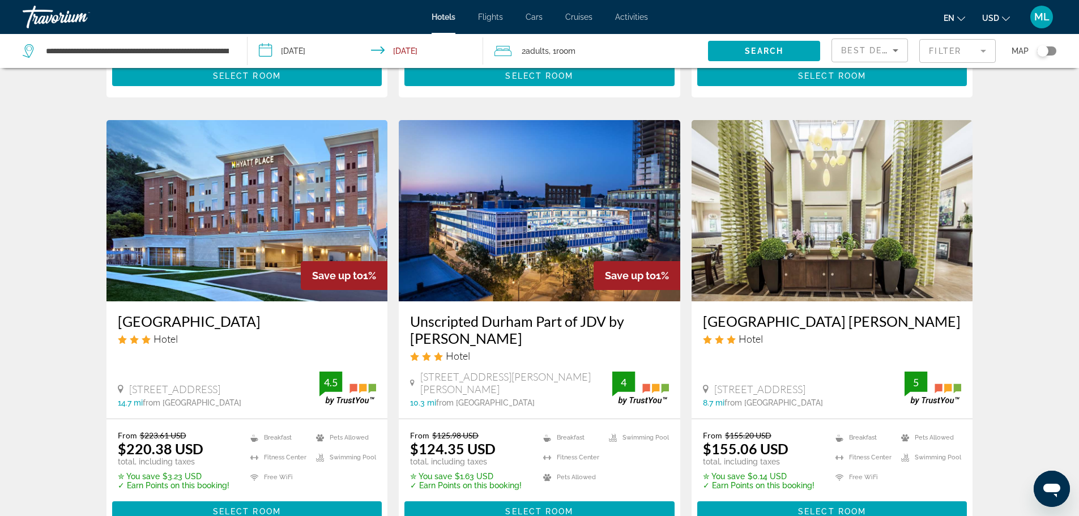
scroll to position [1451, 0]
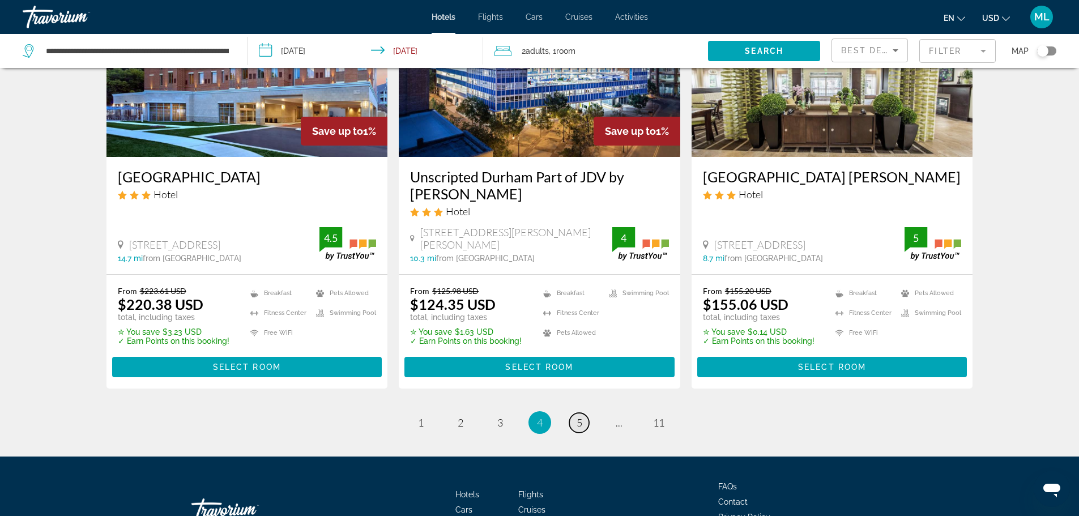
click at [582, 416] on span "5" at bounding box center [580, 422] width 6 height 12
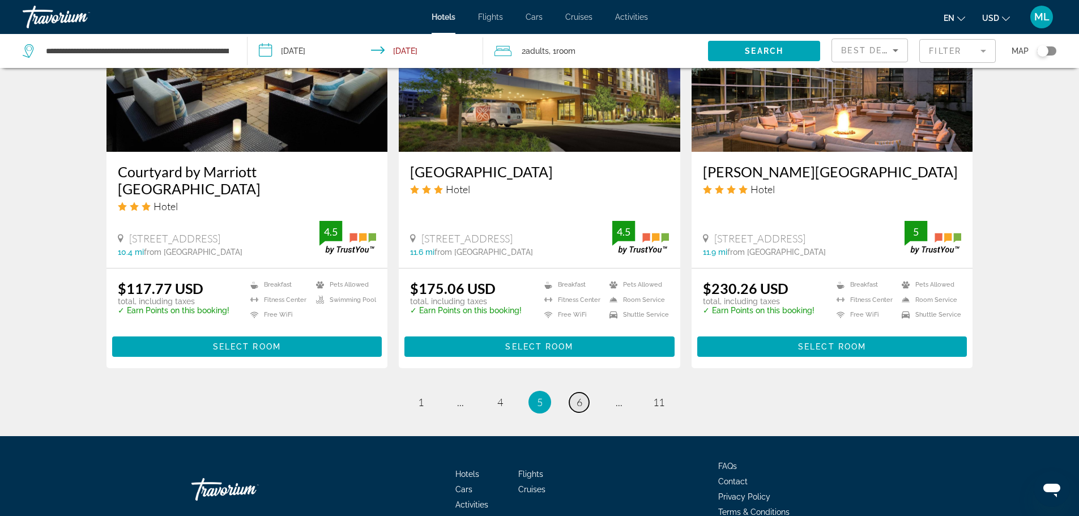
scroll to position [1459, 0]
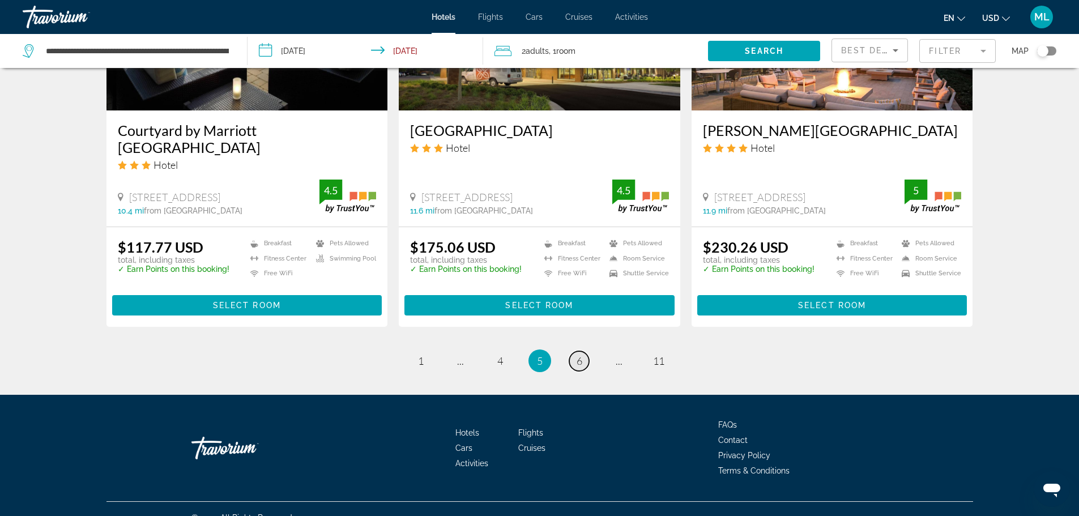
click at [577, 355] on span "6" at bounding box center [580, 361] width 6 height 12
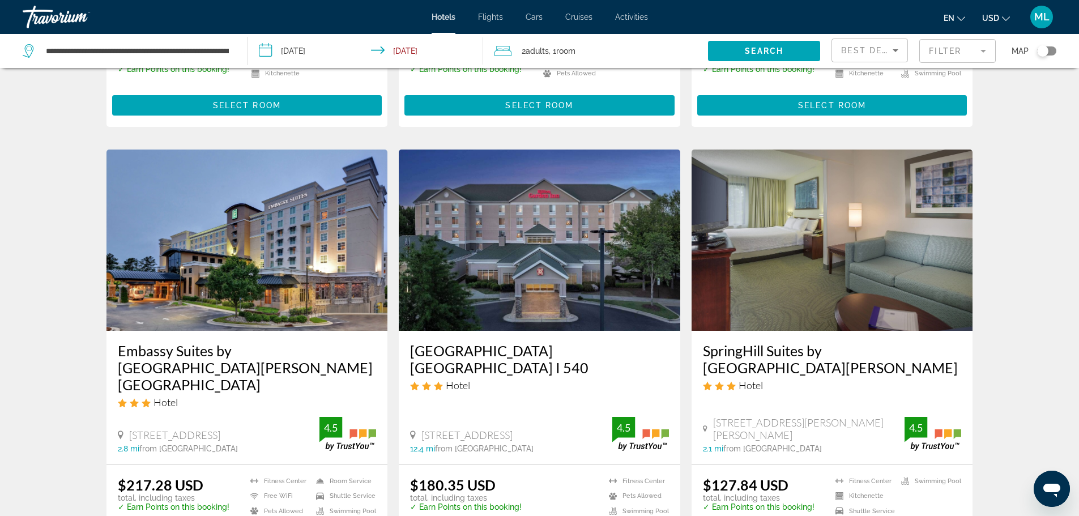
scroll to position [1315, 0]
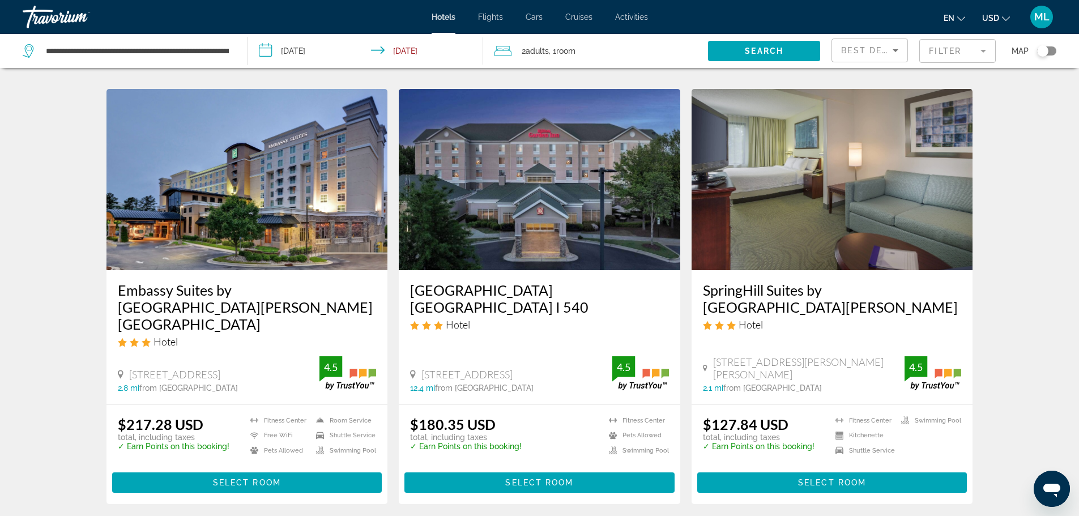
click at [276, 203] on img "Main content" at bounding box center [248, 179] width 282 height 181
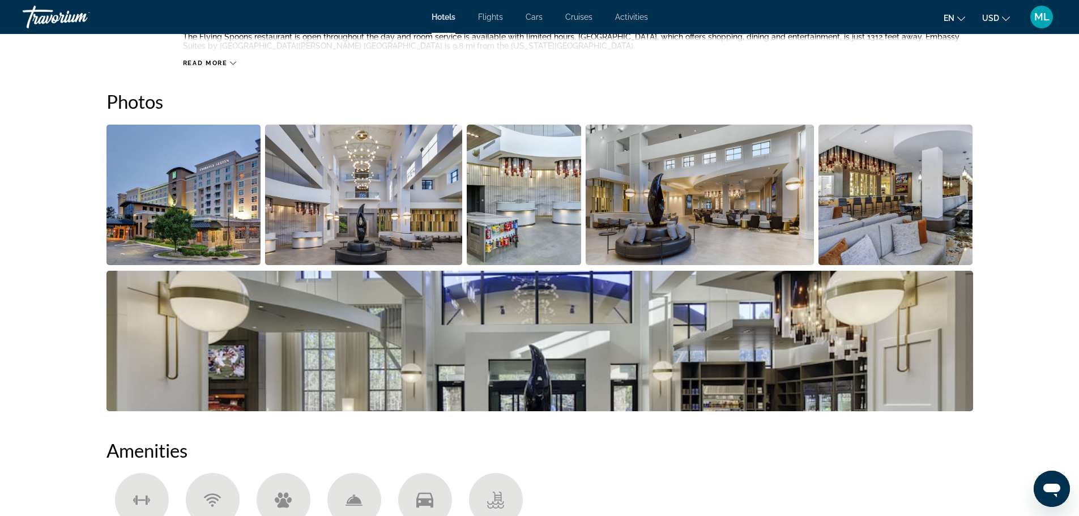
scroll to position [499, 0]
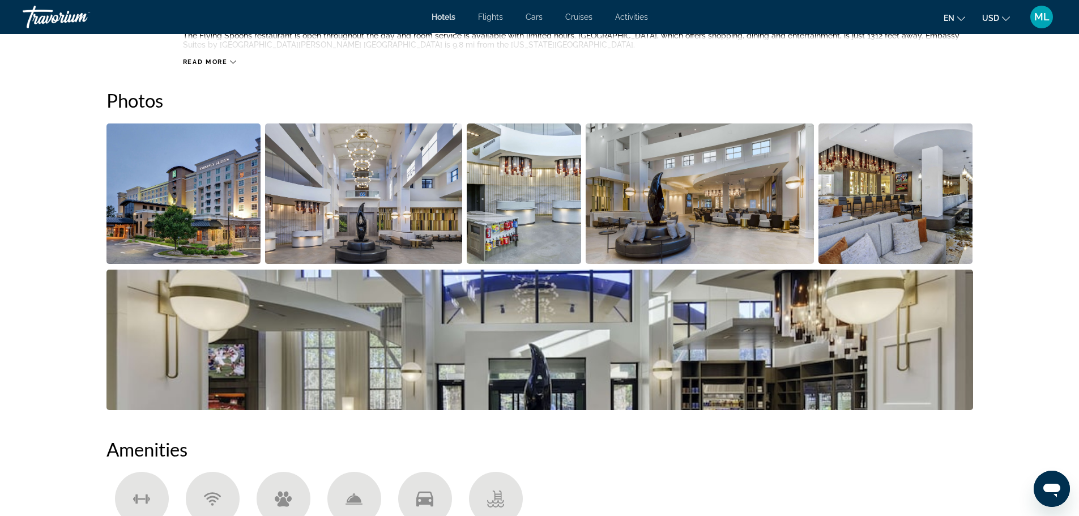
click at [195, 184] on img "Open full-screen image slider" at bounding box center [184, 194] width 155 height 141
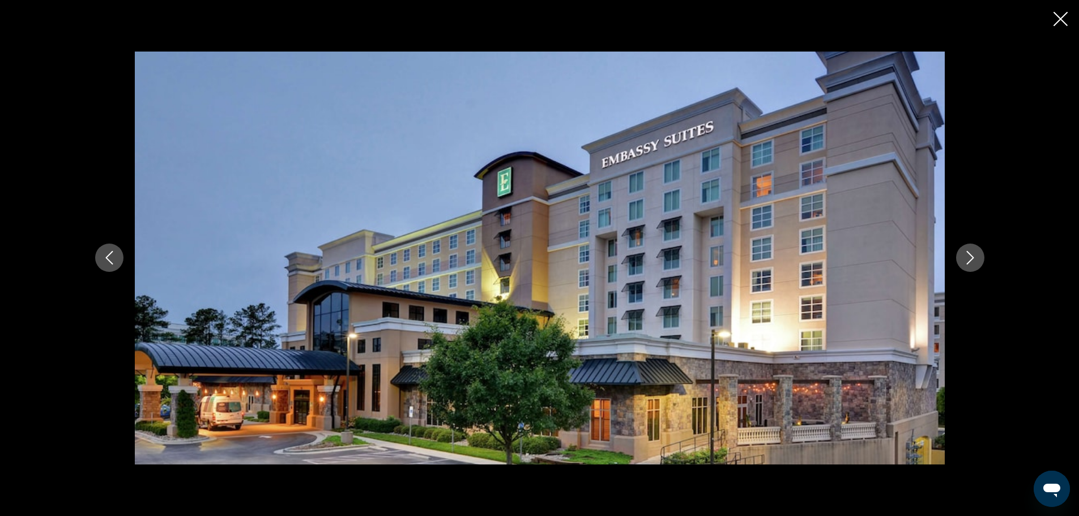
click at [968, 257] on icon "Next image" at bounding box center [971, 258] width 14 height 14
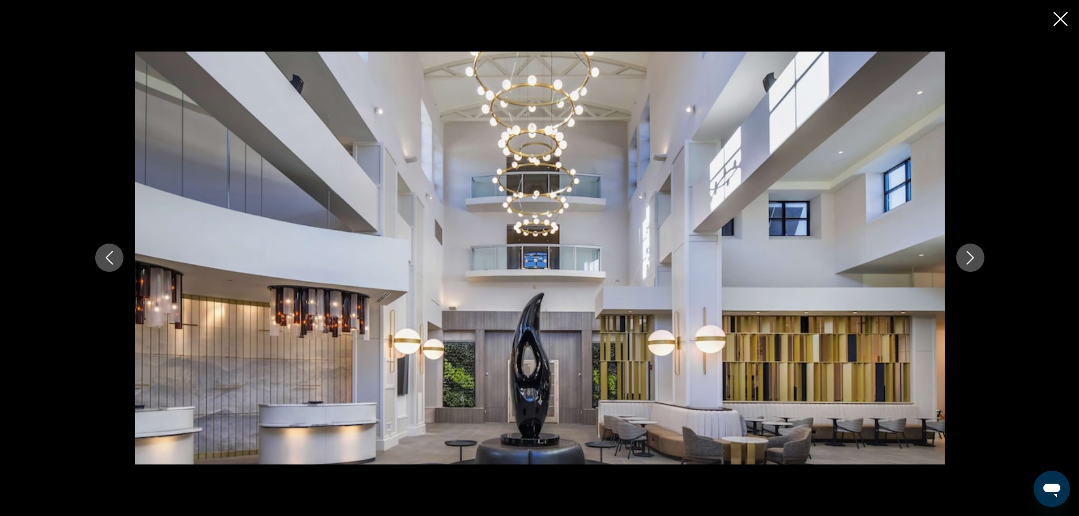
click at [968, 257] on icon "Next image" at bounding box center [971, 258] width 14 height 14
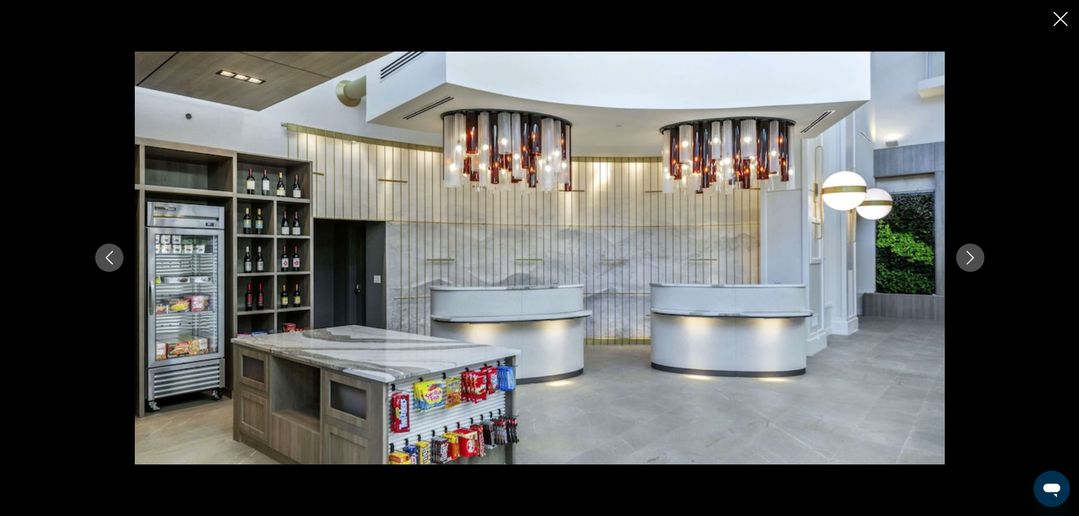
click at [968, 257] on icon "Next image" at bounding box center [971, 258] width 14 height 14
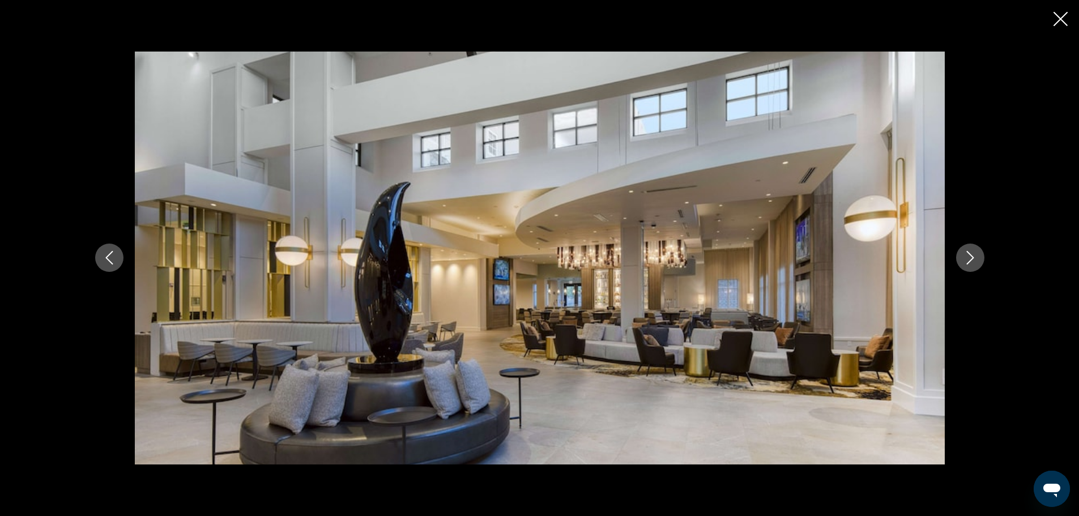
click at [968, 257] on icon "Next image" at bounding box center [971, 258] width 14 height 14
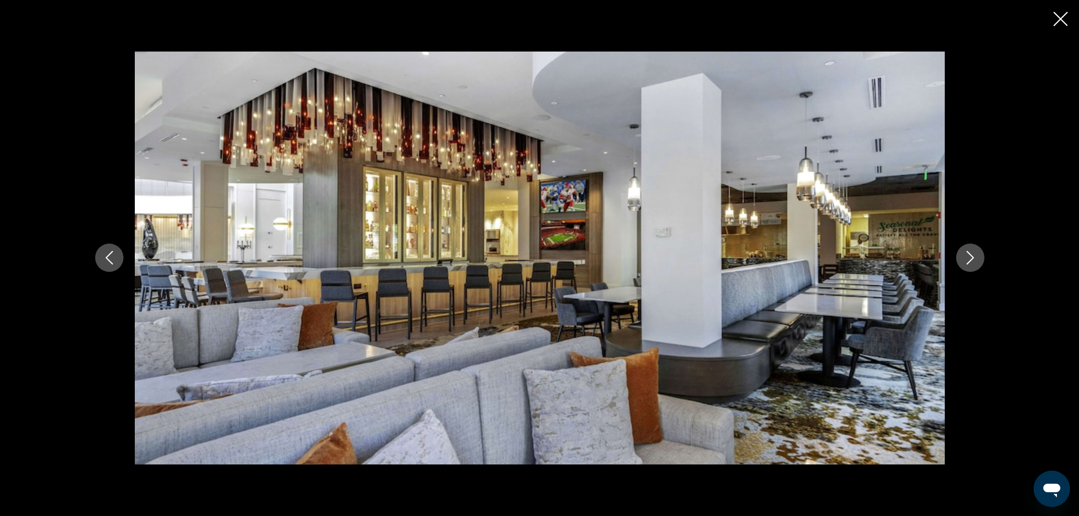
click at [968, 257] on icon "Next image" at bounding box center [971, 258] width 14 height 14
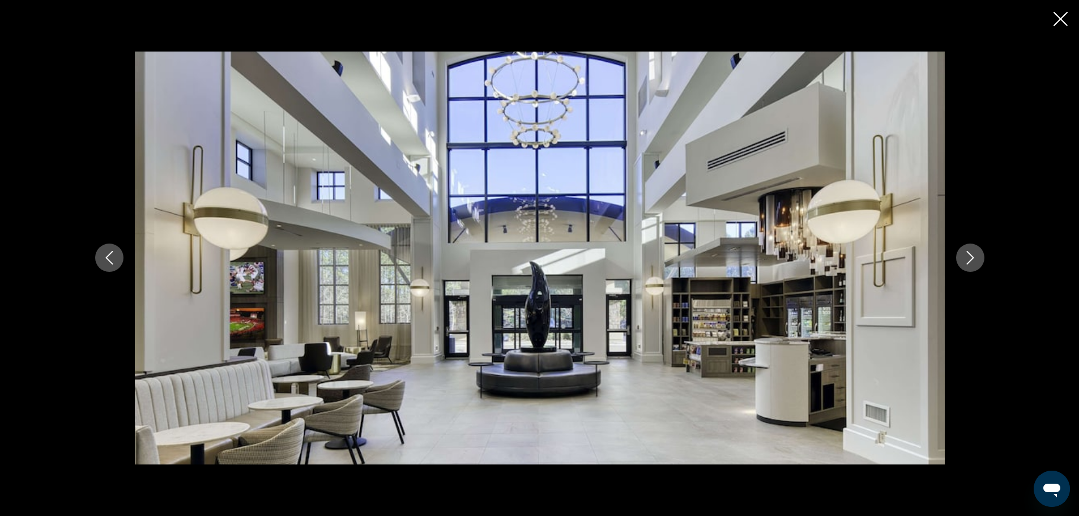
click at [968, 257] on icon "Next image" at bounding box center [971, 258] width 14 height 14
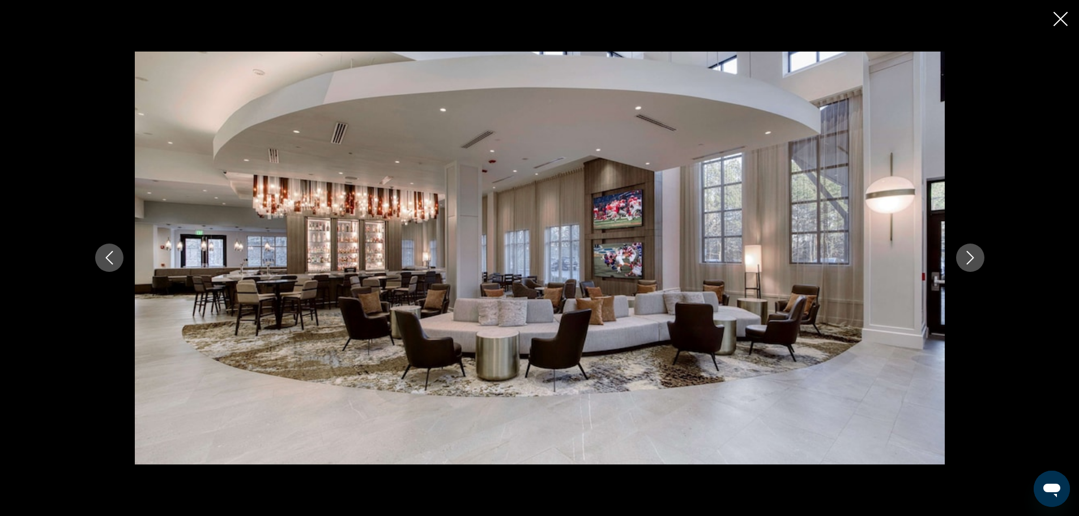
click at [968, 257] on icon "Next image" at bounding box center [971, 258] width 14 height 14
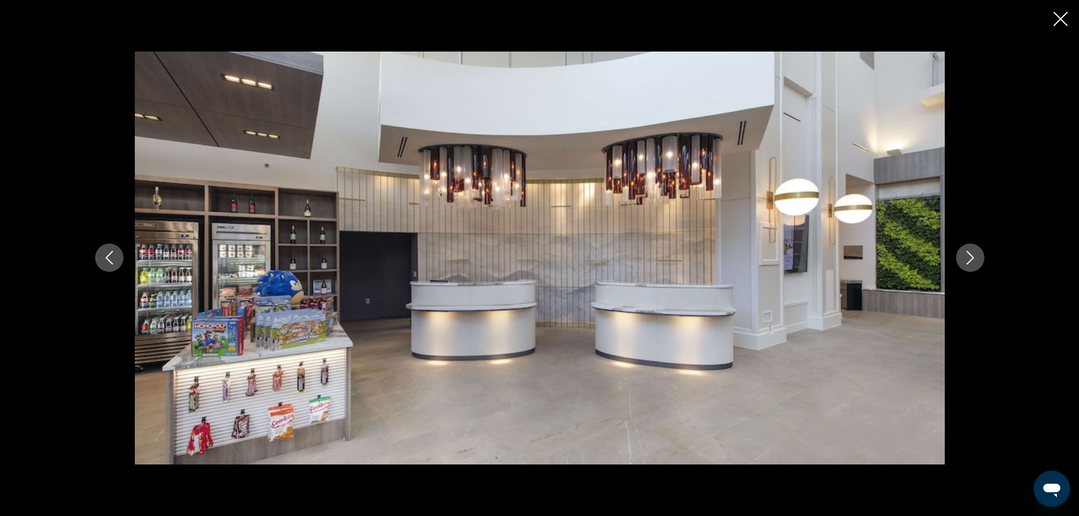
click at [968, 257] on icon "Next image" at bounding box center [971, 258] width 14 height 14
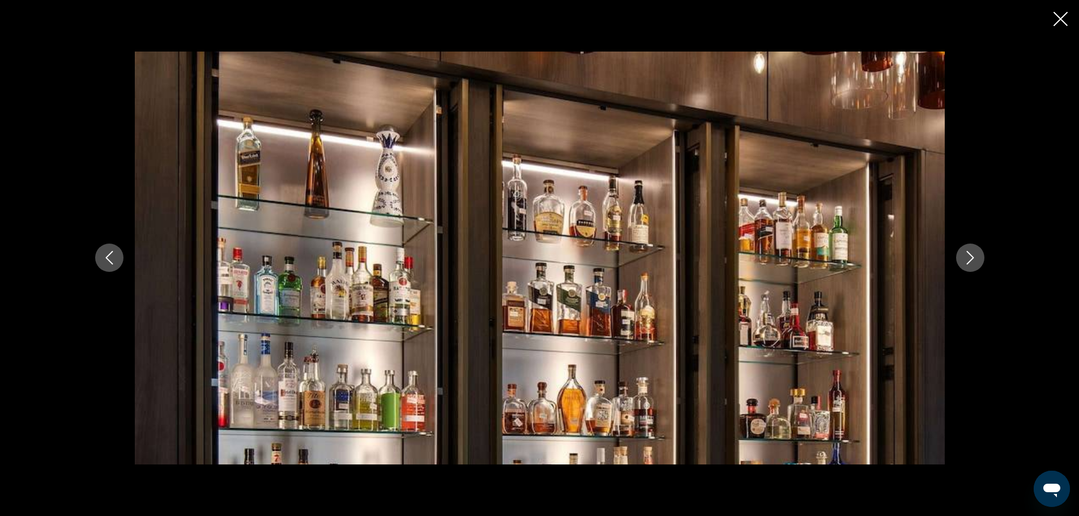
click at [968, 257] on icon "Next image" at bounding box center [971, 258] width 14 height 14
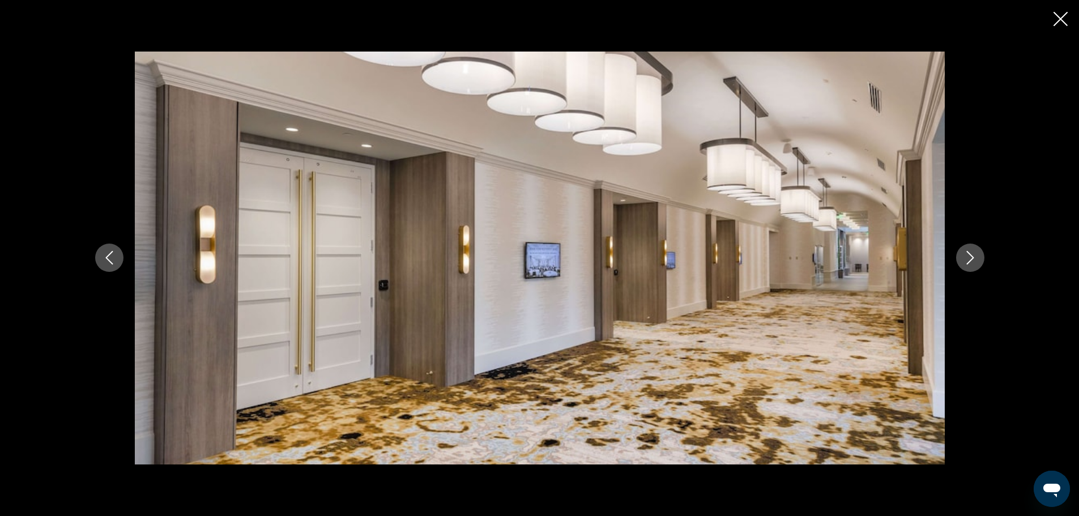
click at [968, 257] on icon "Next image" at bounding box center [971, 258] width 14 height 14
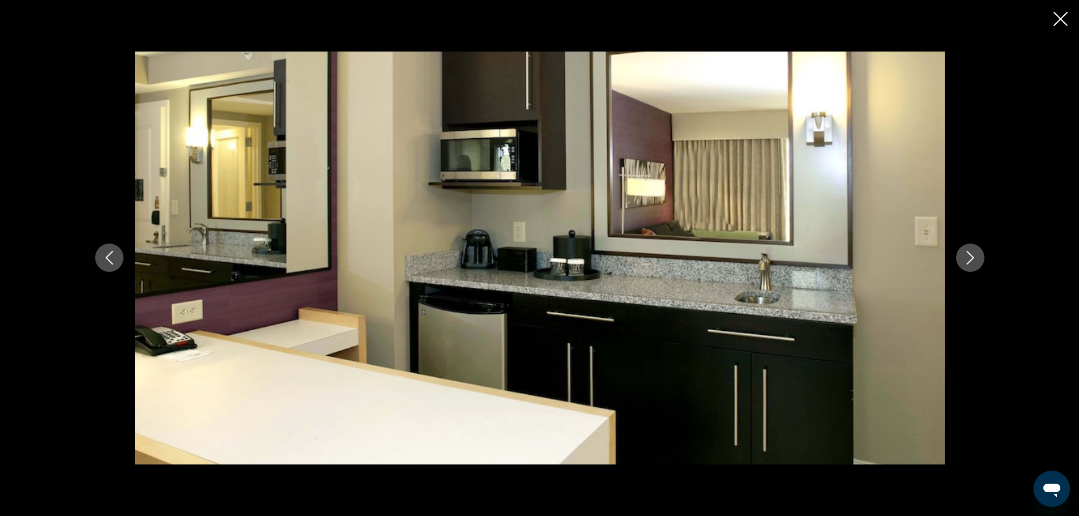
click at [968, 257] on icon "Next image" at bounding box center [971, 258] width 14 height 14
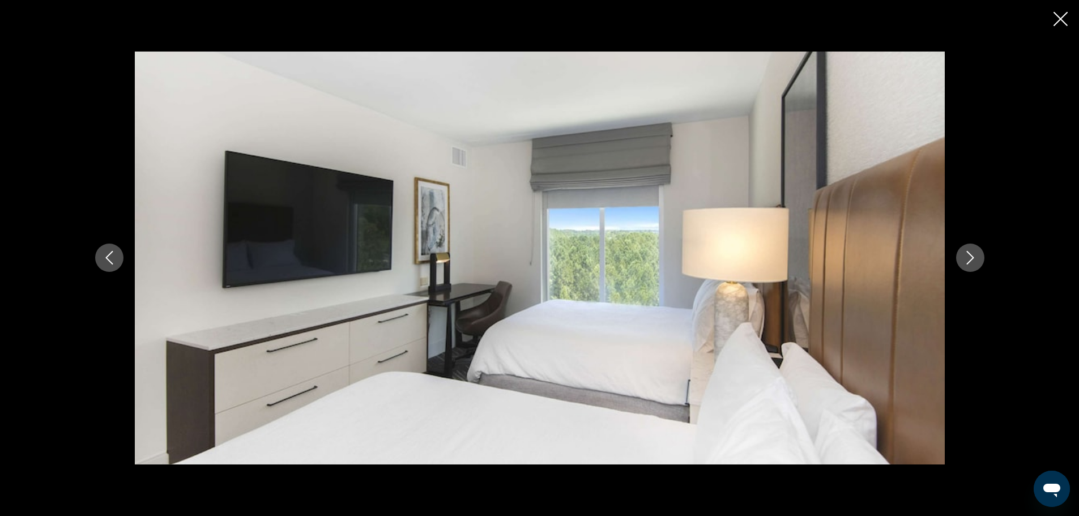
click at [968, 257] on icon "Next image" at bounding box center [971, 258] width 14 height 14
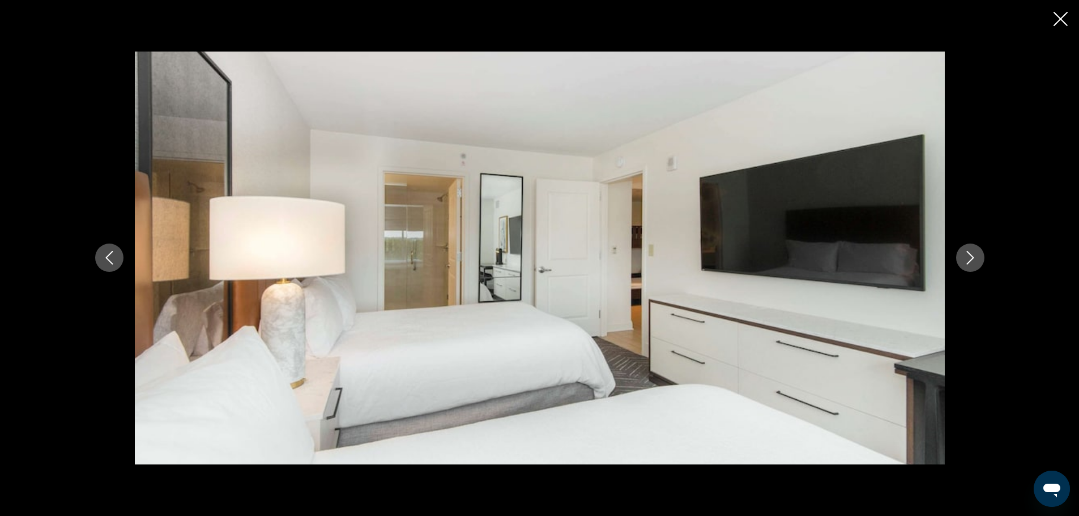
click at [968, 257] on icon "Next image" at bounding box center [971, 258] width 14 height 14
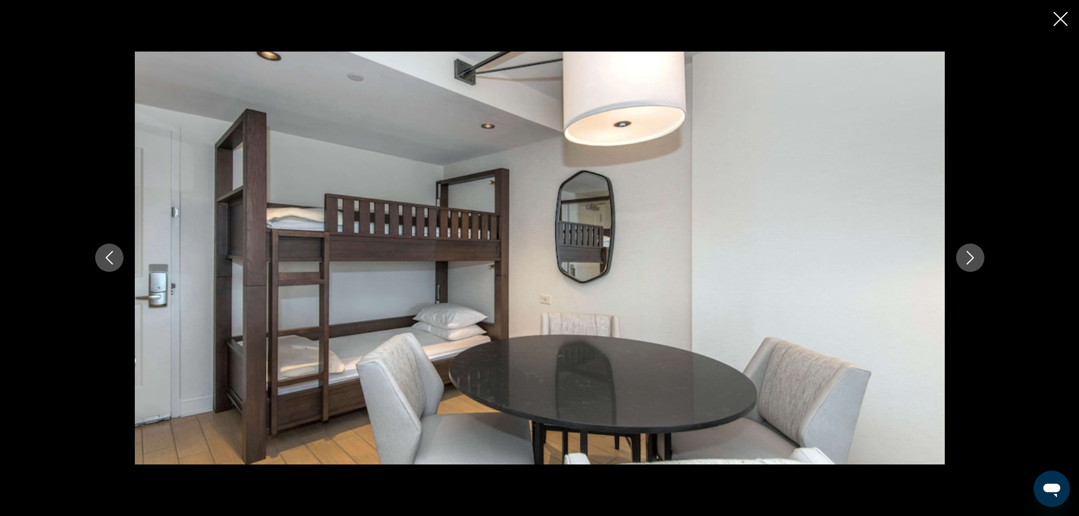
click at [968, 257] on icon "Next image" at bounding box center [971, 258] width 14 height 14
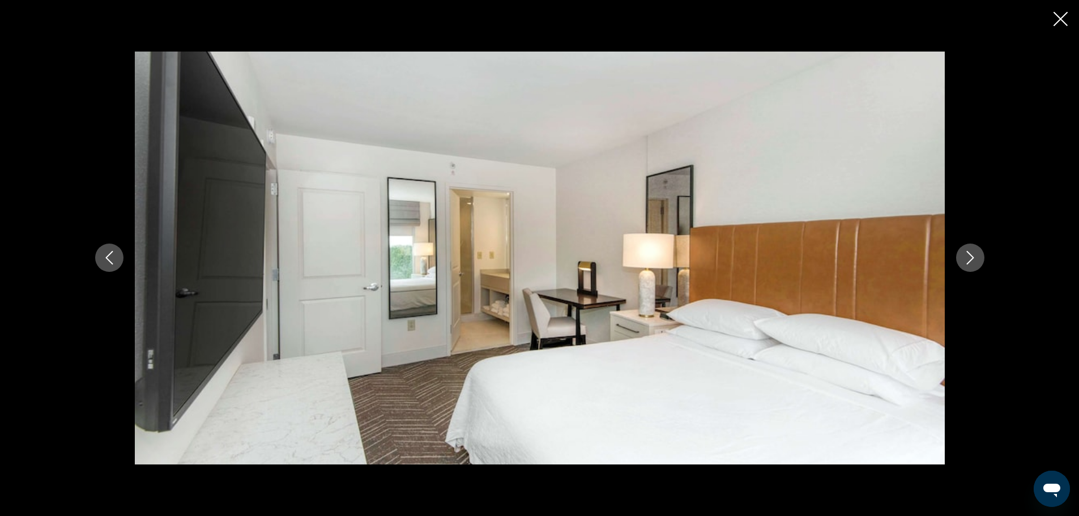
click at [968, 257] on icon "Next image" at bounding box center [971, 258] width 14 height 14
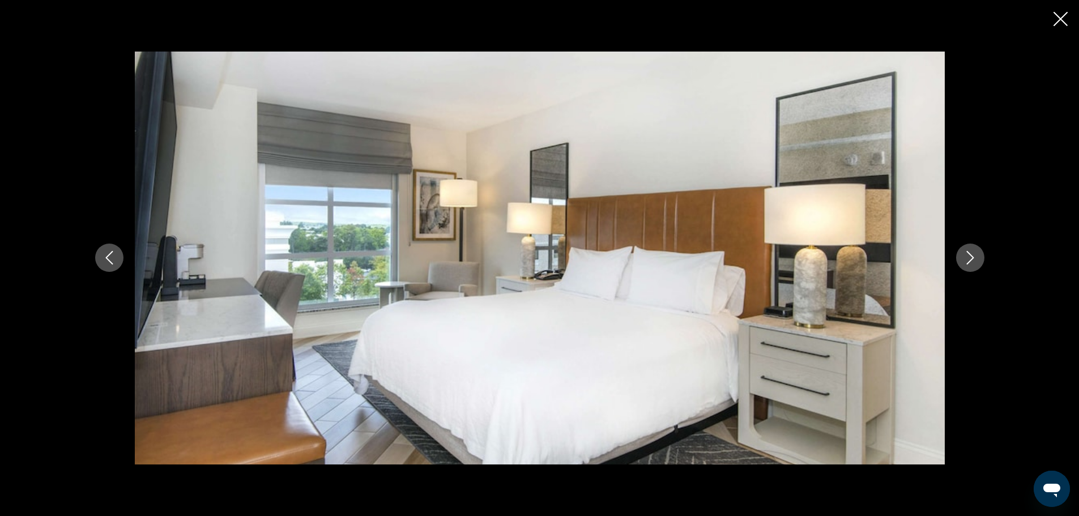
click at [968, 257] on icon "Next image" at bounding box center [971, 258] width 14 height 14
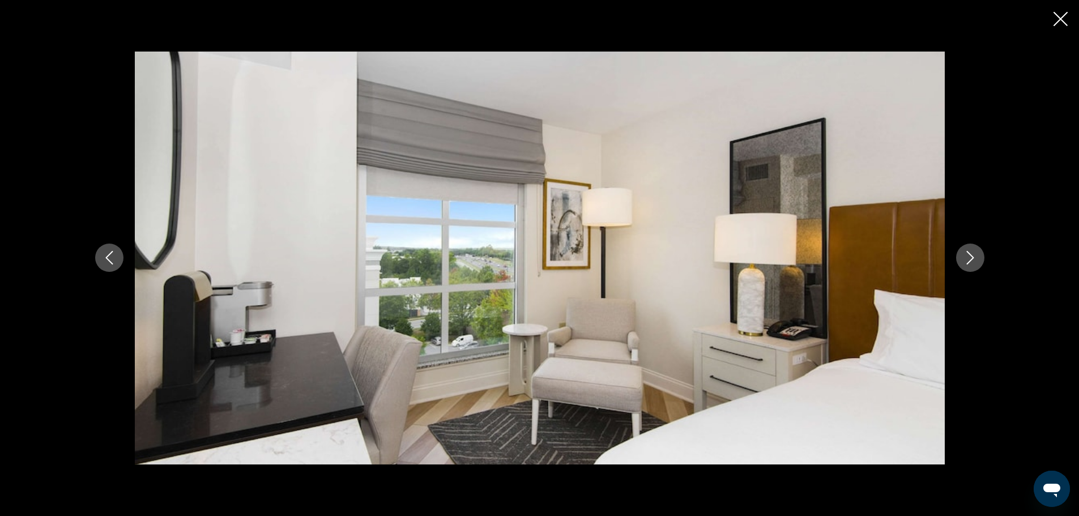
click at [968, 257] on icon "Next image" at bounding box center [971, 258] width 14 height 14
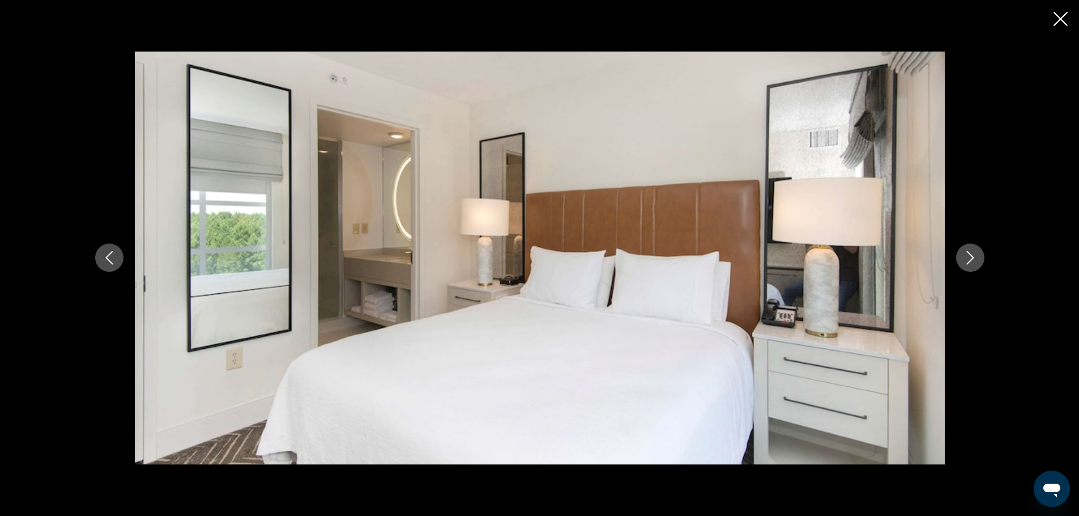
click at [968, 257] on icon "Next image" at bounding box center [971, 258] width 14 height 14
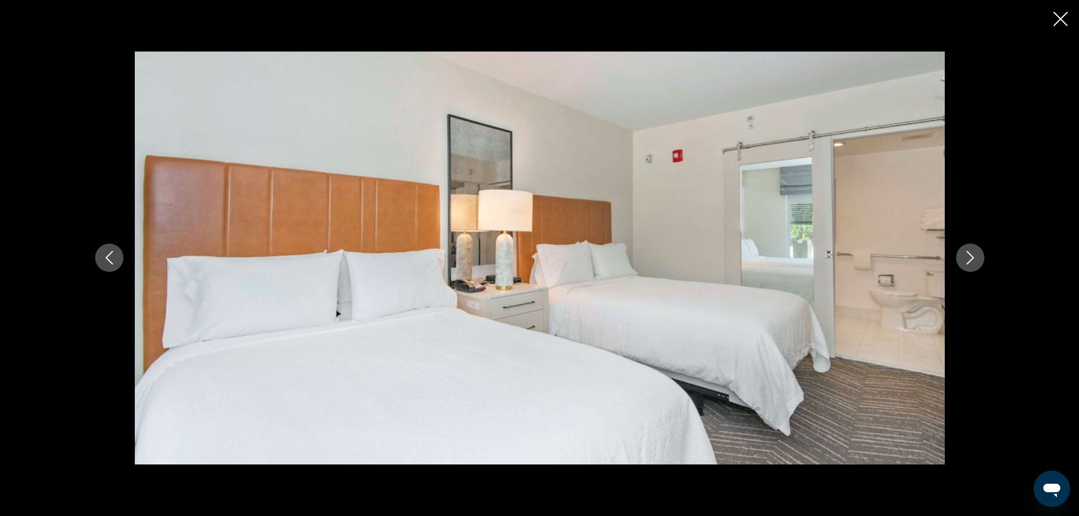
click at [968, 257] on icon "Next image" at bounding box center [971, 258] width 14 height 14
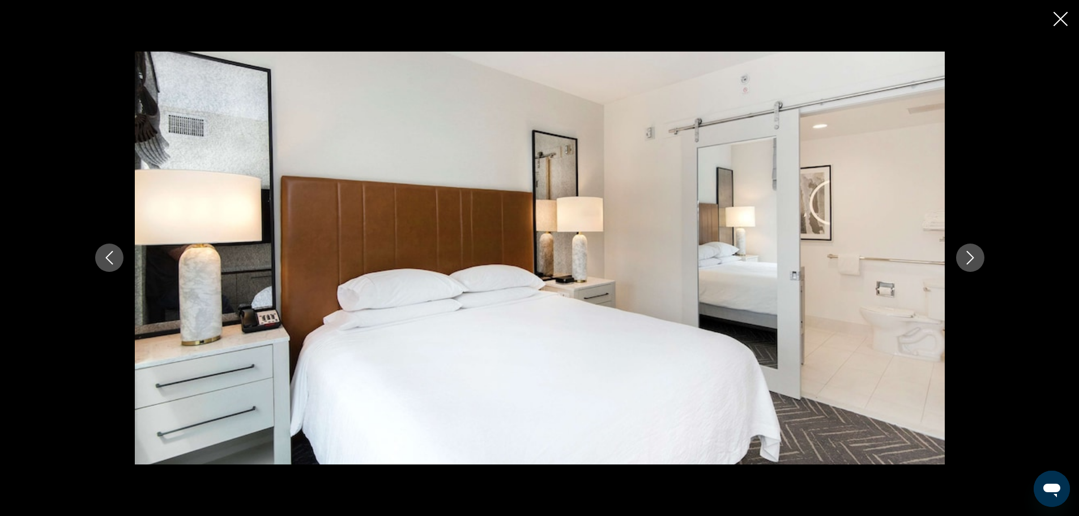
click at [968, 257] on icon "Next image" at bounding box center [971, 258] width 14 height 14
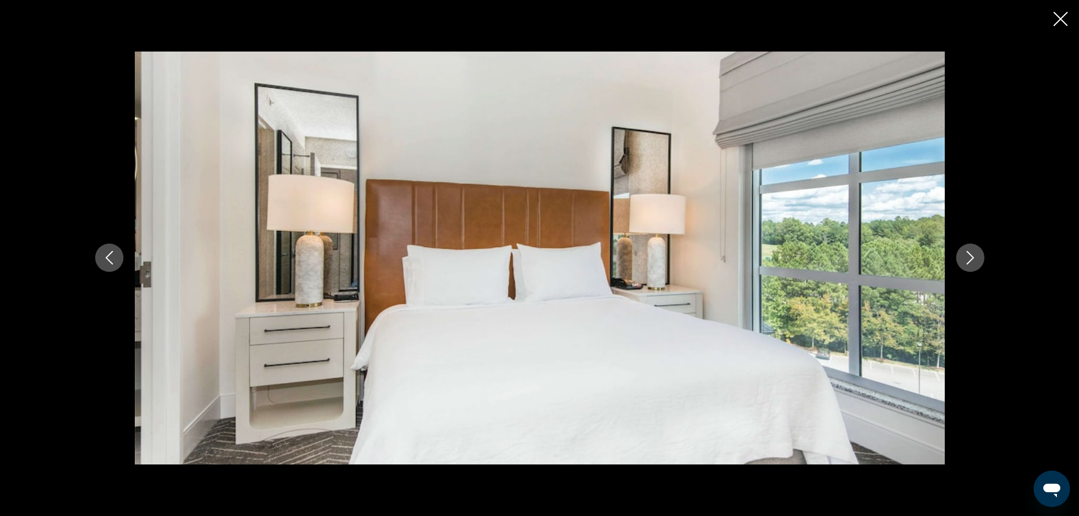
click at [968, 257] on icon "Next image" at bounding box center [971, 258] width 14 height 14
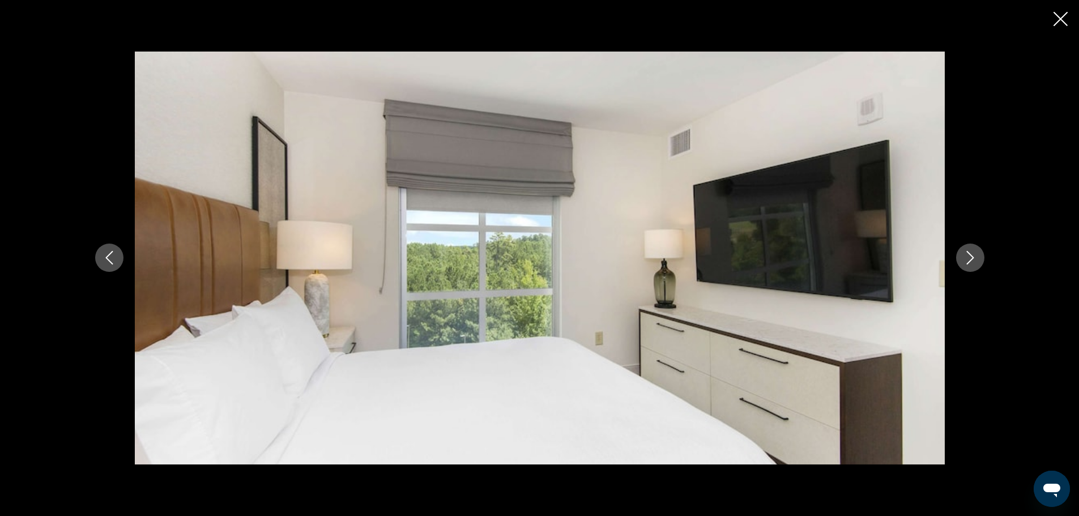
click at [968, 257] on icon "Next image" at bounding box center [971, 258] width 14 height 14
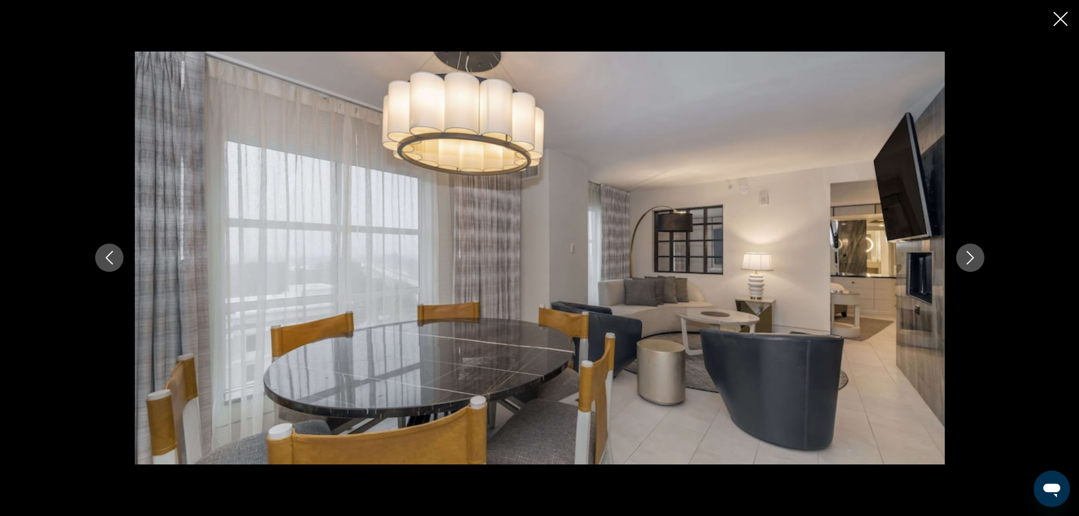
click at [968, 257] on icon "Next image" at bounding box center [971, 258] width 14 height 14
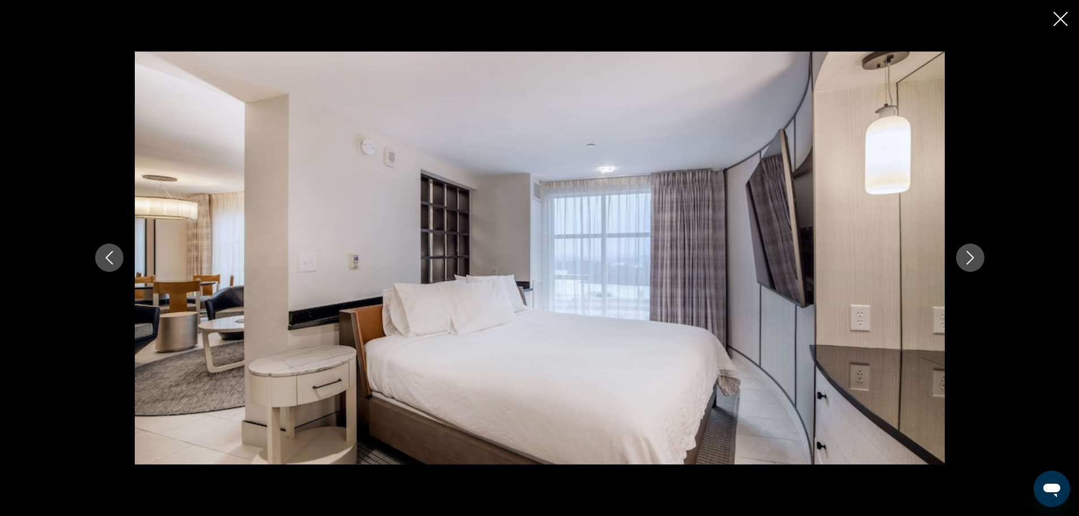
click at [968, 257] on icon "Next image" at bounding box center [971, 258] width 14 height 14
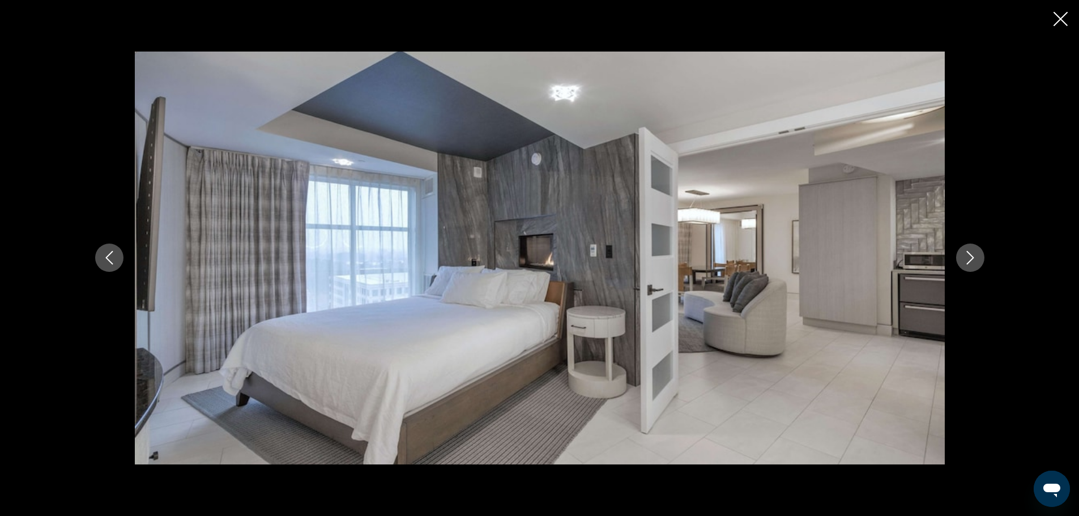
click at [968, 257] on icon "Next image" at bounding box center [971, 258] width 14 height 14
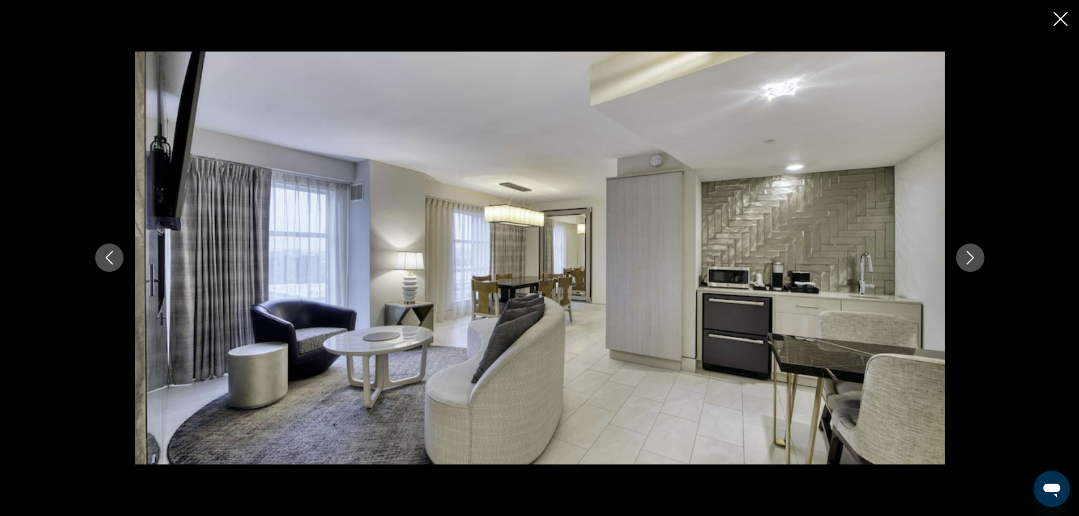
click at [968, 257] on icon "Next image" at bounding box center [971, 258] width 14 height 14
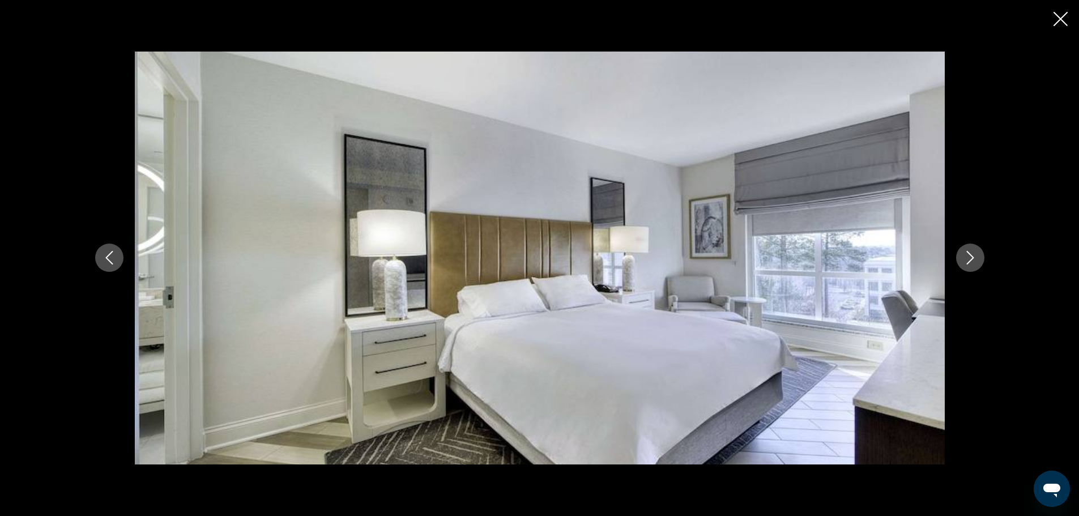
click at [968, 257] on icon "Next image" at bounding box center [971, 258] width 14 height 14
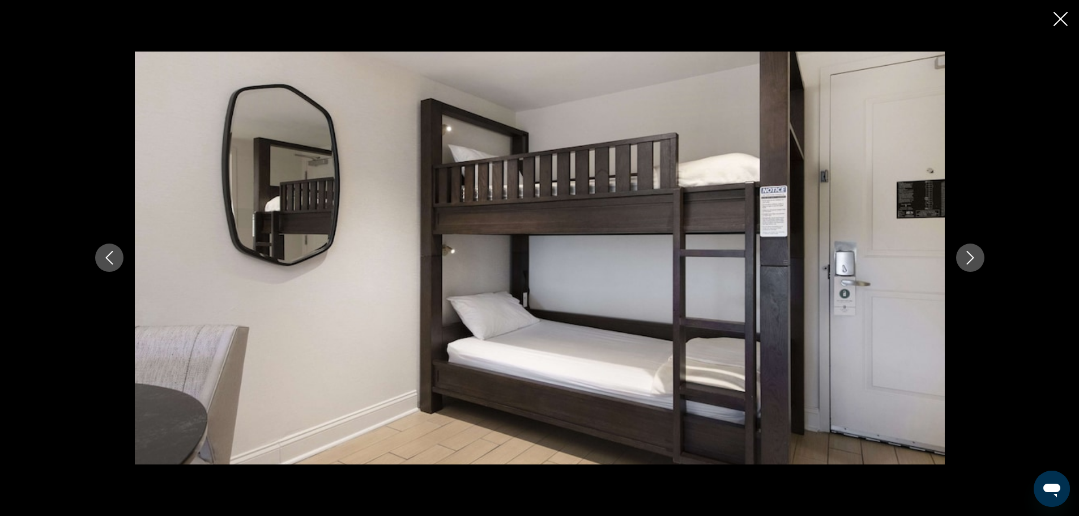
click at [968, 257] on icon "Next image" at bounding box center [971, 258] width 14 height 14
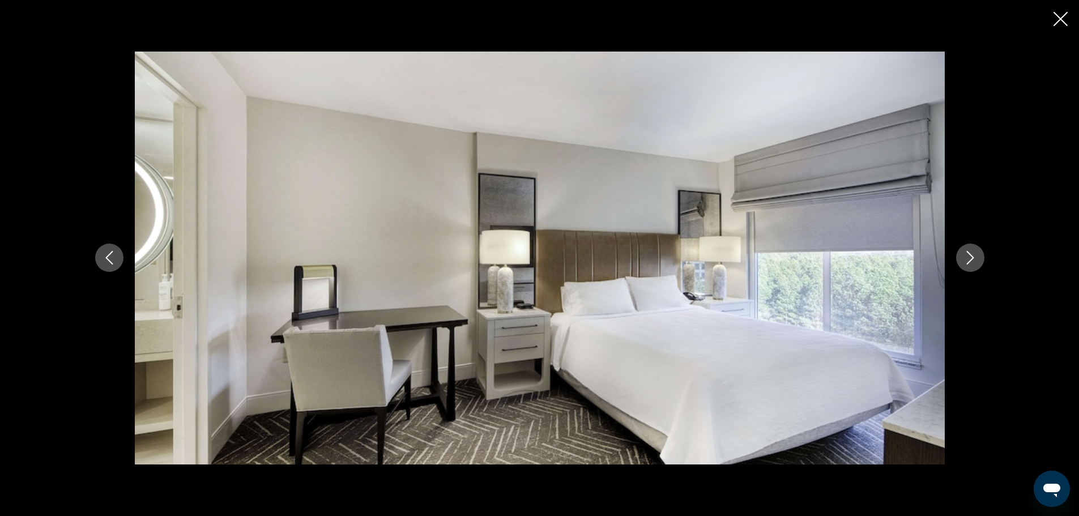
click at [968, 257] on icon "Next image" at bounding box center [971, 258] width 14 height 14
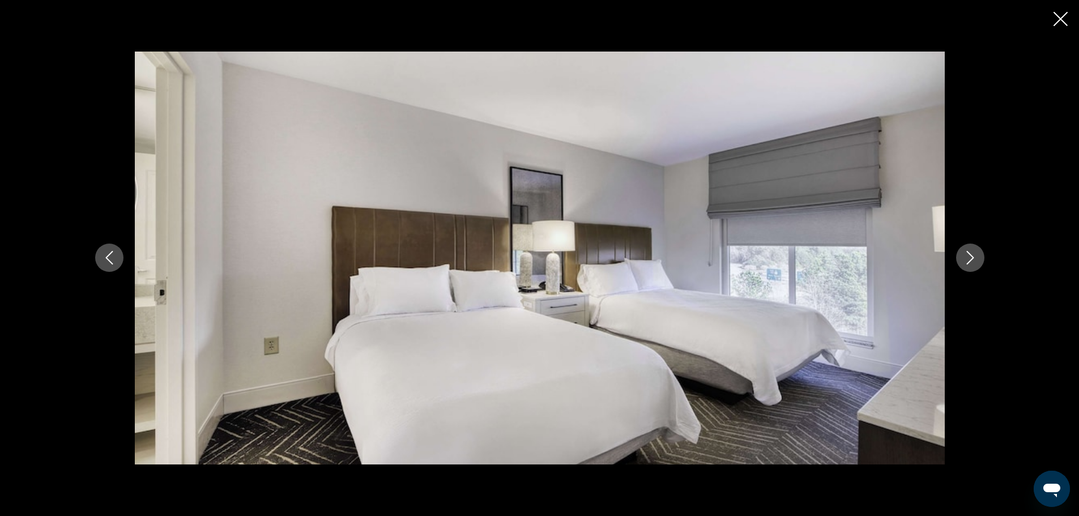
click at [968, 257] on icon "Next image" at bounding box center [971, 258] width 14 height 14
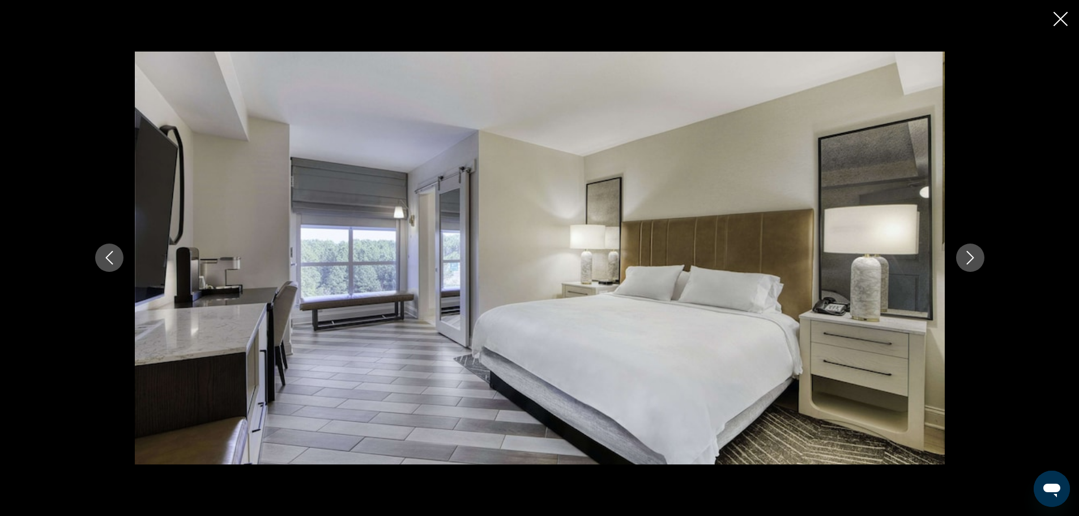
click at [968, 257] on icon "Next image" at bounding box center [971, 258] width 14 height 14
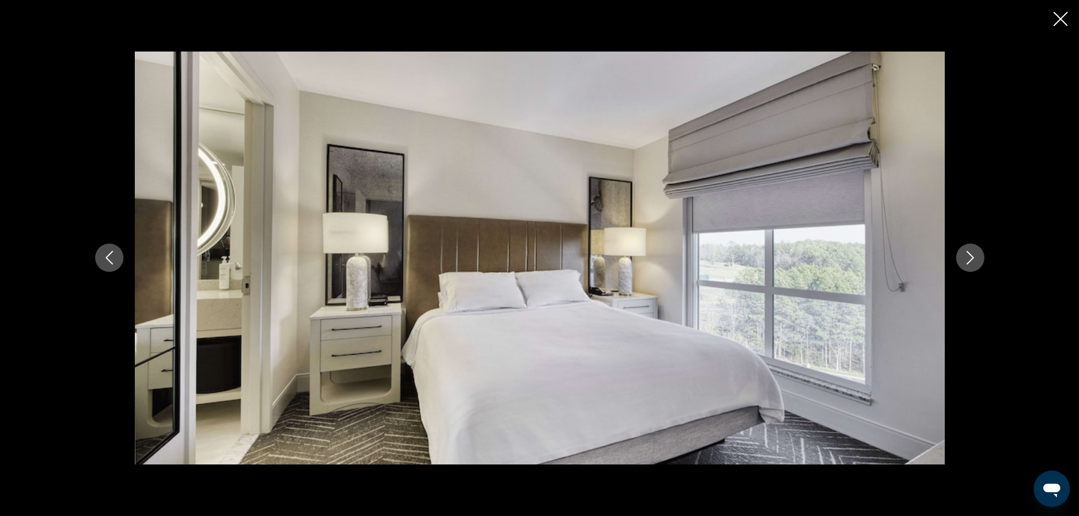
click at [968, 257] on icon "Next image" at bounding box center [971, 258] width 14 height 14
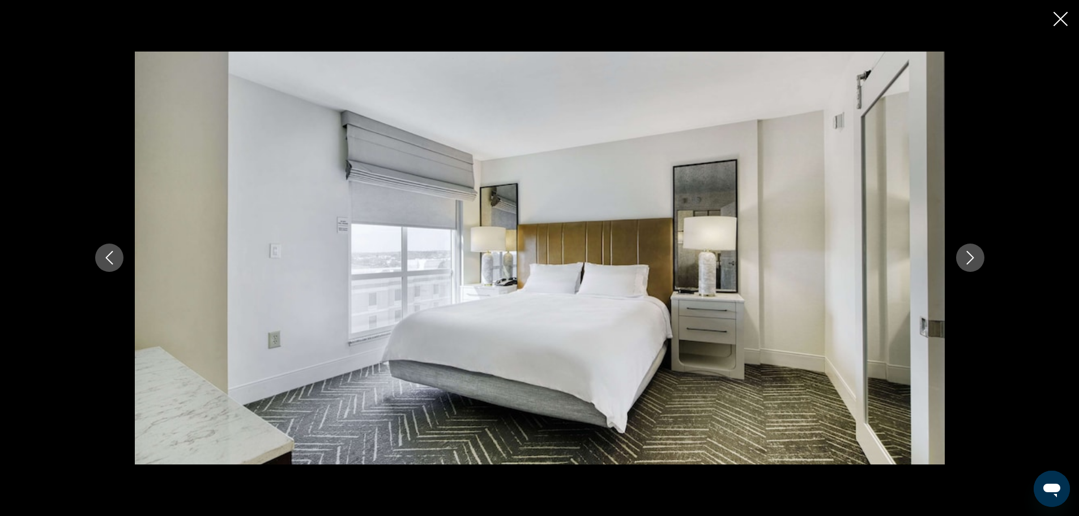
click at [968, 257] on icon "Next image" at bounding box center [971, 258] width 14 height 14
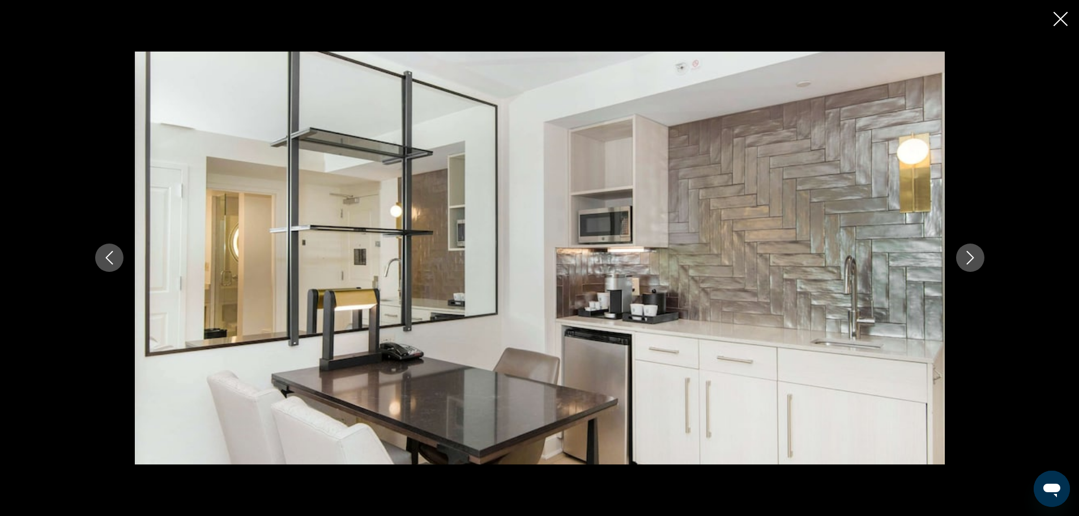
click at [968, 257] on icon "Next image" at bounding box center [971, 258] width 14 height 14
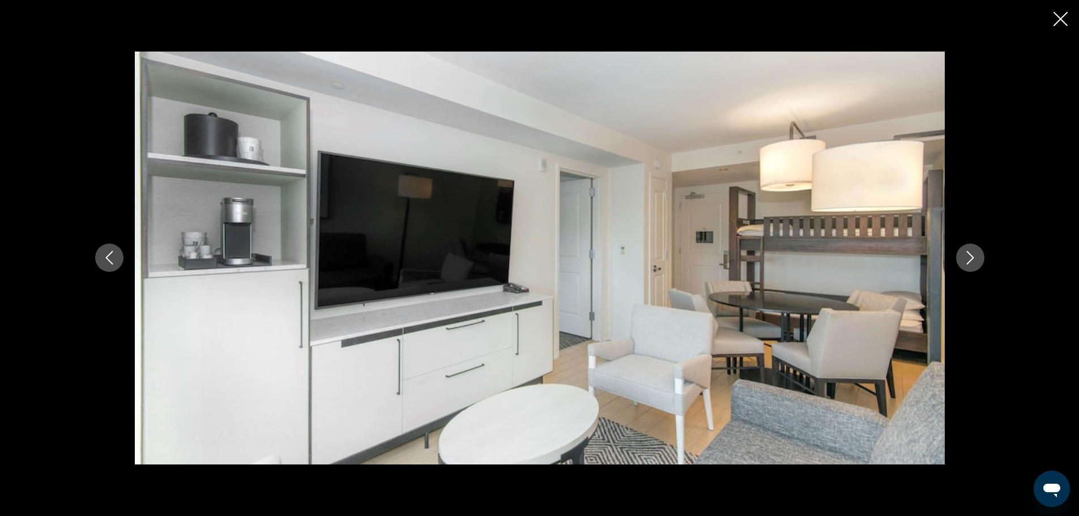
click at [968, 257] on icon "Next image" at bounding box center [971, 258] width 14 height 14
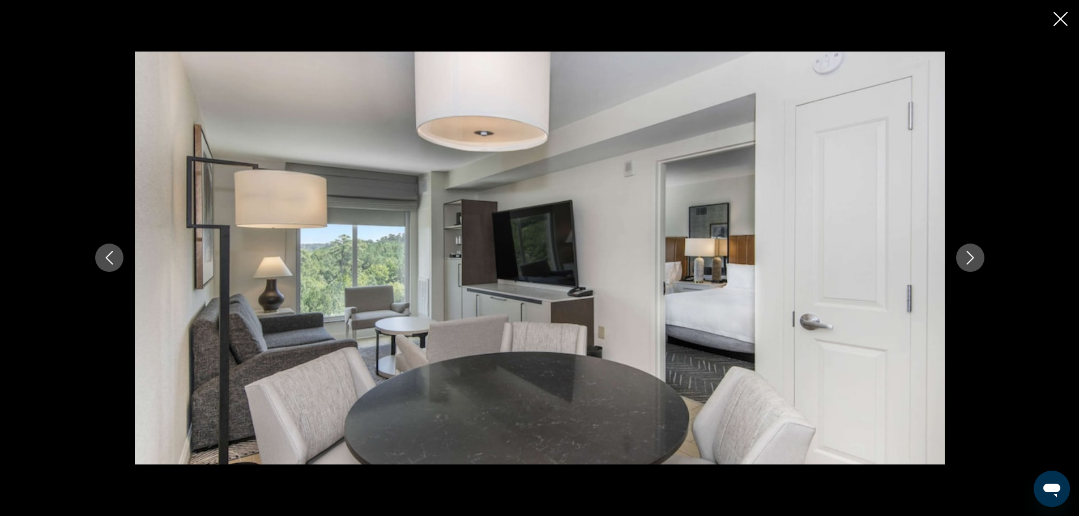
click at [968, 257] on icon "Next image" at bounding box center [971, 258] width 14 height 14
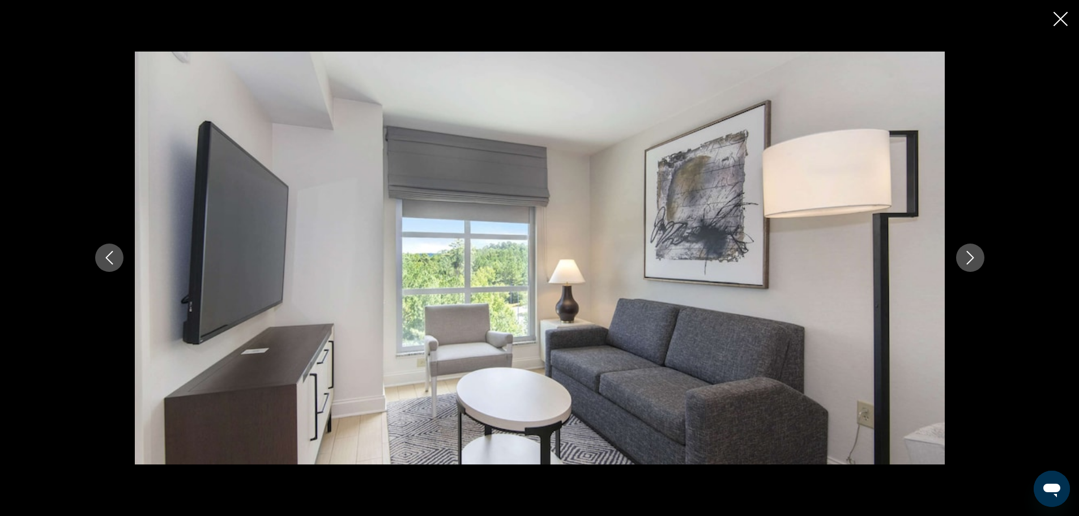
click at [968, 257] on icon "Next image" at bounding box center [971, 258] width 14 height 14
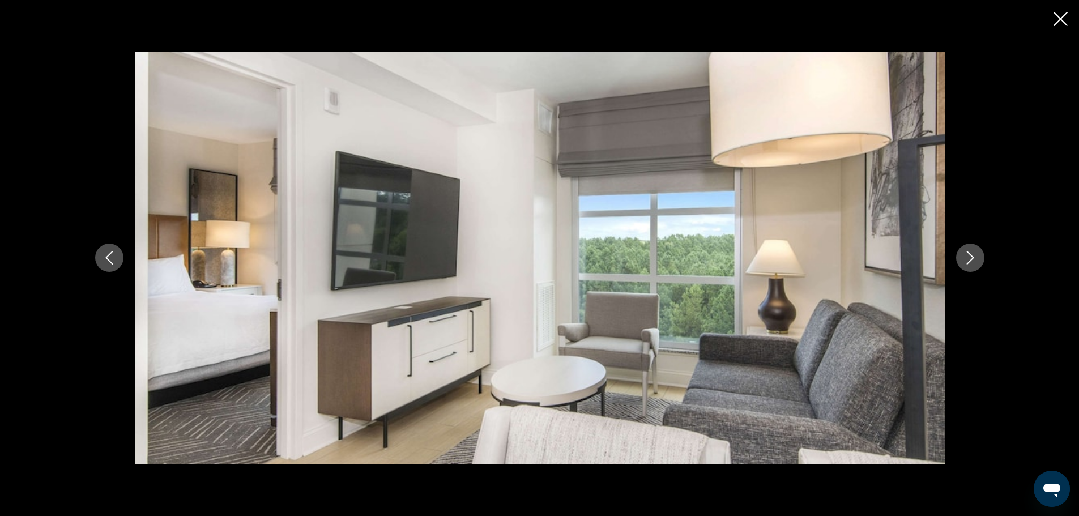
click at [968, 257] on icon "Next image" at bounding box center [971, 258] width 14 height 14
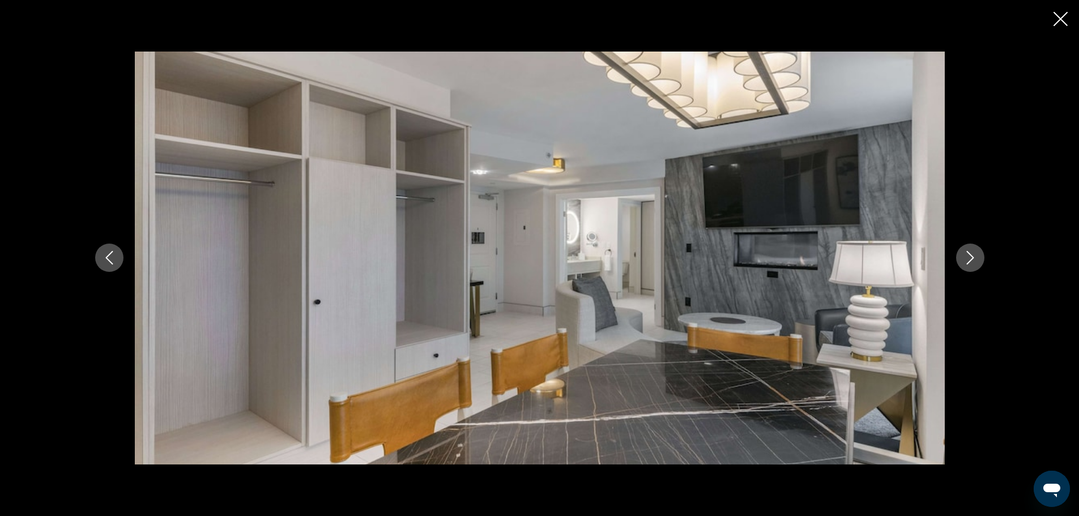
click at [968, 257] on icon "Next image" at bounding box center [971, 258] width 14 height 14
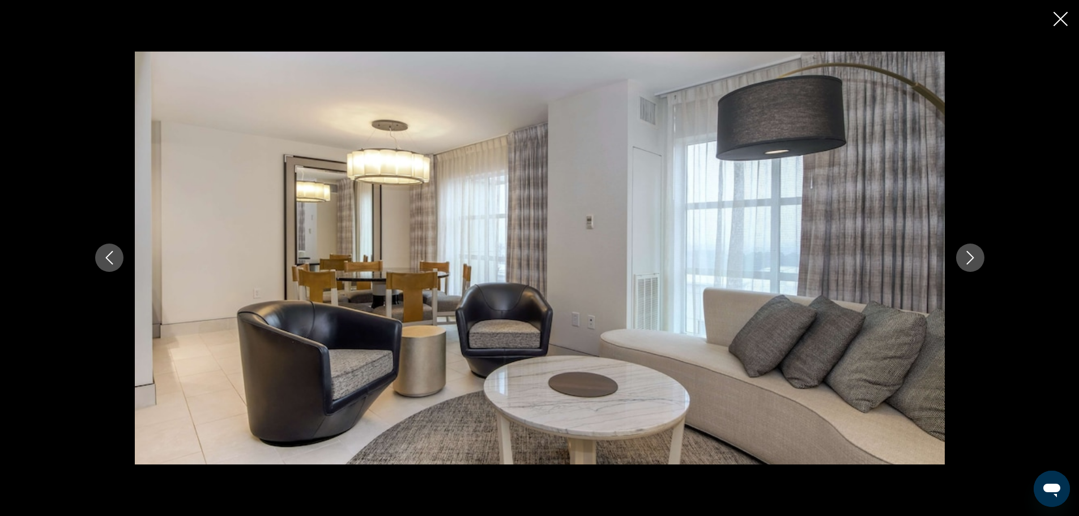
click at [968, 257] on icon "Next image" at bounding box center [971, 258] width 14 height 14
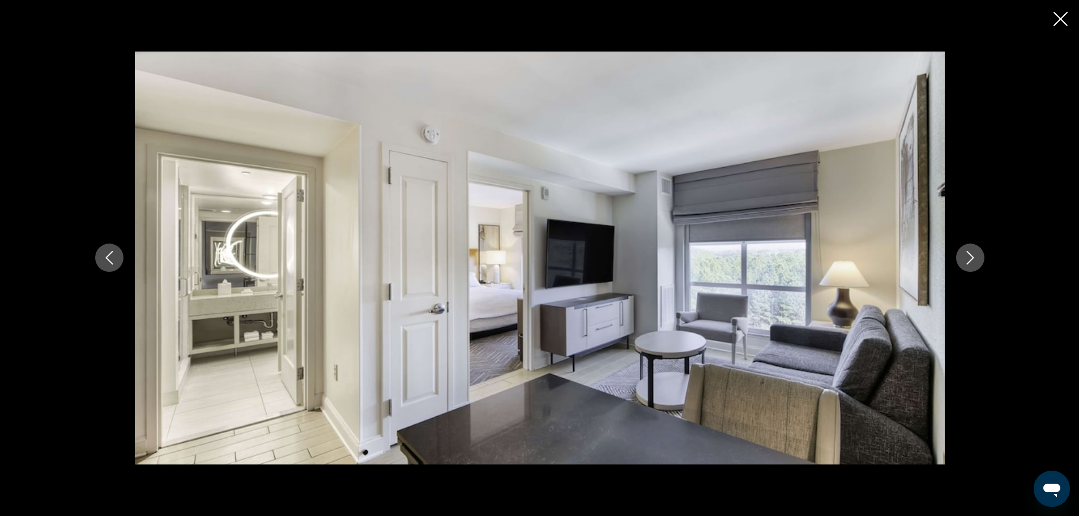
click at [968, 257] on icon "Next image" at bounding box center [971, 258] width 14 height 14
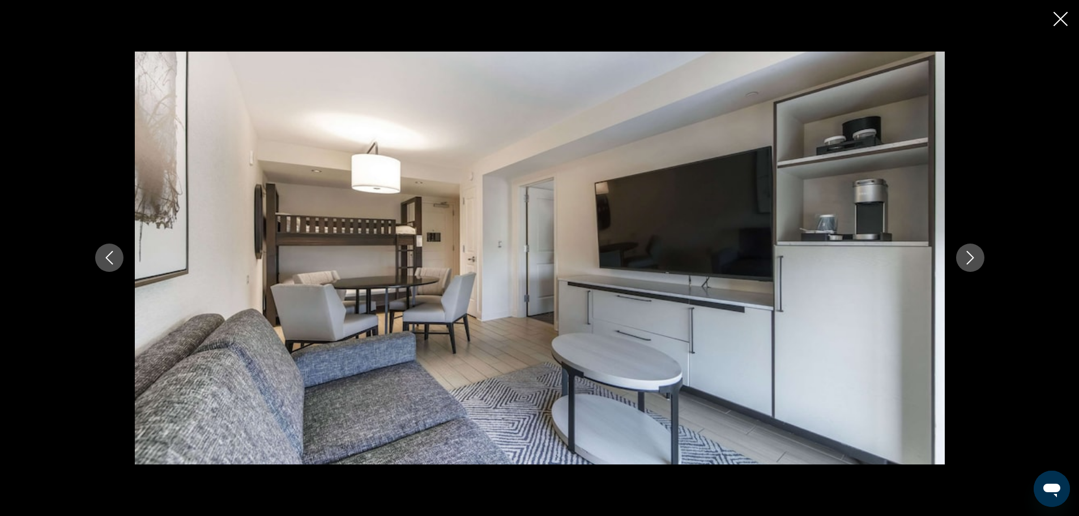
click at [968, 257] on icon "Next image" at bounding box center [971, 258] width 14 height 14
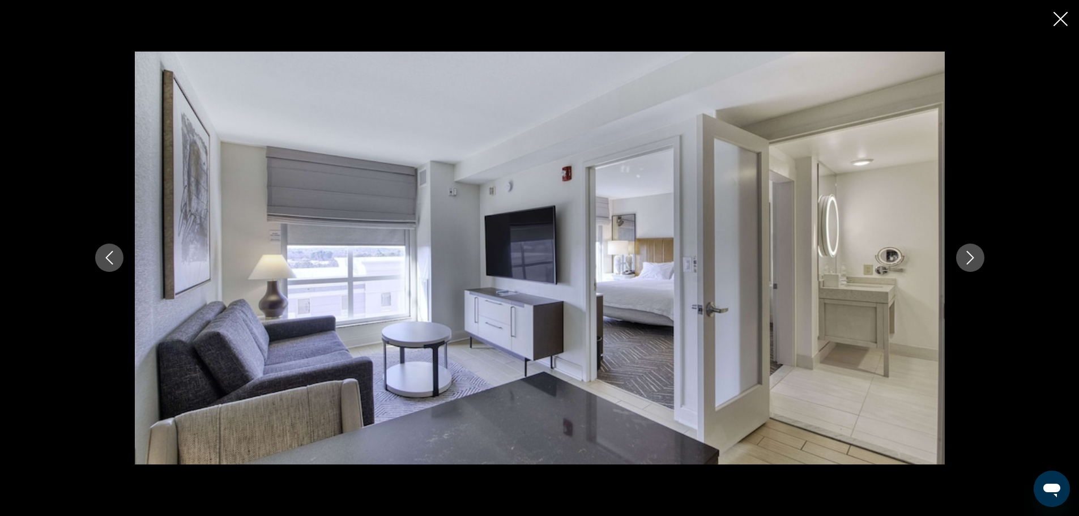
click at [968, 257] on icon "Next image" at bounding box center [971, 258] width 14 height 14
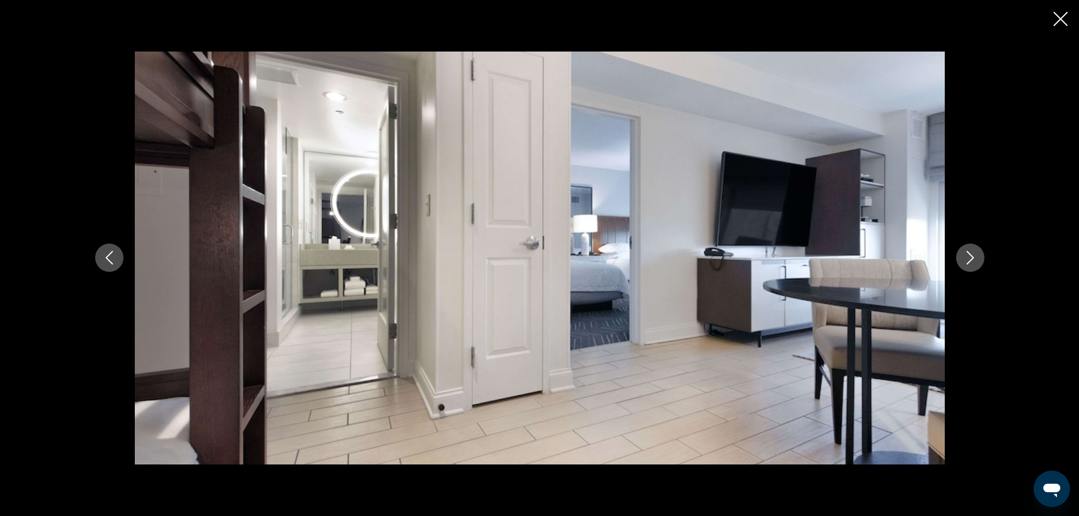
click at [968, 257] on icon "Next image" at bounding box center [971, 258] width 14 height 14
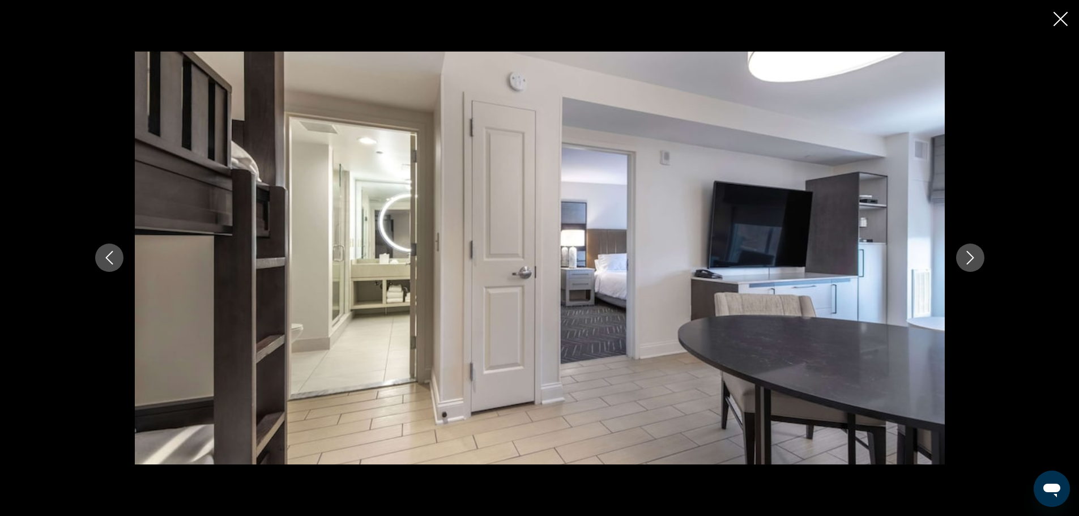
click at [968, 257] on icon "Next image" at bounding box center [971, 258] width 14 height 14
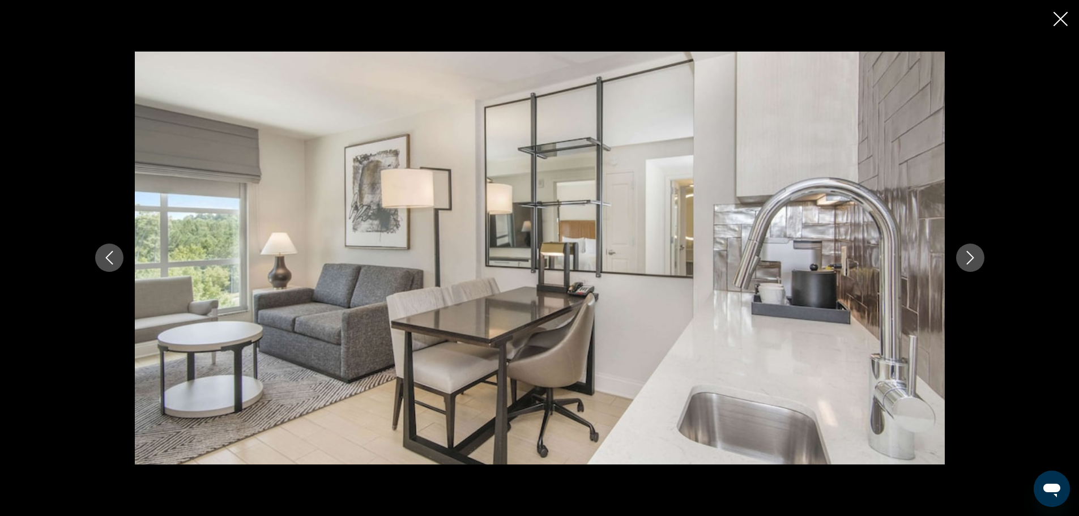
click at [968, 257] on icon "Next image" at bounding box center [971, 258] width 14 height 14
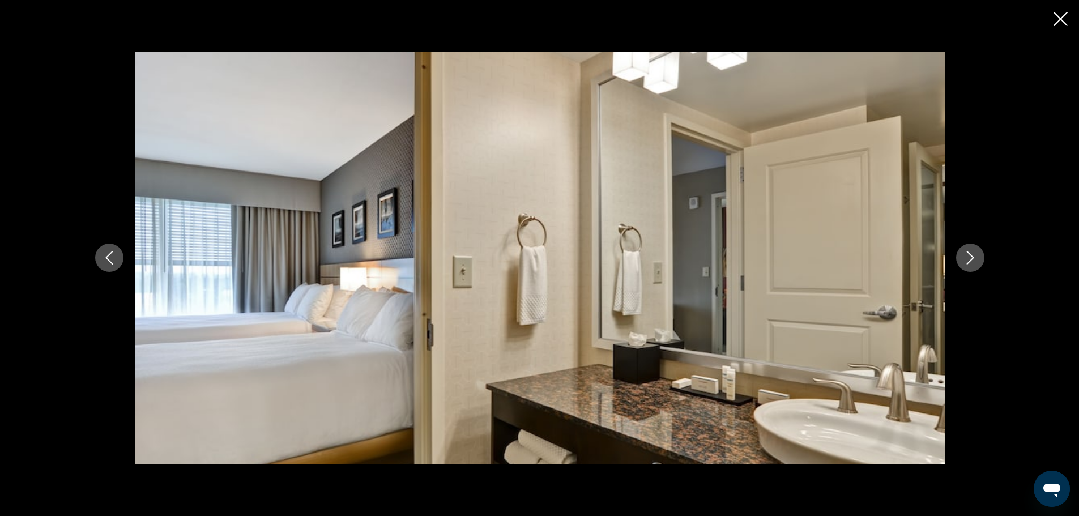
click at [968, 257] on icon "Next image" at bounding box center [971, 258] width 14 height 14
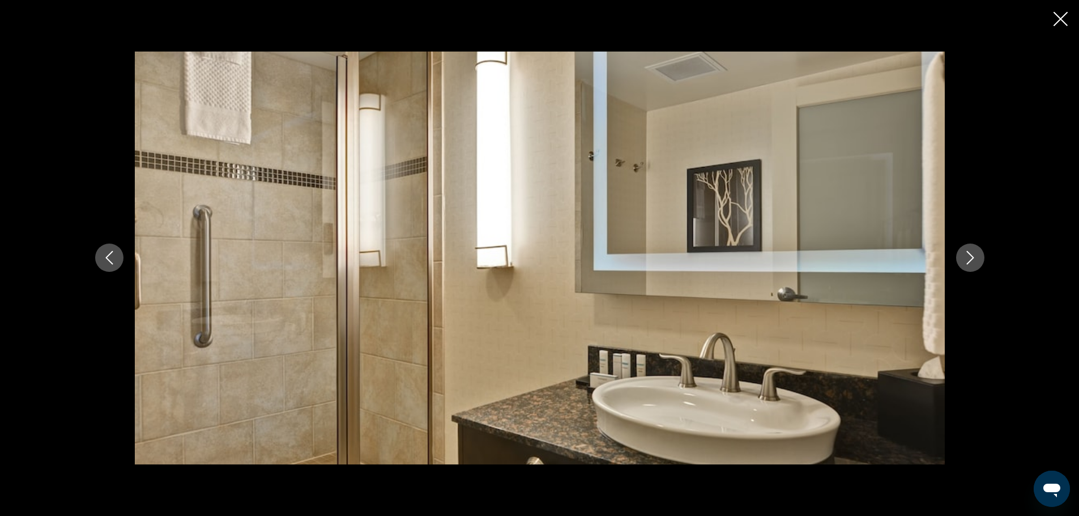
click at [968, 257] on icon "Next image" at bounding box center [971, 258] width 14 height 14
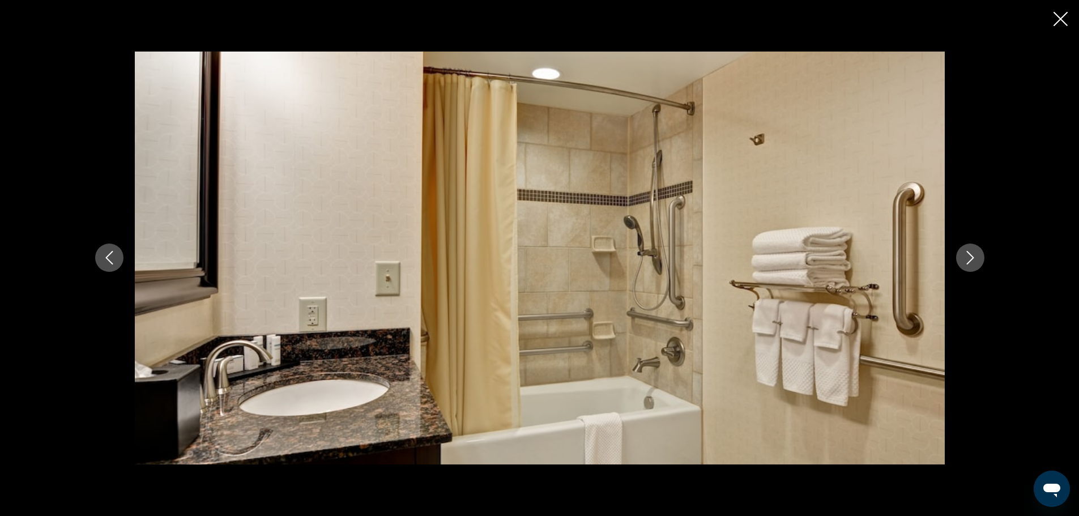
click at [968, 257] on icon "Next image" at bounding box center [971, 258] width 14 height 14
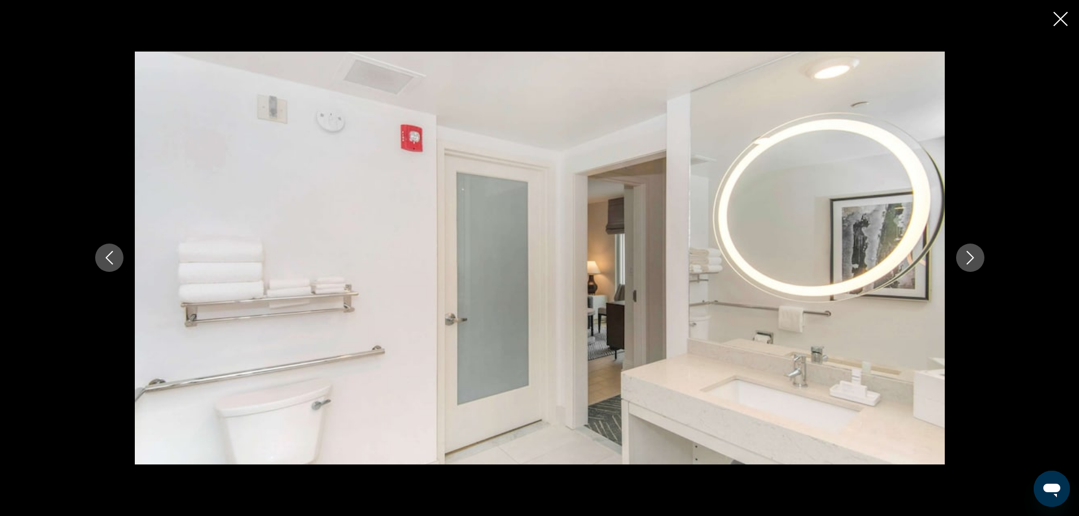
click at [968, 257] on icon "Next image" at bounding box center [971, 258] width 14 height 14
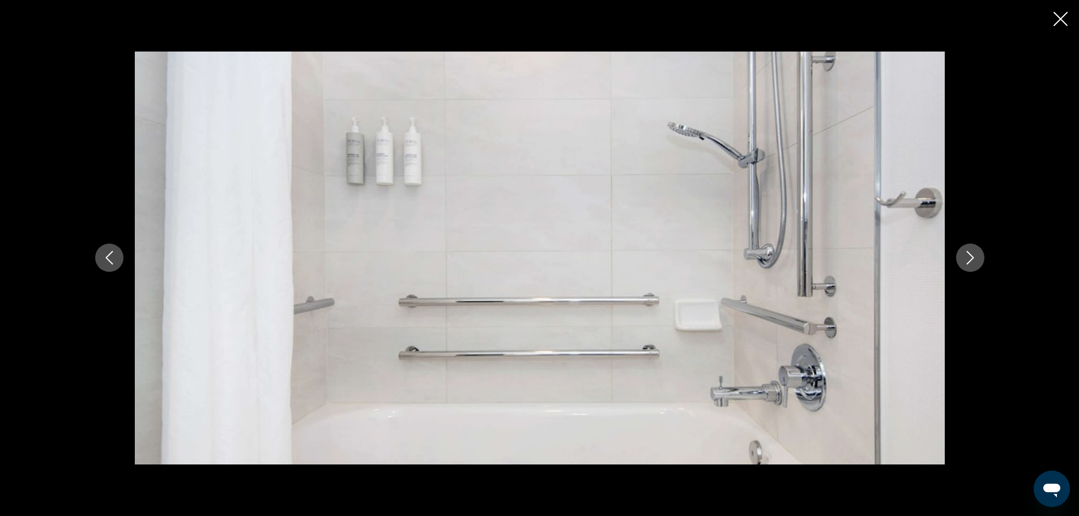
click at [968, 257] on icon "Next image" at bounding box center [971, 258] width 14 height 14
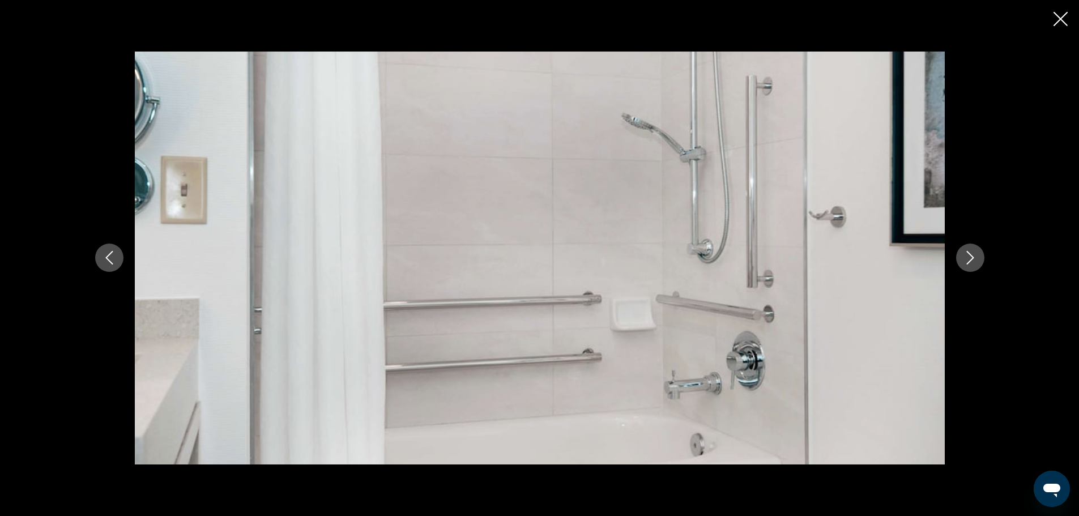
click at [968, 257] on icon "Next image" at bounding box center [971, 258] width 14 height 14
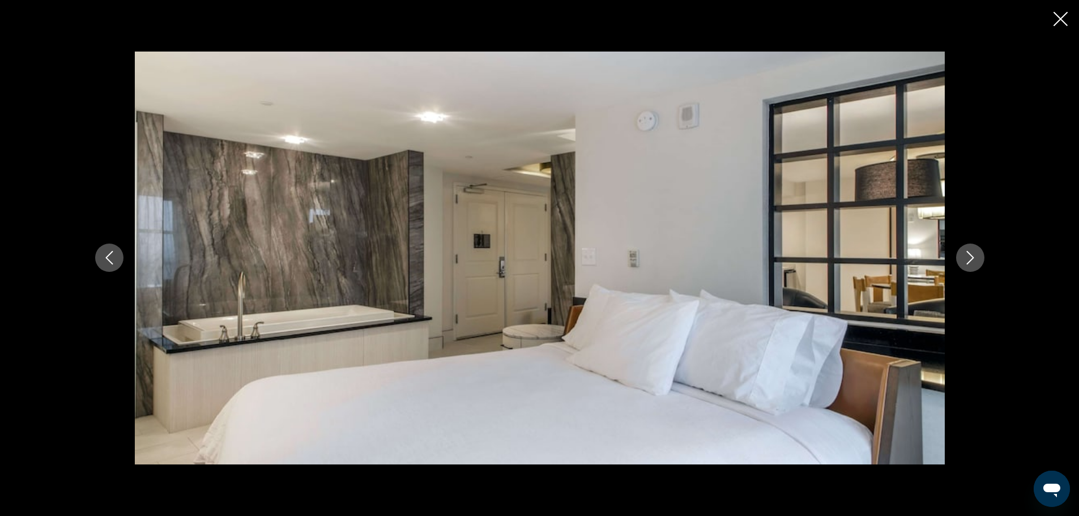
click at [968, 257] on icon "Next image" at bounding box center [971, 258] width 14 height 14
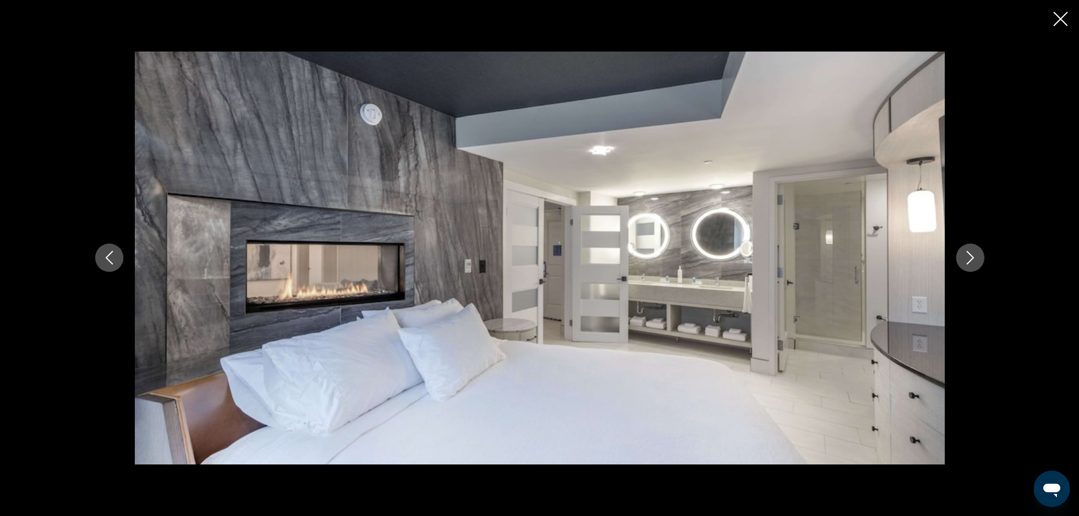
click at [968, 257] on icon "Next image" at bounding box center [971, 258] width 14 height 14
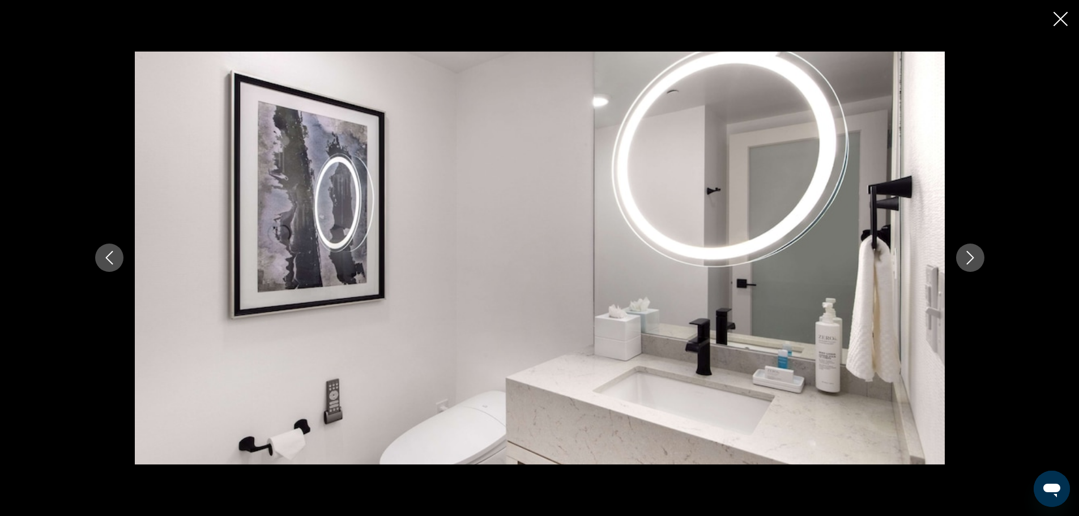
click at [968, 257] on icon "Next image" at bounding box center [971, 258] width 14 height 14
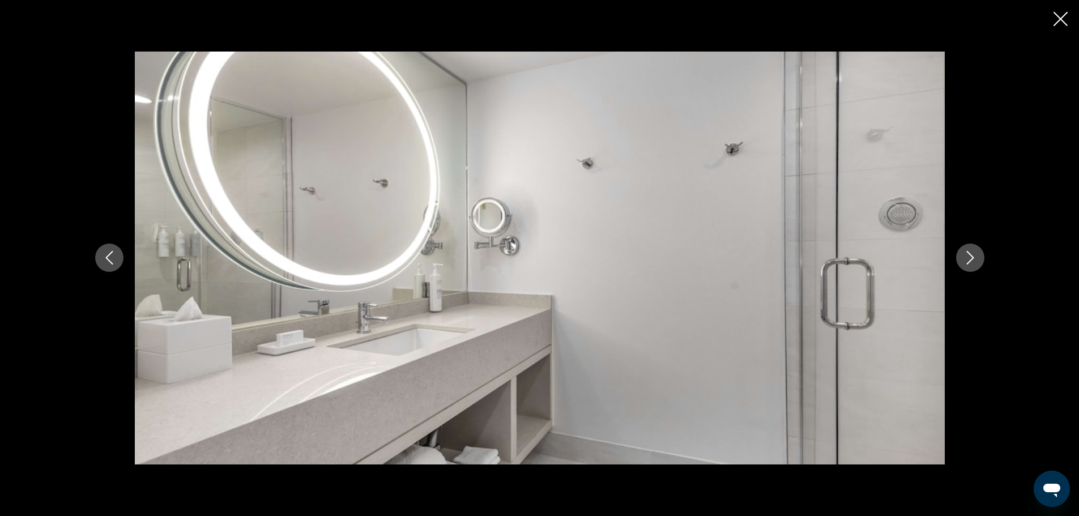
click at [968, 257] on icon "Next image" at bounding box center [971, 258] width 14 height 14
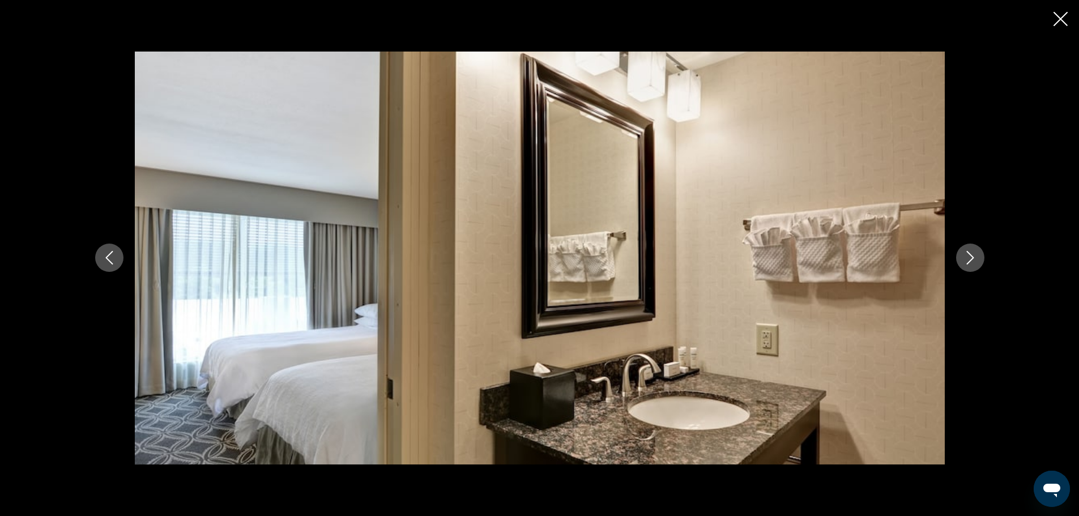
click at [968, 257] on icon "Next image" at bounding box center [971, 258] width 14 height 14
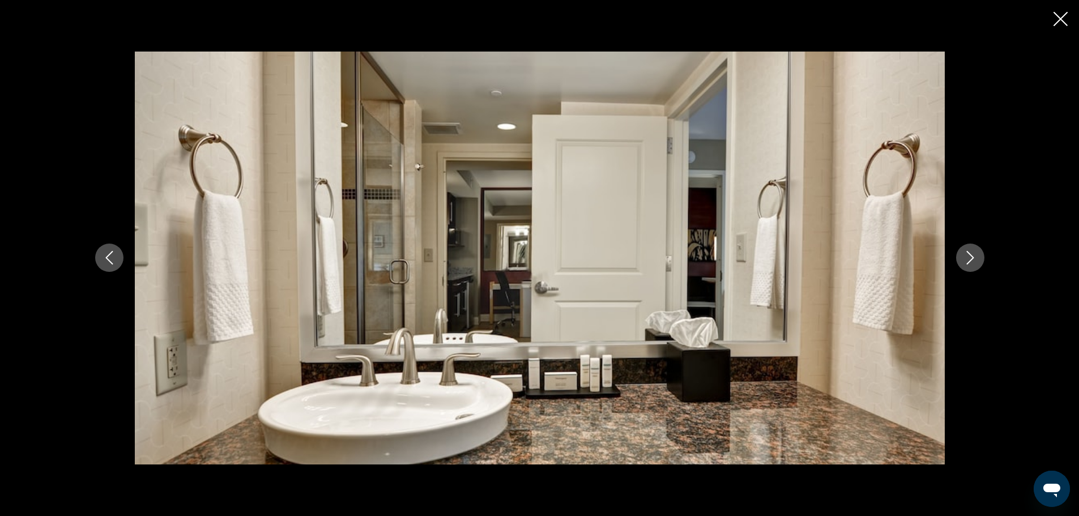
click at [968, 257] on icon "Next image" at bounding box center [971, 258] width 14 height 14
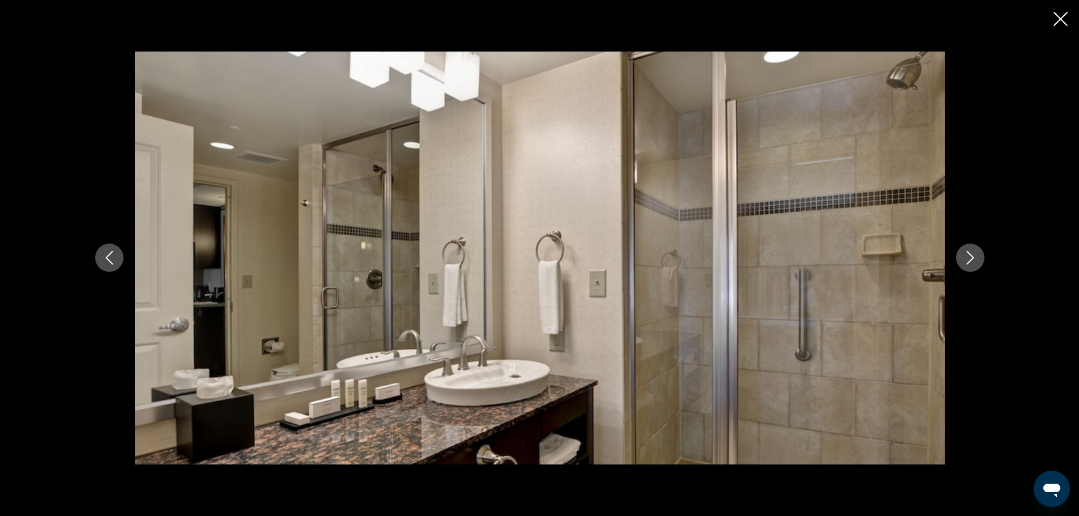
click at [968, 257] on icon "Next image" at bounding box center [971, 258] width 14 height 14
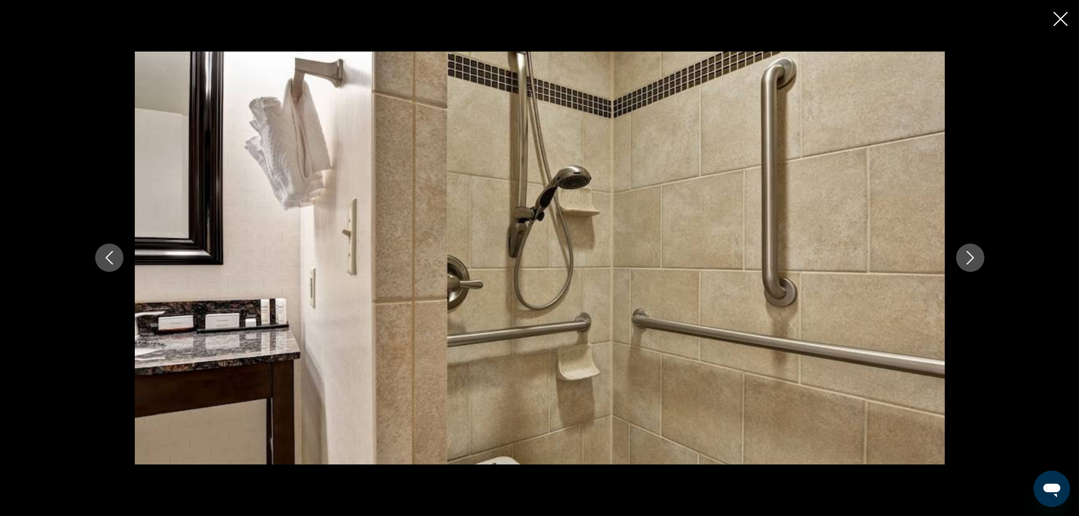
click at [968, 257] on icon "Next image" at bounding box center [971, 258] width 14 height 14
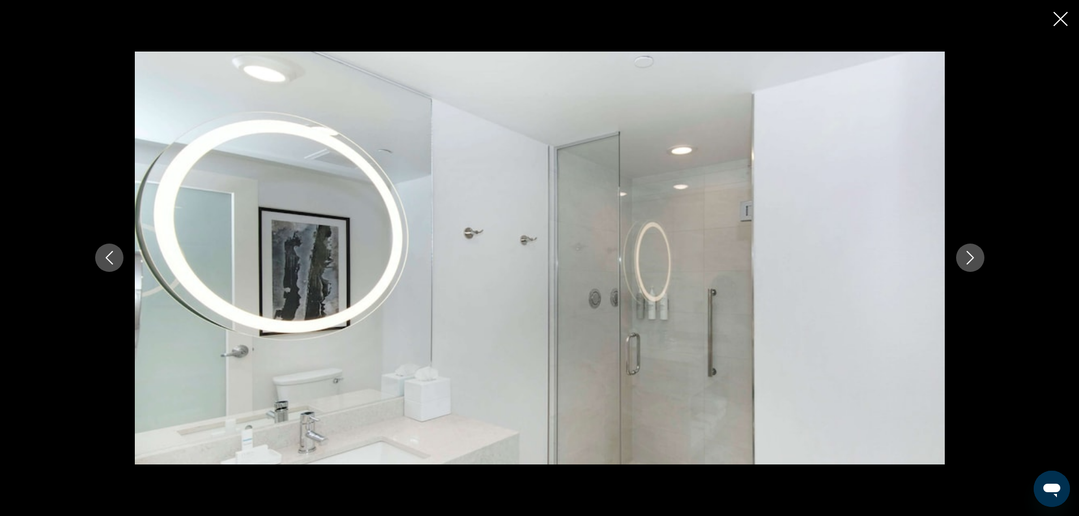
click at [968, 257] on icon "Next image" at bounding box center [971, 258] width 14 height 14
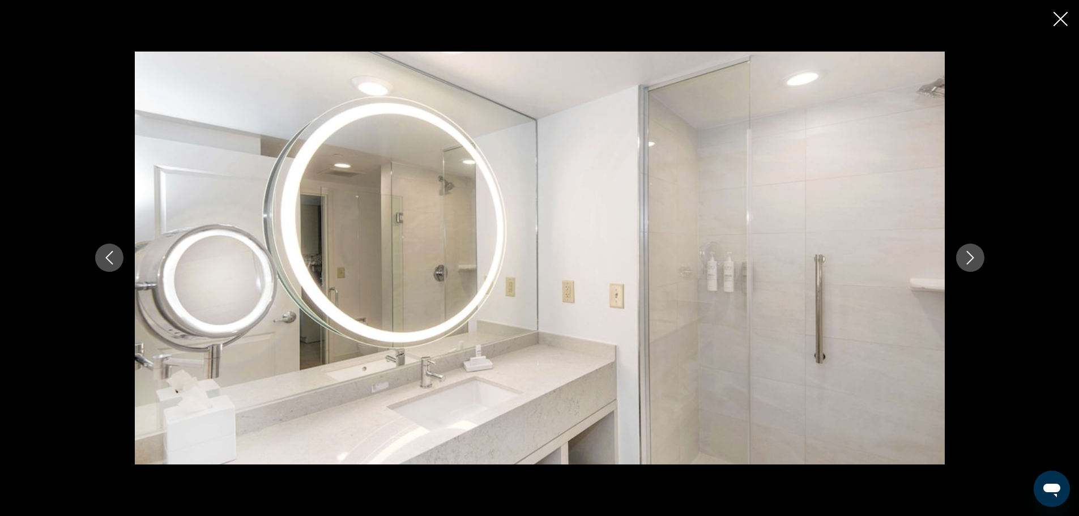
click at [968, 257] on icon "Next image" at bounding box center [971, 258] width 14 height 14
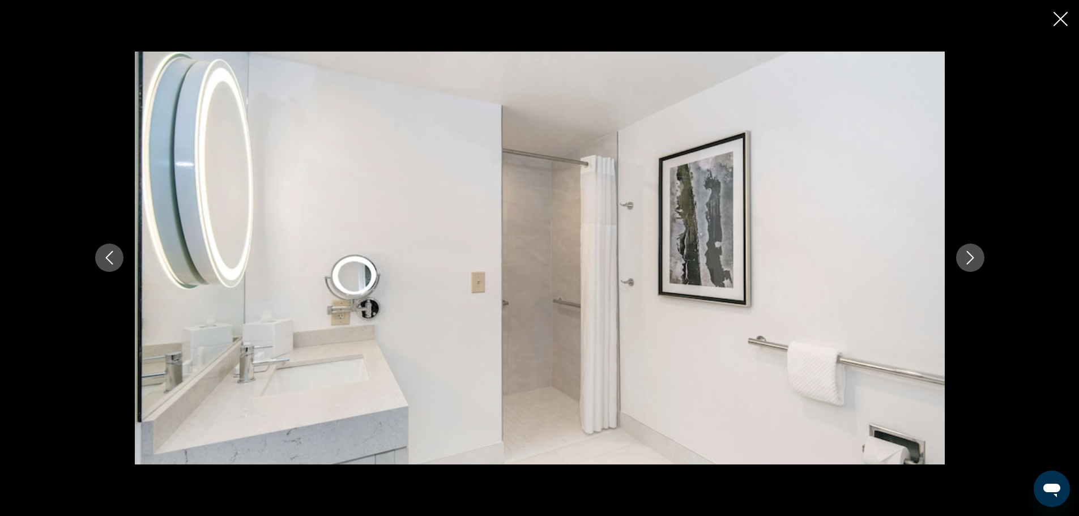
click at [968, 257] on icon "Next image" at bounding box center [971, 258] width 14 height 14
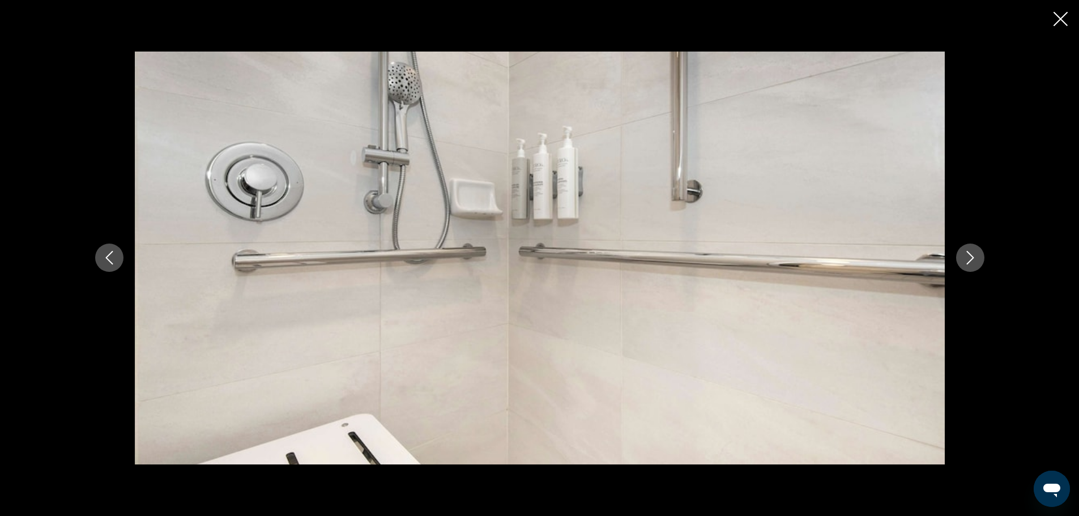
click at [968, 257] on icon "Next image" at bounding box center [971, 258] width 14 height 14
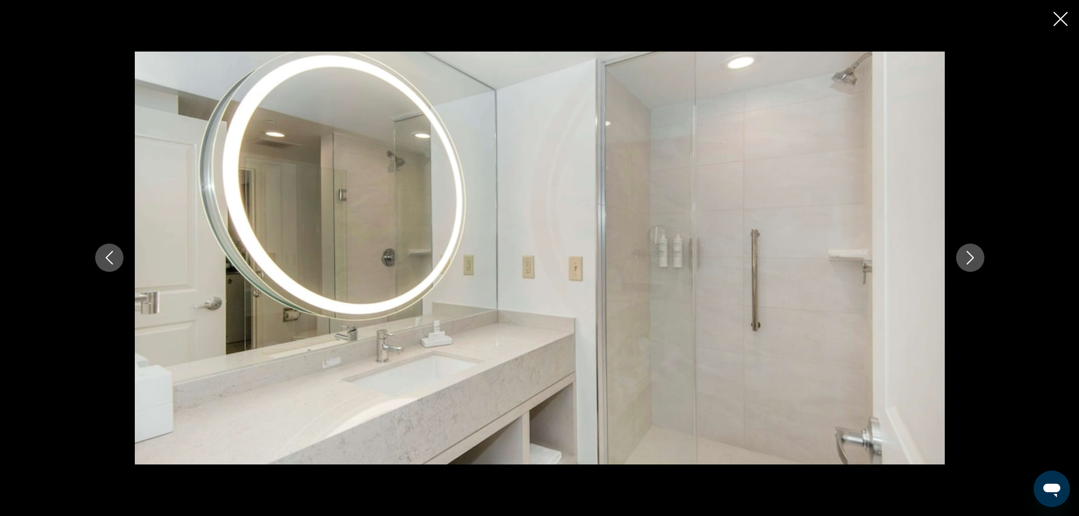
click at [968, 257] on icon "Next image" at bounding box center [971, 258] width 14 height 14
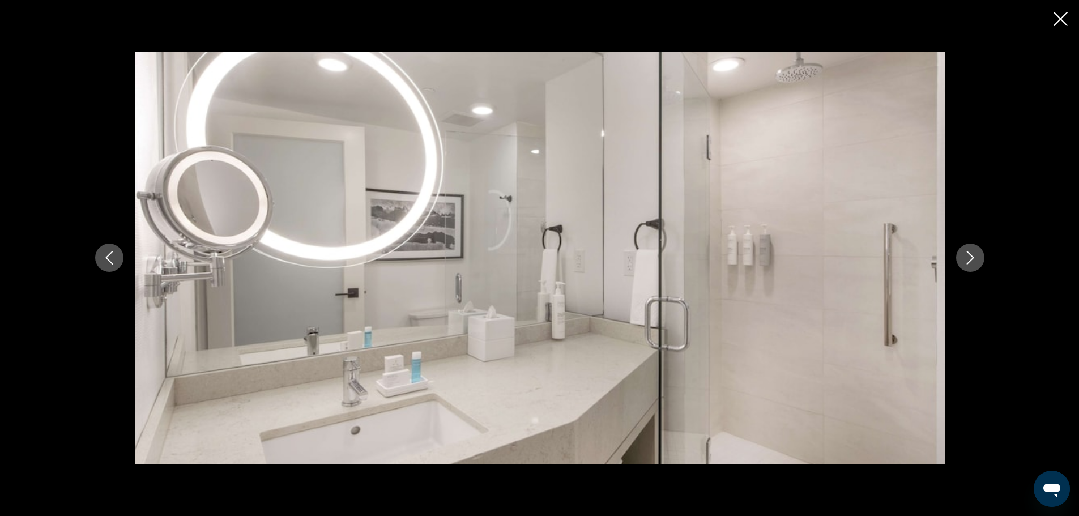
click at [968, 257] on icon "Next image" at bounding box center [971, 258] width 14 height 14
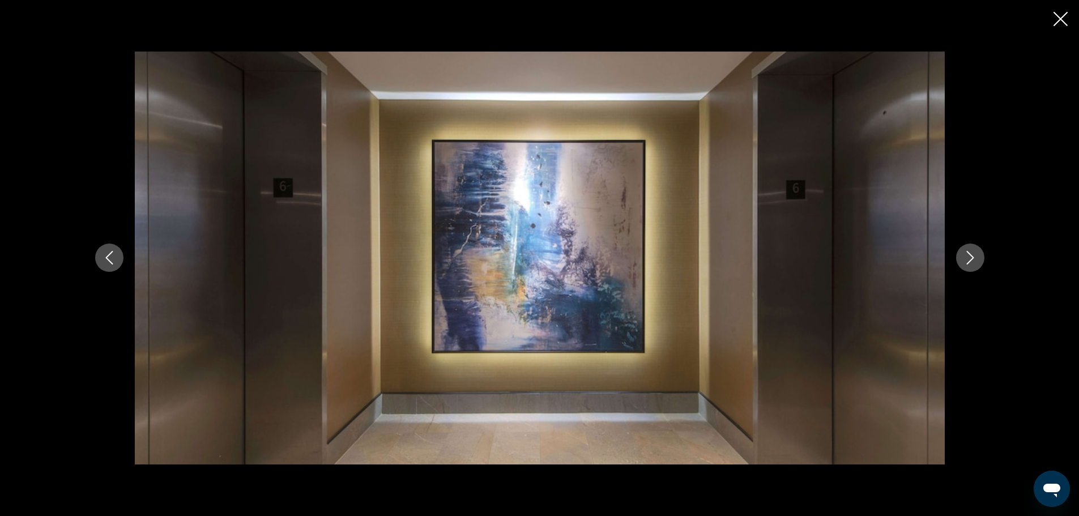
click at [968, 257] on icon "Next image" at bounding box center [971, 258] width 14 height 14
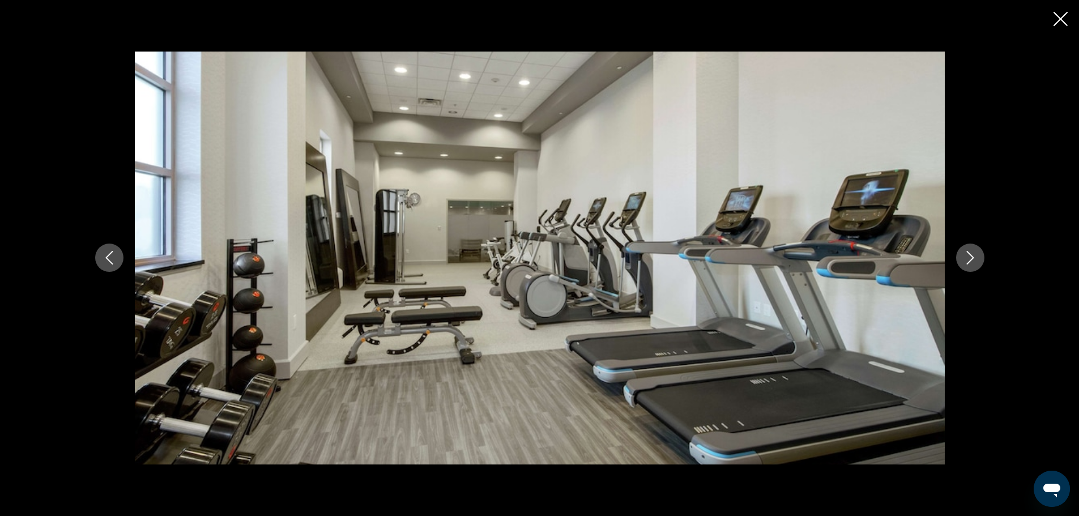
click at [968, 257] on icon "Next image" at bounding box center [971, 258] width 14 height 14
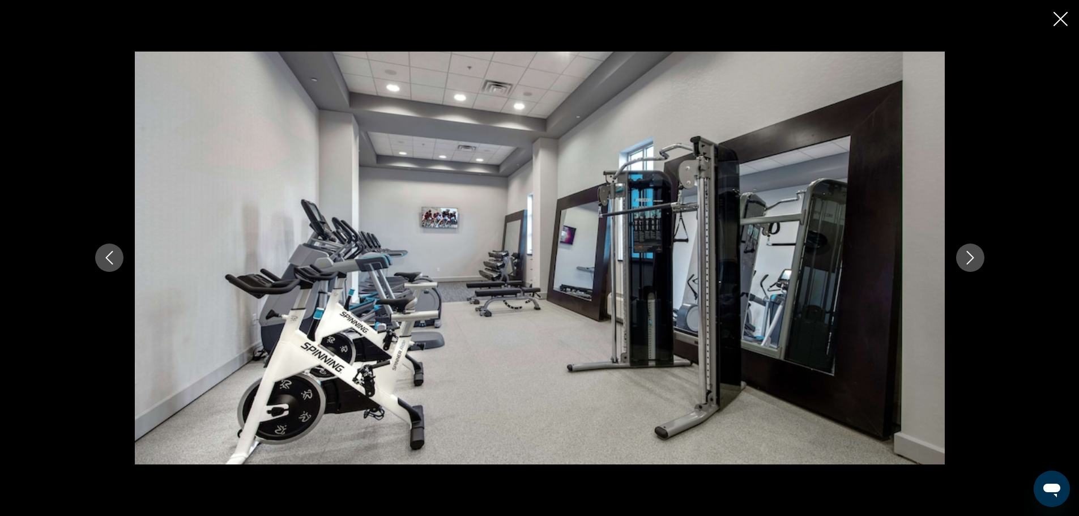
click at [968, 257] on icon "Next image" at bounding box center [971, 258] width 14 height 14
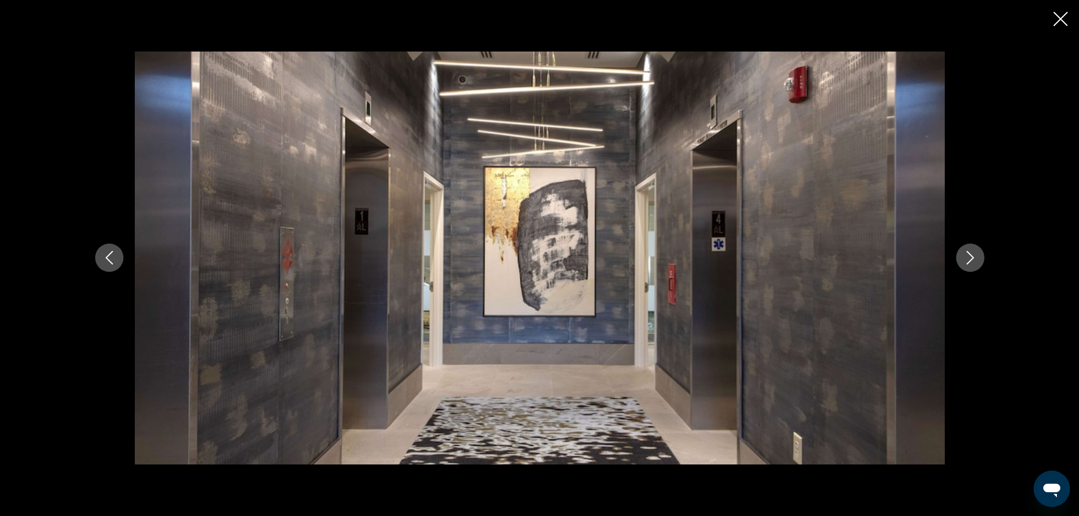
click at [968, 257] on icon "Next image" at bounding box center [971, 258] width 14 height 14
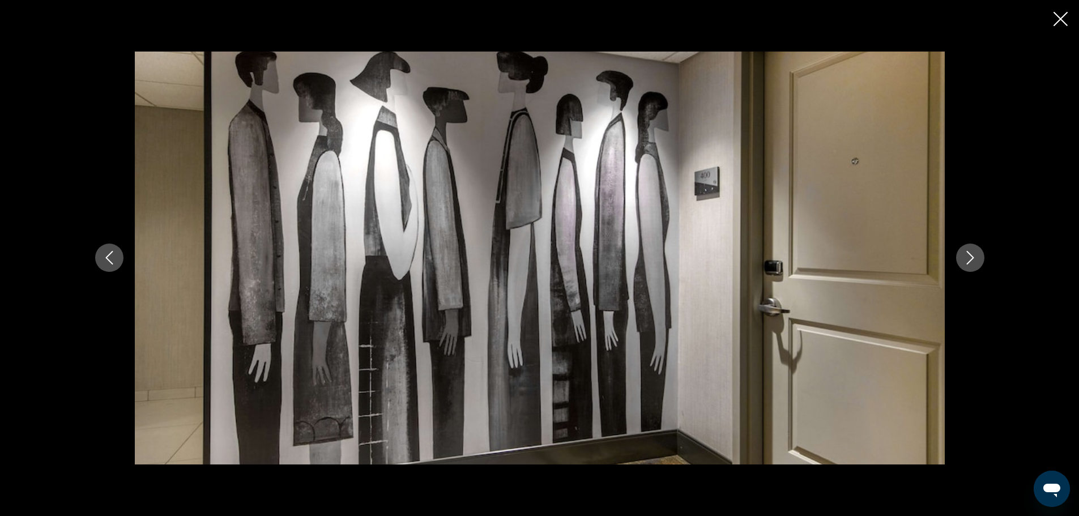
click at [968, 257] on icon "Next image" at bounding box center [971, 258] width 14 height 14
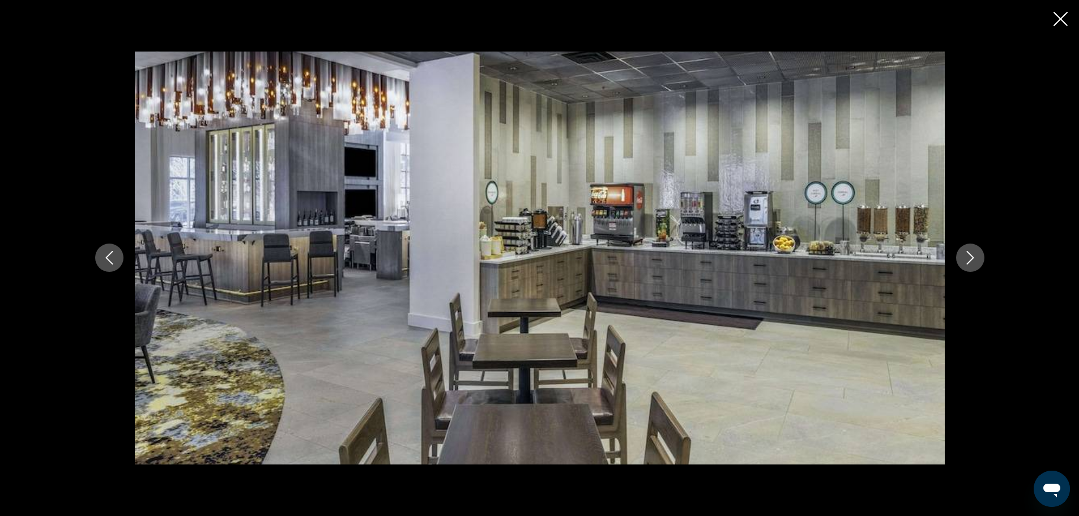
click at [968, 257] on icon "Next image" at bounding box center [971, 258] width 14 height 14
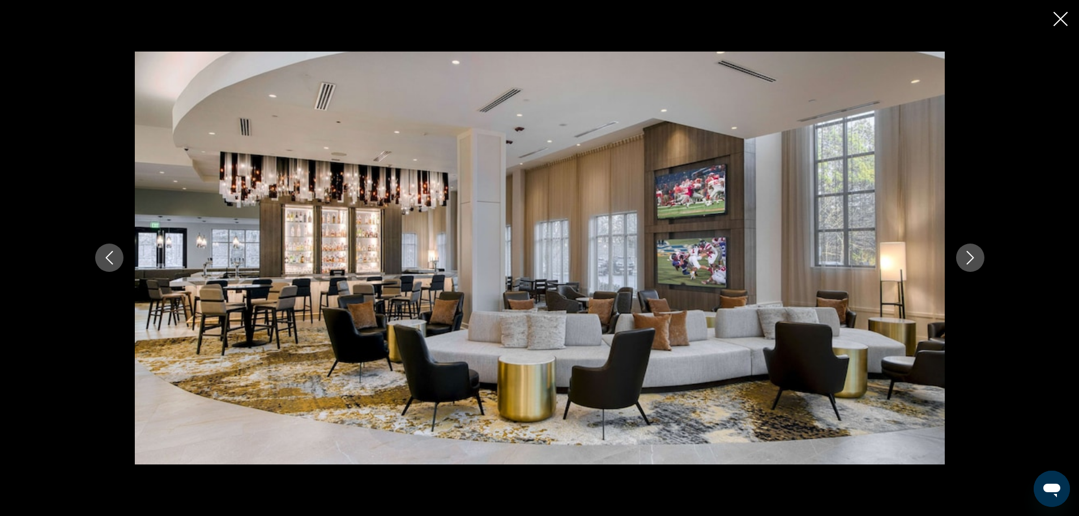
click at [968, 257] on icon "Next image" at bounding box center [971, 258] width 14 height 14
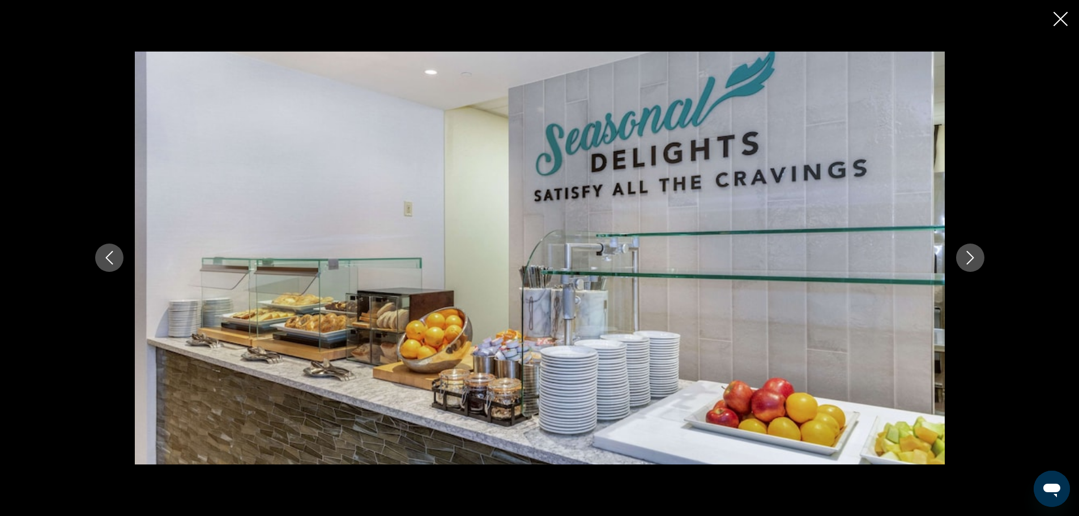
click at [968, 257] on icon "Next image" at bounding box center [971, 258] width 14 height 14
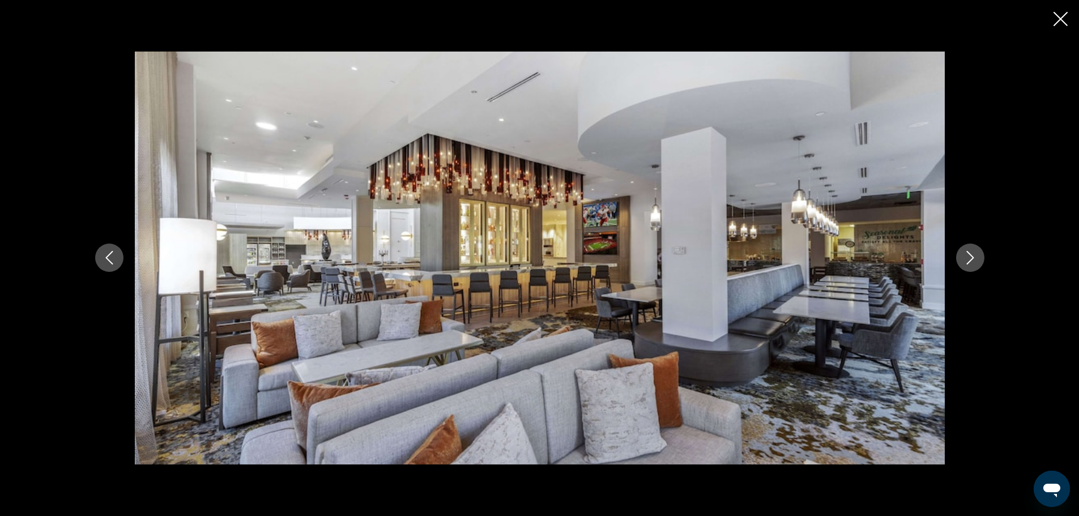
click at [968, 257] on icon "Next image" at bounding box center [971, 258] width 14 height 14
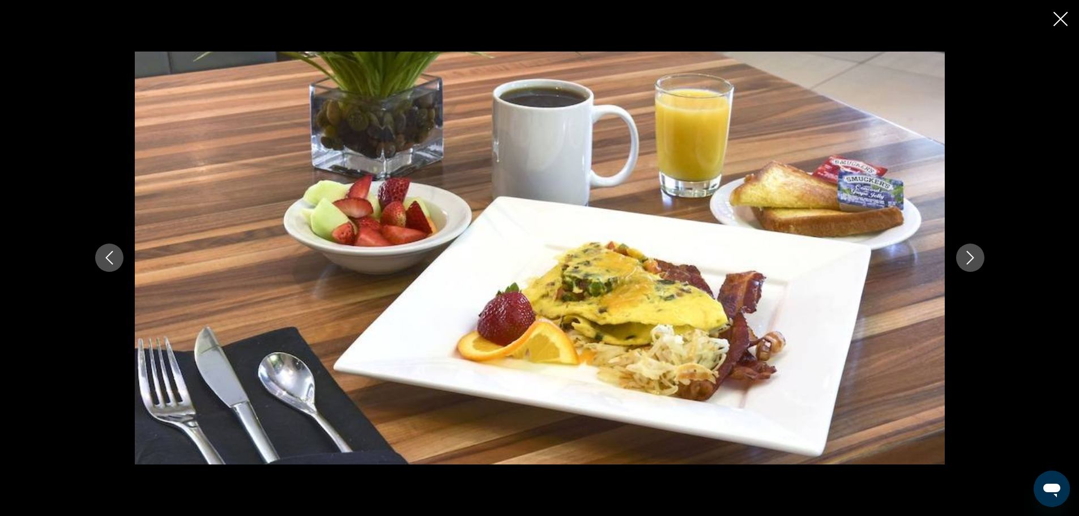
click at [968, 257] on icon "Next image" at bounding box center [971, 258] width 14 height 14
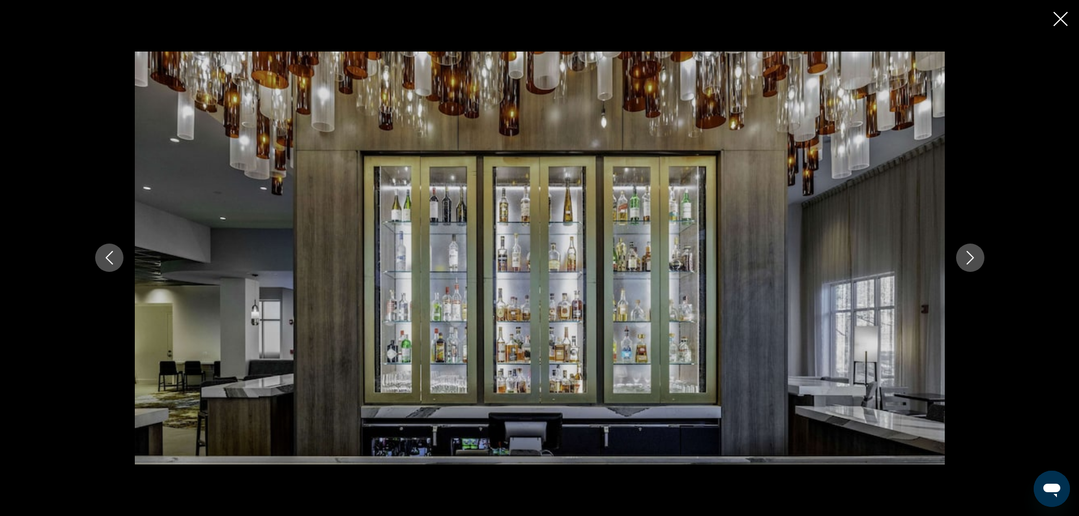
click at [968, 257] on icon "Next image" at bounding box center [971, 258] width 14 height 14
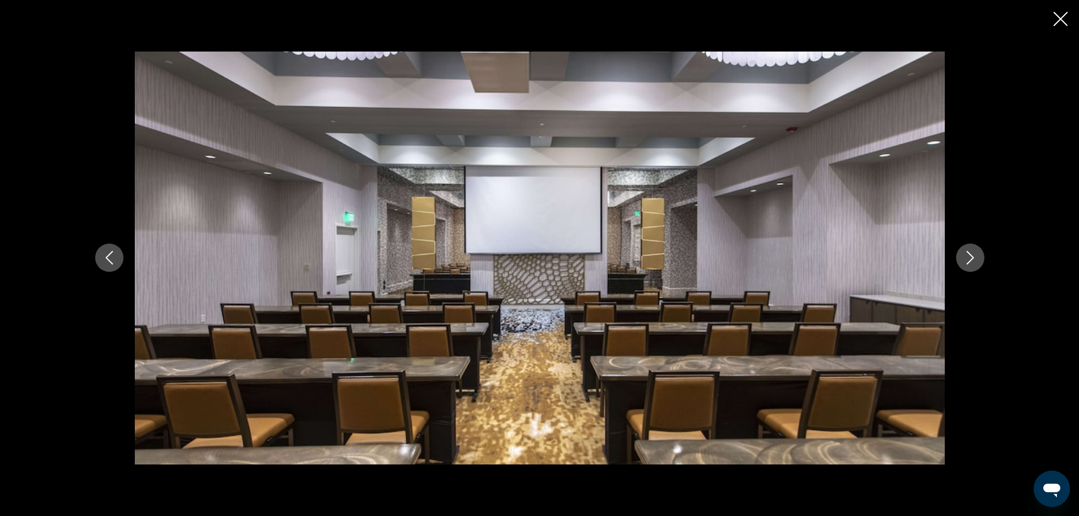
click at [1063, 12] on icon "Close slideshow" at bounding box center [1061, 19] width 14 height 14
